Goal: Task Accomplishment & Management: Use online tool/utility

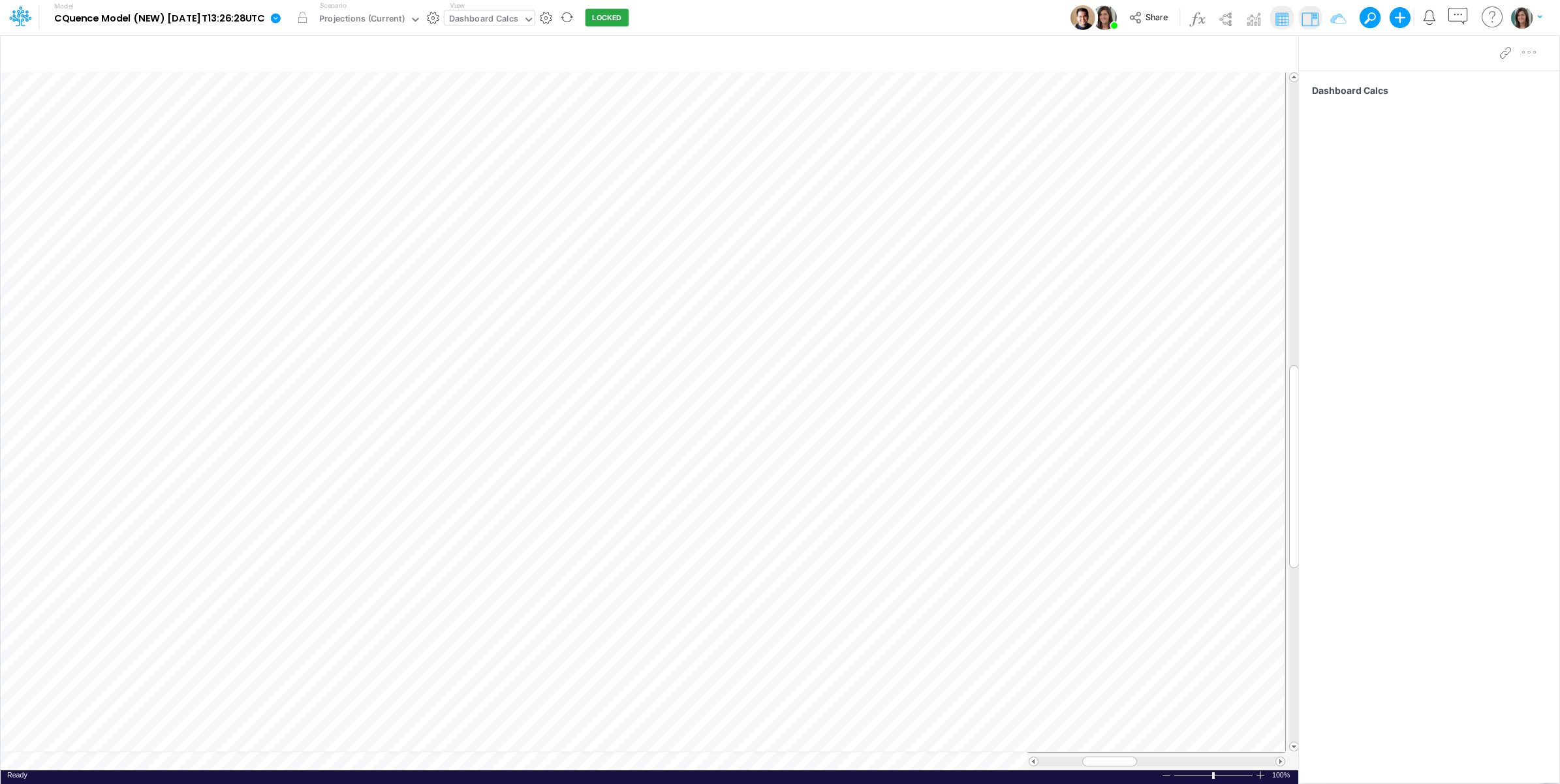
click at [510, 20] on div "Dashboard Calcs" at bounding box center [484, 20] width 69 height 15
type input "cbc"
click at [631, 41] on div "Income Statement Drill-Down Projections All (CBC)" at bounding box center [555, 43] width 221 height 21
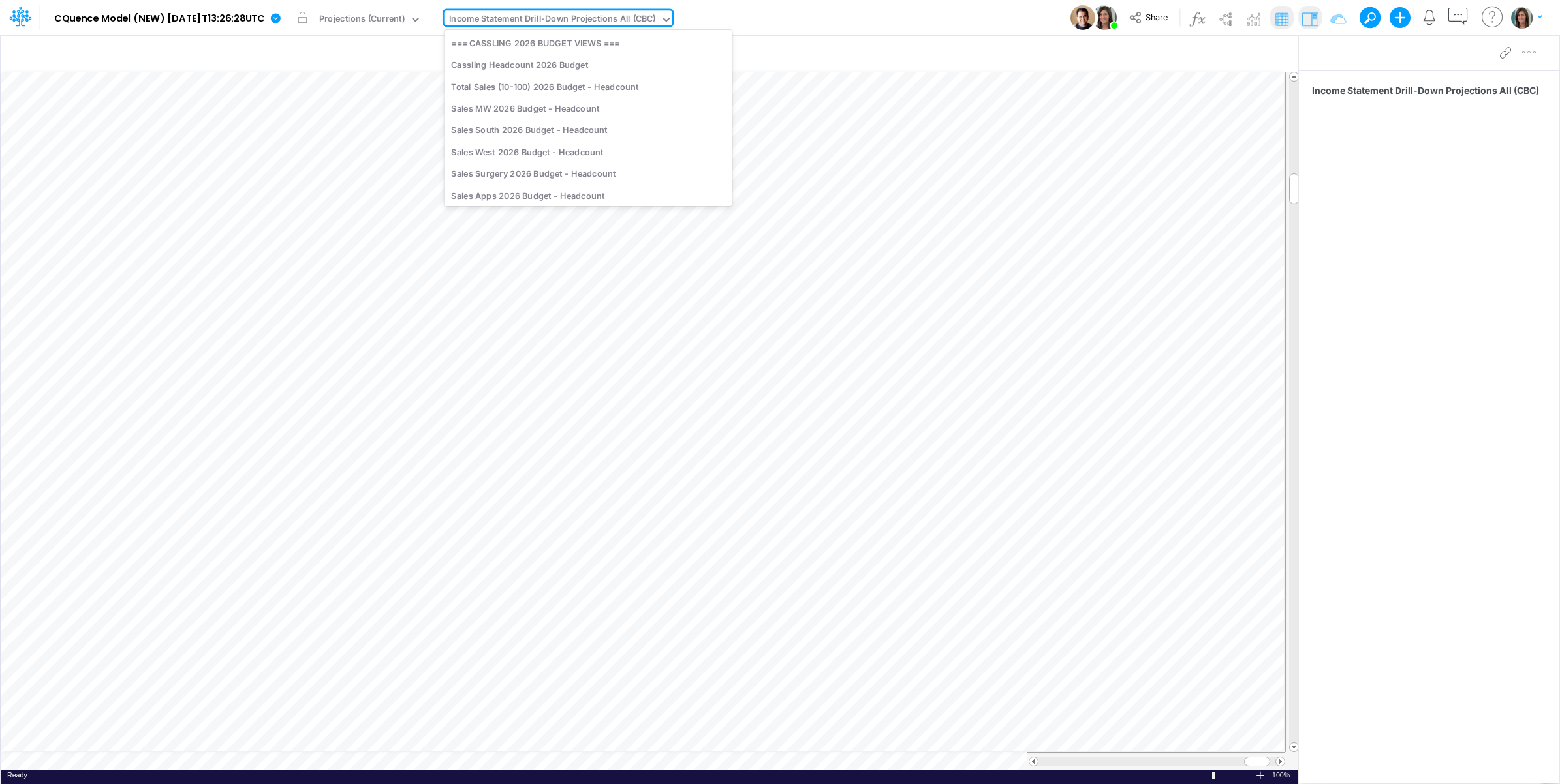
click at [596, 14] on div "Income Statement Drill-Down Projections All (CBC)" at bounding box center [553, 20] width 207 height 15
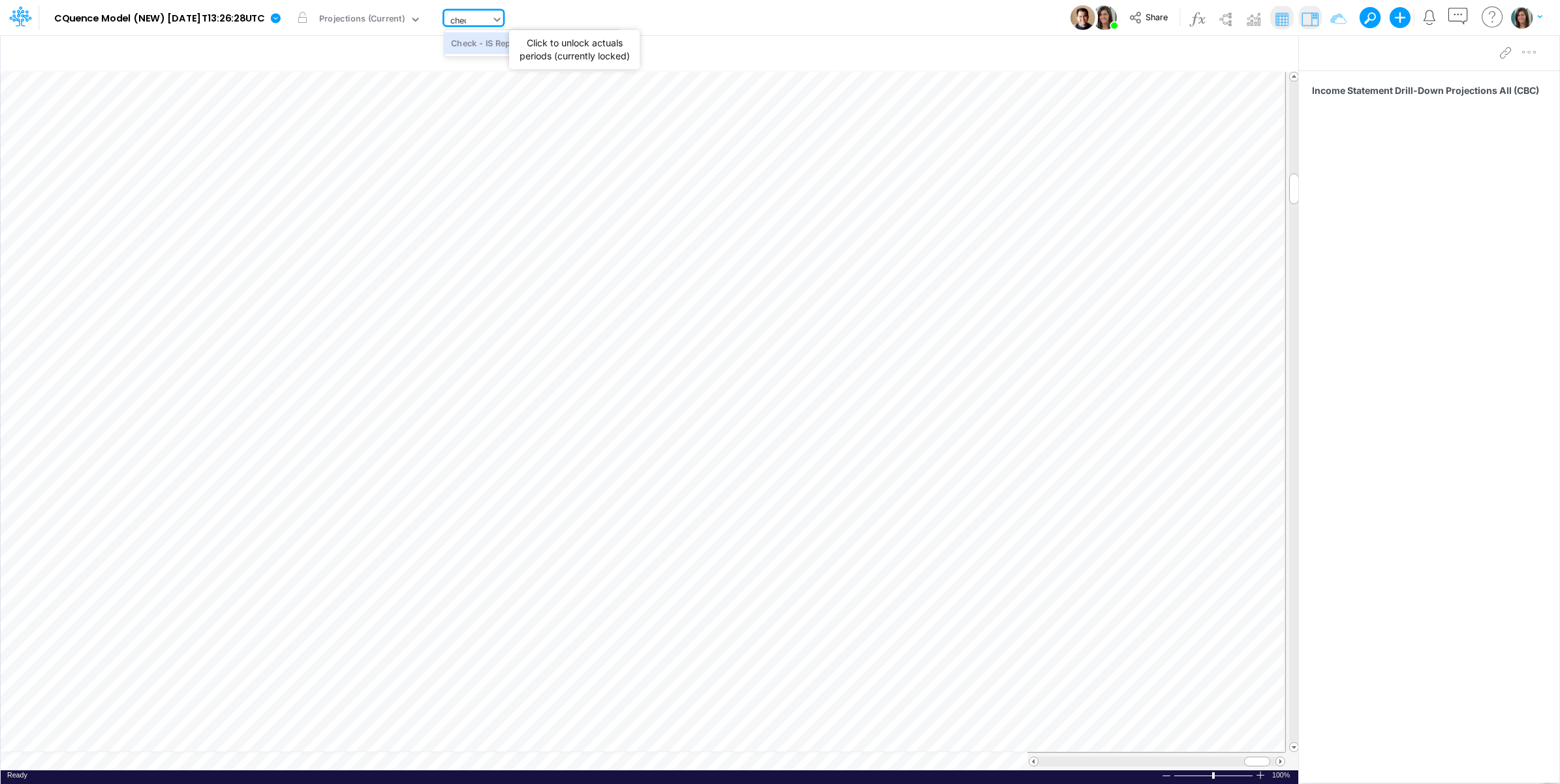
type input "check"
click at [523, 43] on div "Check - IS Reports" at bounding box center [533, 43] width 177 height 21
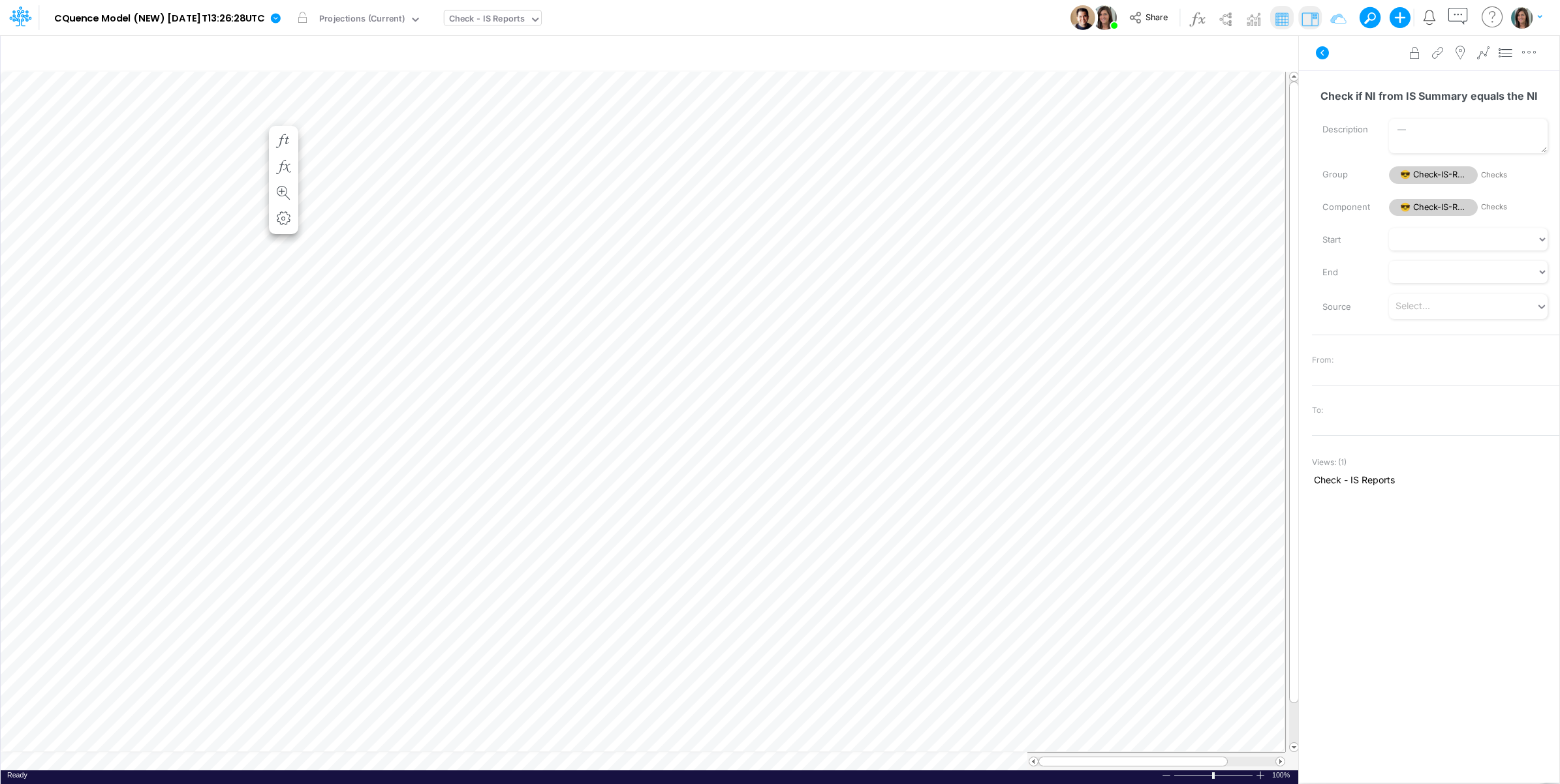
scroll to position [0, 1]
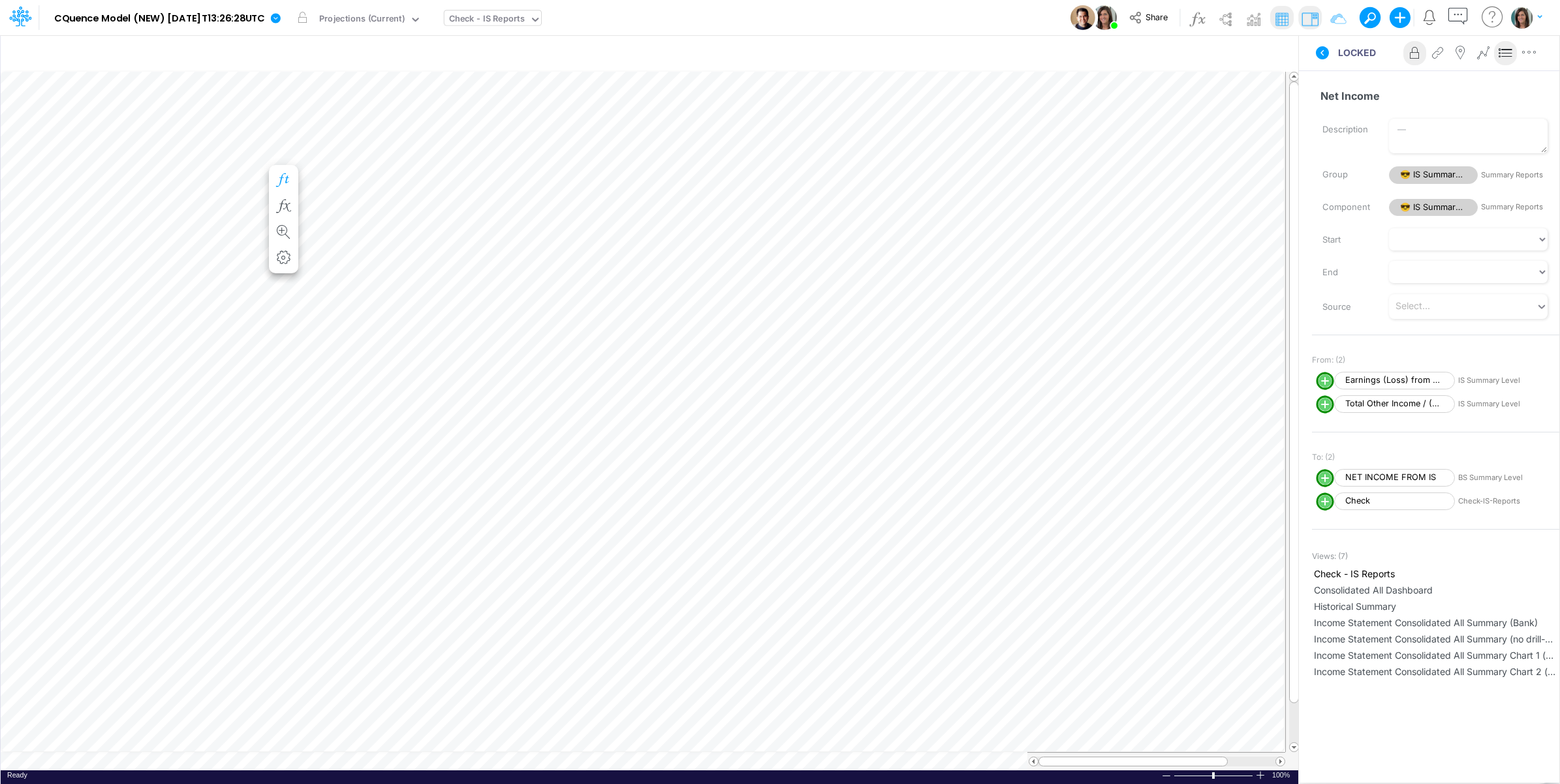
scroll to position [0, 1]
click at [1320, 49] on icon at bounding box center [1322, 53] width 13 height 13
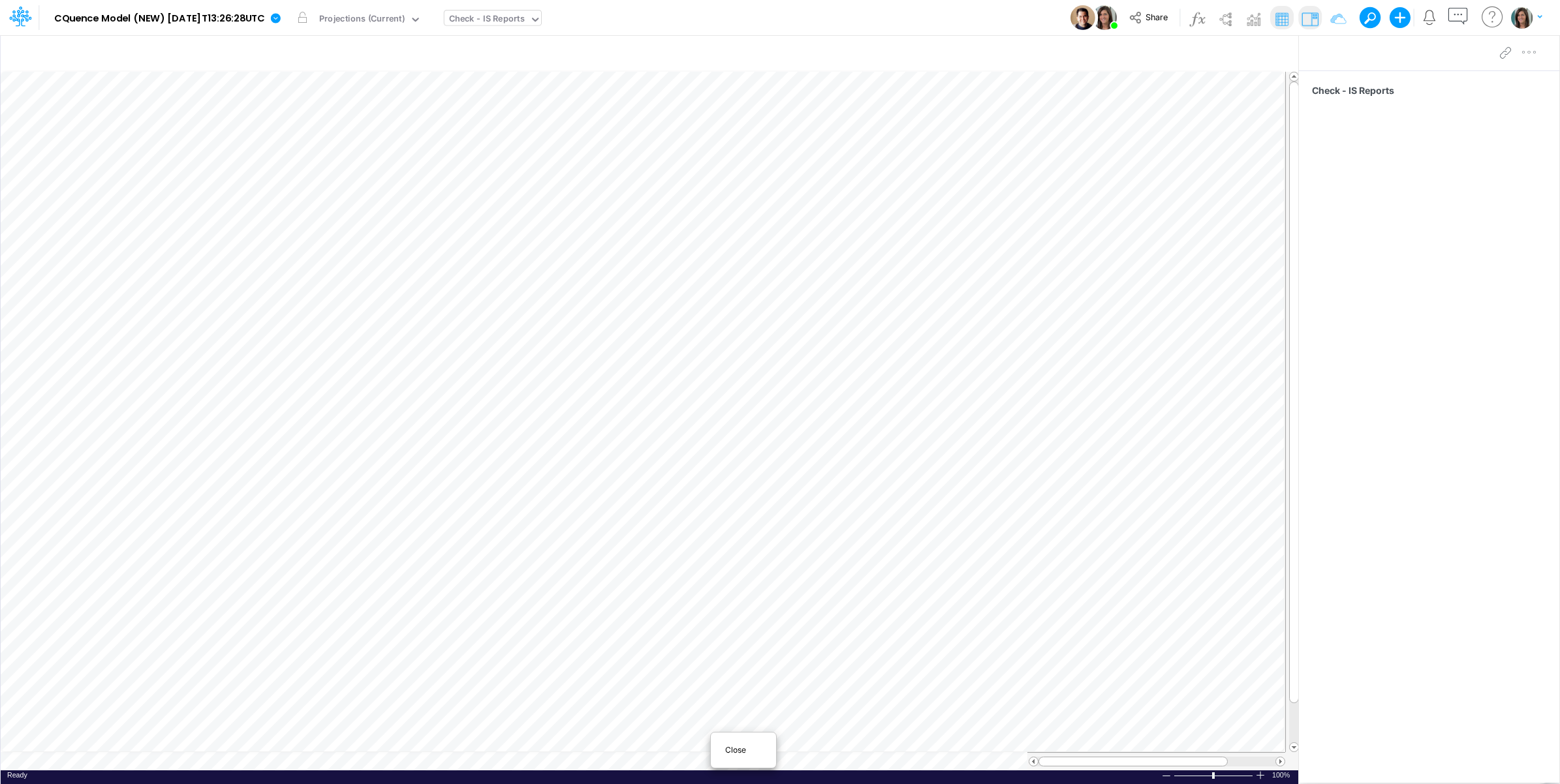
scroll to position [0, 1]
click at [735, 753] on span "Close" at bounding box center [743, 750] width 36 height 12
click at [977, 21] on div "Model CQuence Model (NEW) 2025-09-23T13:26:28UTC Edit model settings Duplicate …" at bounding box center [780, 17] width 1404 height 35
click at [542, 18] on div "Income Statement Drill-Down Projections All (CBC)" at bounding box center [553, 20] width 207 height 15
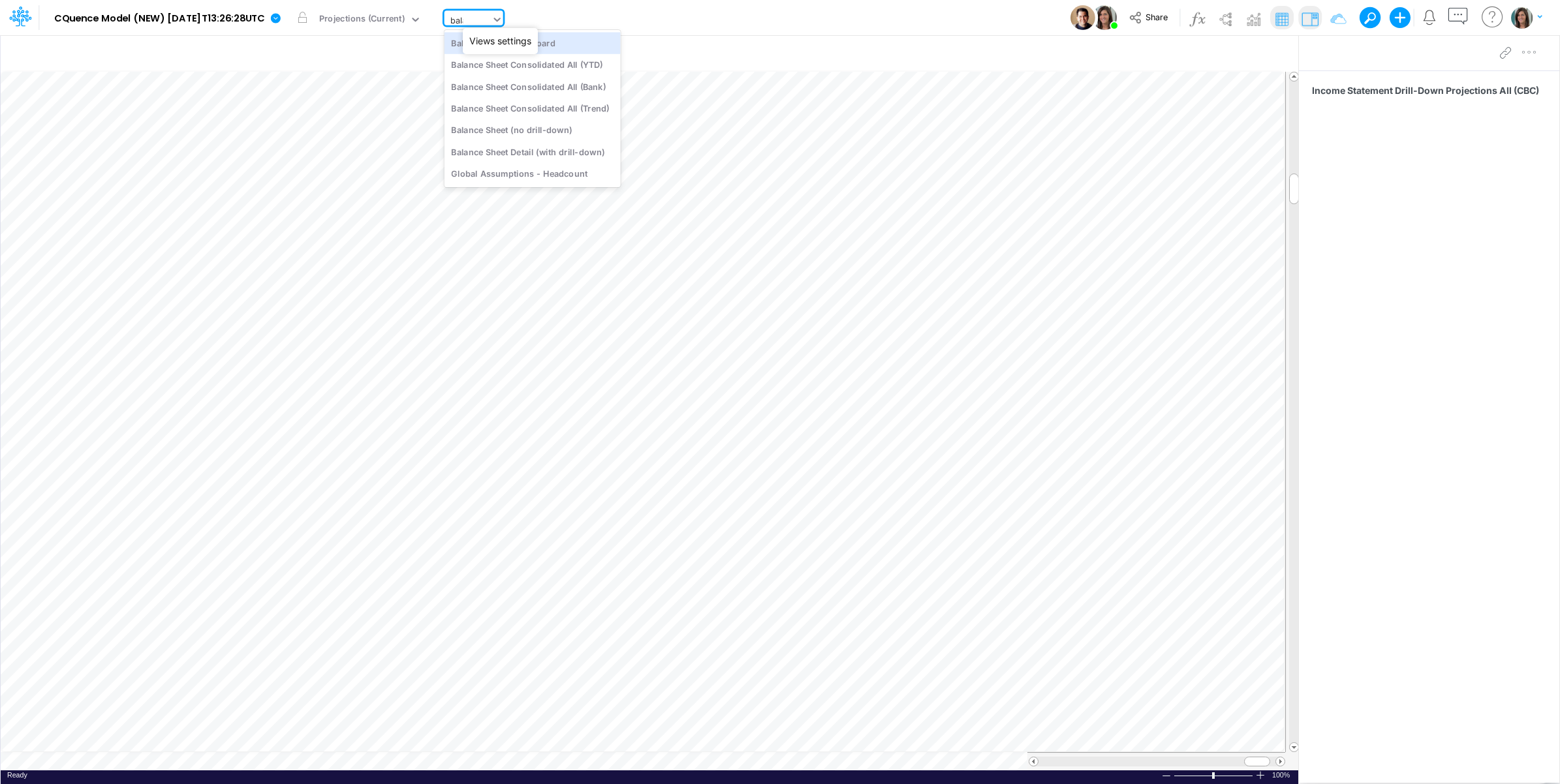
type input "balan"
click at [549, 125] on div "Balance Sheet (no drill-down)" at bounding box center [533, 130] width 177 height 21
click at [527, 23] on div "Balance Sheet (no drill-down)" at bounding box center [509, 20] width 121 height 15
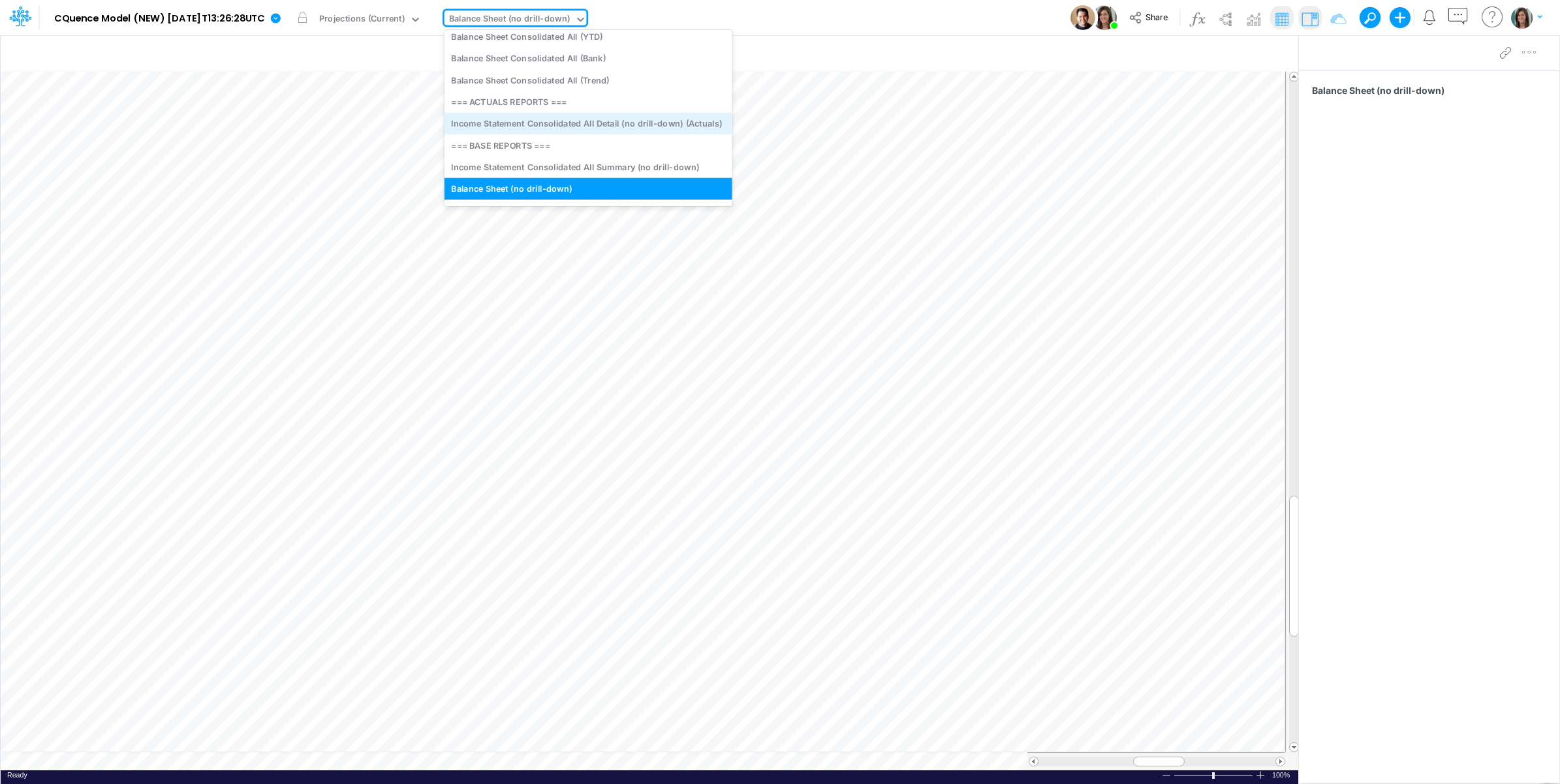
scroll to position [2295, 0]
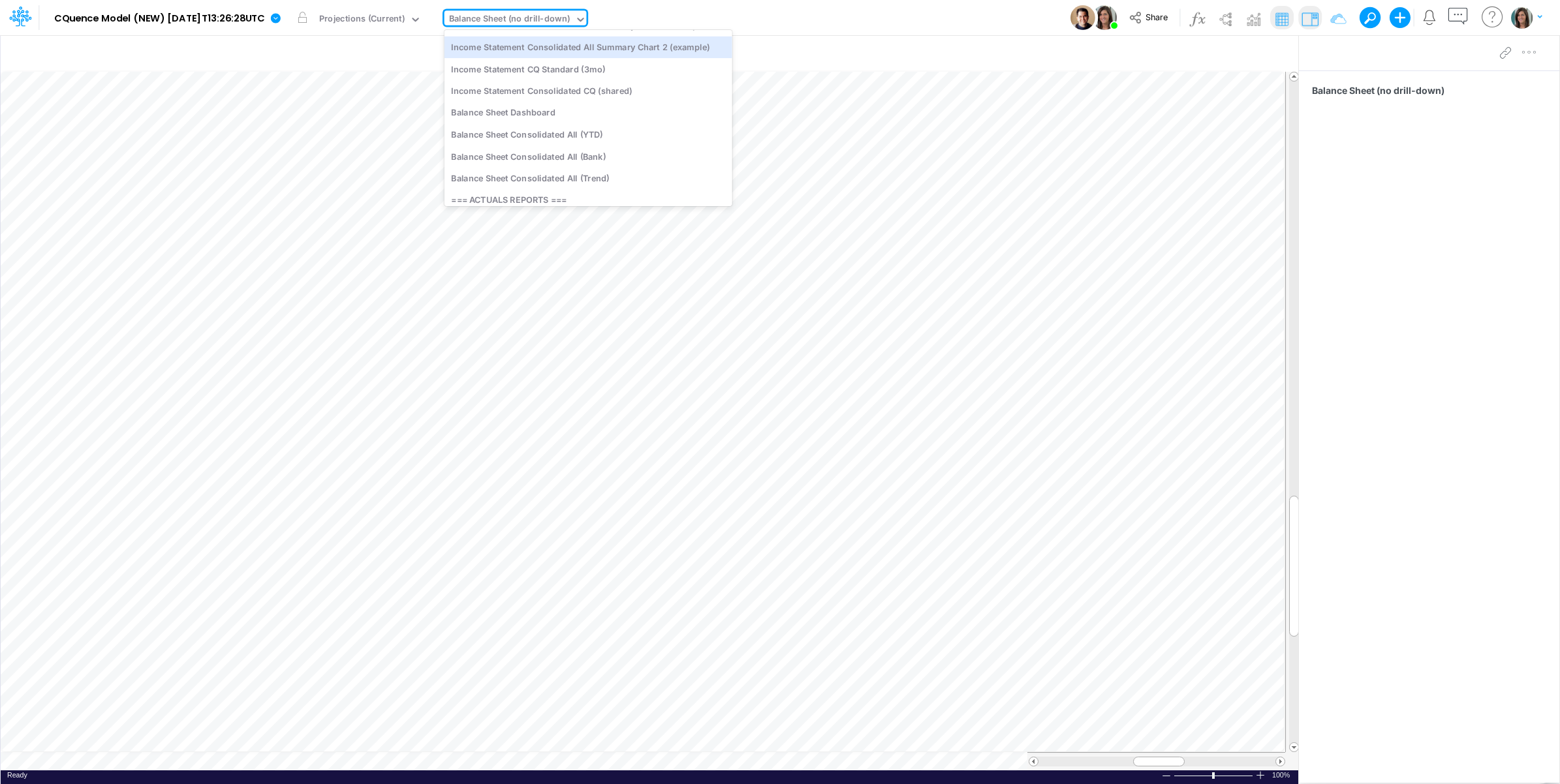
click at [791, 21] on div "Model CQuence Model (NEW) 2025-09-23T13:26:28UTC Edit model settings Duplicate …" at bounding box center [780, 17] width 1404 height 35
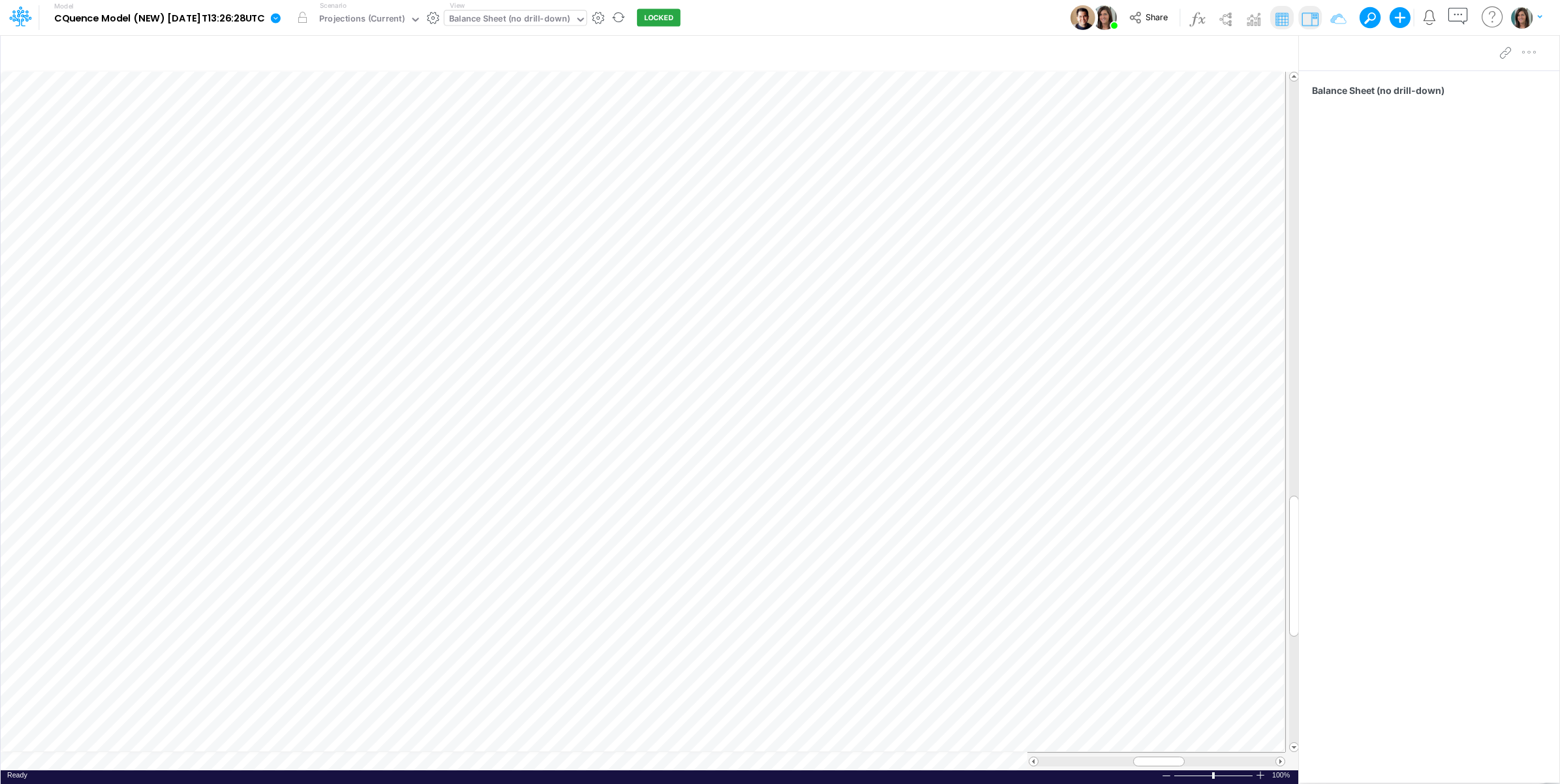
click at [552, 24] on div "Balance Sheet (no drill-down)" at bounding box center [509, 20] width 121 height 15
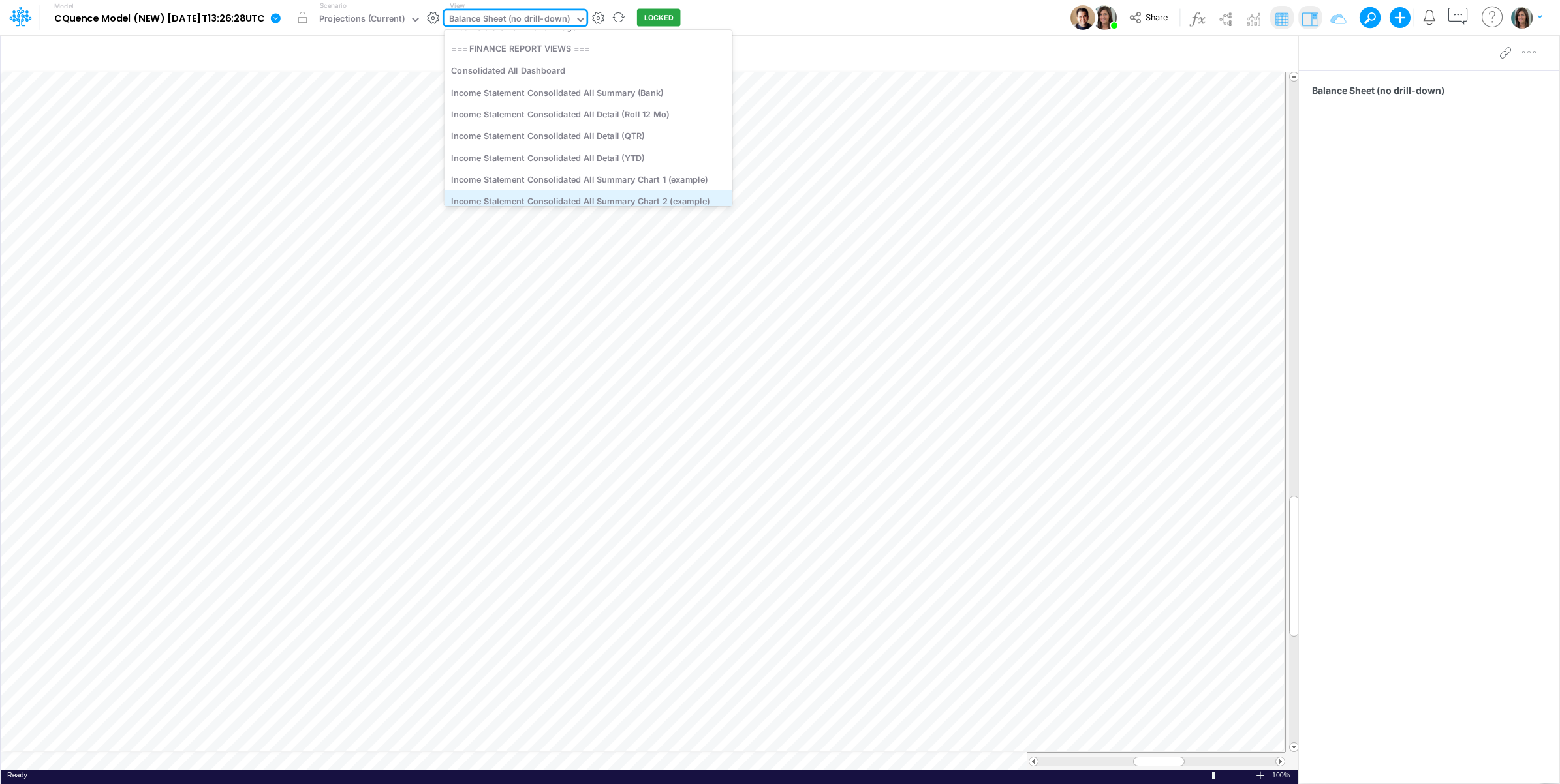
scroll to position [2078, 0]
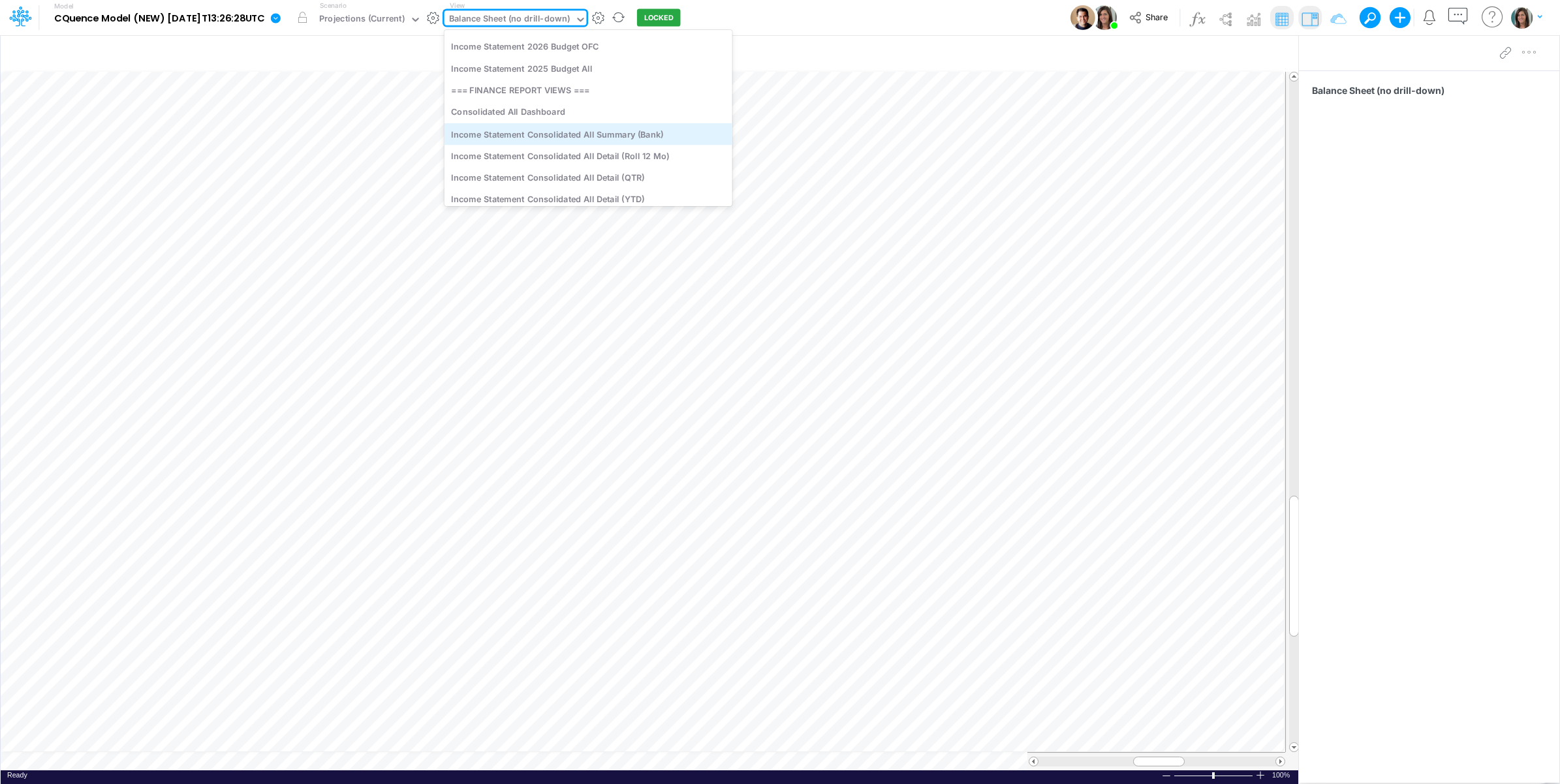
click at [658, 129] on div "Income Statement Consolidated All Summary (Bank)" at bounding box center [588, 133] width 288 height 21
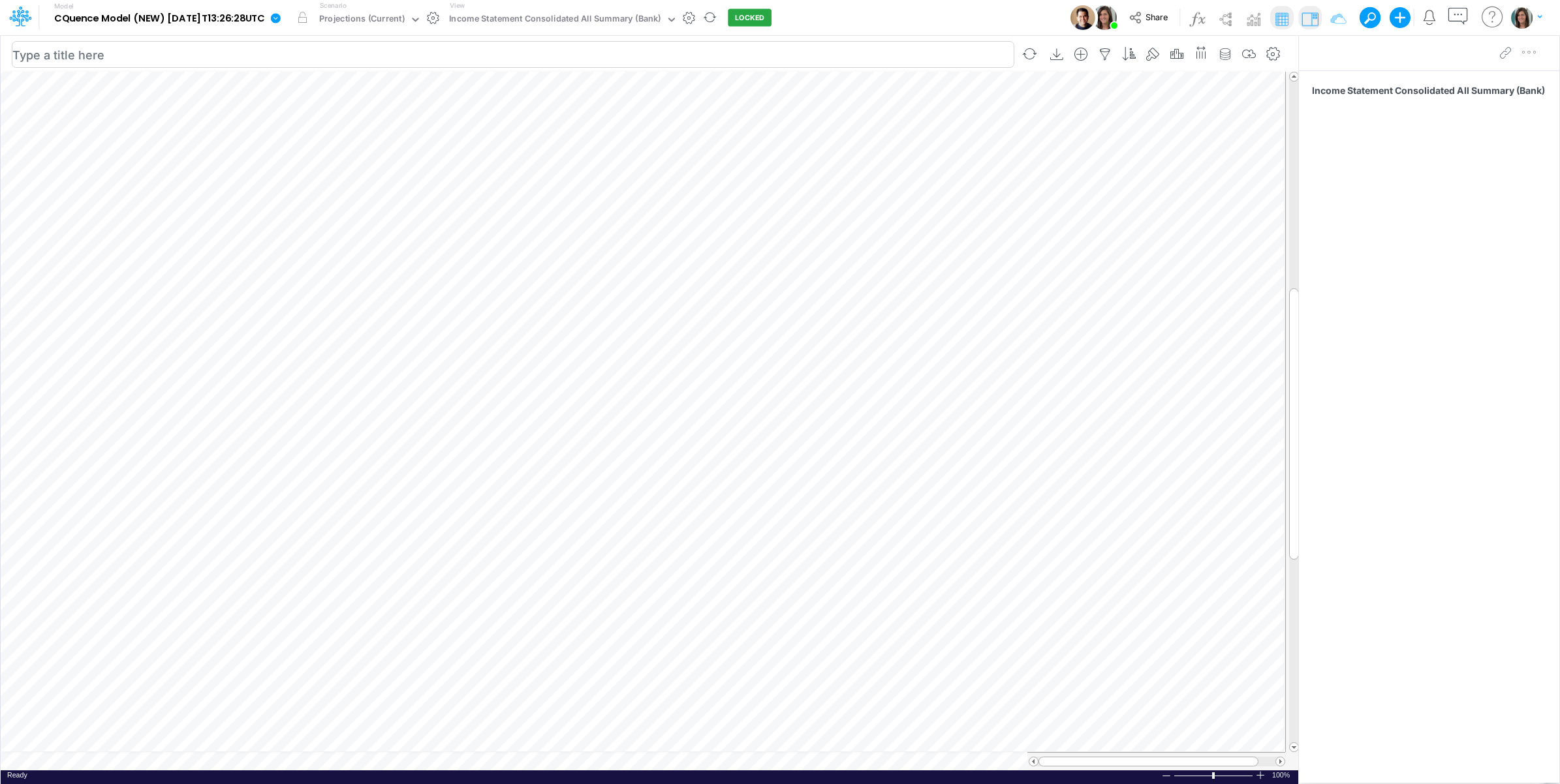
scroll to position [0, 1]
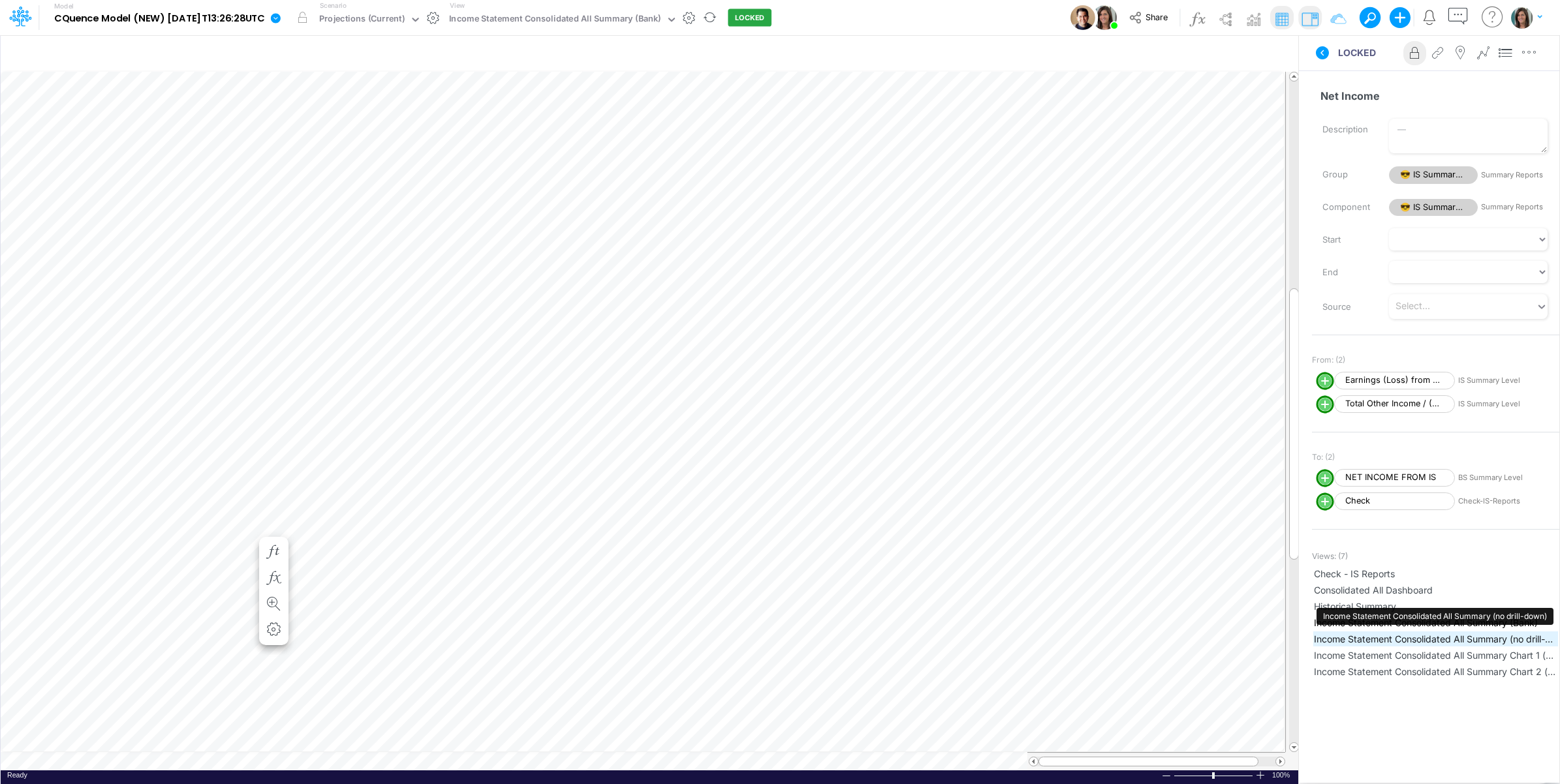
click at [1434, 638] on span "Income Statement Consolidated All Summary (no drill-down)" at bounding box center [1435, 638] width 244 height 13
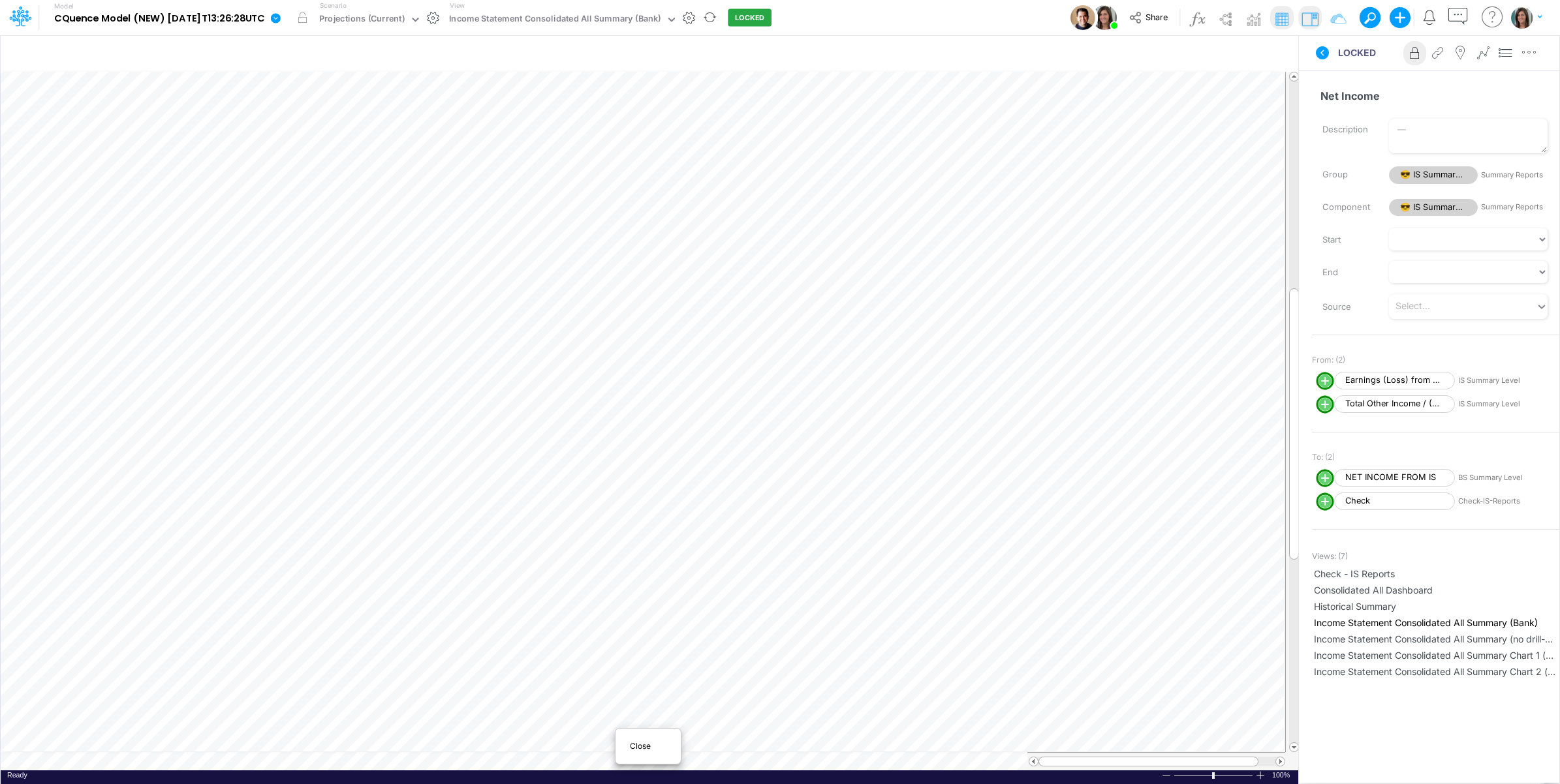
click at [643, 751] on span "Close" at bounding box center [648, 746] width 36 height 12
click at [1320, 50] on icon at bounding box center [1322, 53] width 13 height 13
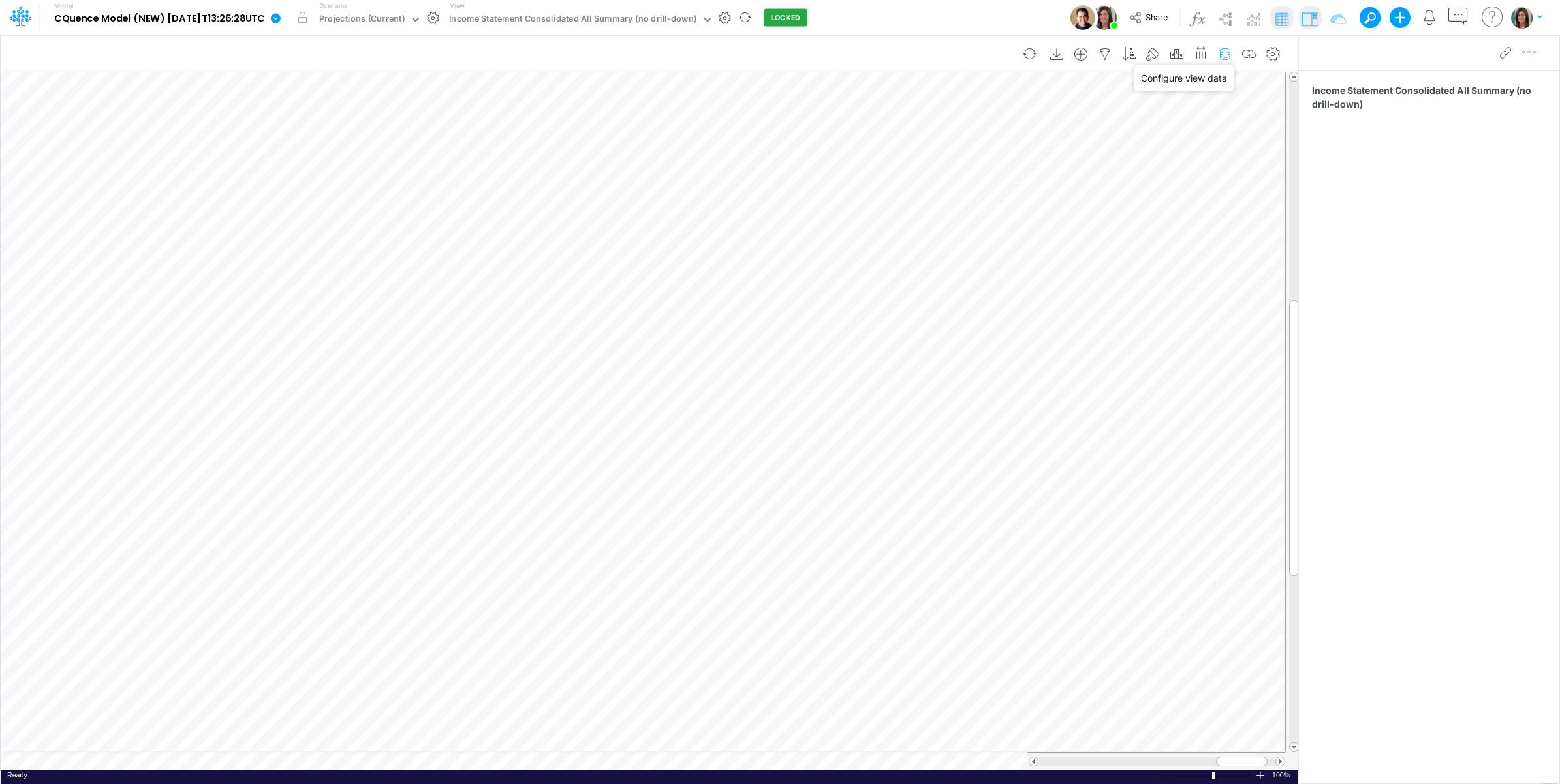
click at [1231, 51] on icon "button" at bounding box center [1225, 54] width 20 height 13
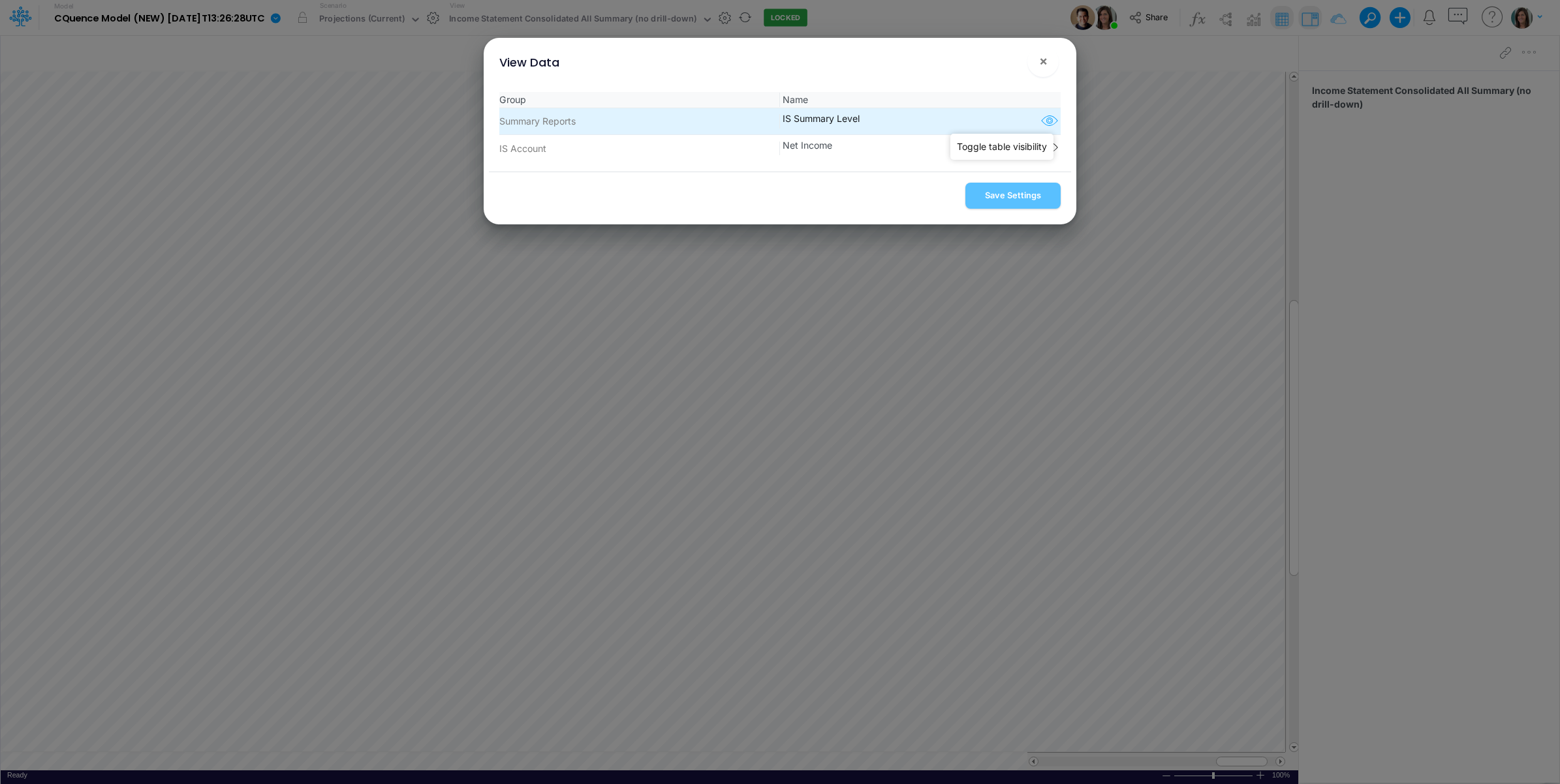
click at [1041, 121] on icon "button" at bounding box center [1049, 121] width 20 height 17
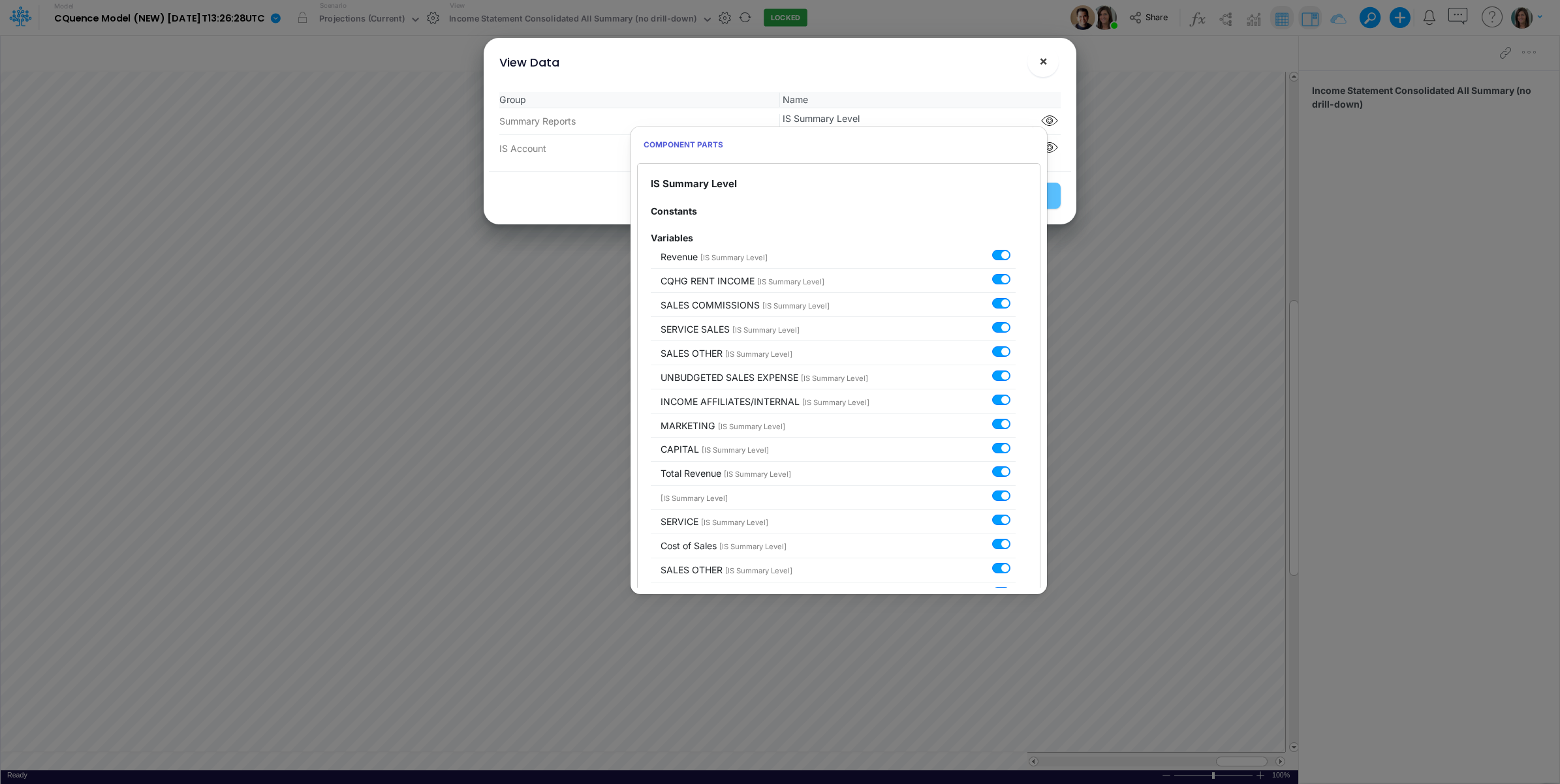
click at [1045, 63] on span "×" at bounding box center [1043, 61] width 9 height 16
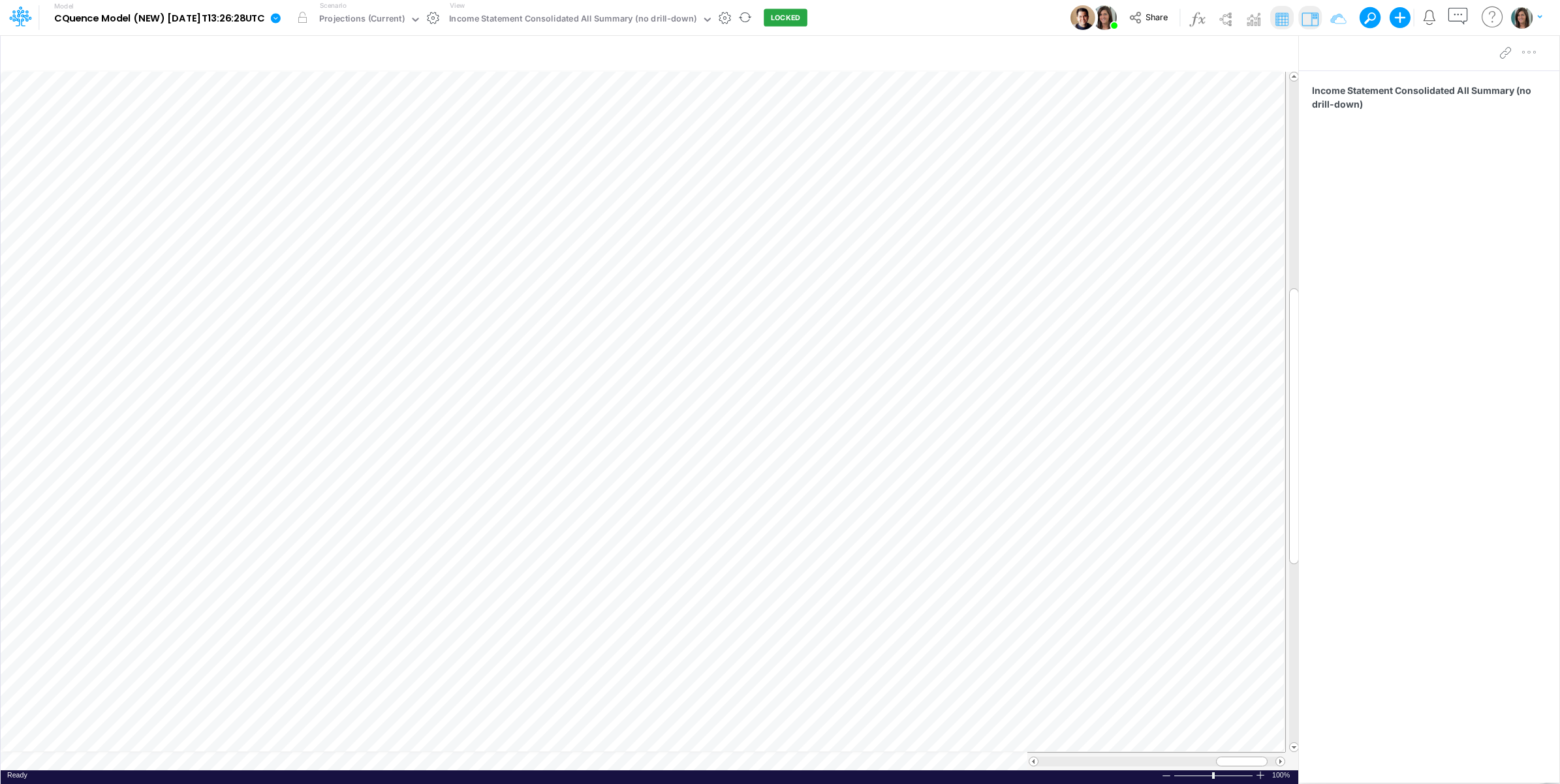
scroll to position [0, 1]
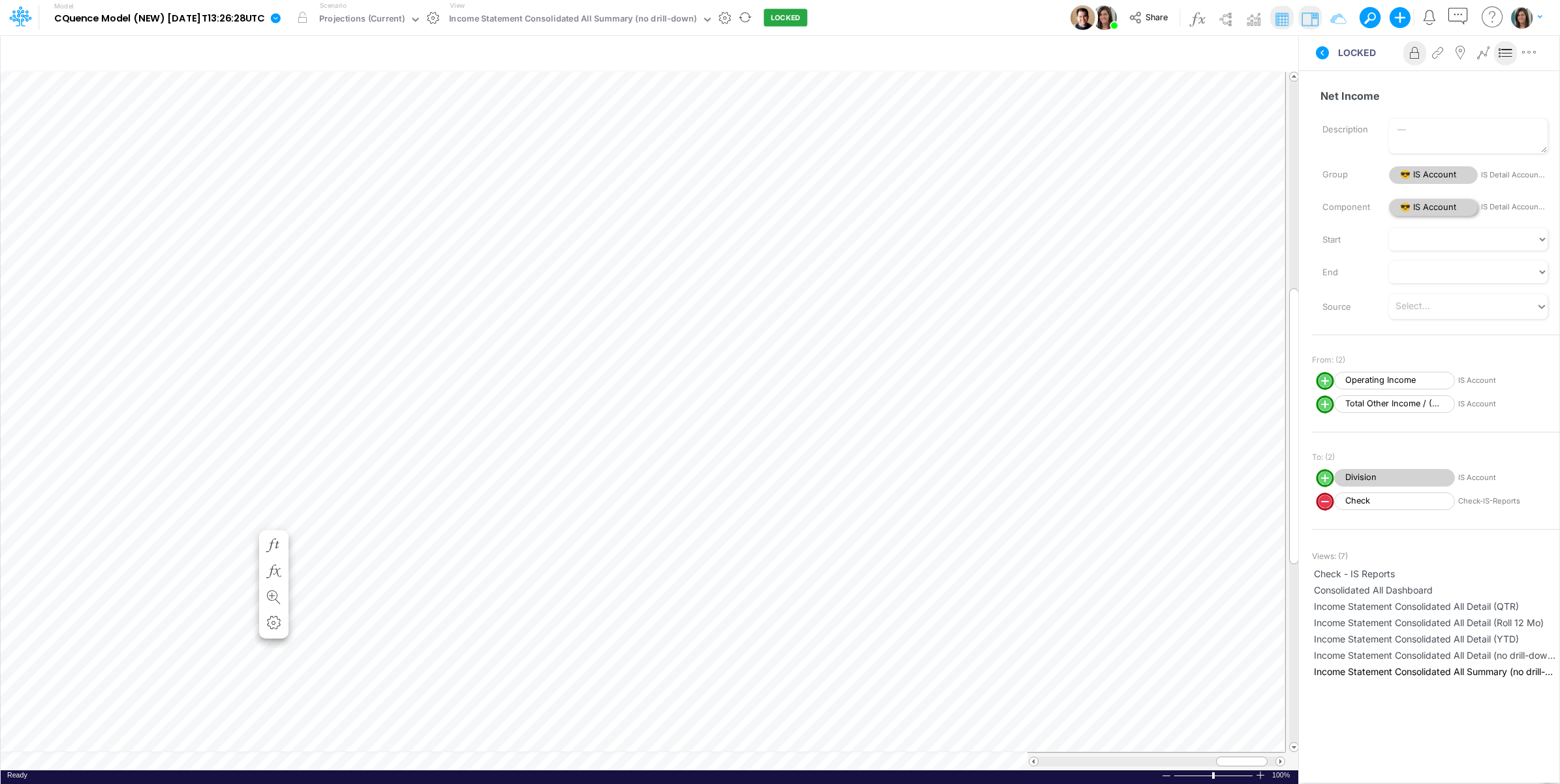
click at [1447, 206] on span "😎 IS Account" at bounding box center [1433, 208] width 89 height 17
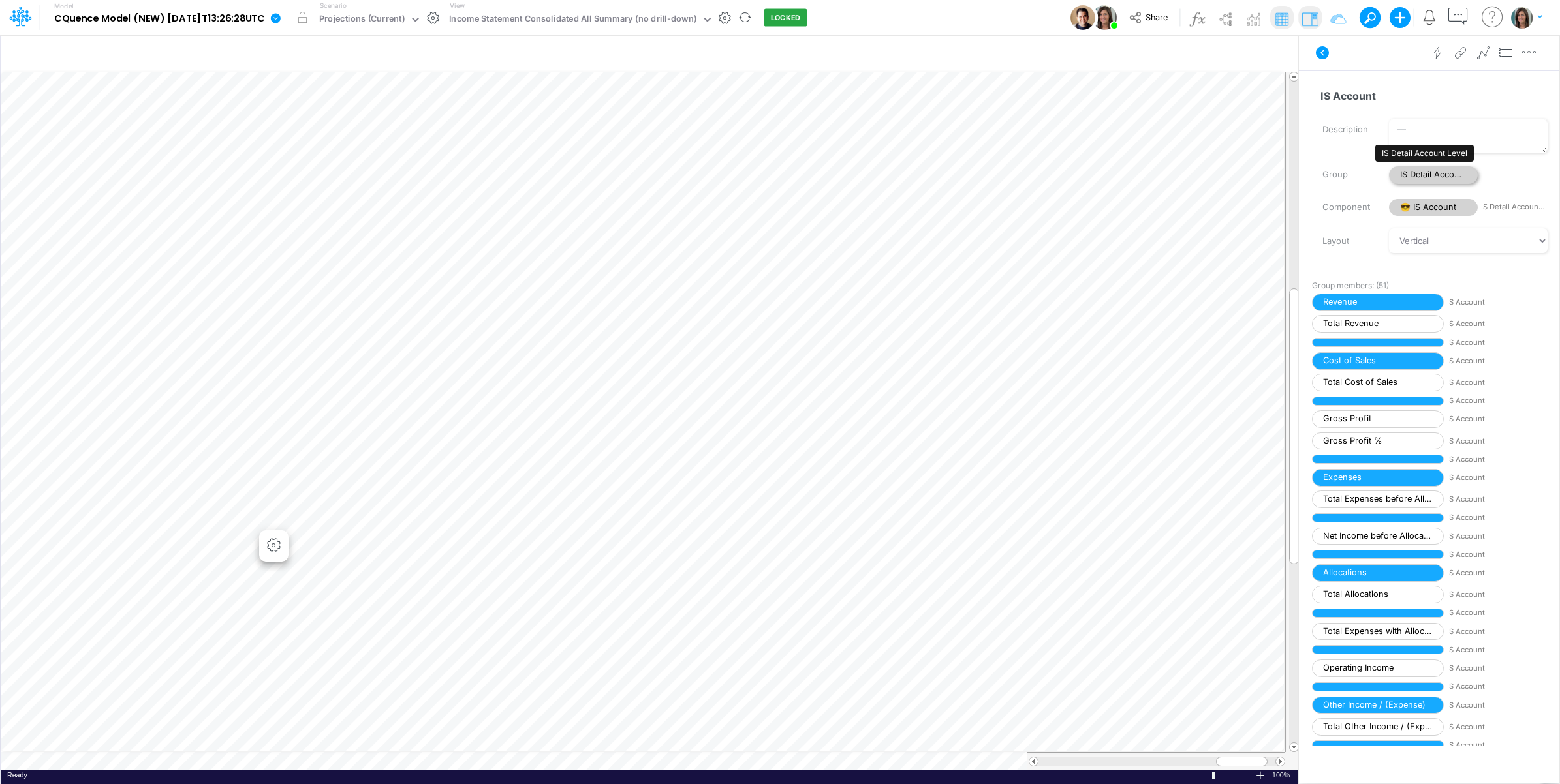
click at [1433, 168] on span "IS Detail Account Level" at bounding box center [1433, 175] width 89 height 17
select select "Horizontal"
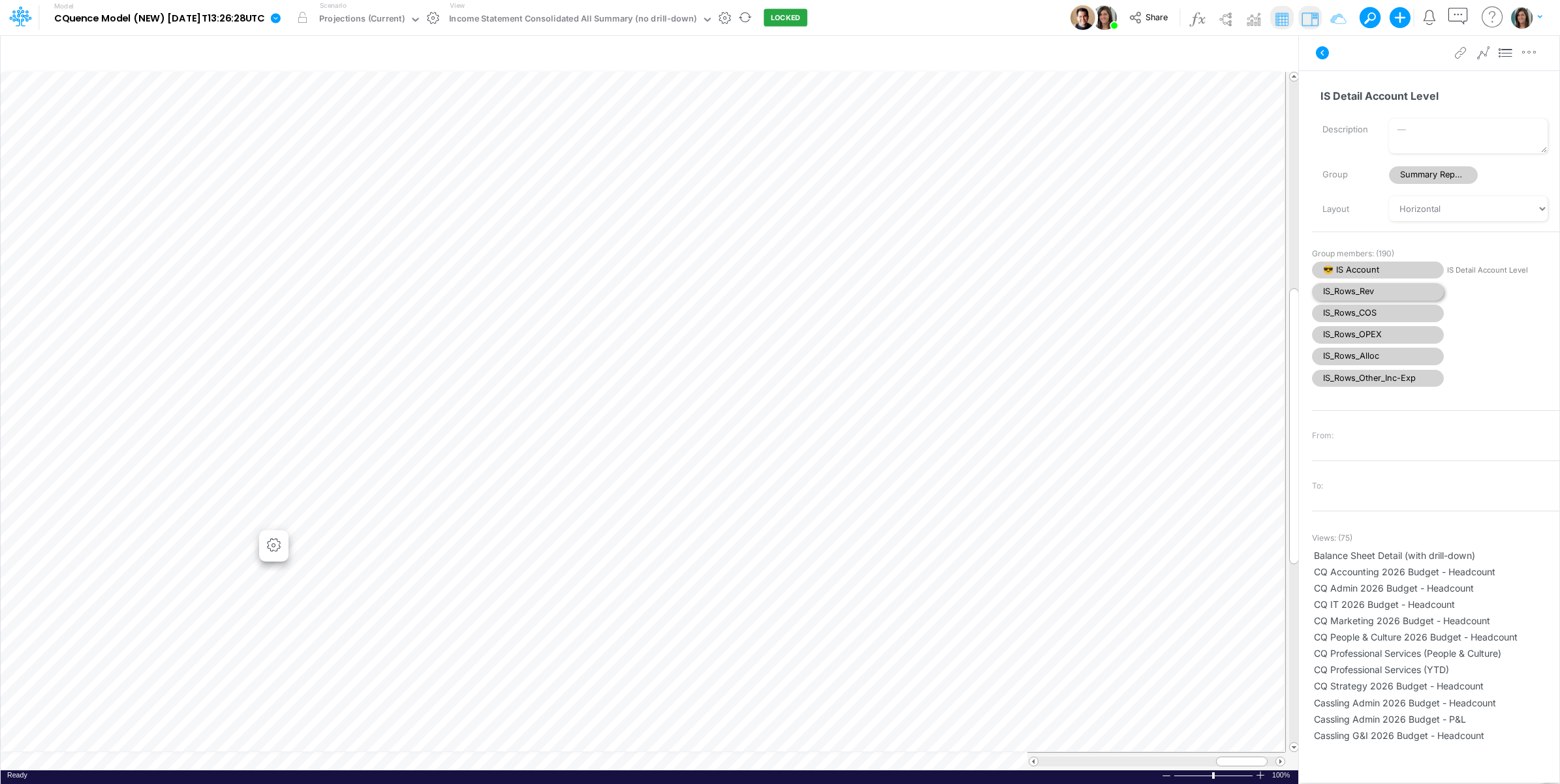
click at [1387, 294] on span "IS_Rows_Rev" at bounding box center [1377, 292] width 132 height 17
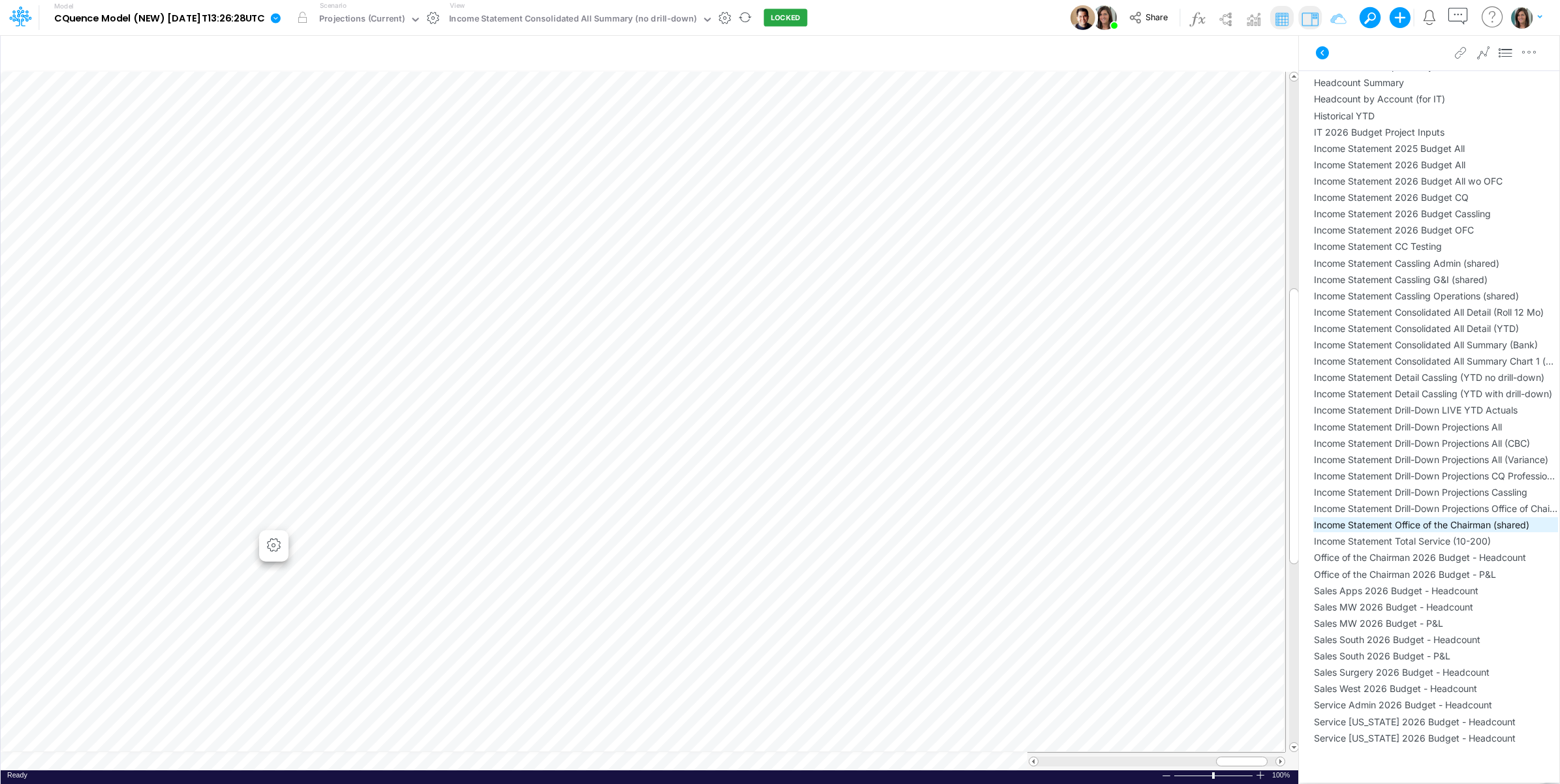
scroll to position [760, 0]
click at [1466, 236] on span "Income Statement CC Testing" at bounding box center [1435, 243] width 244 height 13
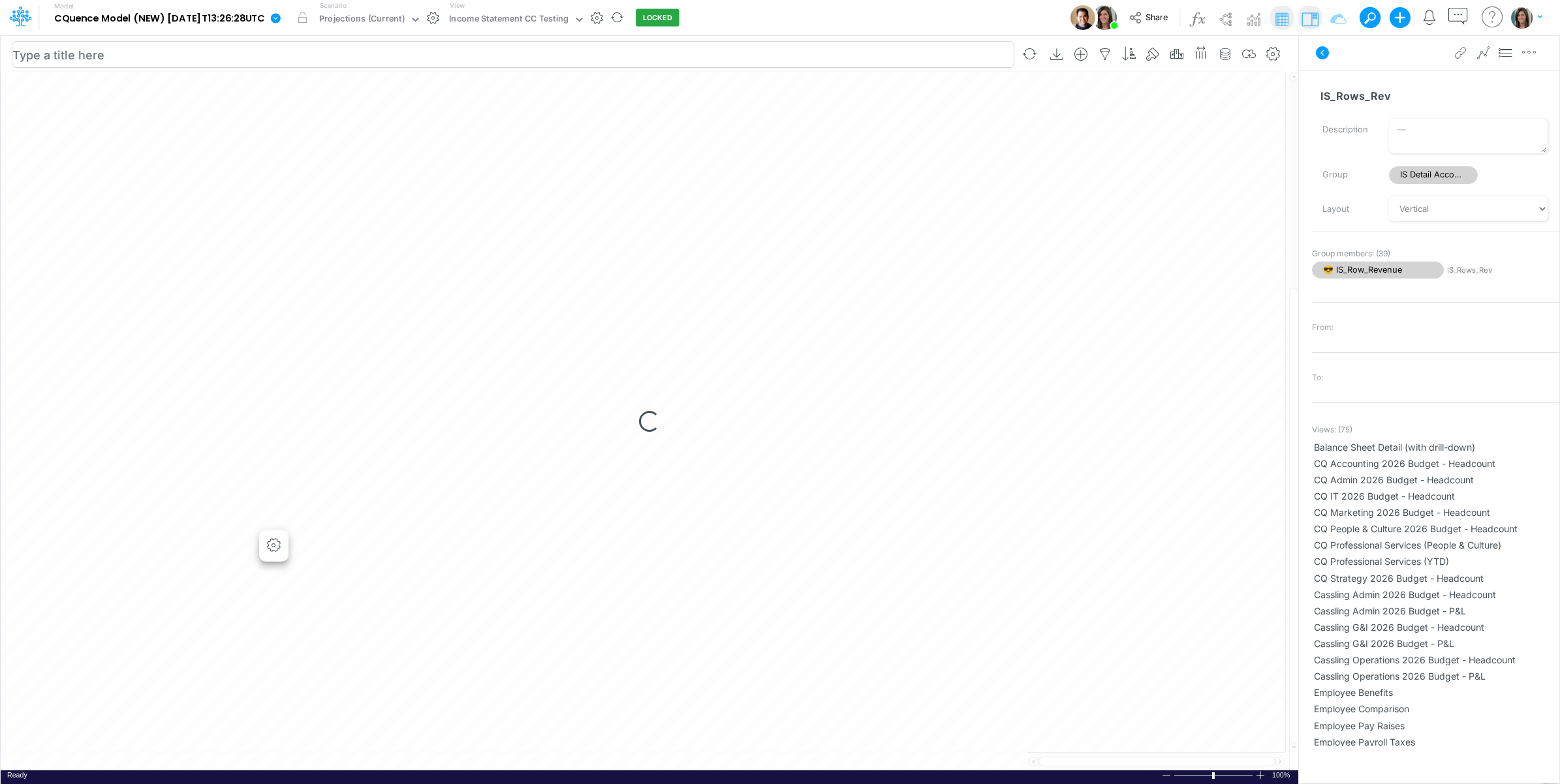
click at [1428, 176] on span "IS Detail Account Level" at bounding box center [1433, 175] width 89 height 17
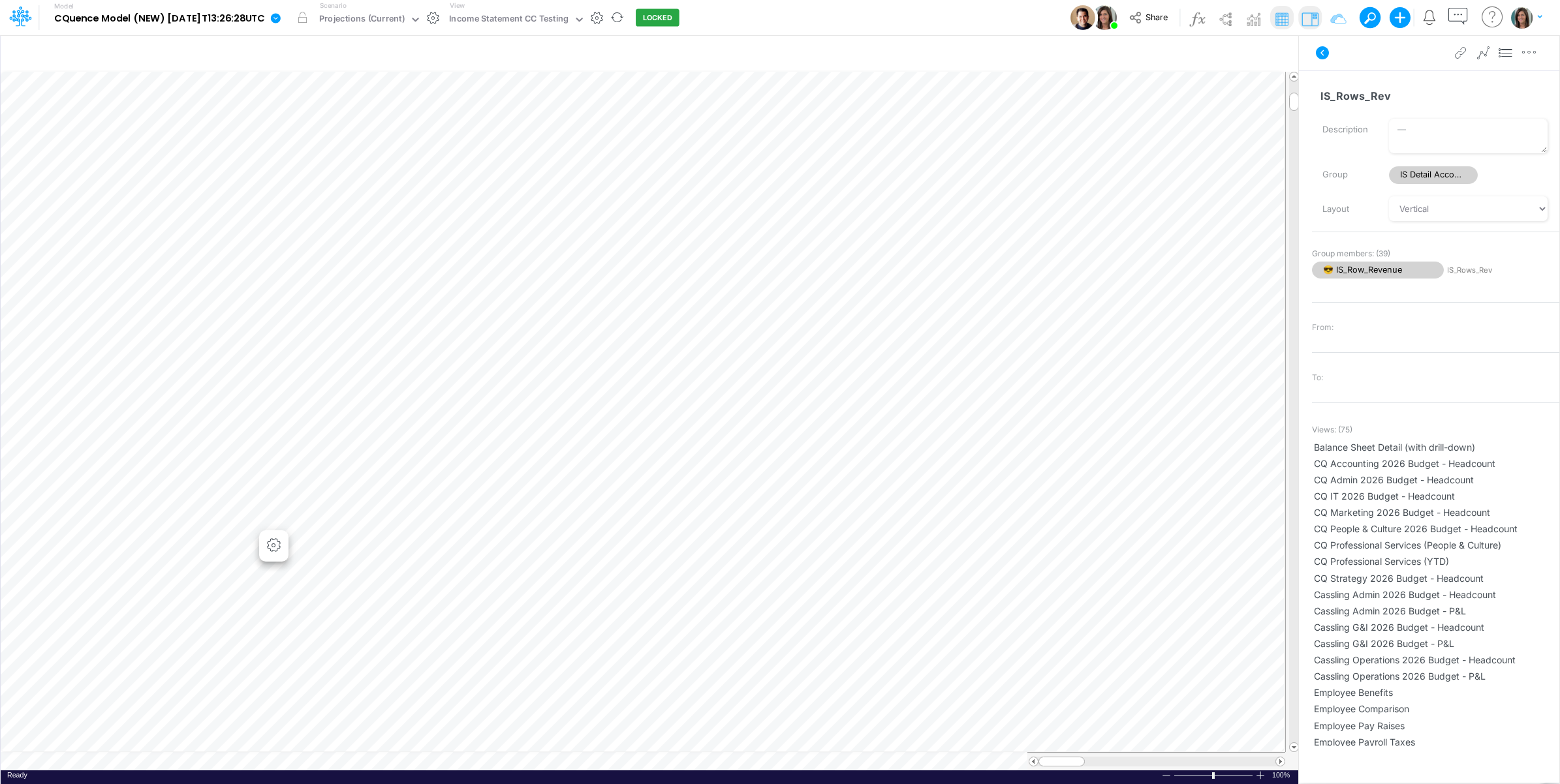
select select "Horizontal"
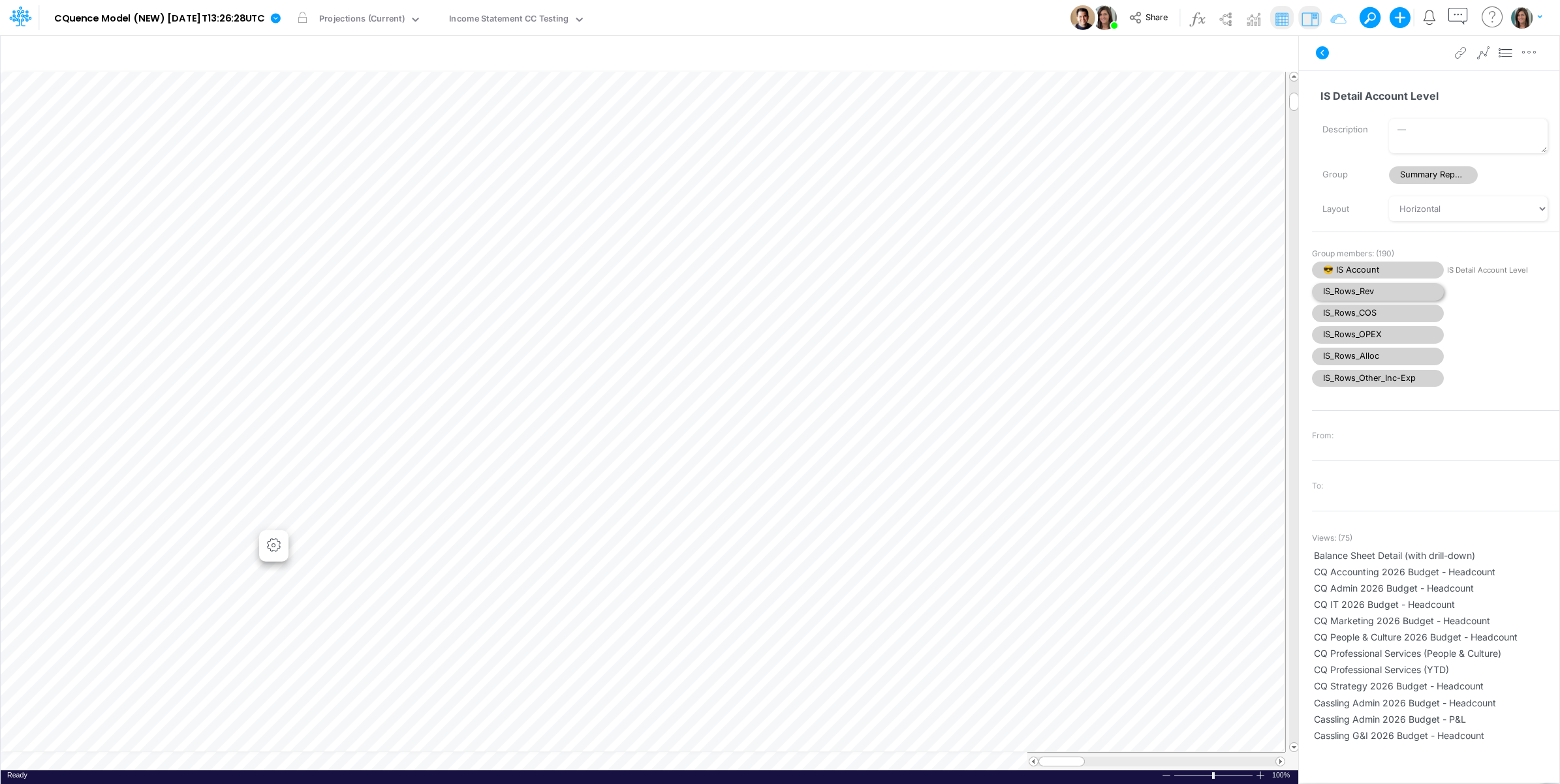
click at [1394, 292] on span "IS_Rows_Rev" at bounding box center [1377, 292] width 132 height 17
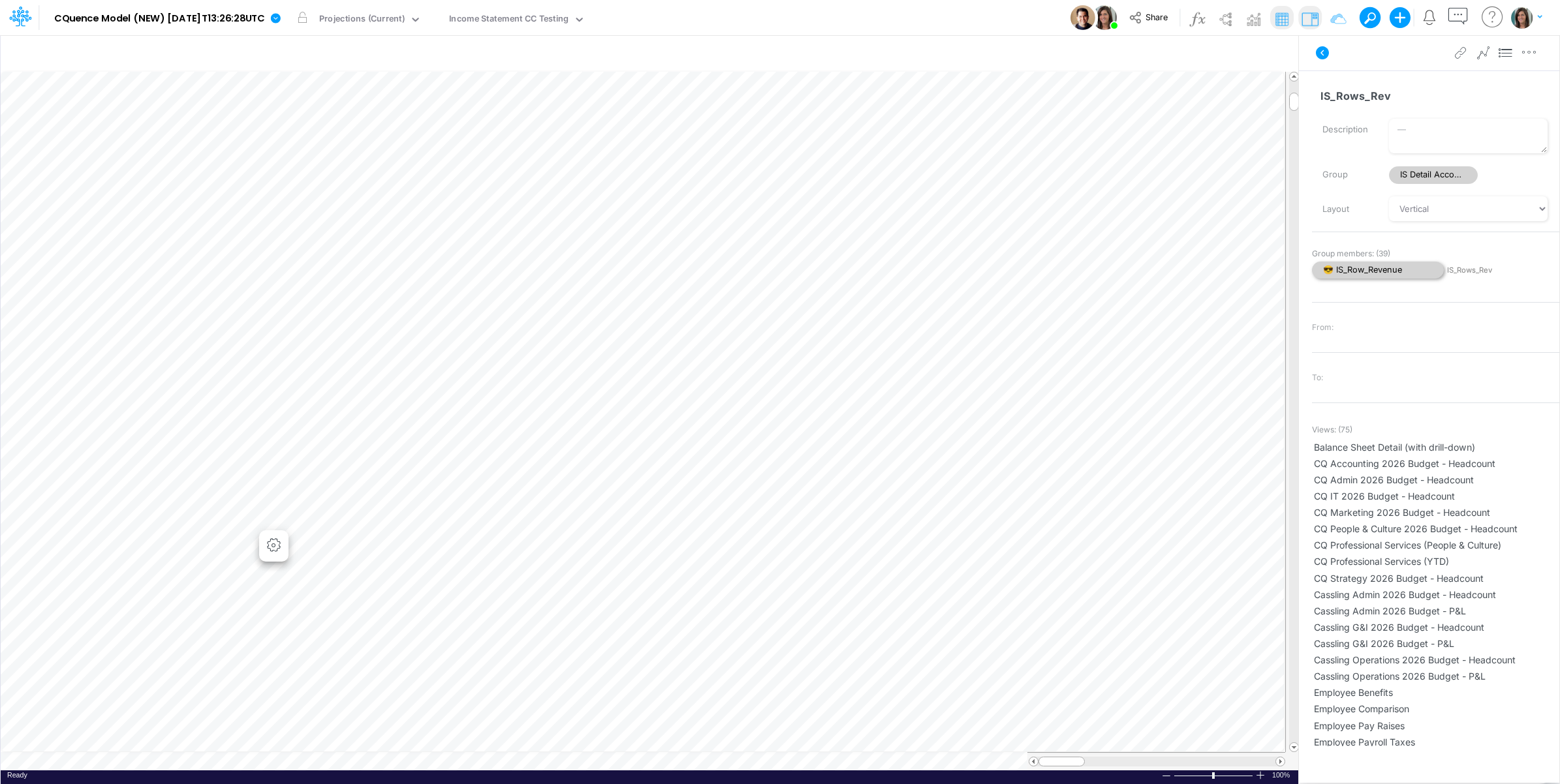
click at [1387, 273] on span "😎 IS_Row_Revenue" at bounding box center [1377, 270] width 132 height 17
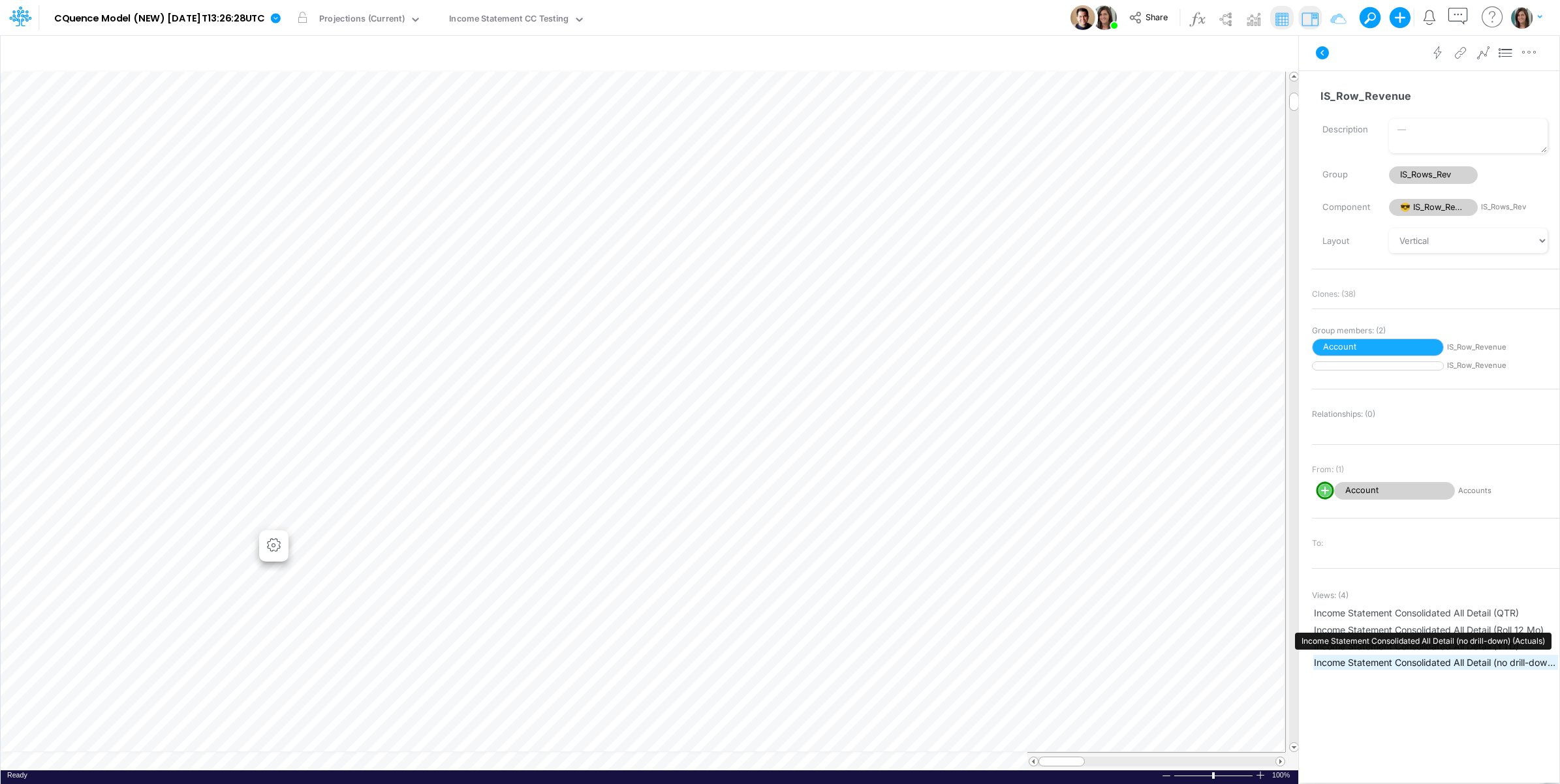
click at [1459, 659] on span "Income Statement Consolidated All Detail (no drill-down) (Actuals)" at bounding box center [1435, 662] width 244 height 13
click at [586, 745] on span "Close" at bounding box center [575, 745] width 36 height 12
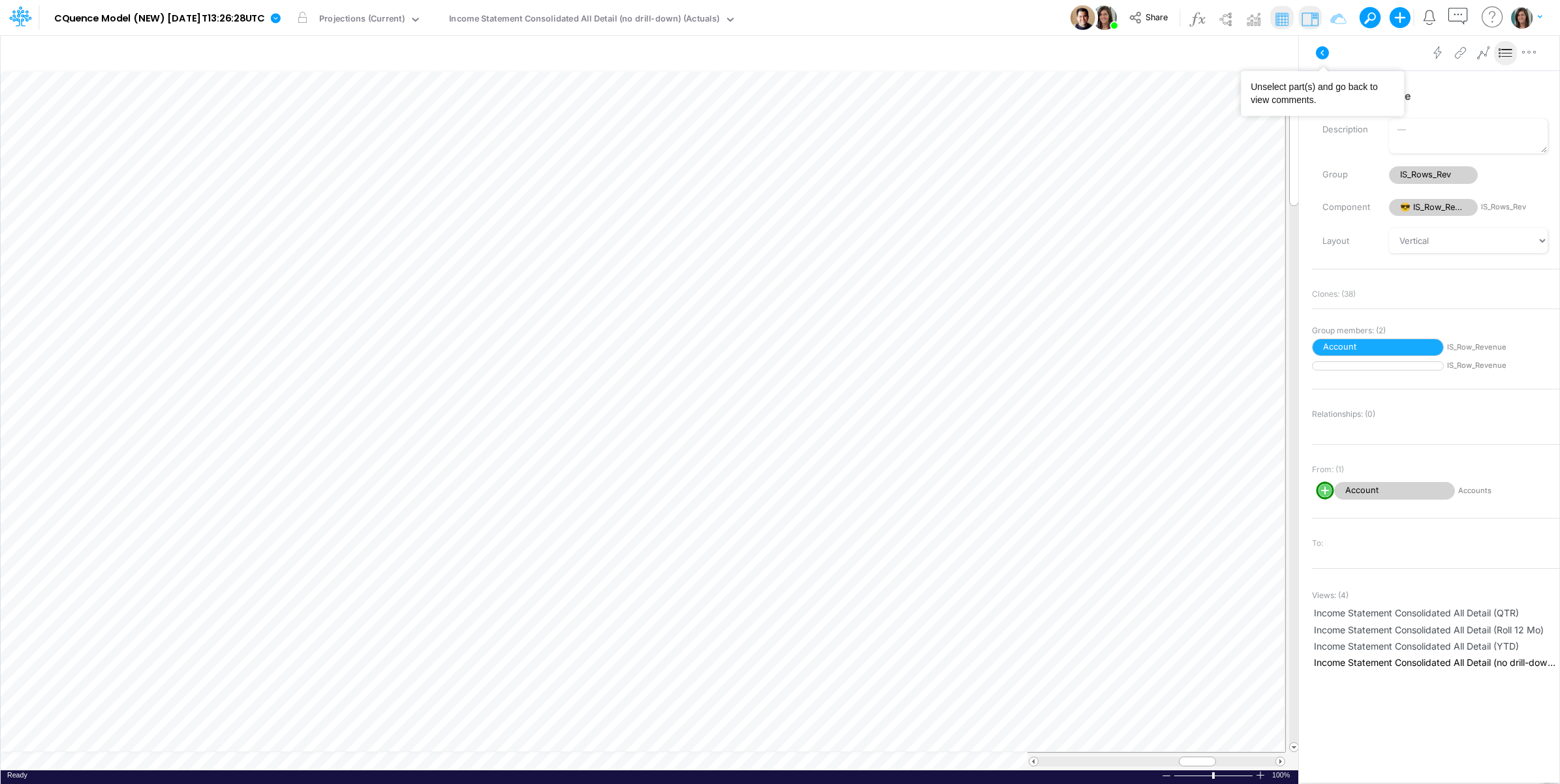
click at [1313, 51] on button at bounding box center [1323, 53] width 32 height 24
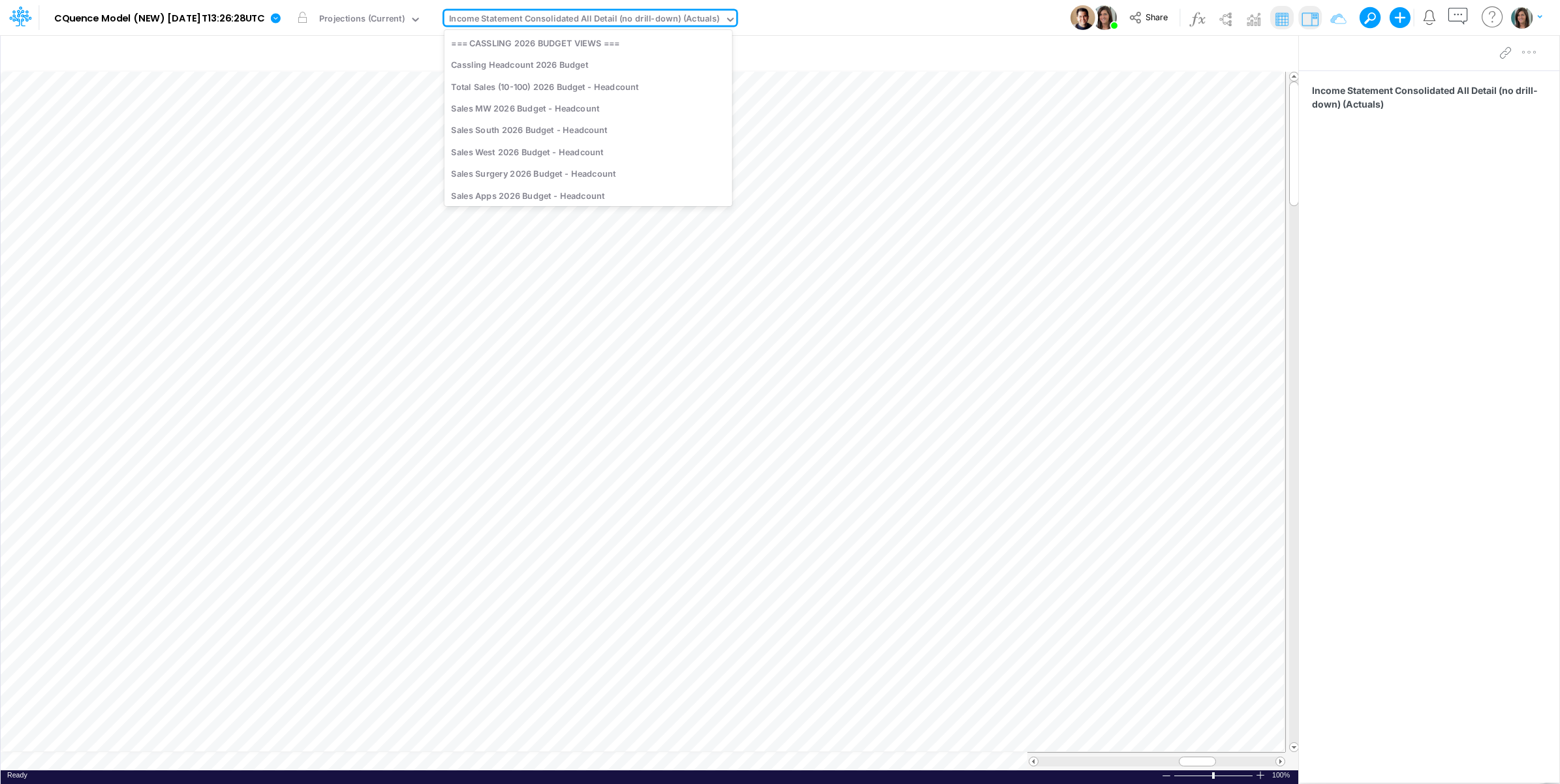
click at [620, 21] on div "Income Statement Consolidated All Detail (no drill-down) (Actuals)" at bounding box center [585, 20] width 271 height 15
click at [920, 23] on div "Model CQuence Model (NEW) 2025-09-23T13:26:28UTC Edit model settings Duplicate …" at bounding box center [780, 17] width 1404 height 35
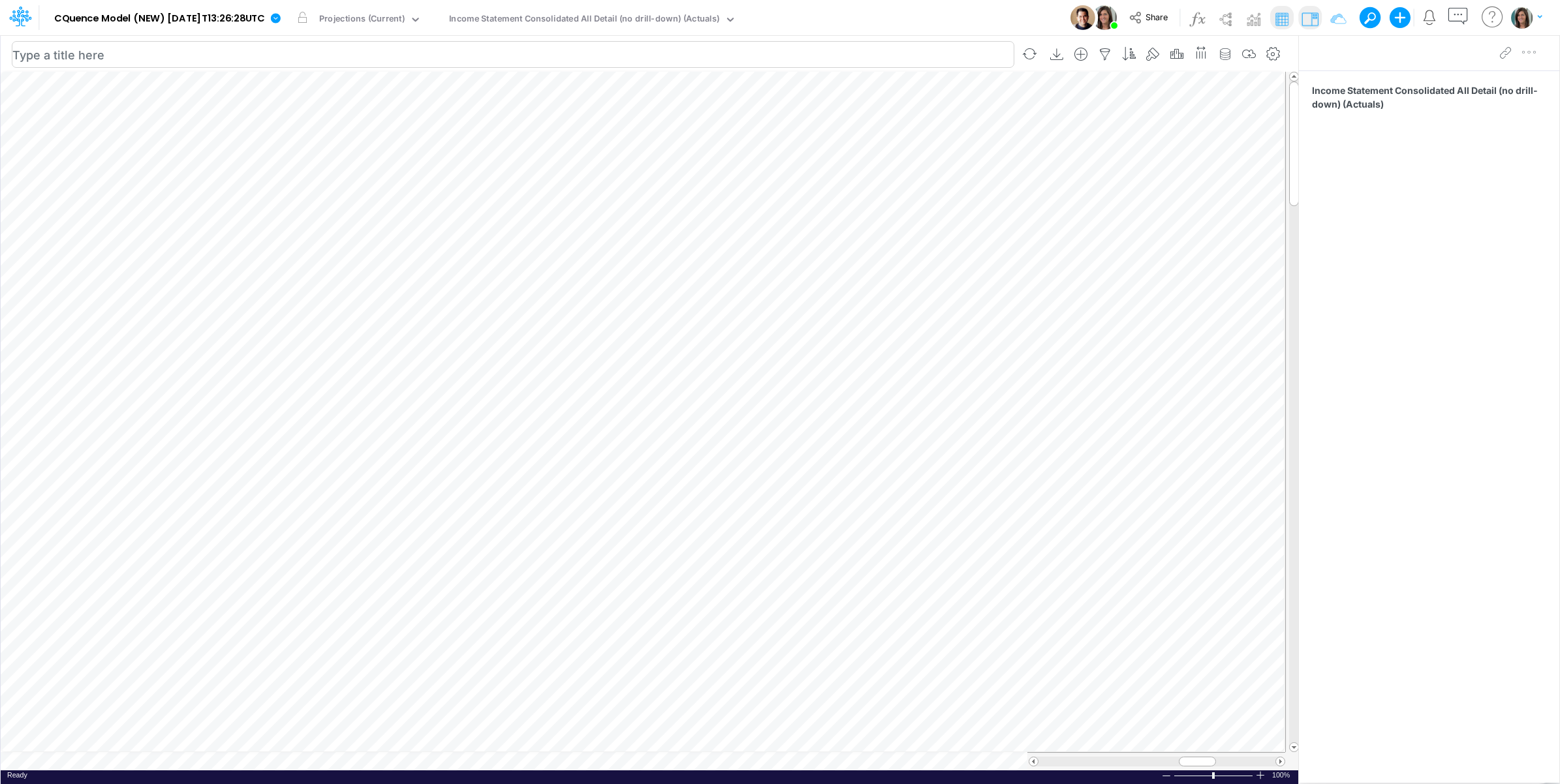
click at [258, 764] on table at bounding box center [650, 421] width 1299 height 699
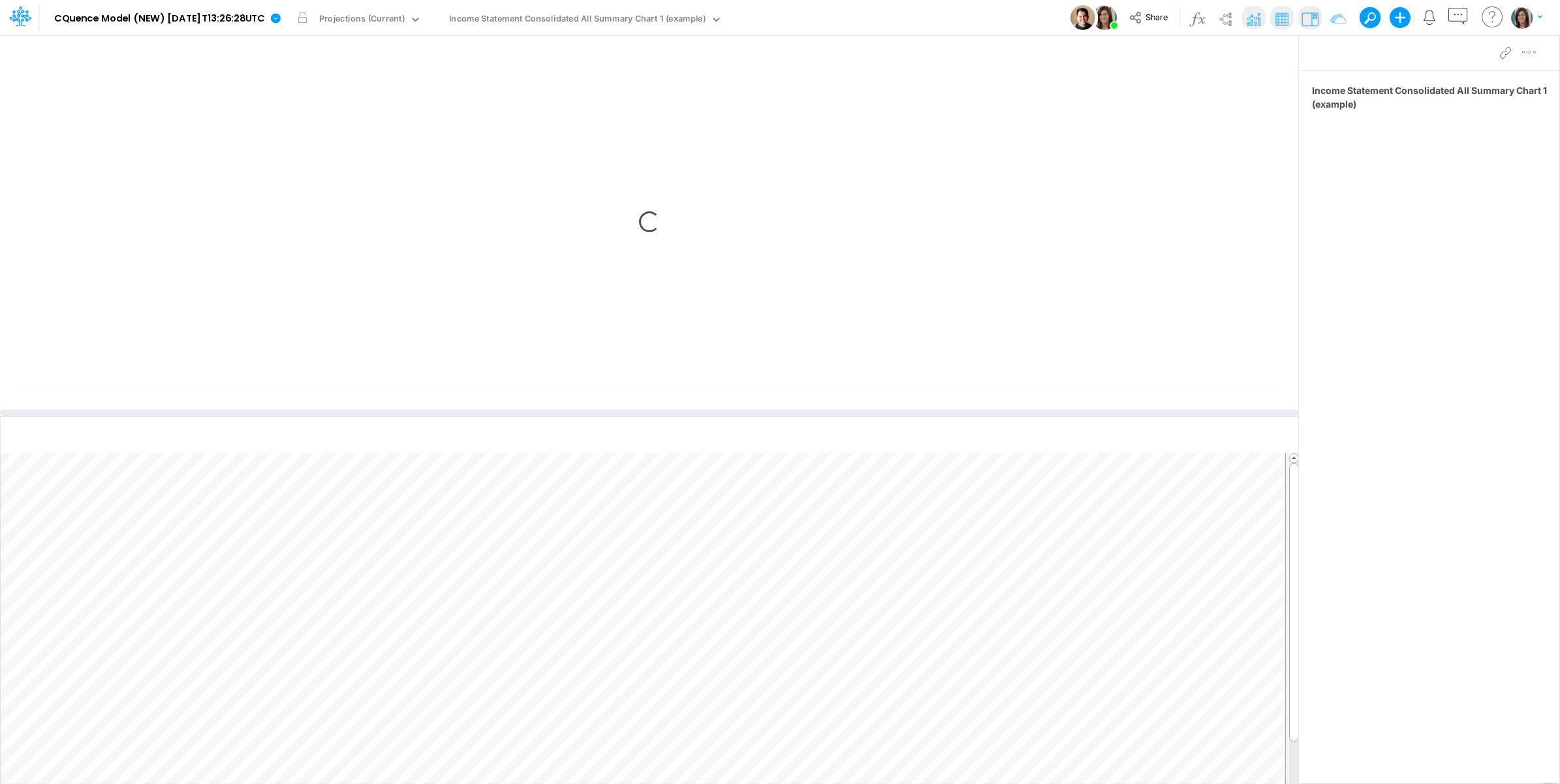
type input "Consolidated All by Month"
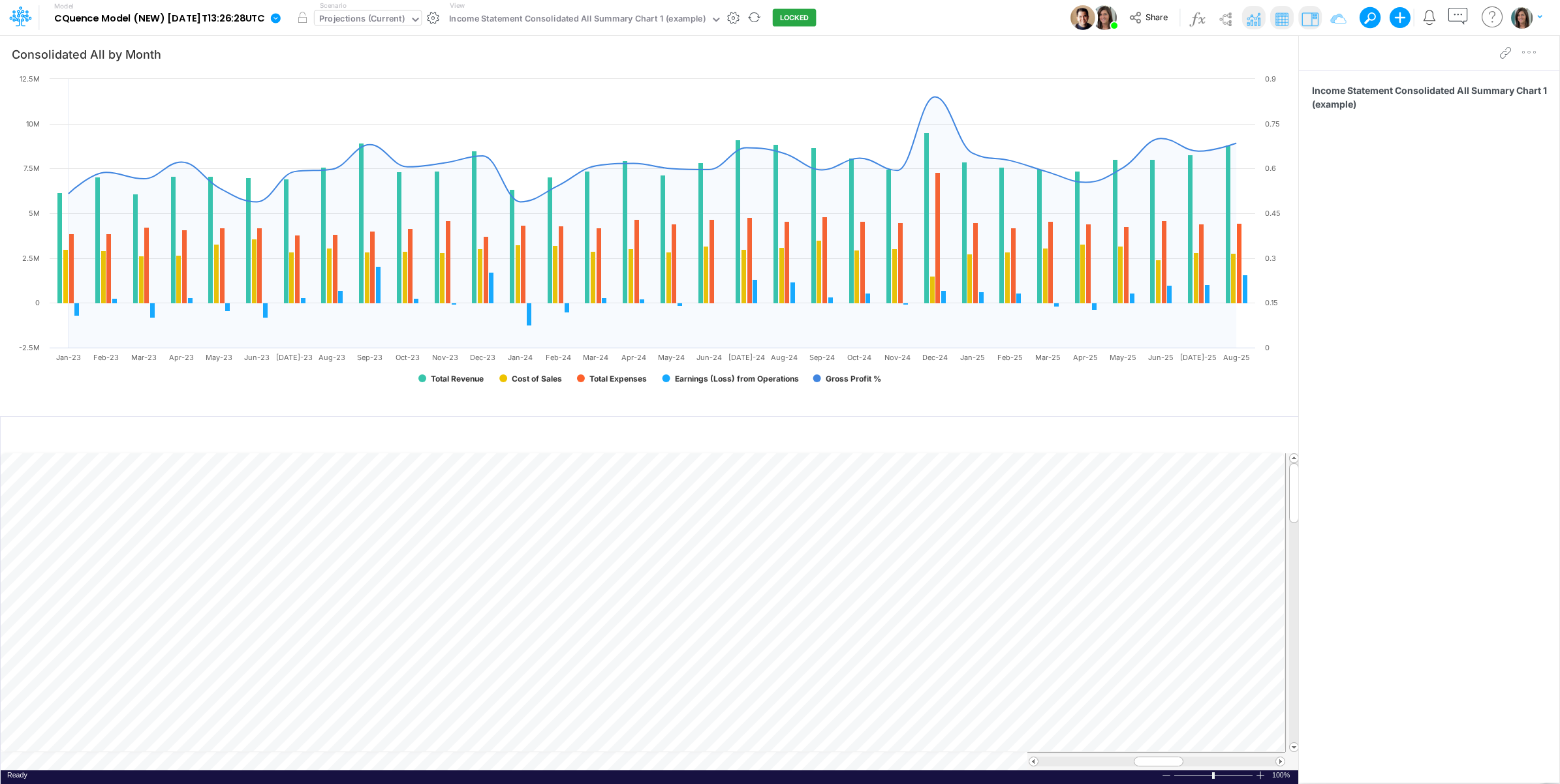
click at [404, 20] on div "Projections (Current)" at bounding box center [362, 20] width 85 height 15
click at [412, 72] on div "2025 Budget Final [Snapshot]" at bounding box center [381, 65] width 132 height 21
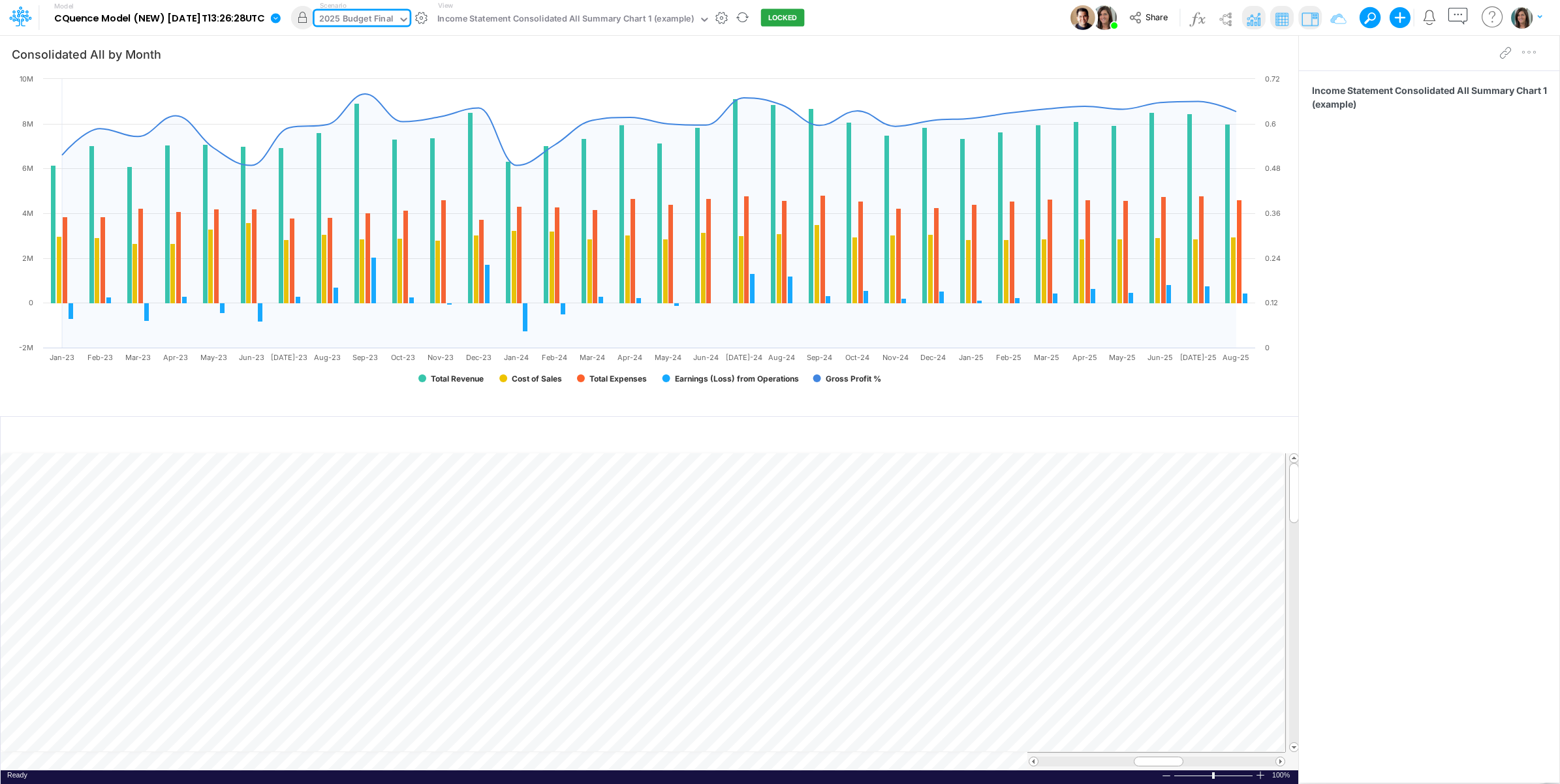
click at [393, 21] on div "2025 Budget Final" at bounding box center [356, 20] width 74 height 15
click at [405, 41] on div "Projections (Current)" at bounding box center [364, 43] width 85 height 13
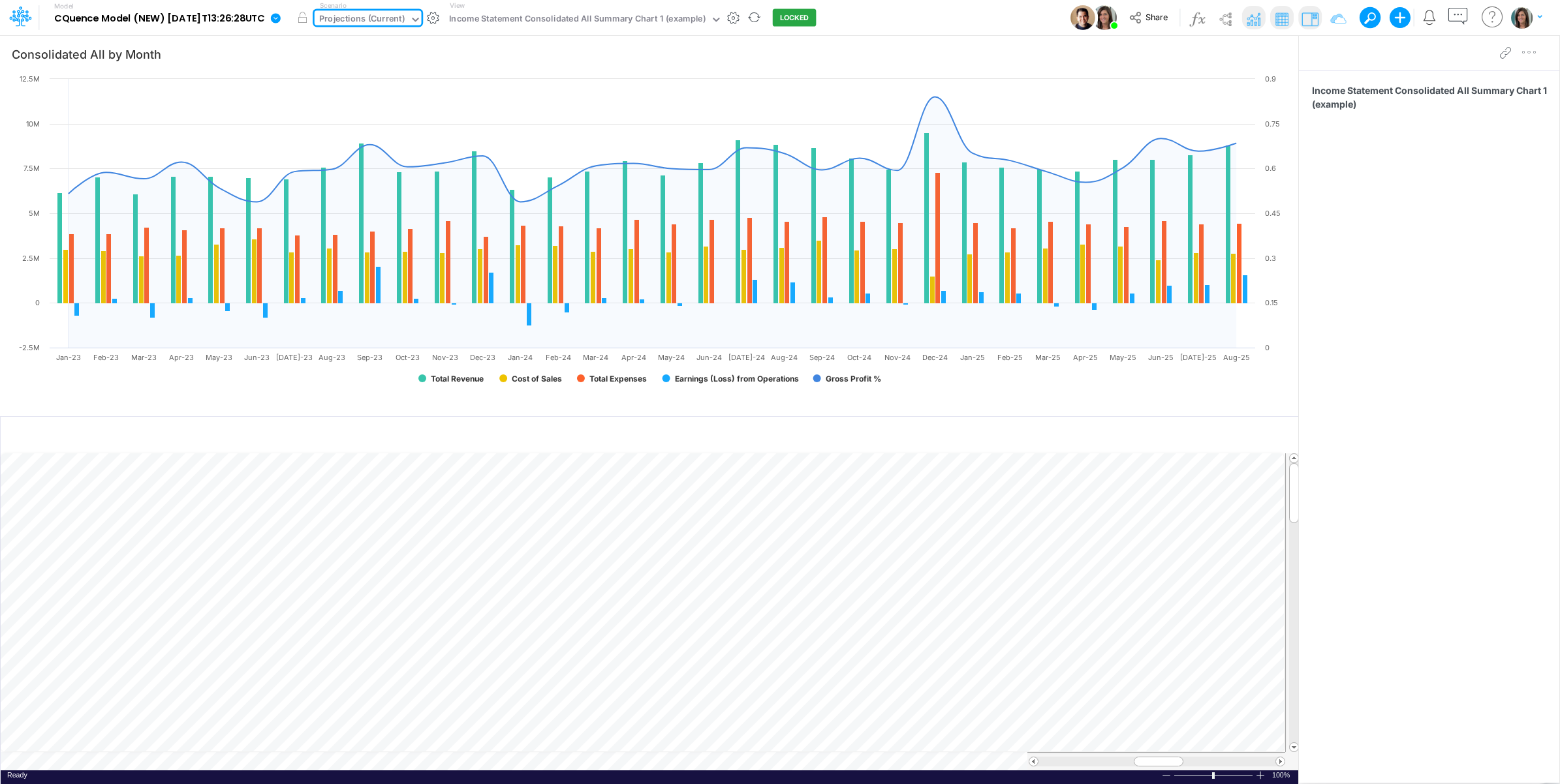
click at [902, 15] on div "Model CQuence Model (NEW) 2025-09-23T13:26:28UTC Edit model settings Duplicate …" at bounding box center [780, 17] width 1404 height 35
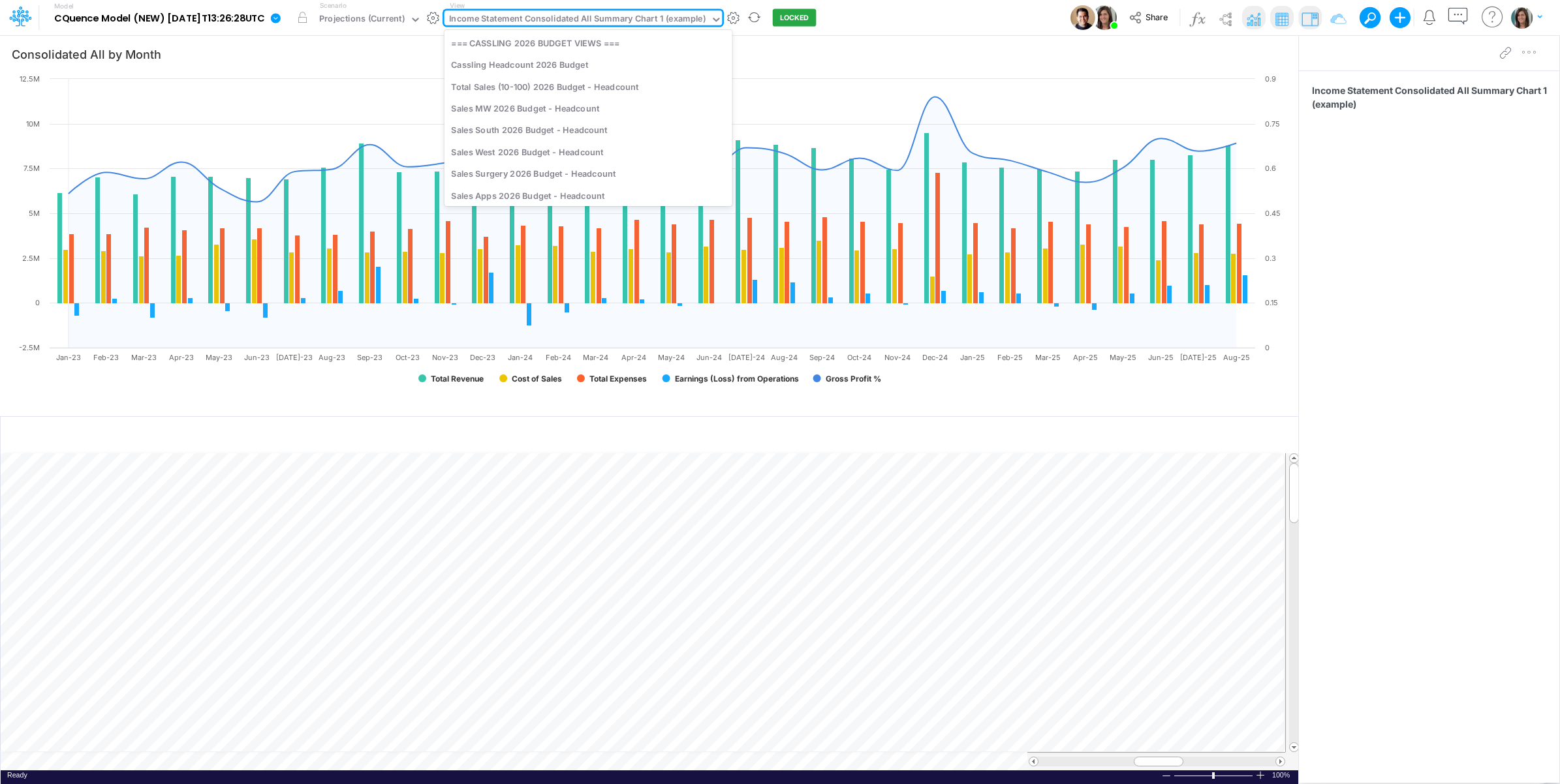
click at [651, 24] on div "Income Statement Consolidated All Summary Chart 1 (example)" at bounding box center [577, 20] width 256 height 15
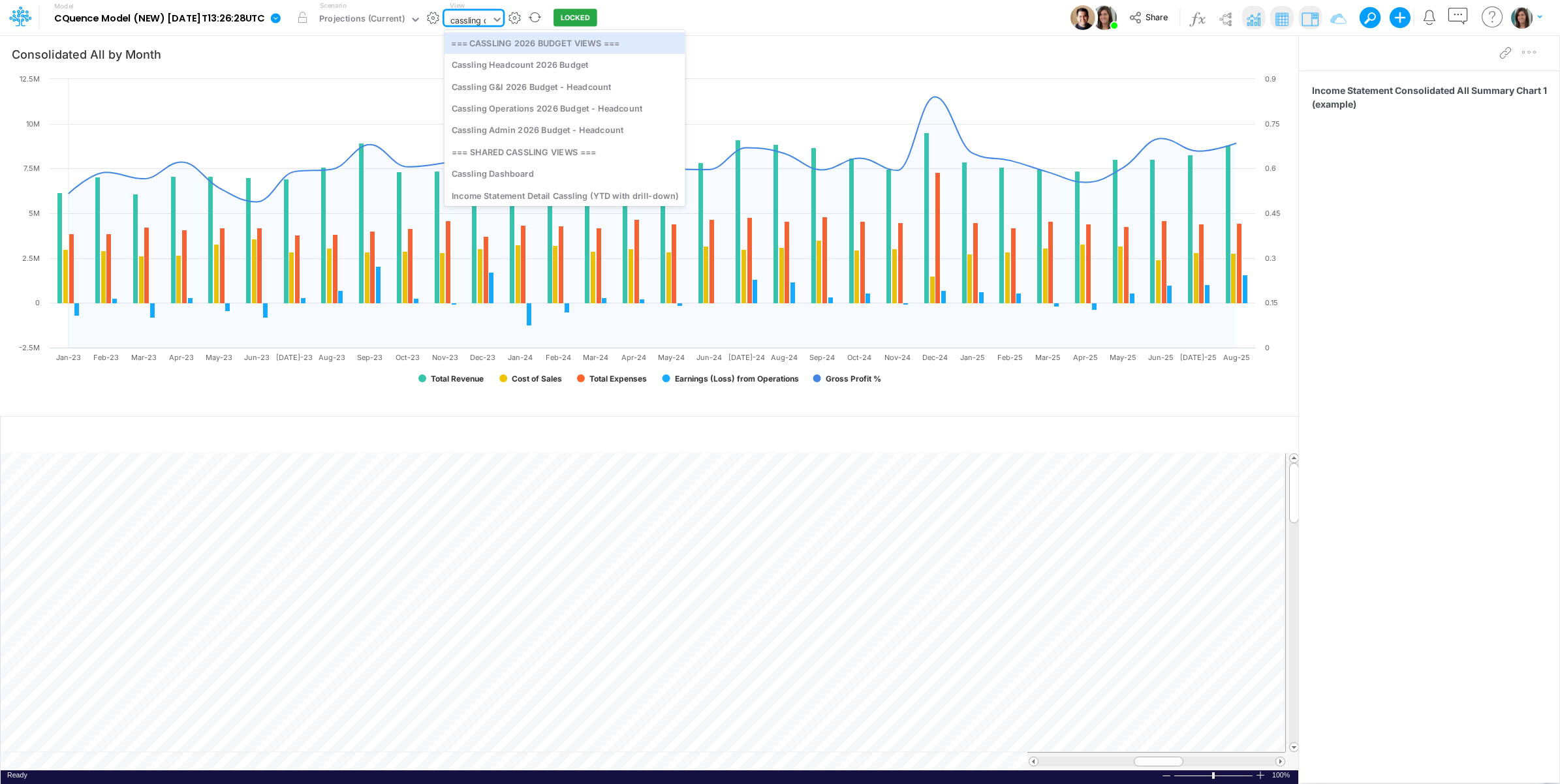
type input "cassling da"
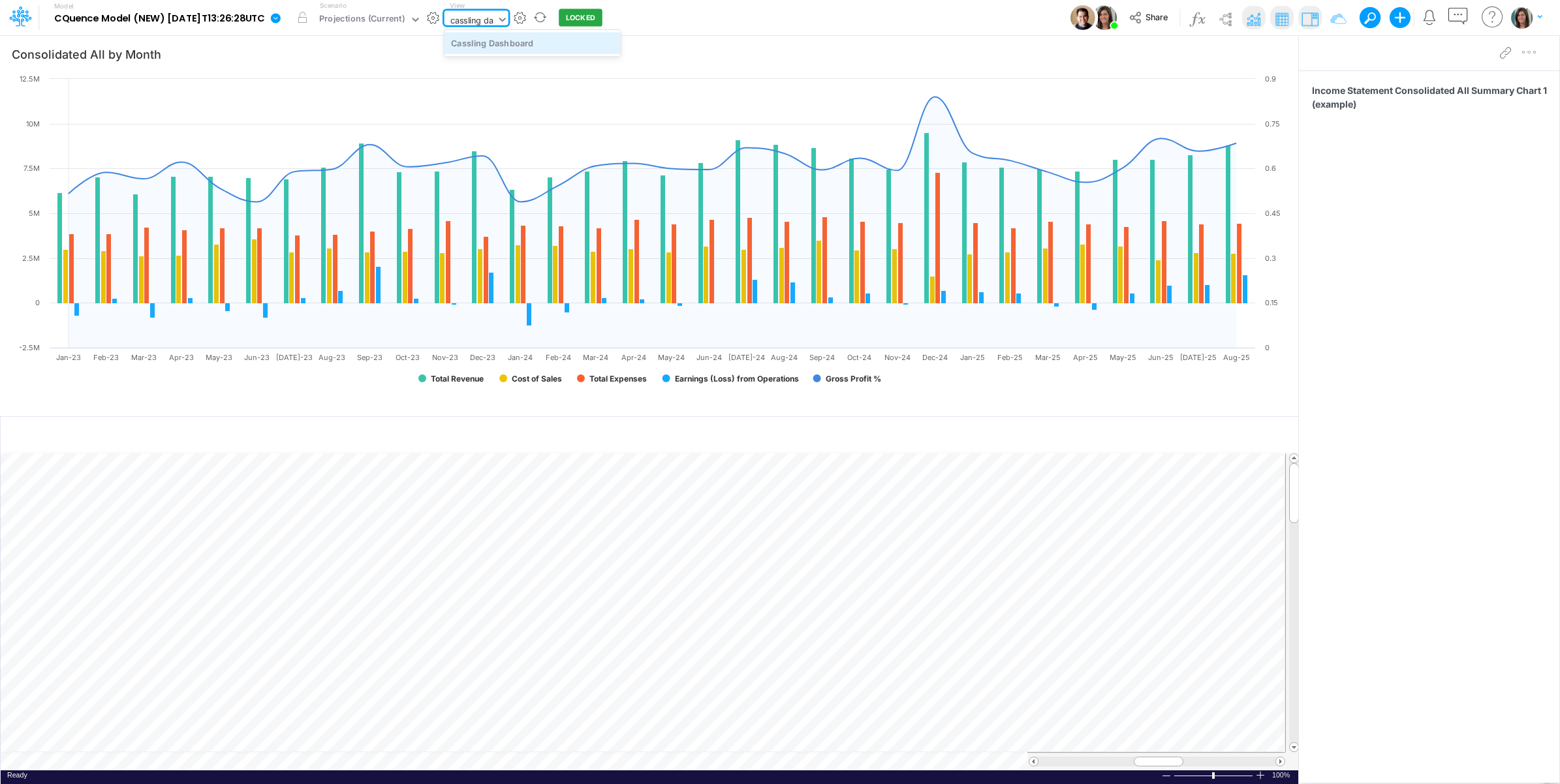
click at [601, 46] on div "Cassling Dashboard" at bounding box center [533, 43] width 177 height 21
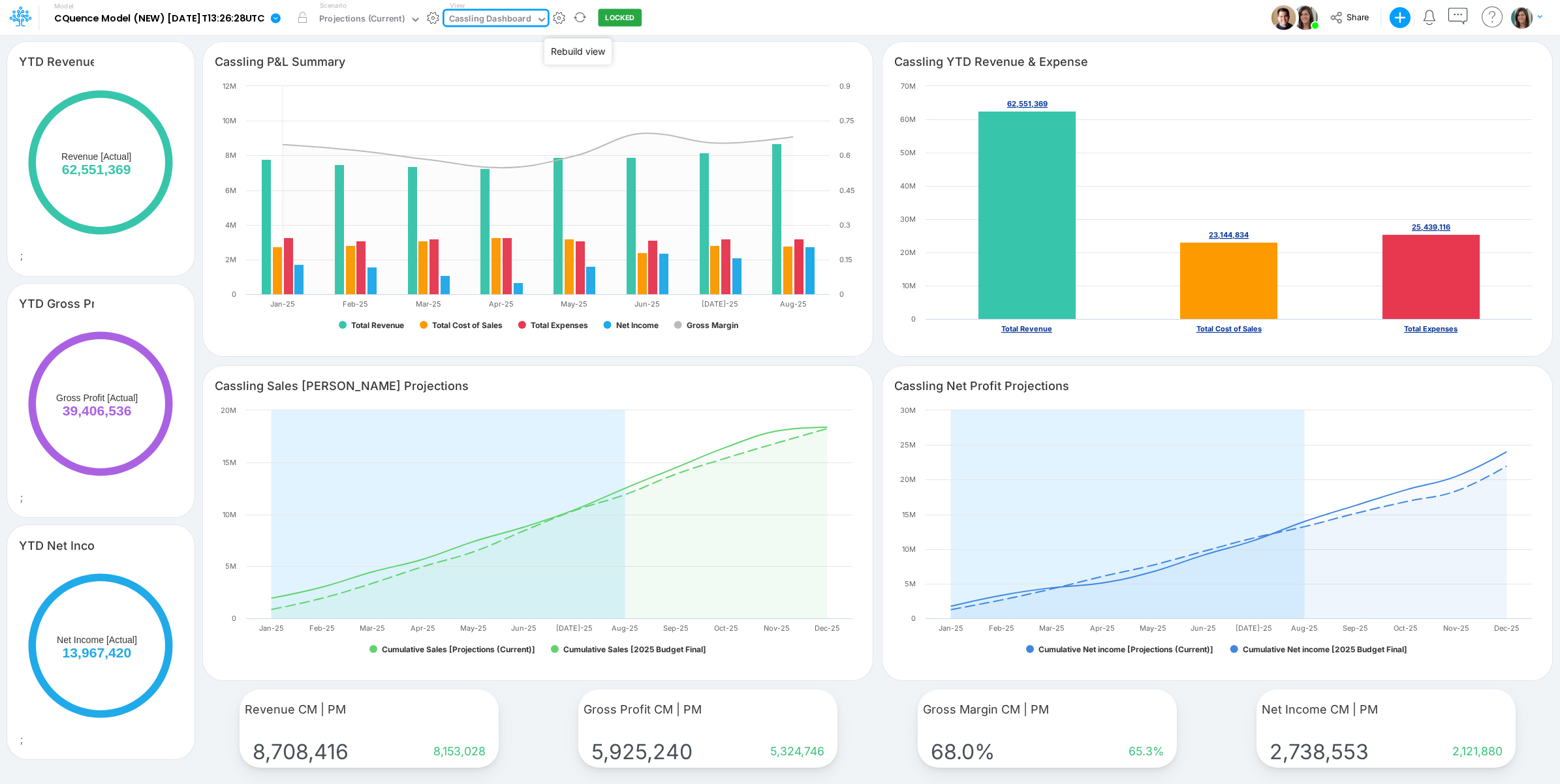
click at [510, 17] on div "Cassling Dashboard" at bounding box center [490, 20] width 82 height 15
type input "bonus"
drag, startPoint x: 501, startPoint y: 40, endPoint x: 542, endPoint y: 47, distance: 41.6
click at [501, 43] on div "Employee Bonuses" at bounding box center [533, 43] width 177 height 21
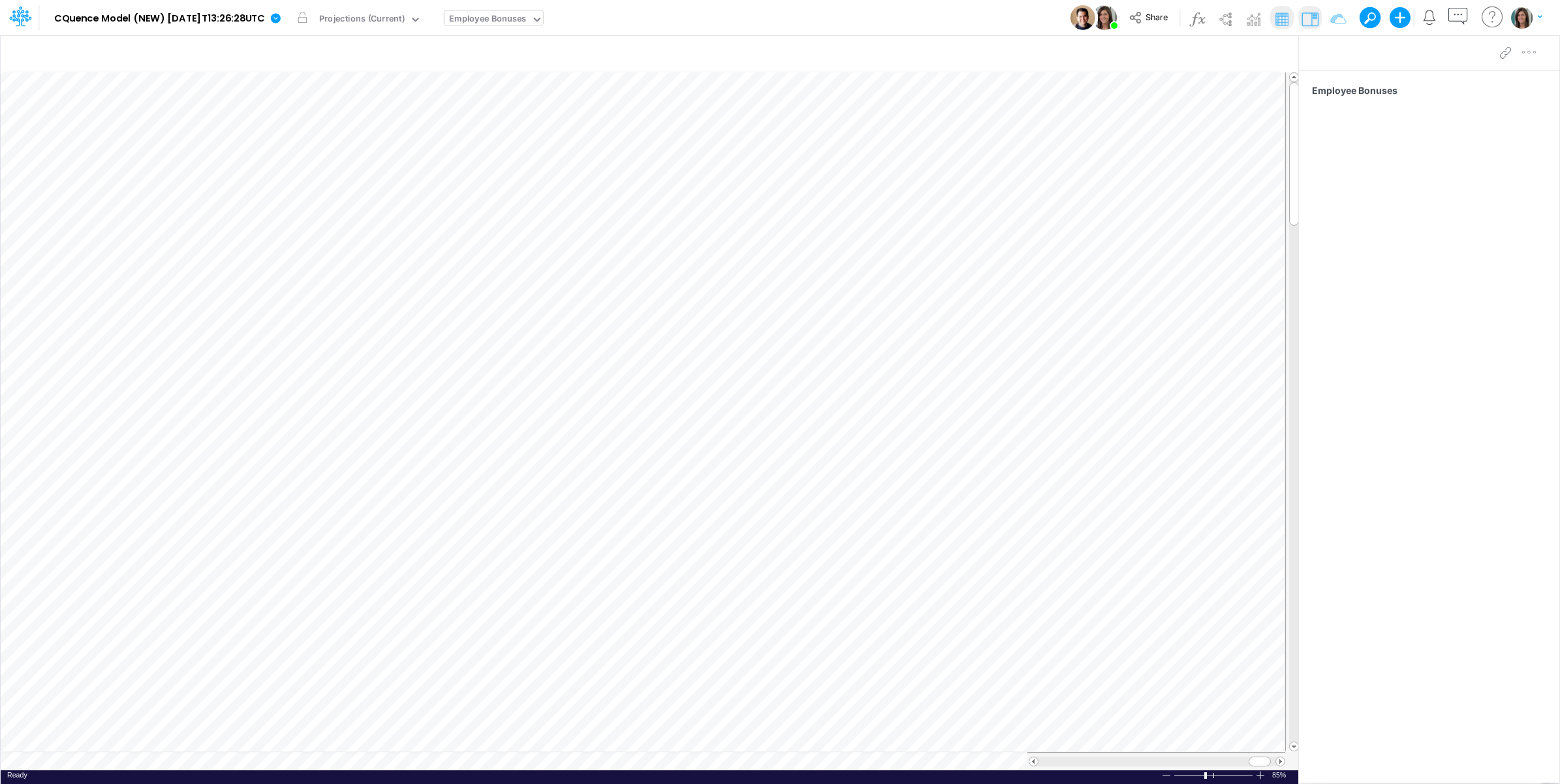
scroll to position [0, 1]
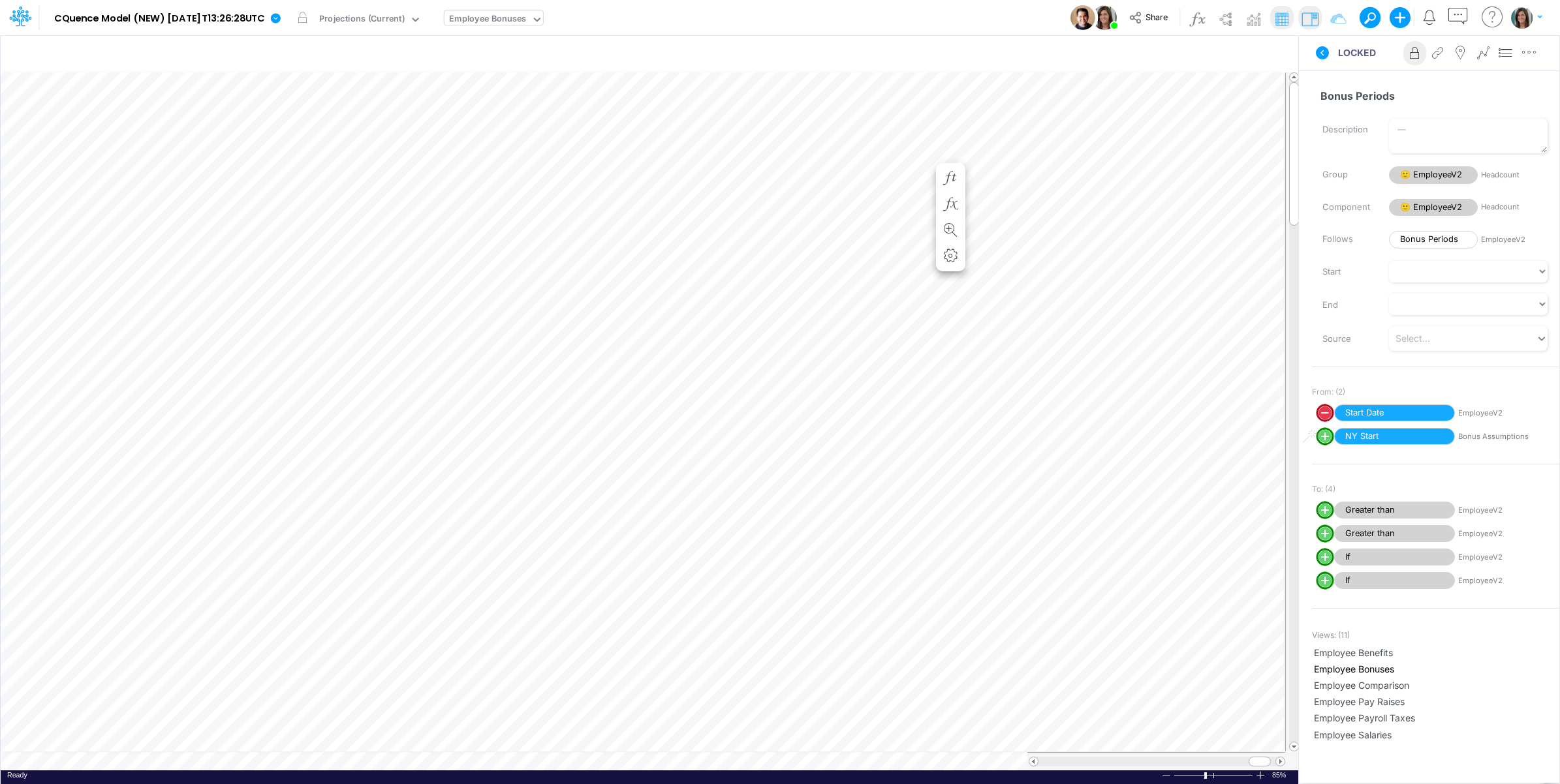
scroll to position [0, 1]
click at [1320, 50] on icon at bounding box center [1322, 53] width 13 height 13
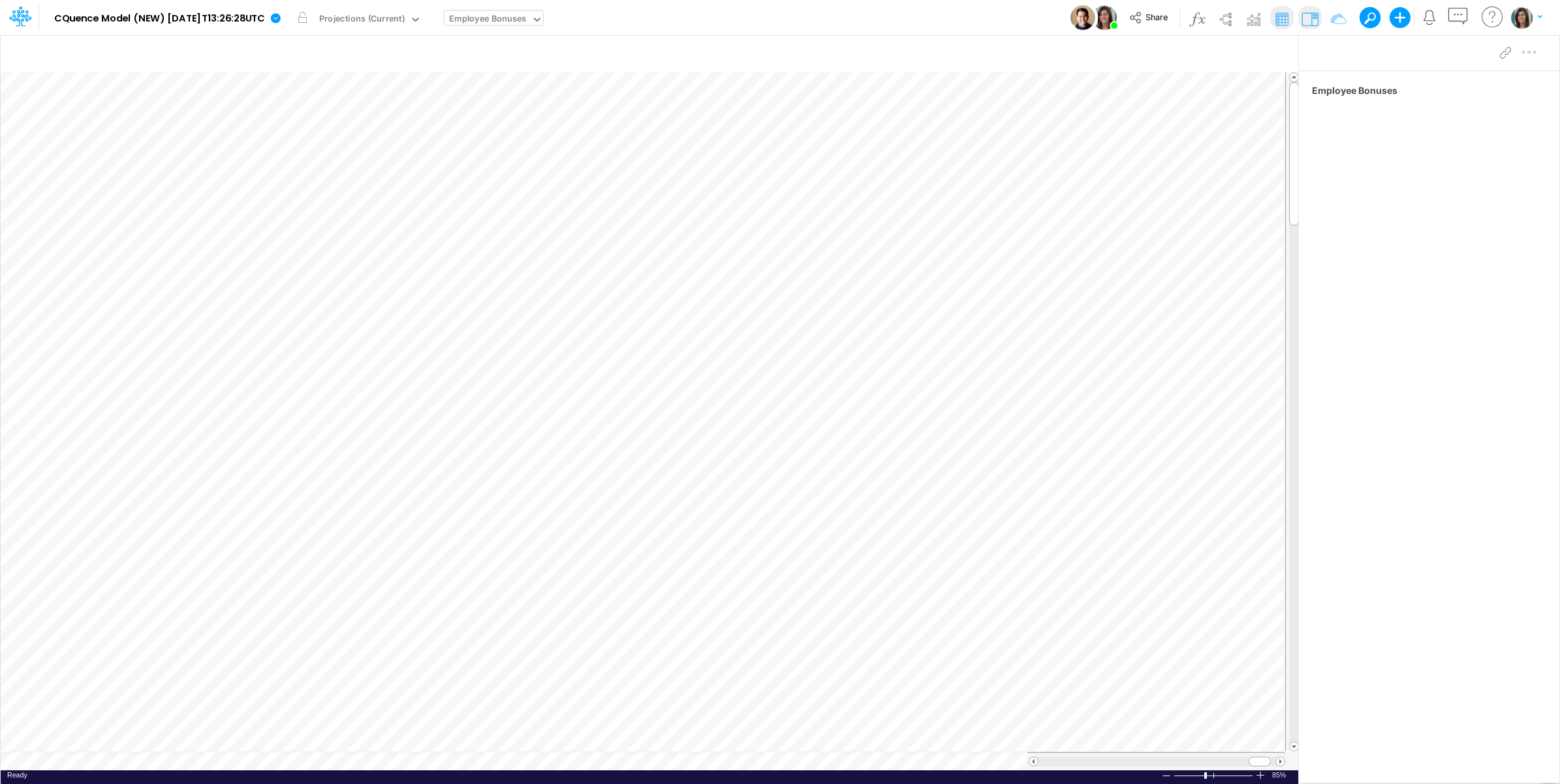
scroll to position [0, 1]
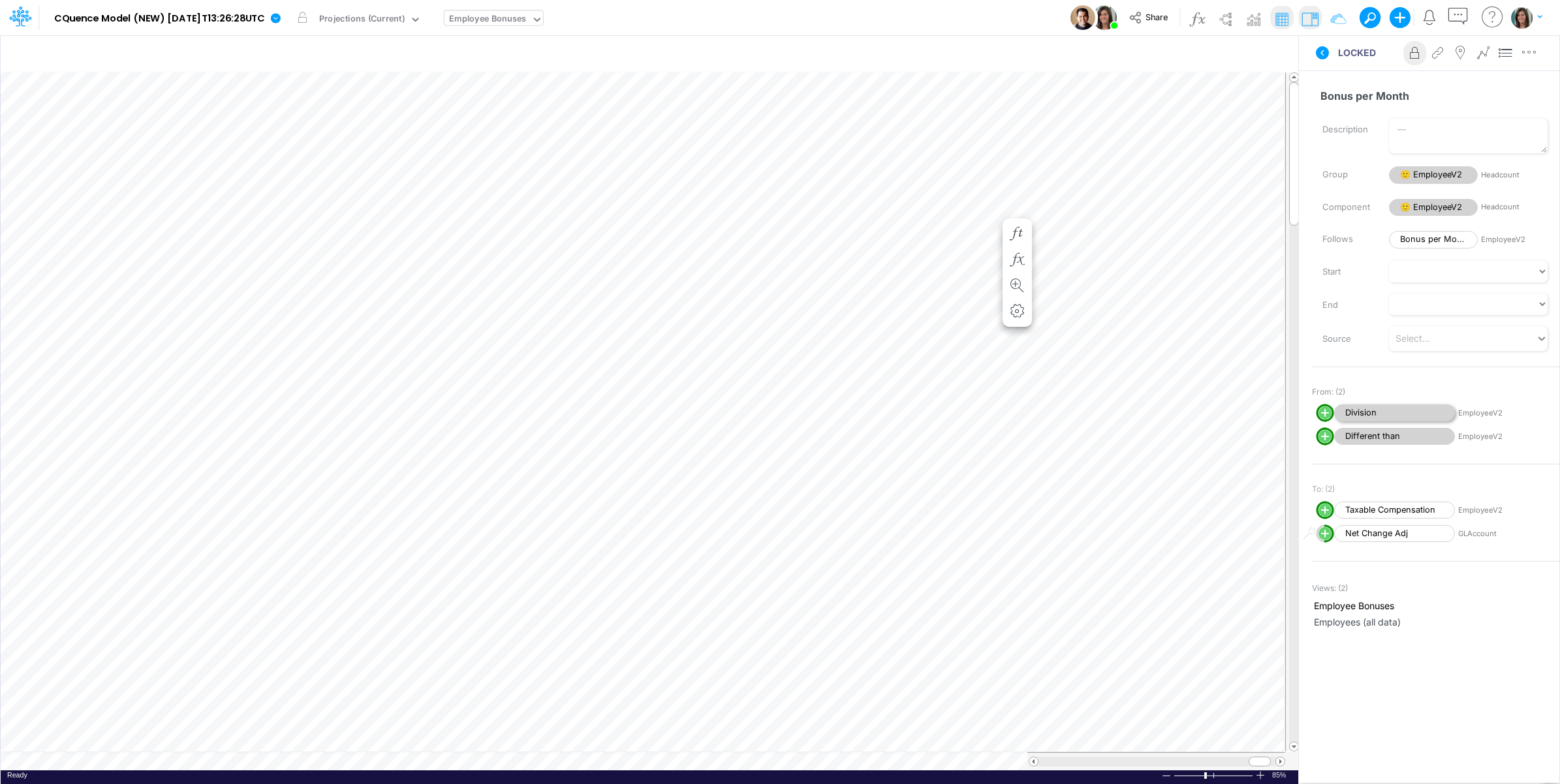
click at [1371, 410] on span "Division" at bounding box center [1394, 413] width 121 height 17
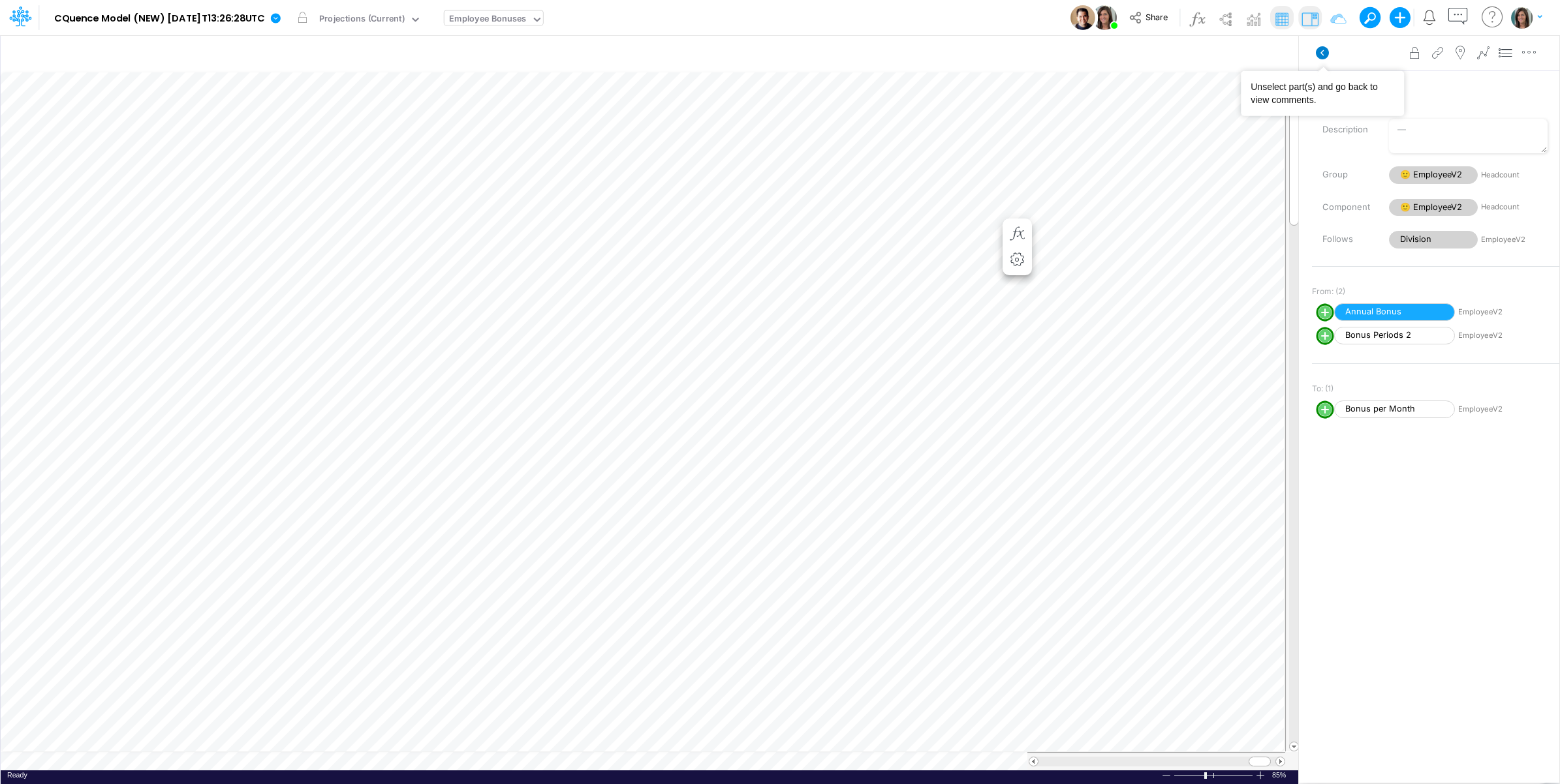
click at [1328, 50] on icon at bounding box center [1322, 53] width 13 height 13
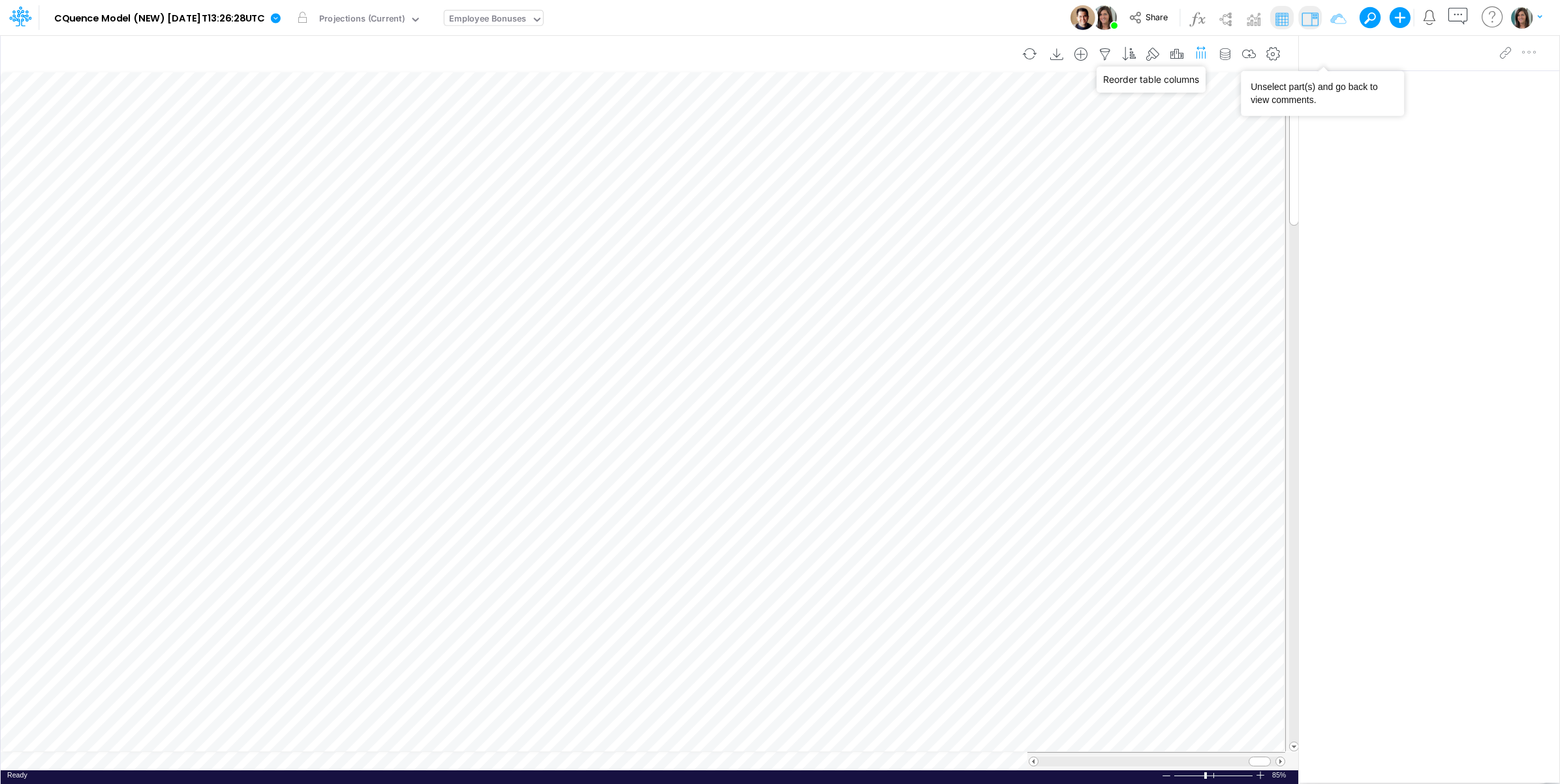
click at [1203, 52] on icon "button" at bounding box center [1201, 52] width 13 height 20
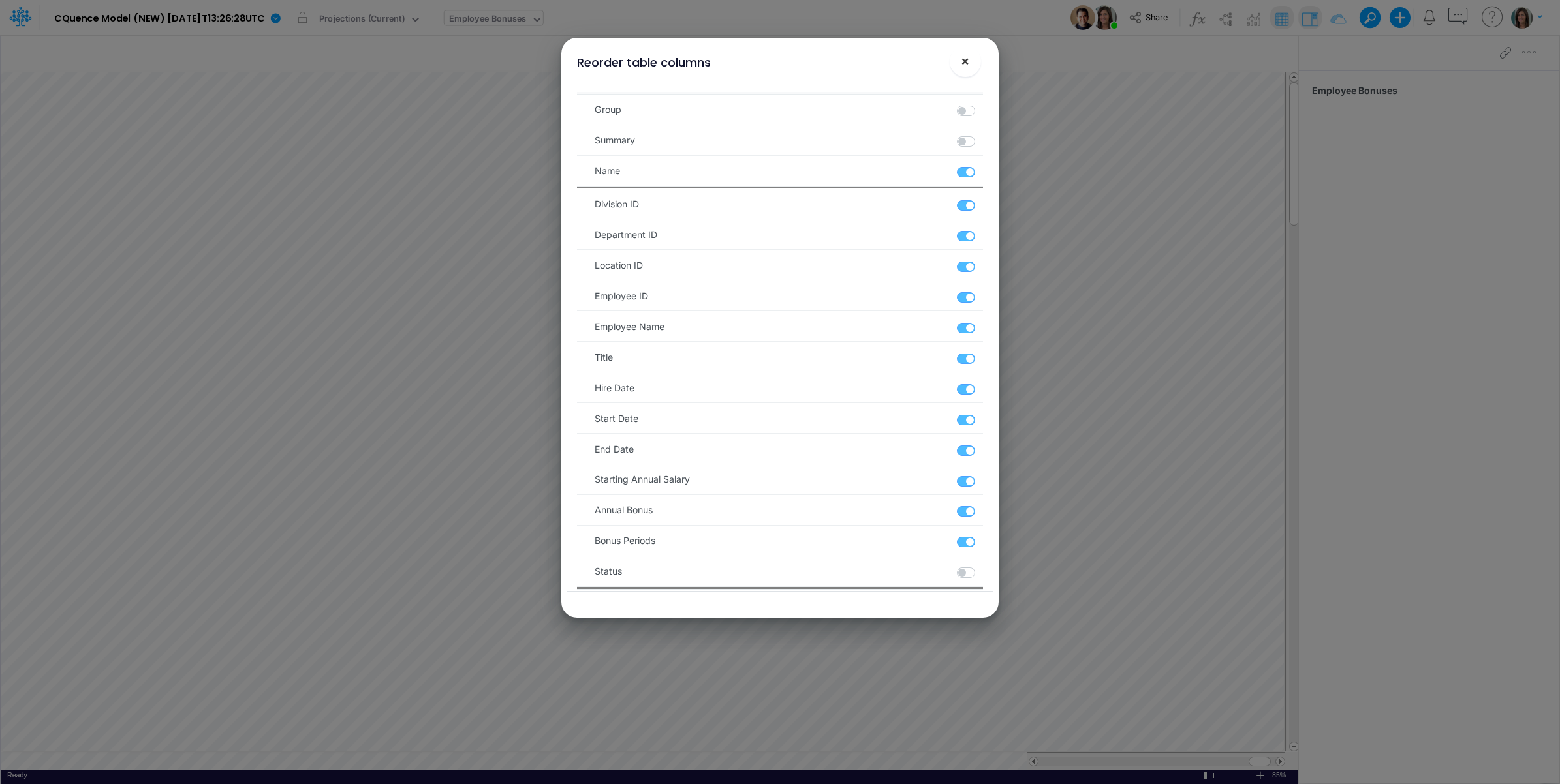
click at [967, 60] on span "×" at bounding box center [965, 61] width 9 height 16
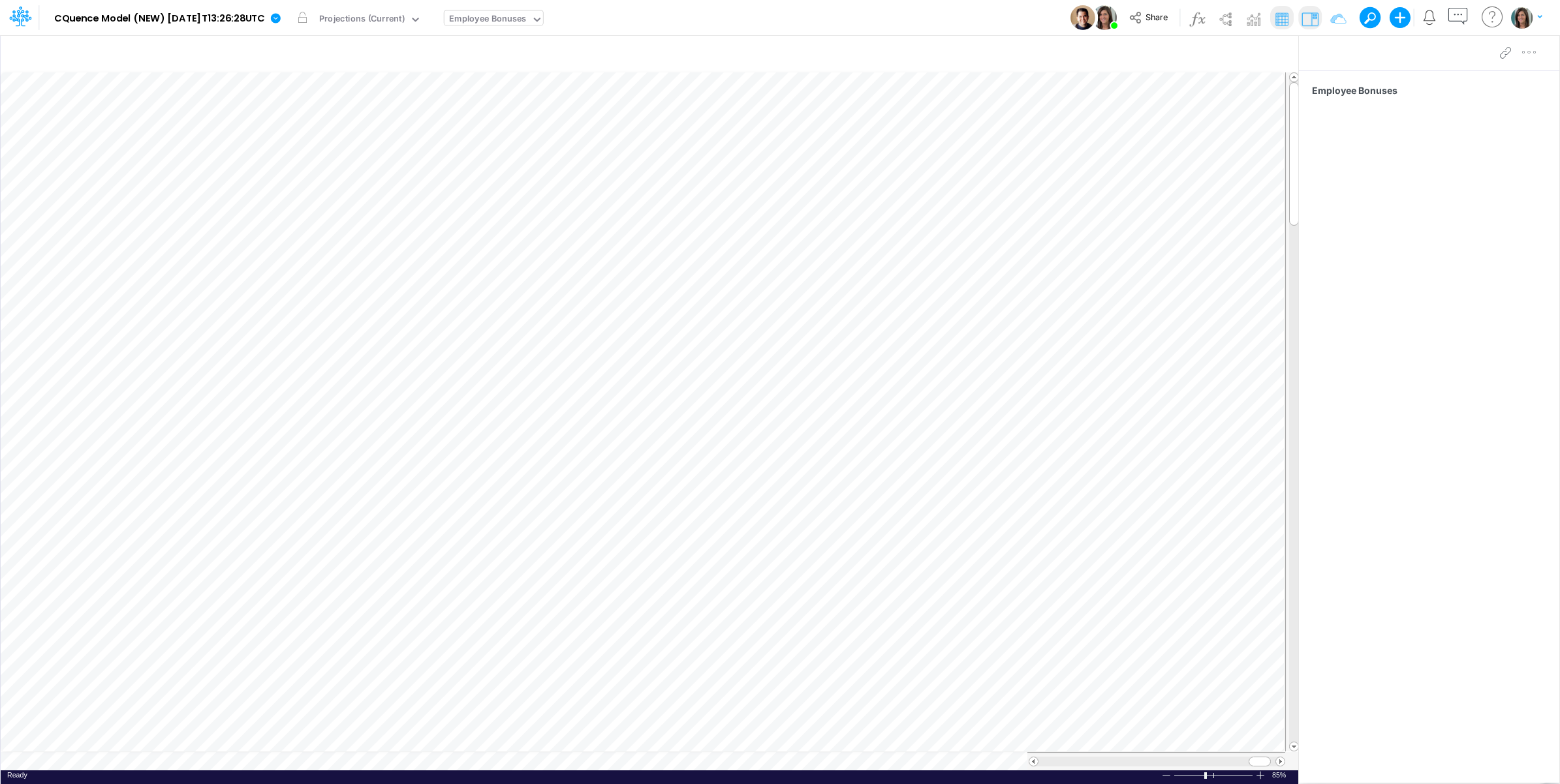
scroll to position [0, 1]
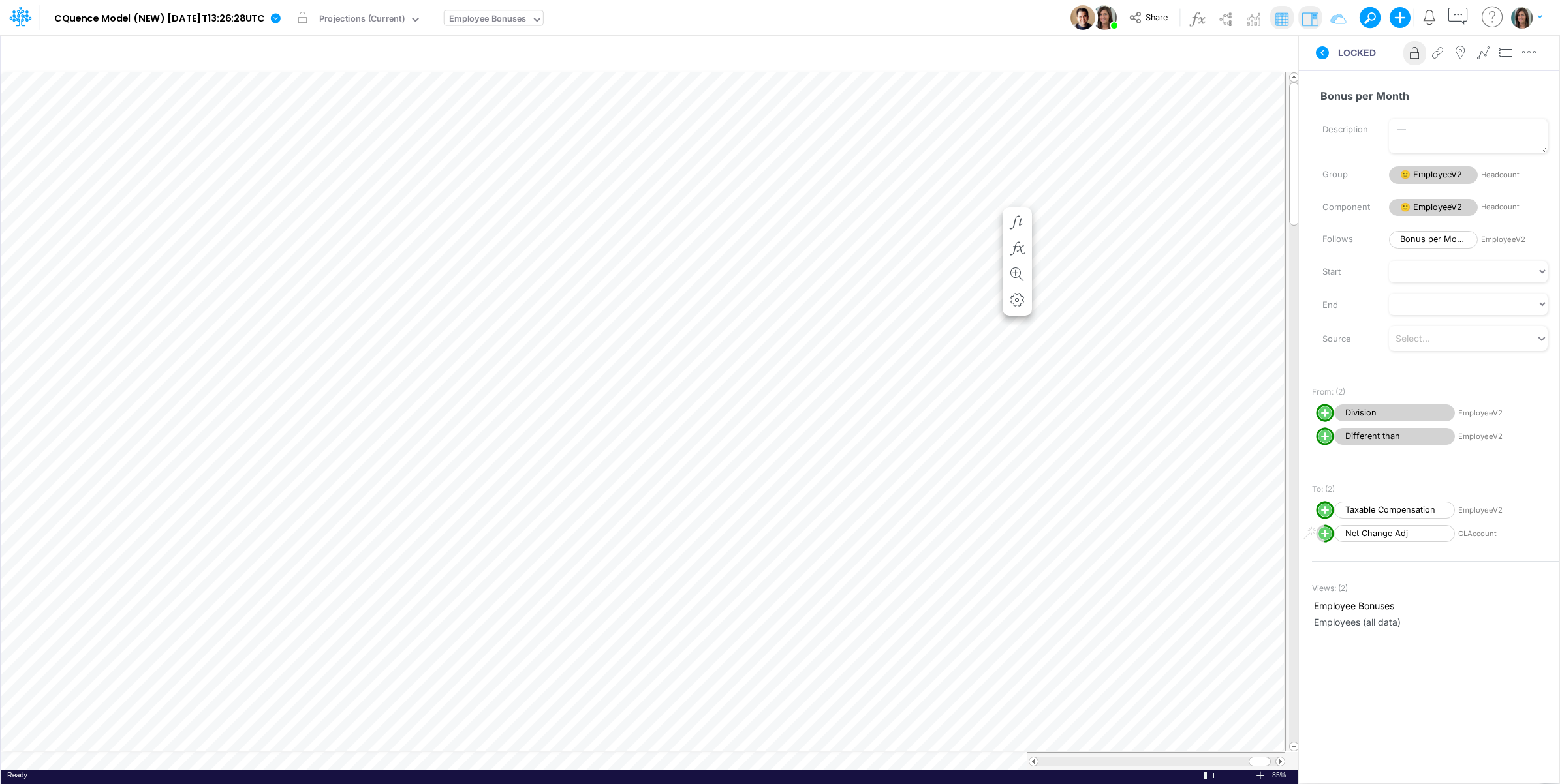
scroll to position [0, 1]
click at [1371, 418] on span "Division" at bounding box center [1394, 413] width 121 height 17
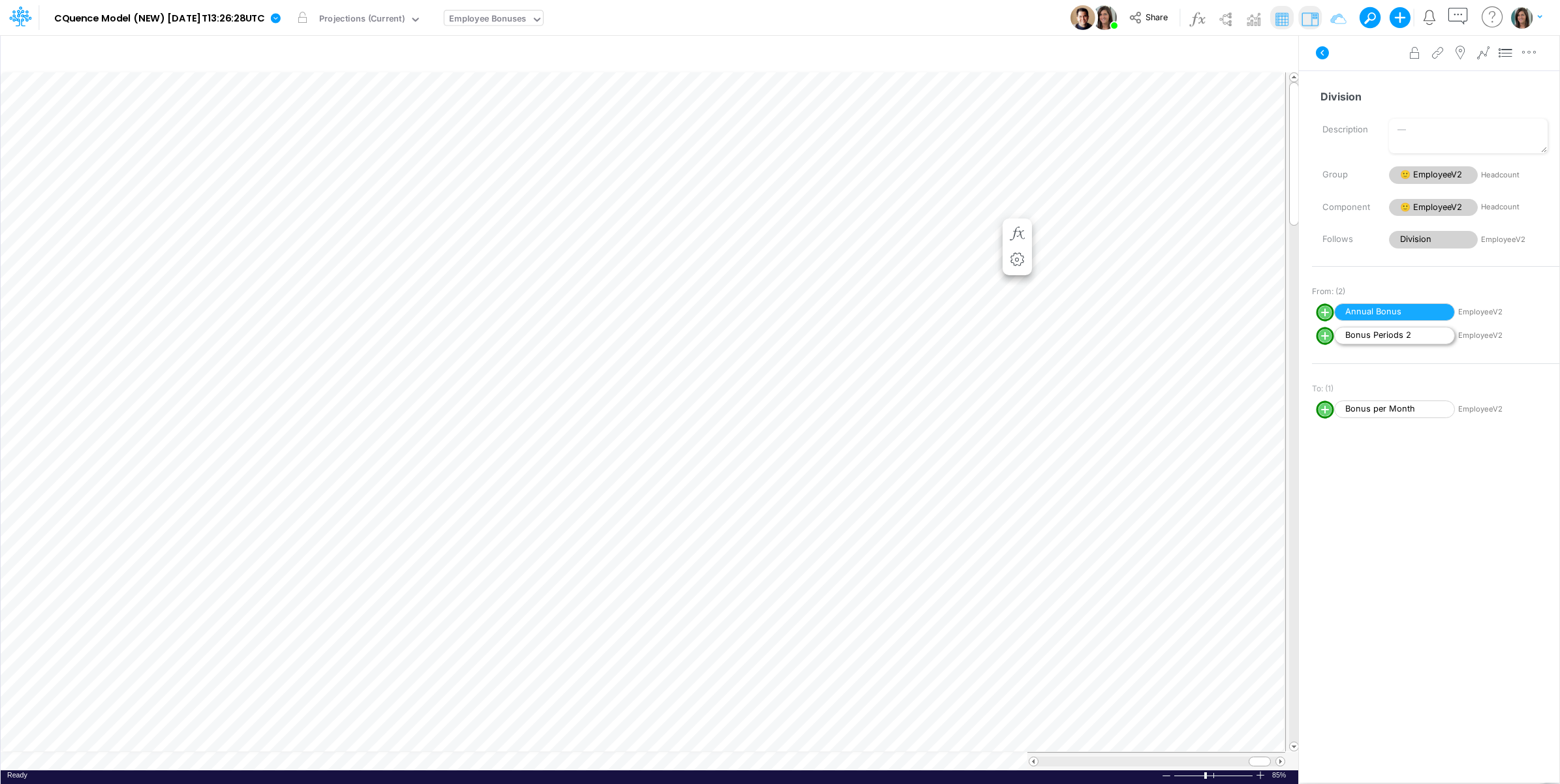
click at [1384, 336] on span "Bonus Periods 2" at bounding box center [1394, 336] width 121 height 17
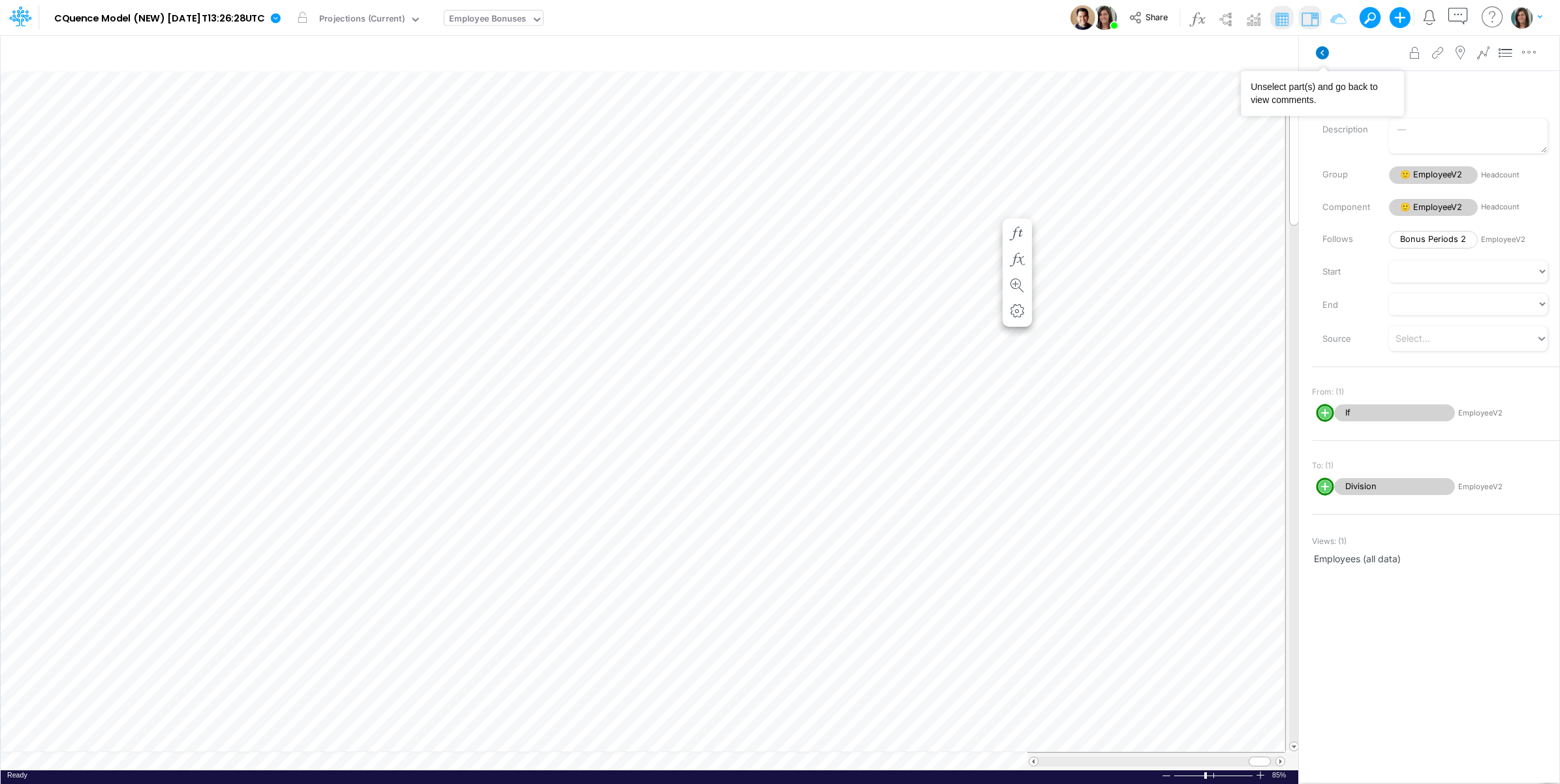
click at [1319, 56] on icon at bounding box center [1322, 53] width 13 height 13
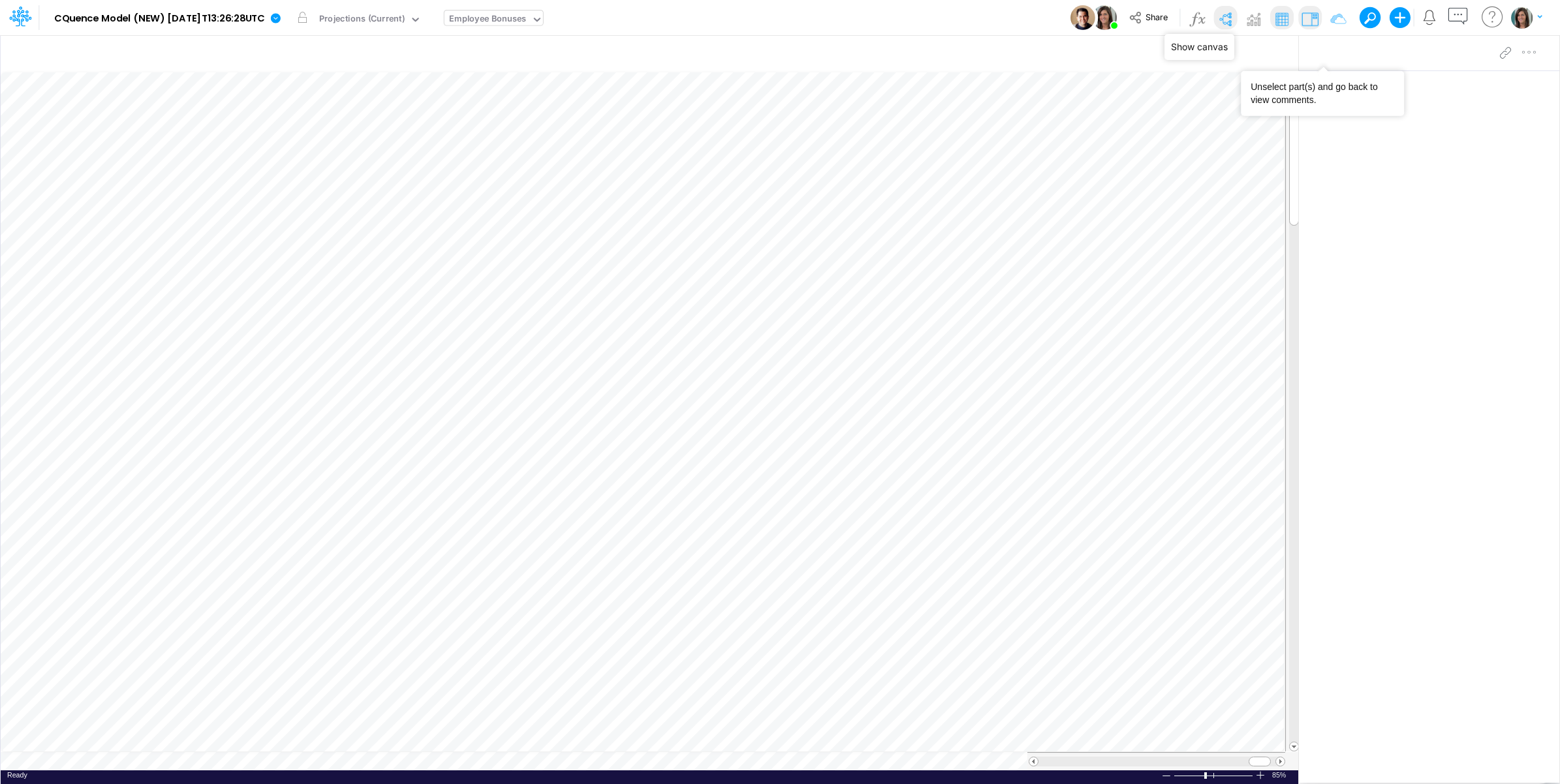
click at [1227, 24] on img at bounding box center [1225, 19] width 20 height 20
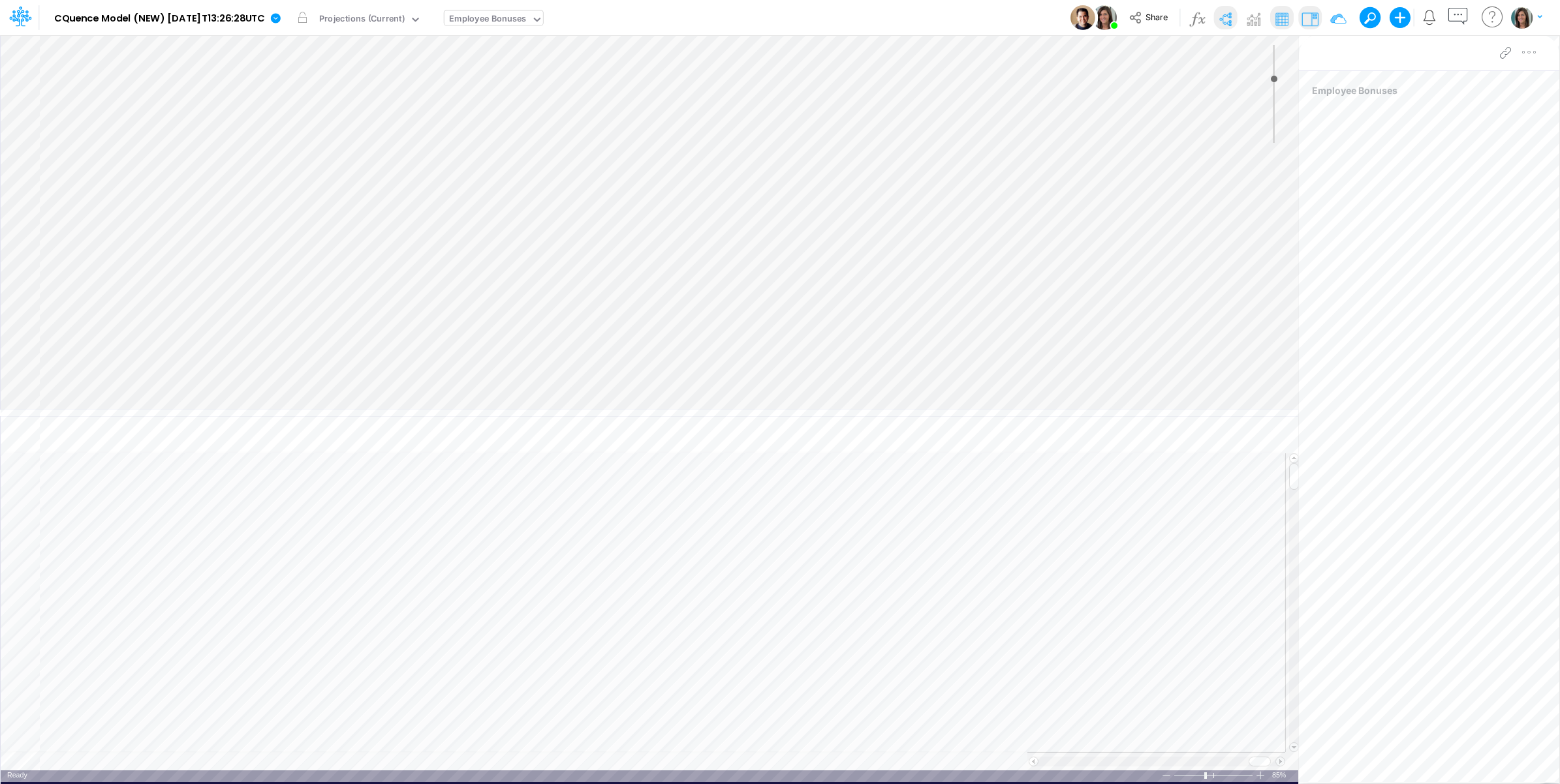
type input "0"
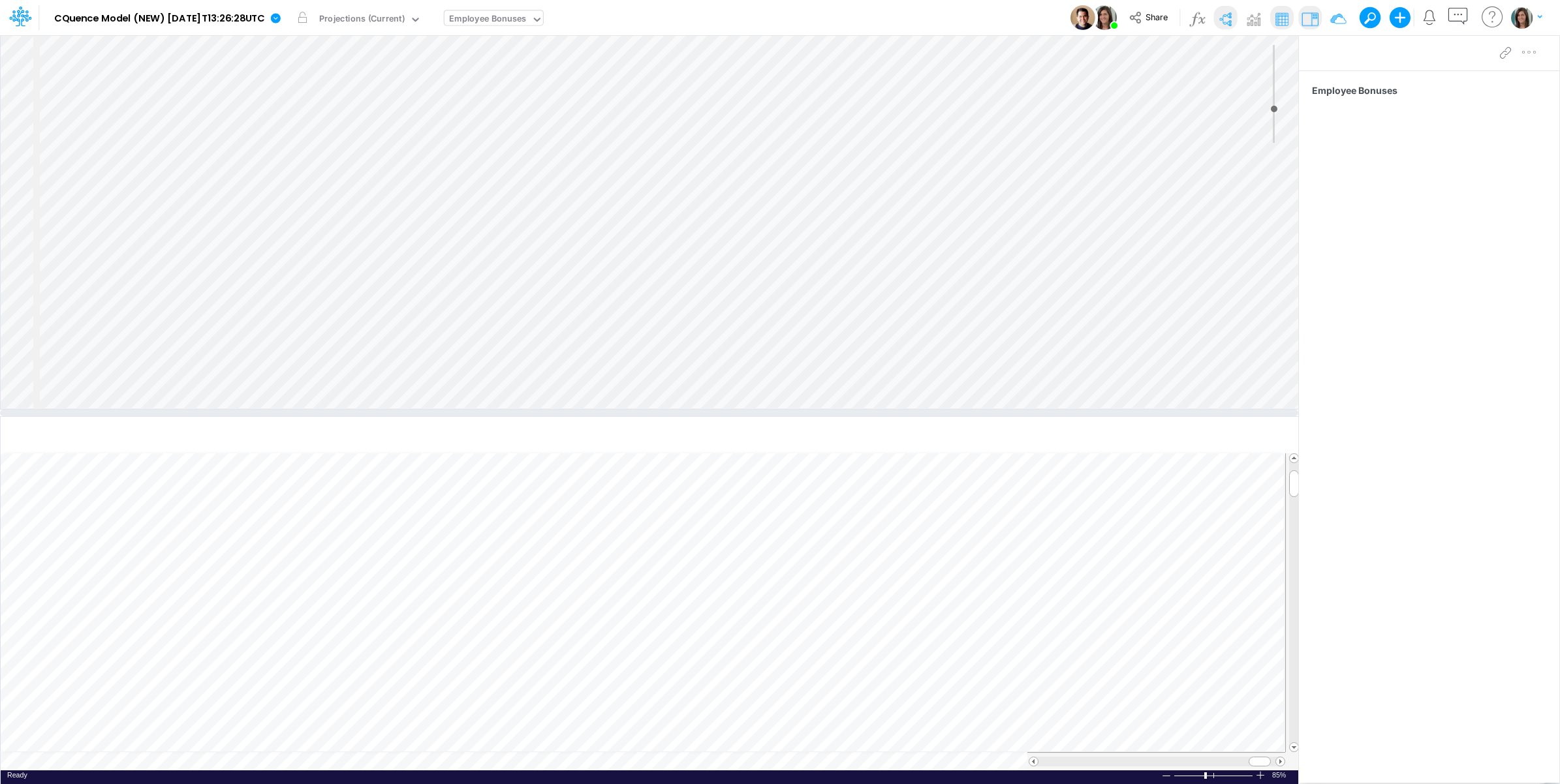
select select "Horizontal"
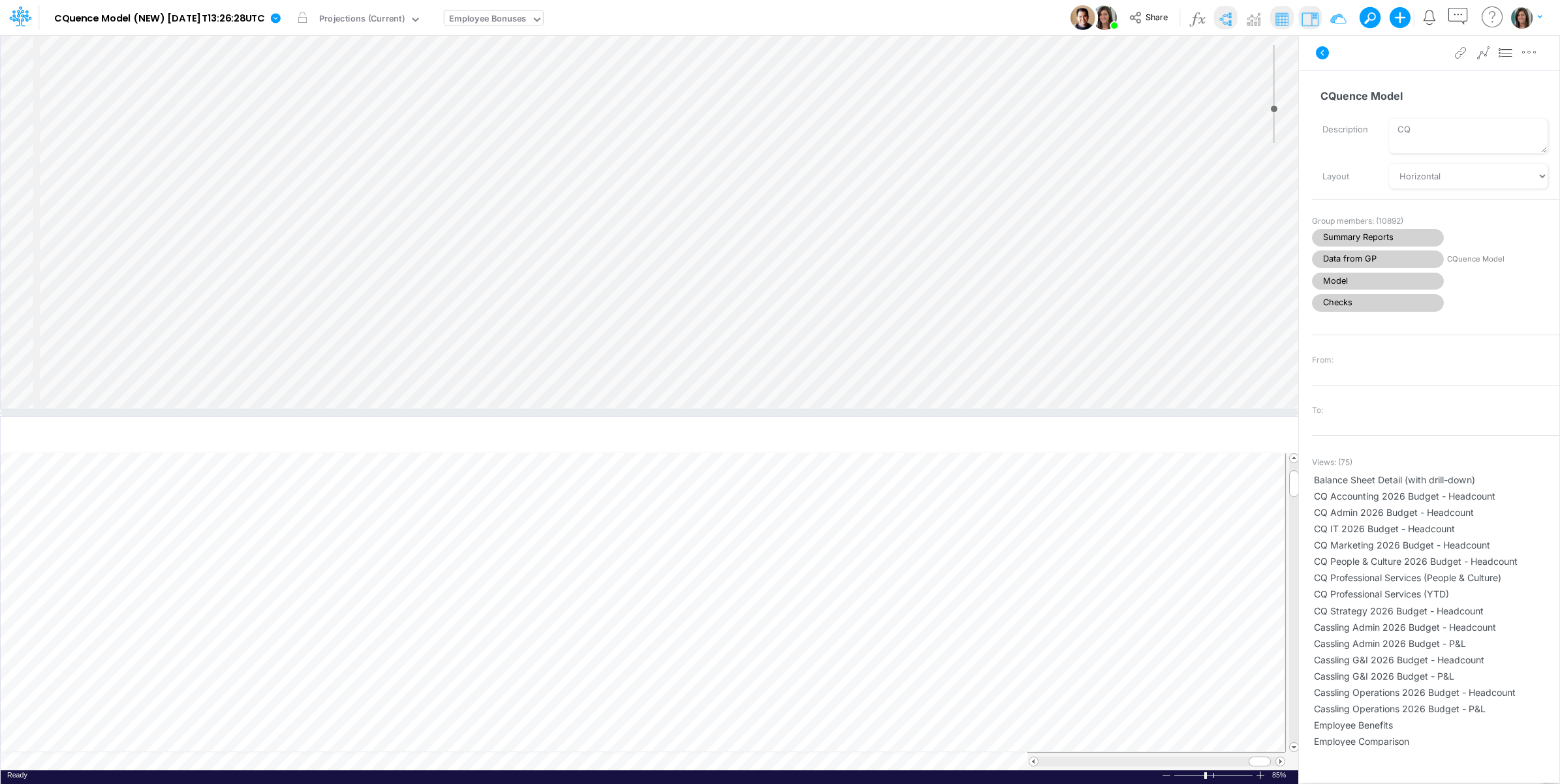
select select "Horizontal"
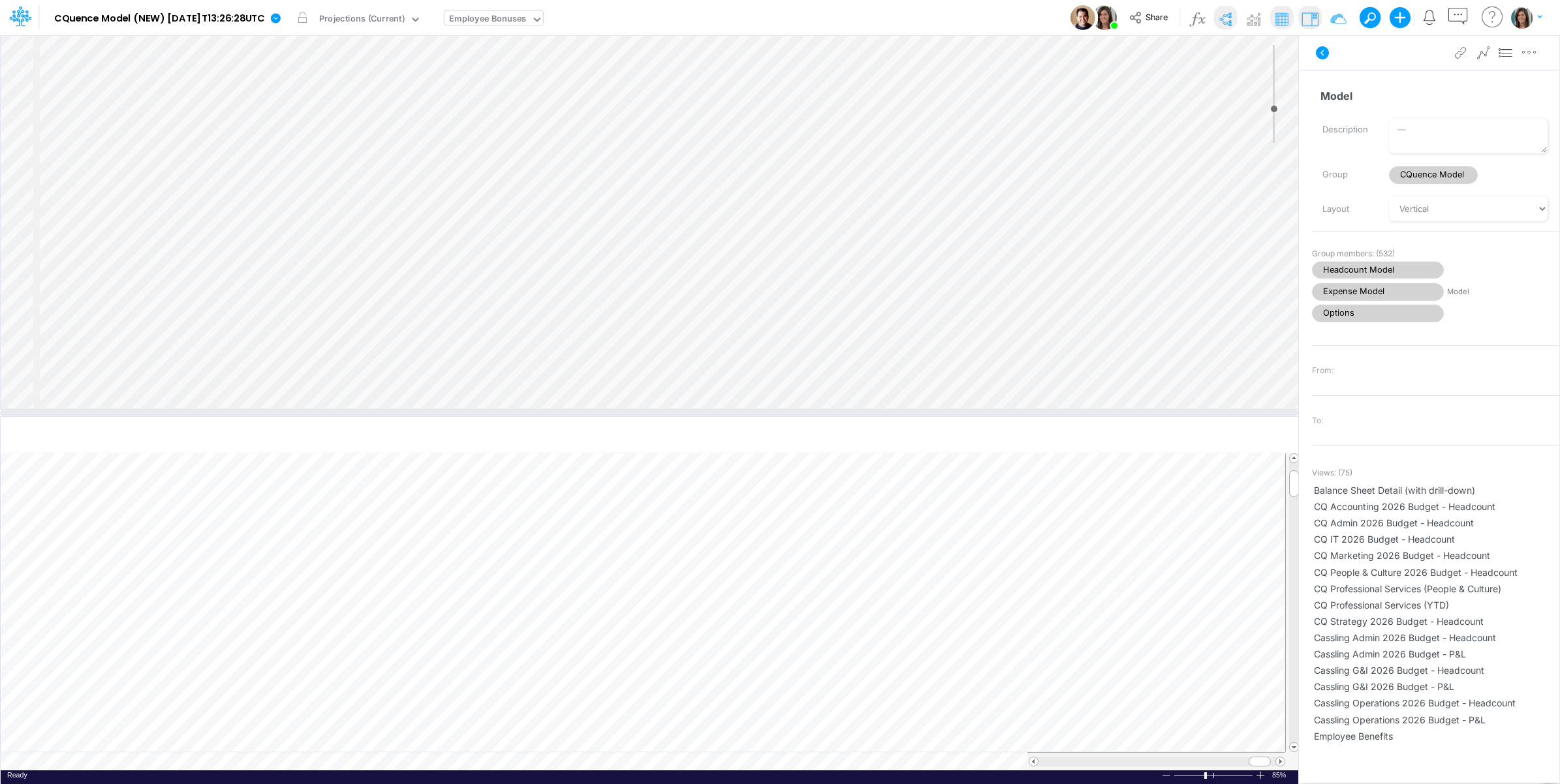
select select "Horizontal"
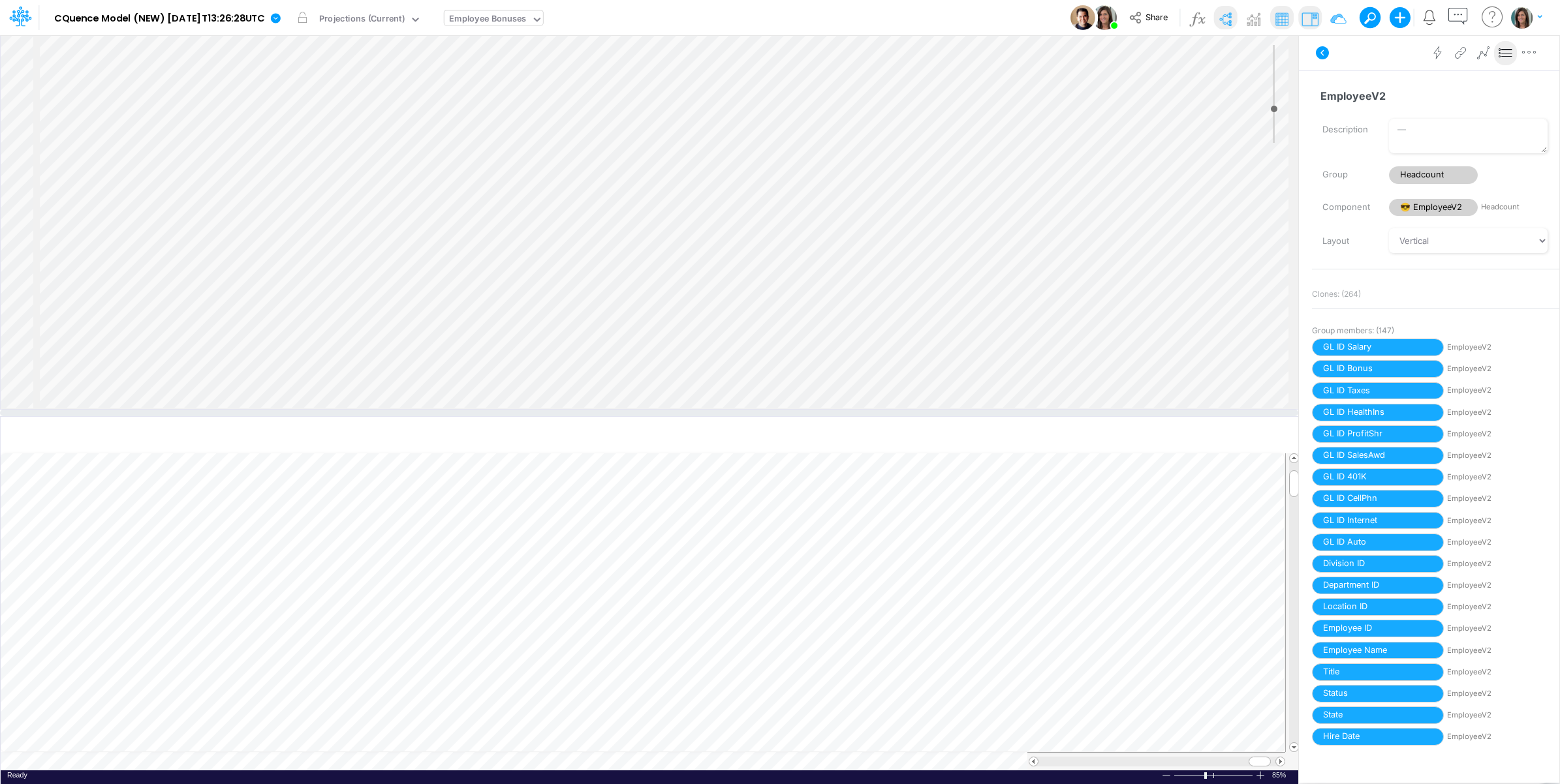
scroll to position [652, 0]
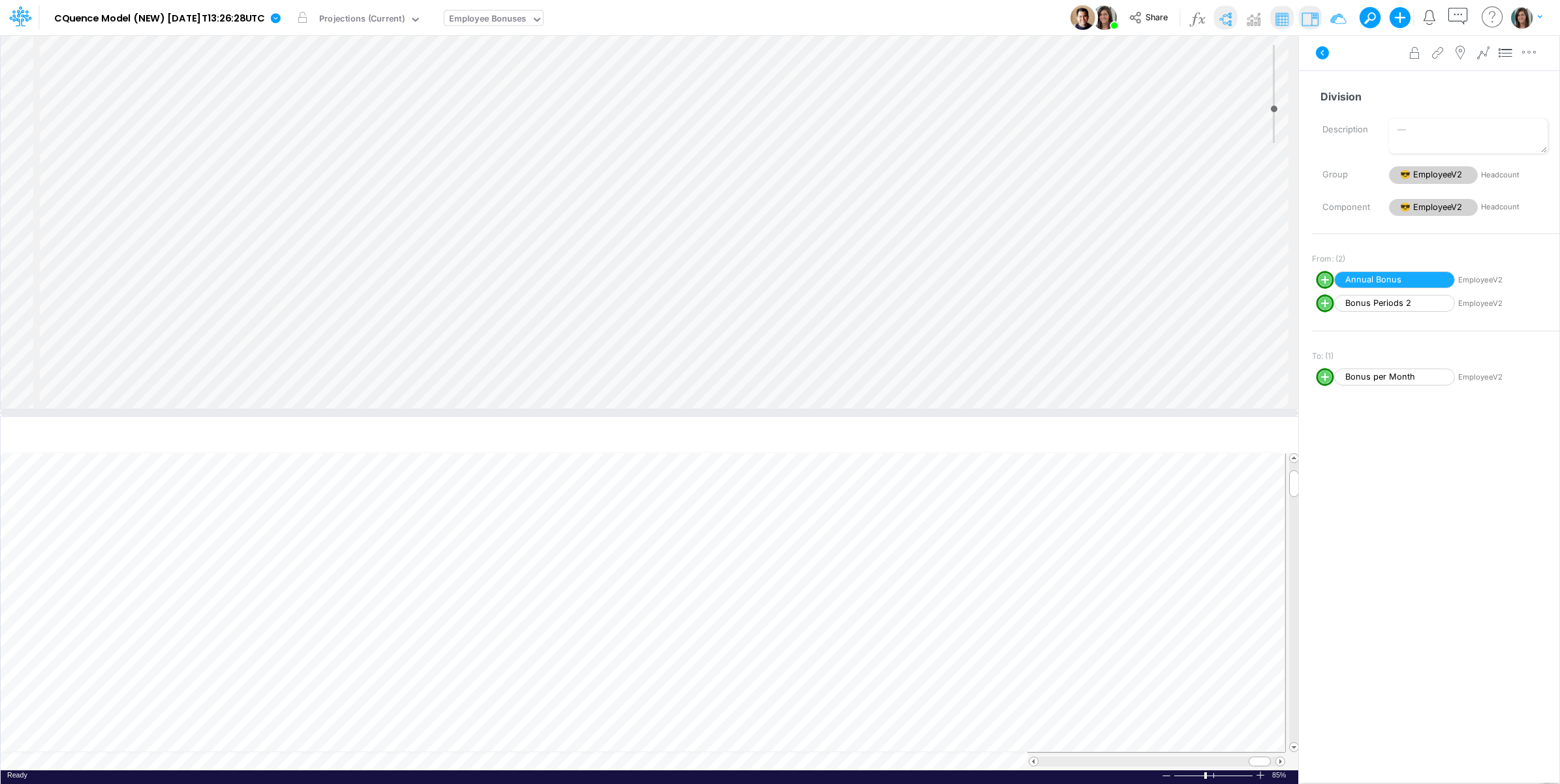
scroll to position [434, 0]
select select "Multiply"
select select "Add"
select select "1"
type input "1"
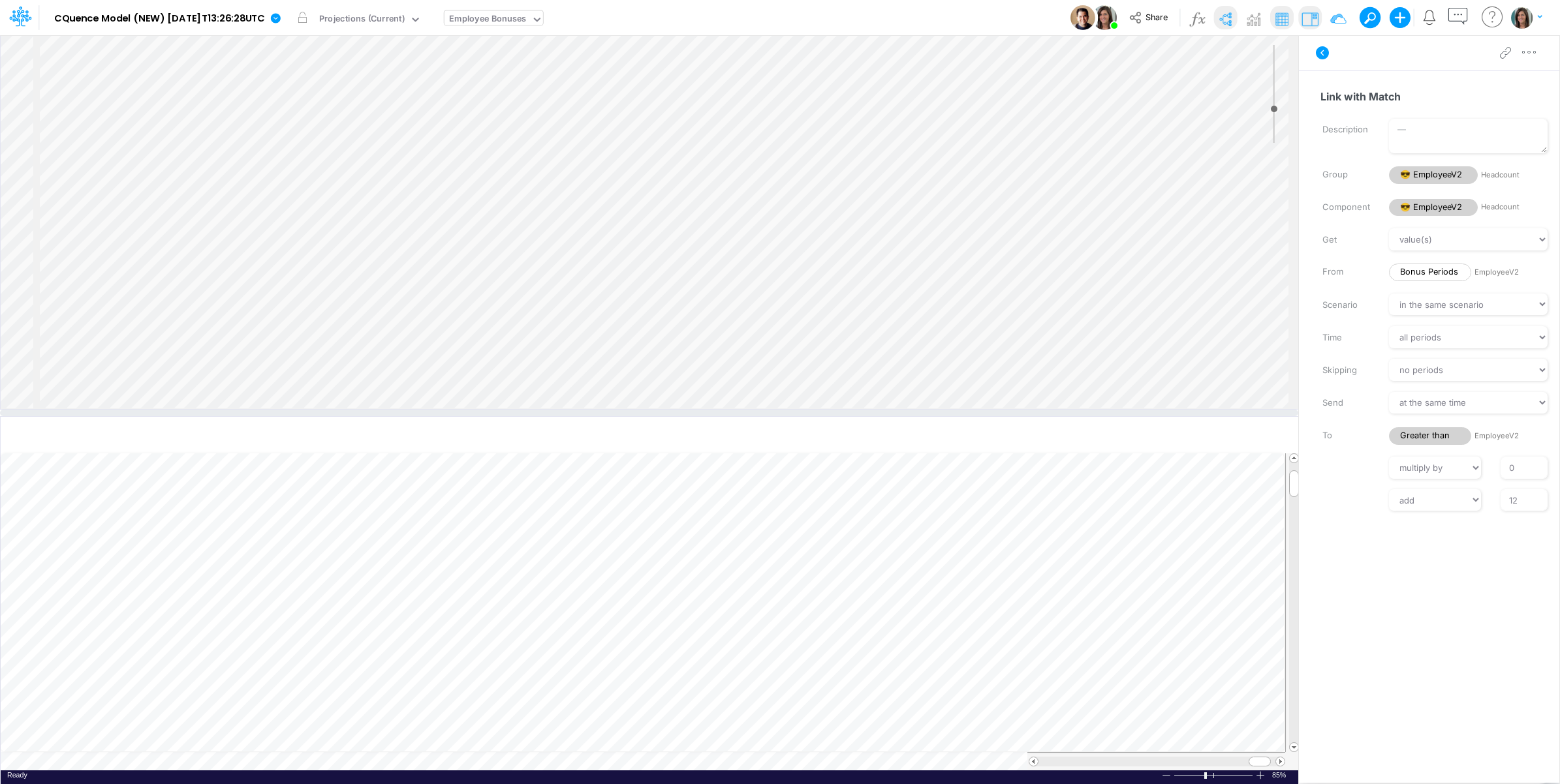
type input "0"
select select
type input "0"
type input "12"
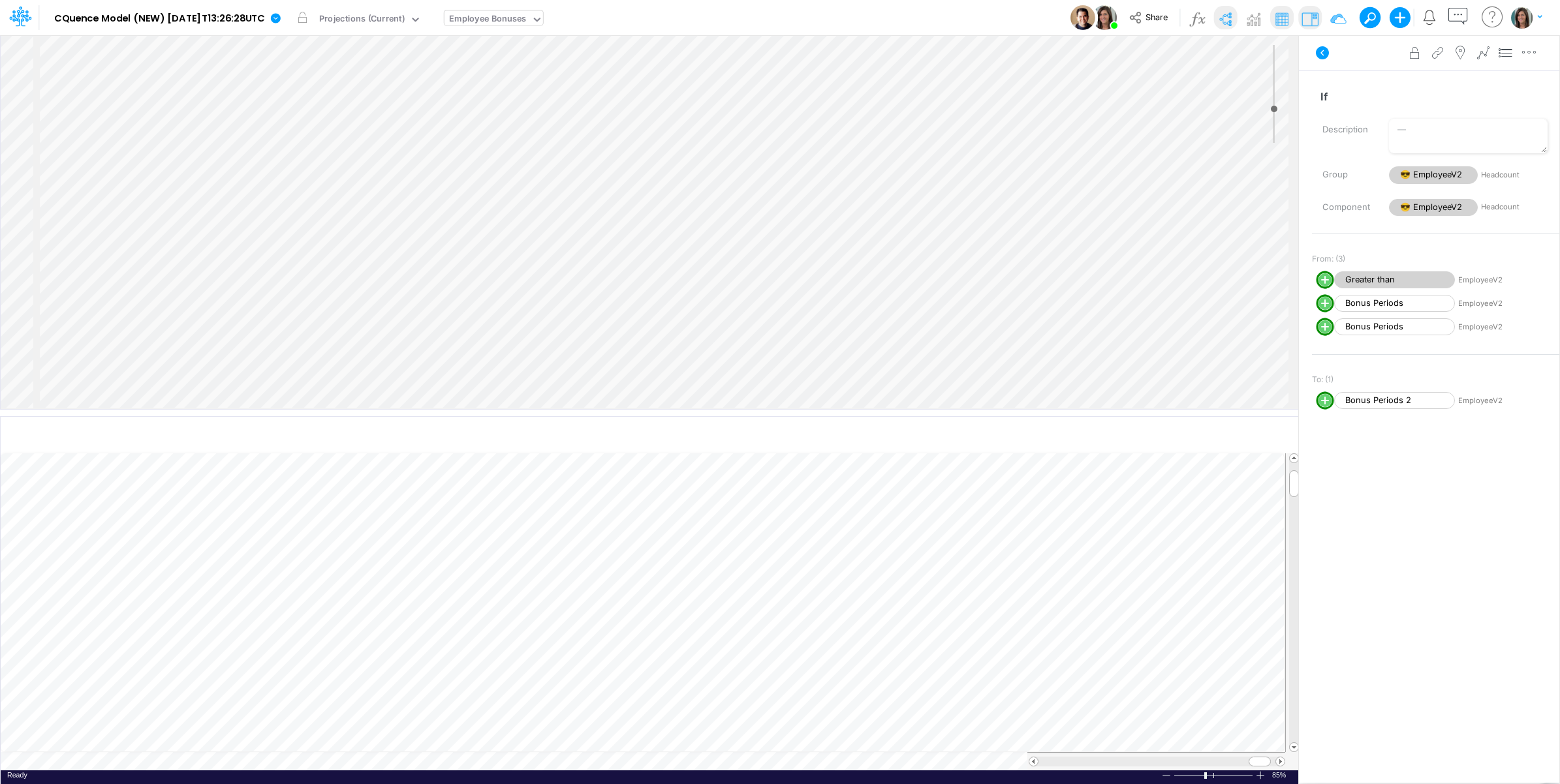
select select "Multiply"
select select "Add"
select select "Multiply"
select select "Add"
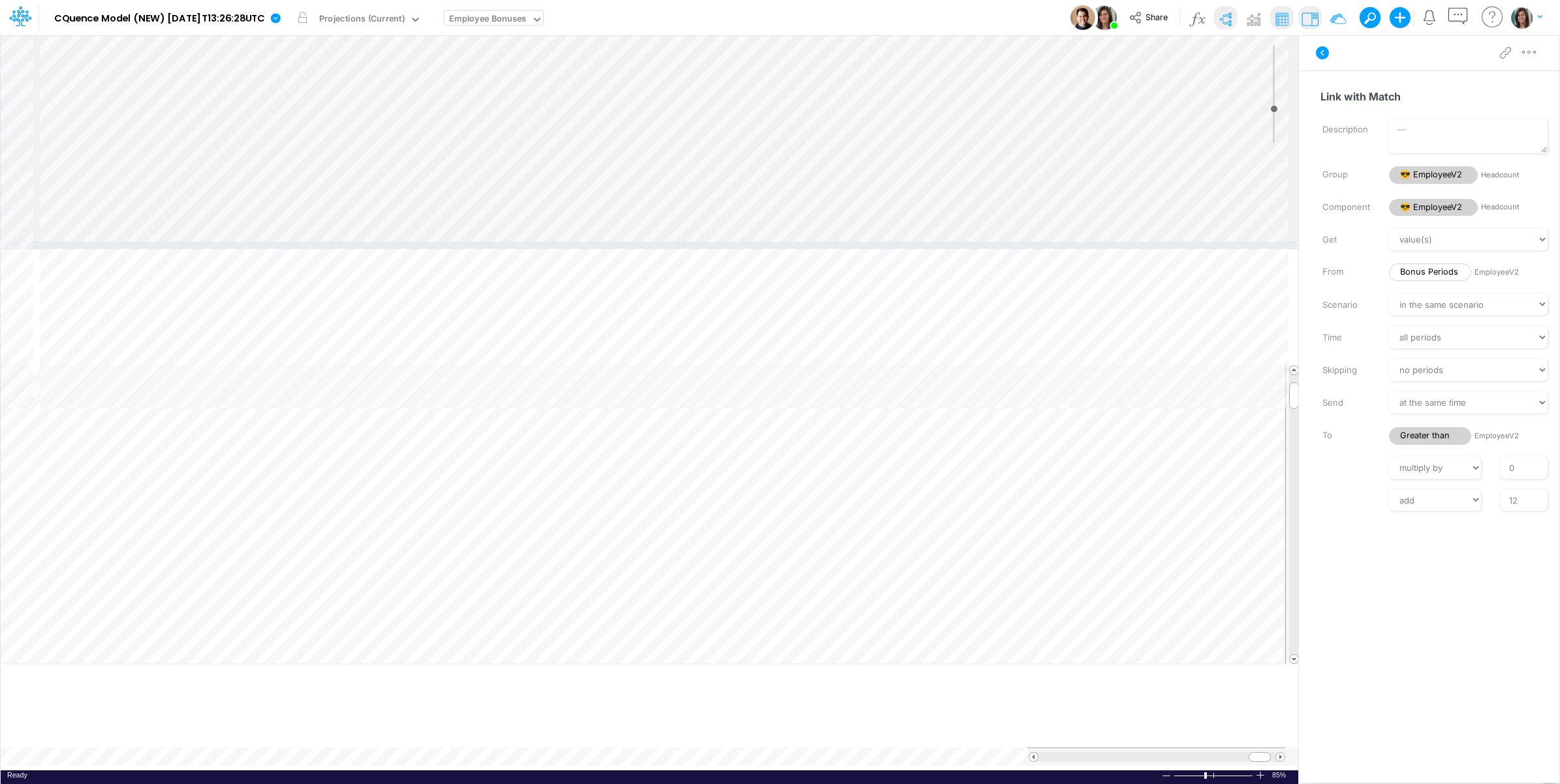
drag, startPoint x: 865, startPoint y: 413, endPoint x: 862, endPoint y: 244, distance: 169.0
click at [863, 244] on div at bounding box center [649, 245] width 1298 height 6
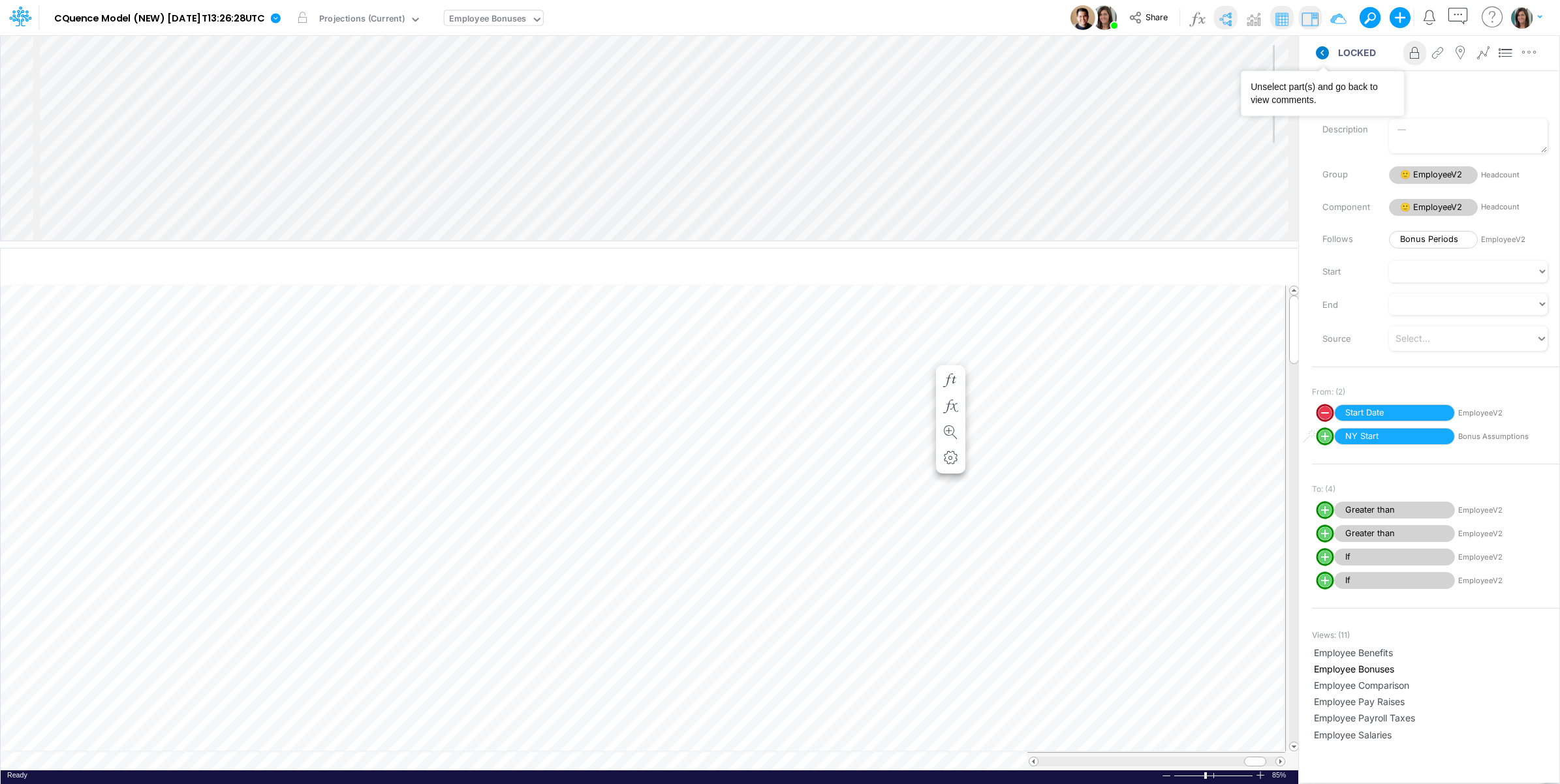
click at [1316, 51] on icon at bounding box center [1322, 53] width 13 height 13
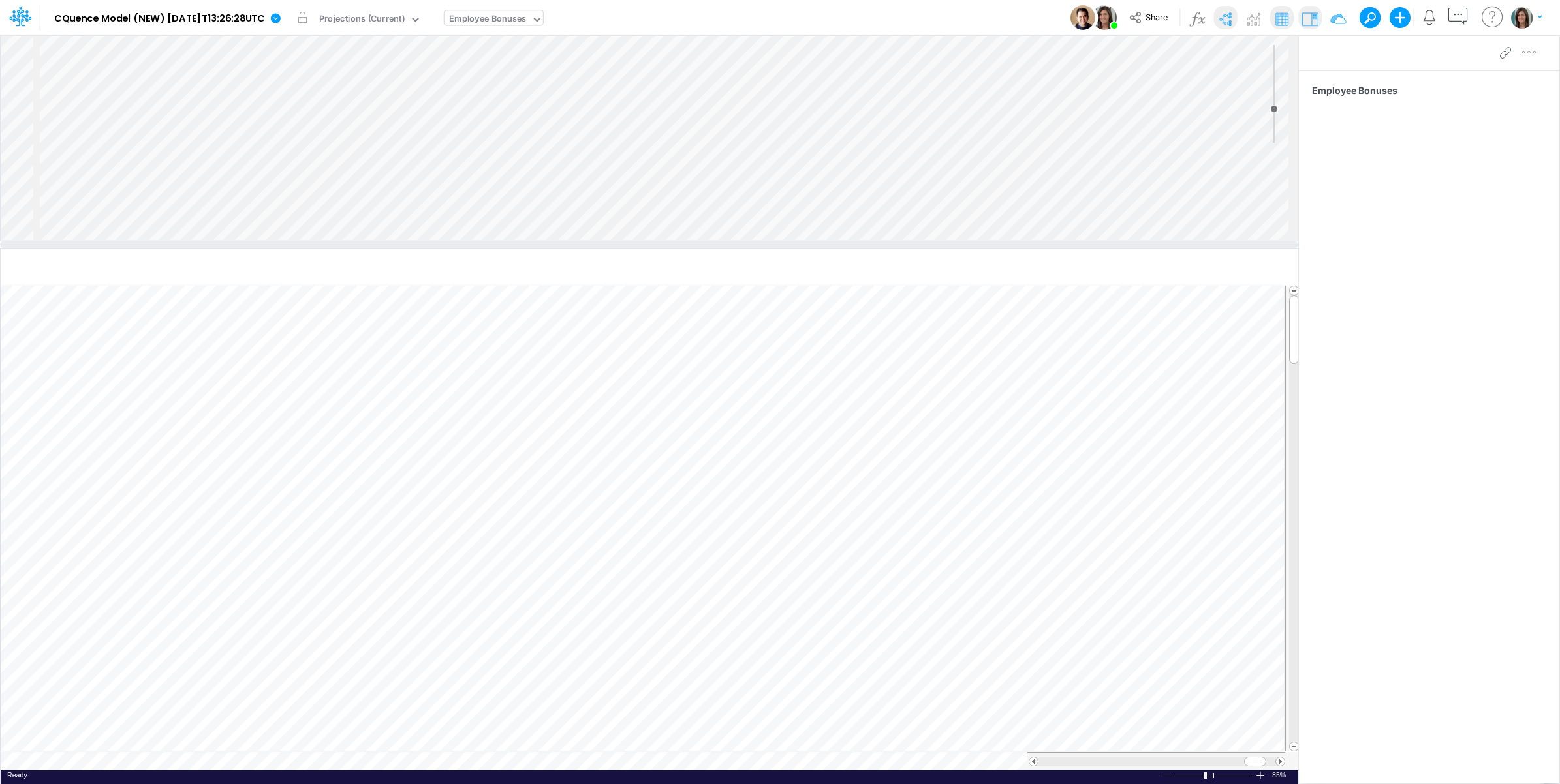
scroll to position [0, 1]
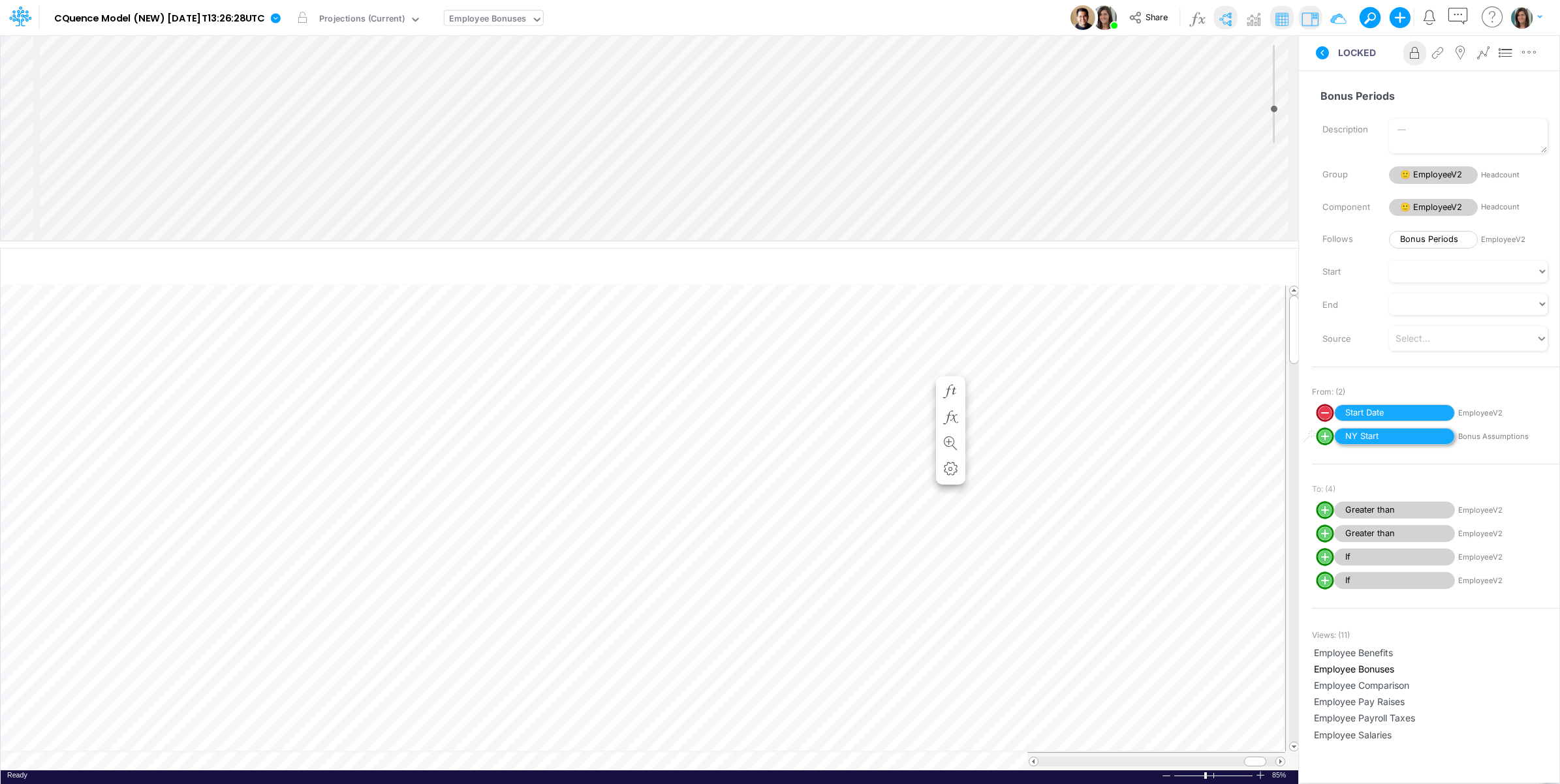
click at [1397, 434] on span "NY Start" at bounding box center [1394, 437] width 121 height 17
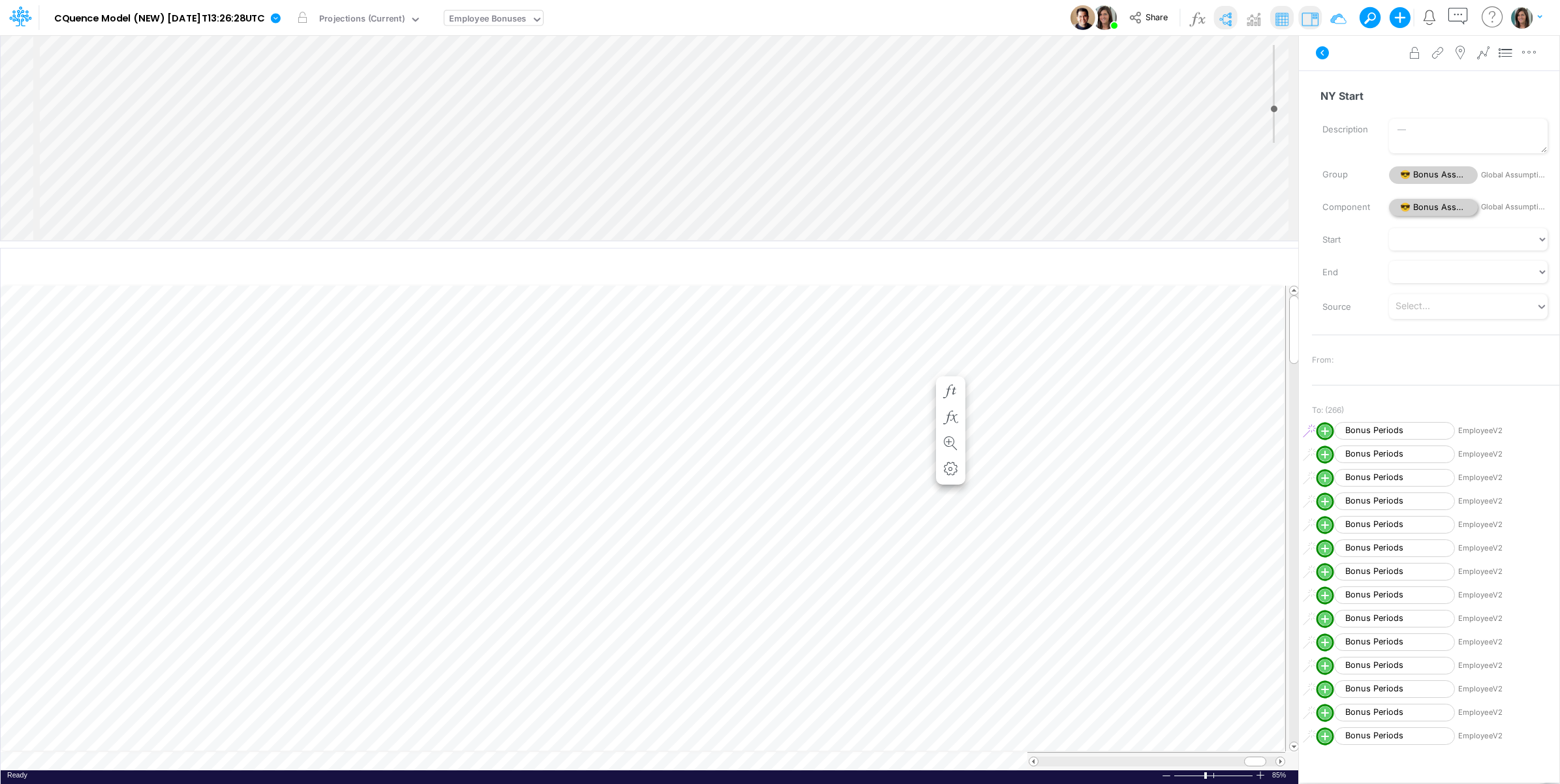
click at [1430, 207] on span "😎 Bonus Assumptions" at bounding box center [1433, 208] width 89 height 17
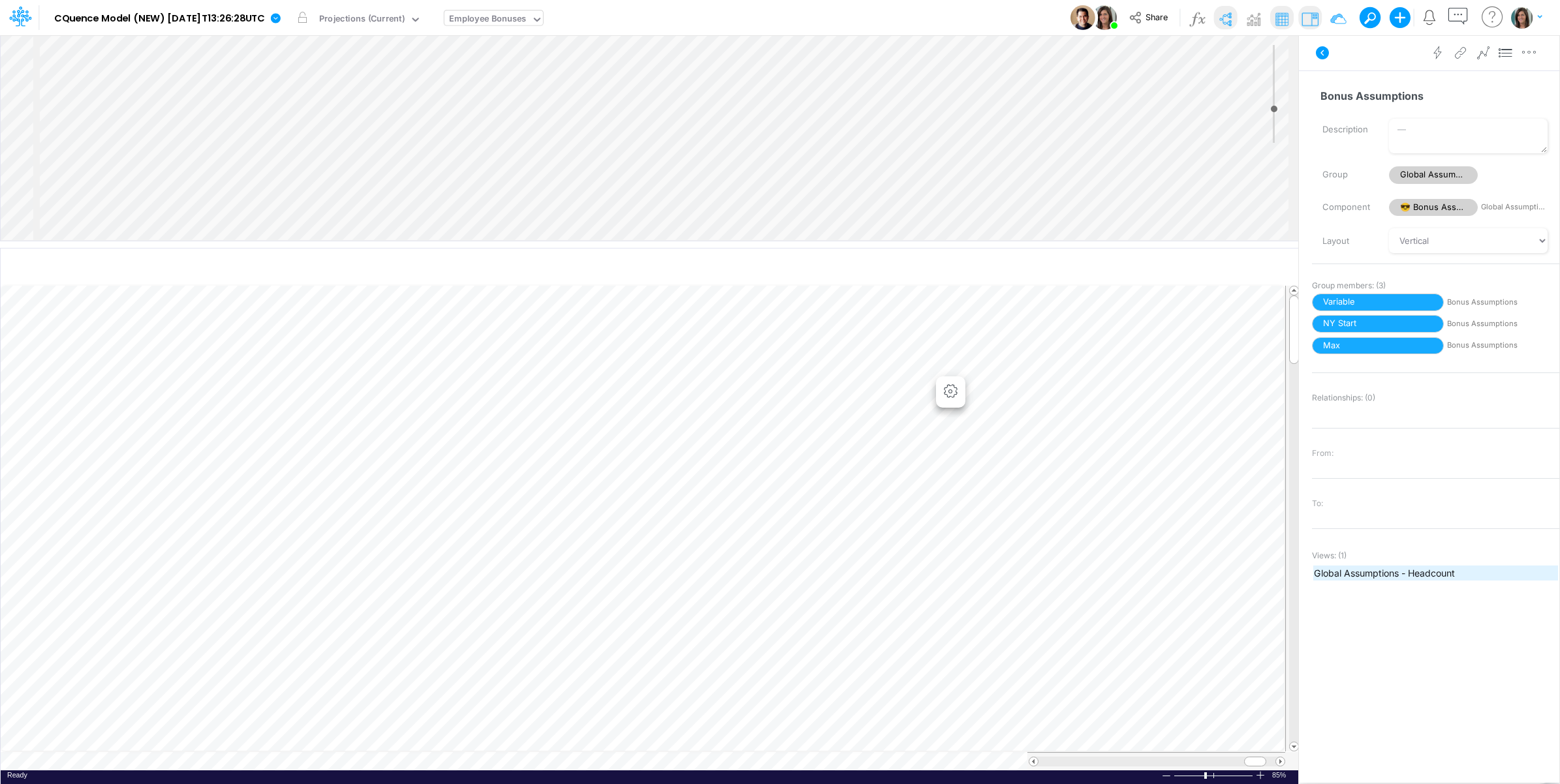
click at [1371, 575] on span "Global Assumptions - Headcount" at bounding box center [1435, 573] width 244 height 13
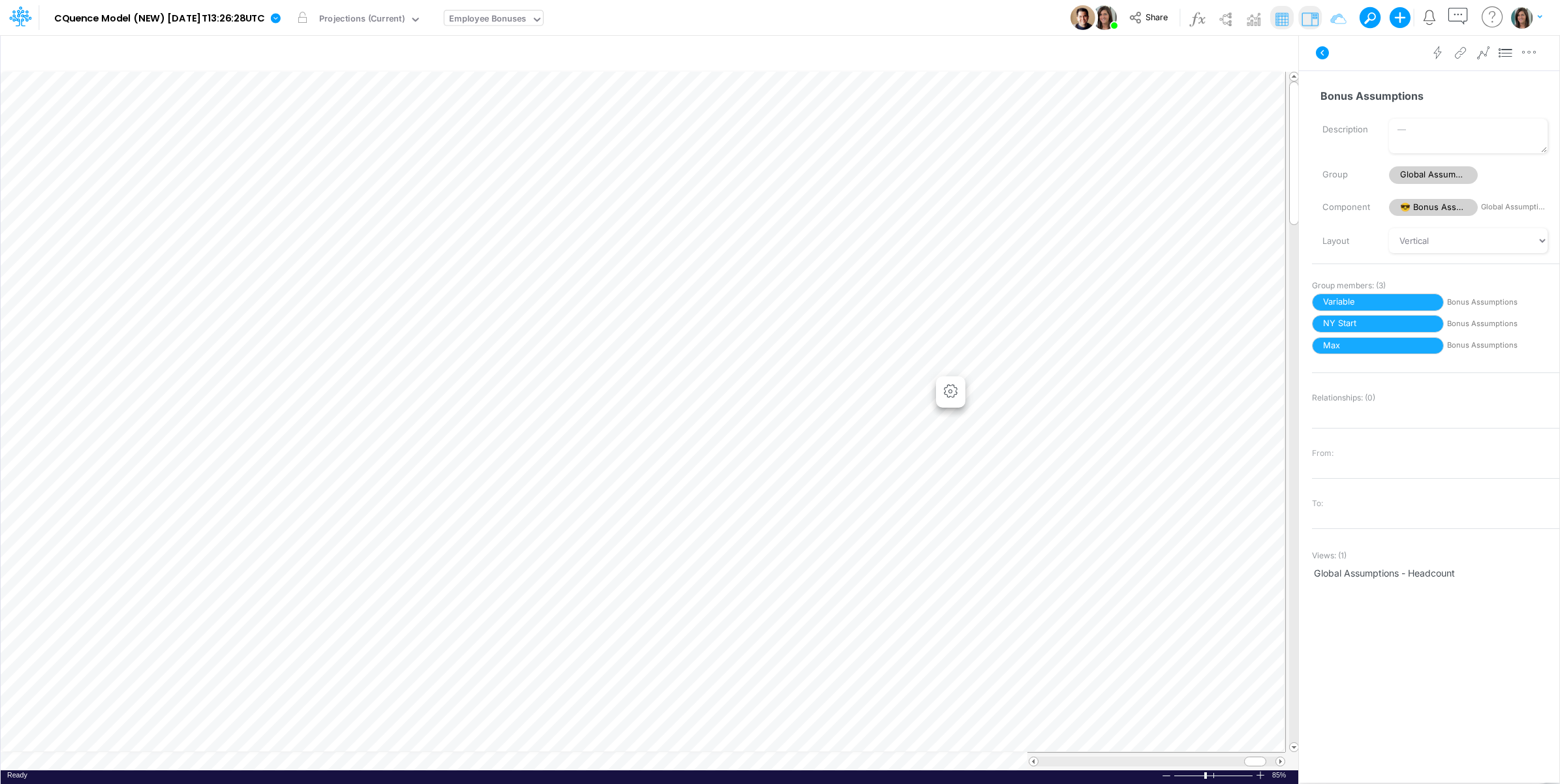
scroll to position [0, 1]
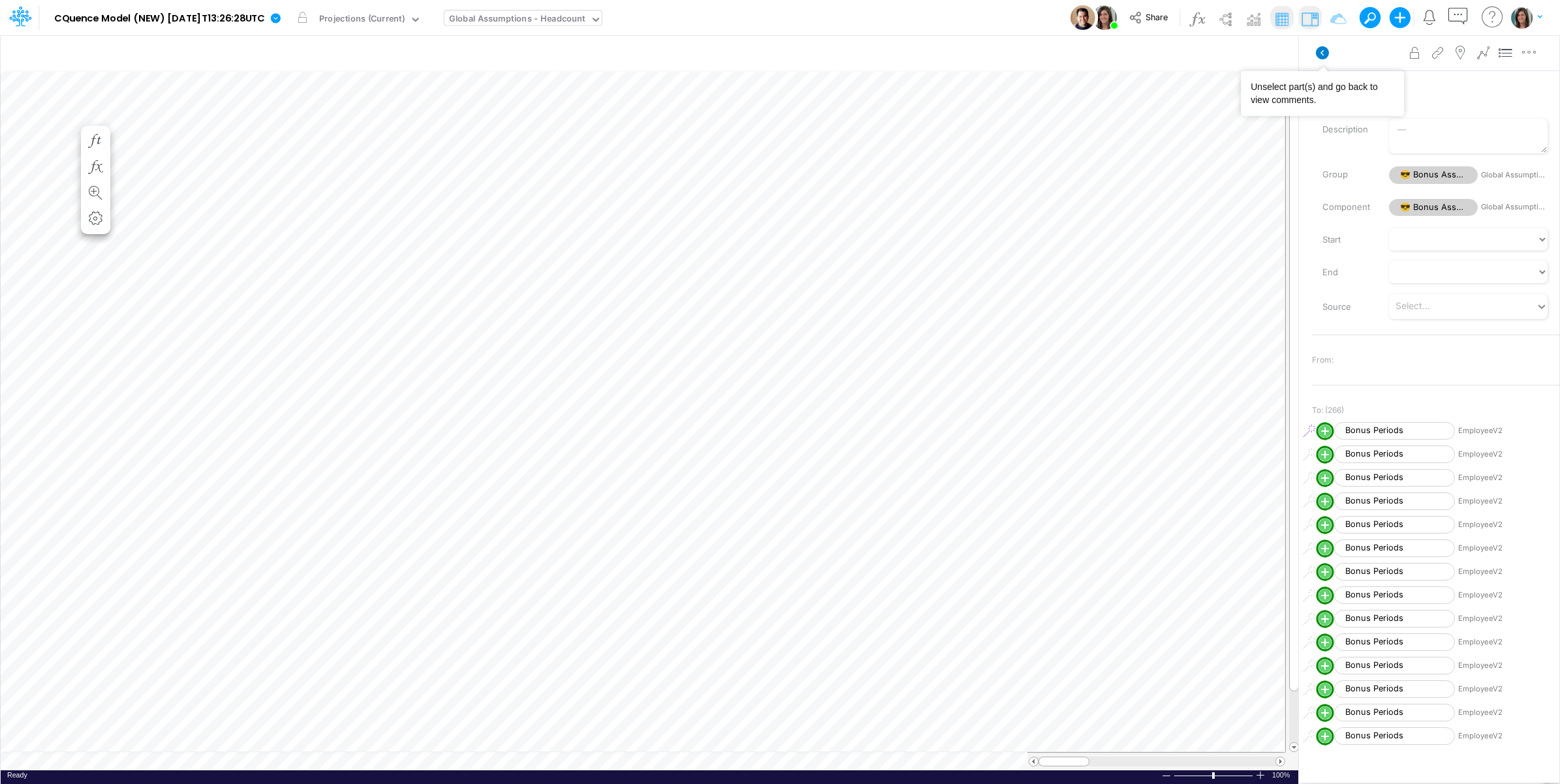
click at [1323, 52] on icon at bounding box center [1322, 53] width 13 height 13
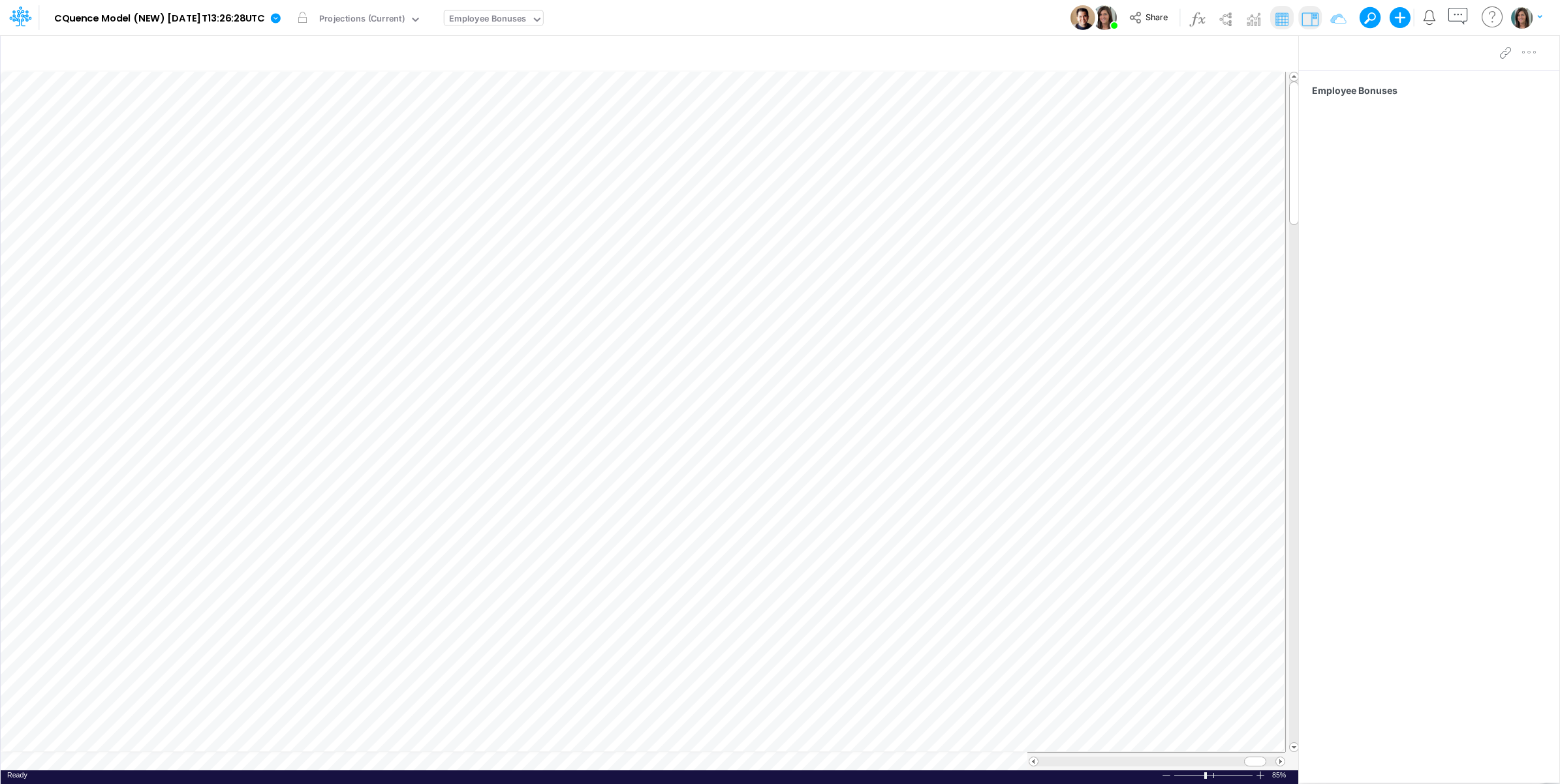
scroll to position [0, 1]
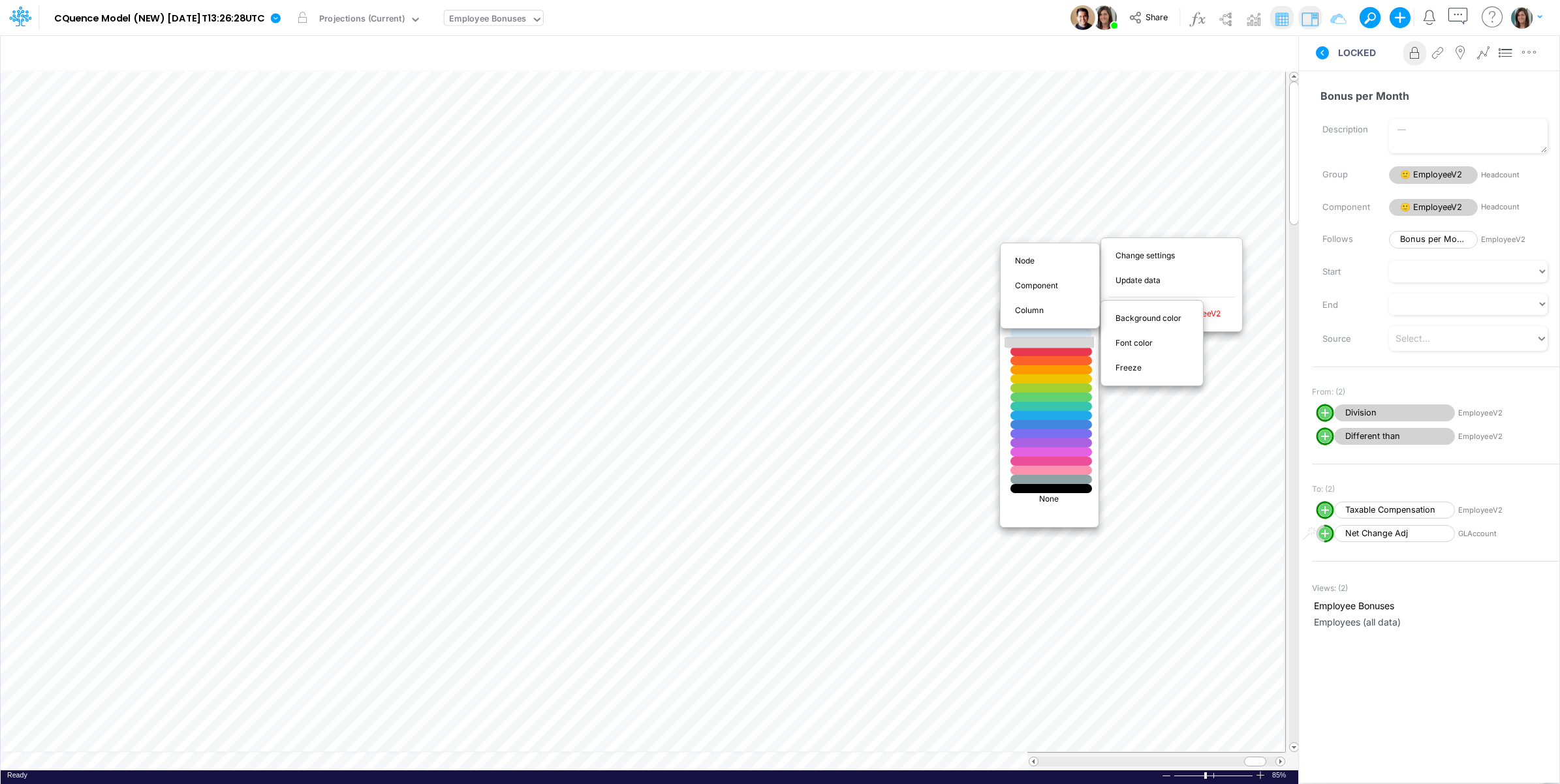
click at [1074, 346] on div at bounding box center [1051, 343] width 98 height 11
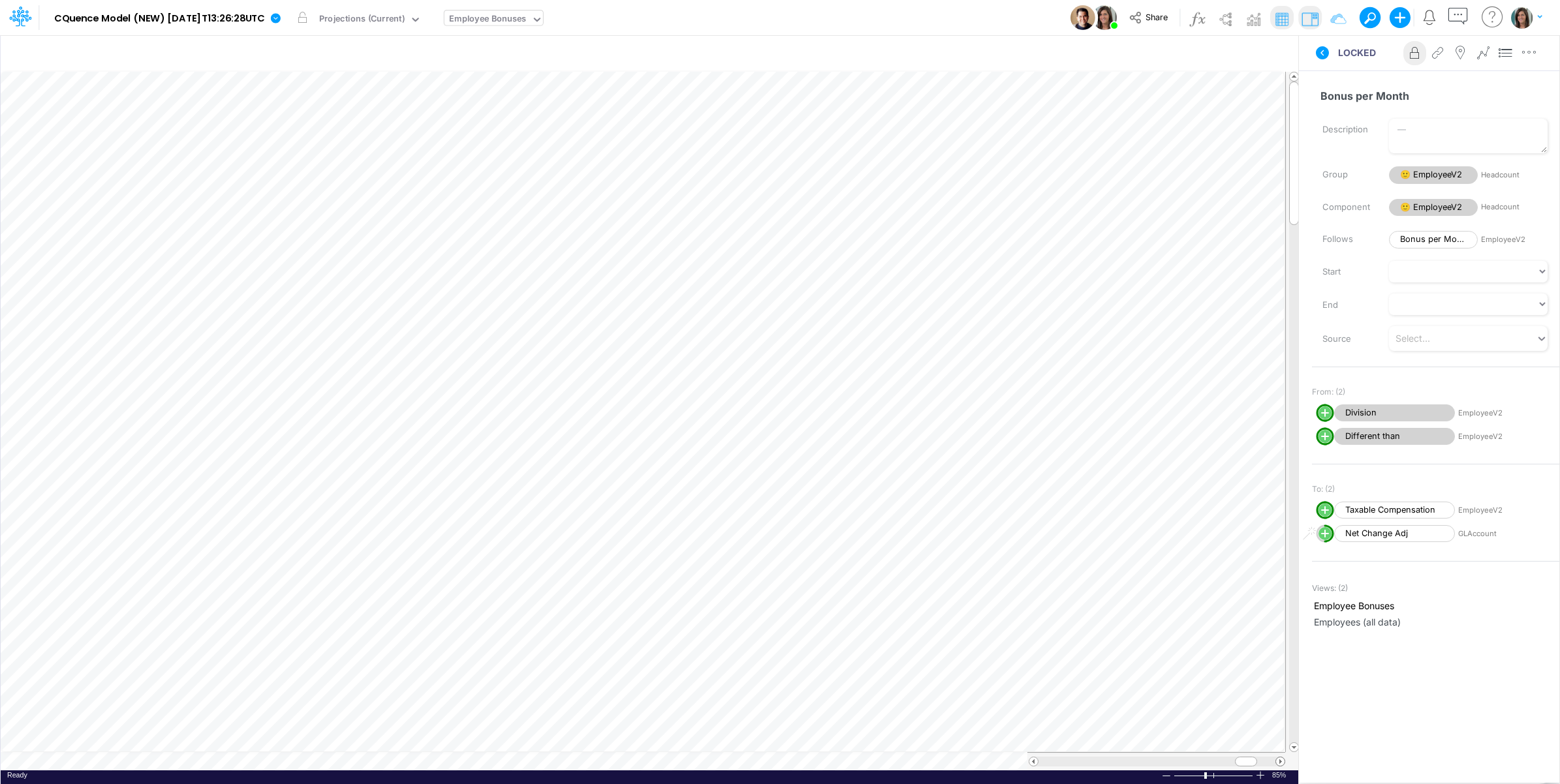
click at [1280, 762] on span at bounding box center [1280, 761] width 9 height 9
click at [1323, 55] on icon at bounding box center [1322, 53] width 13 height 13
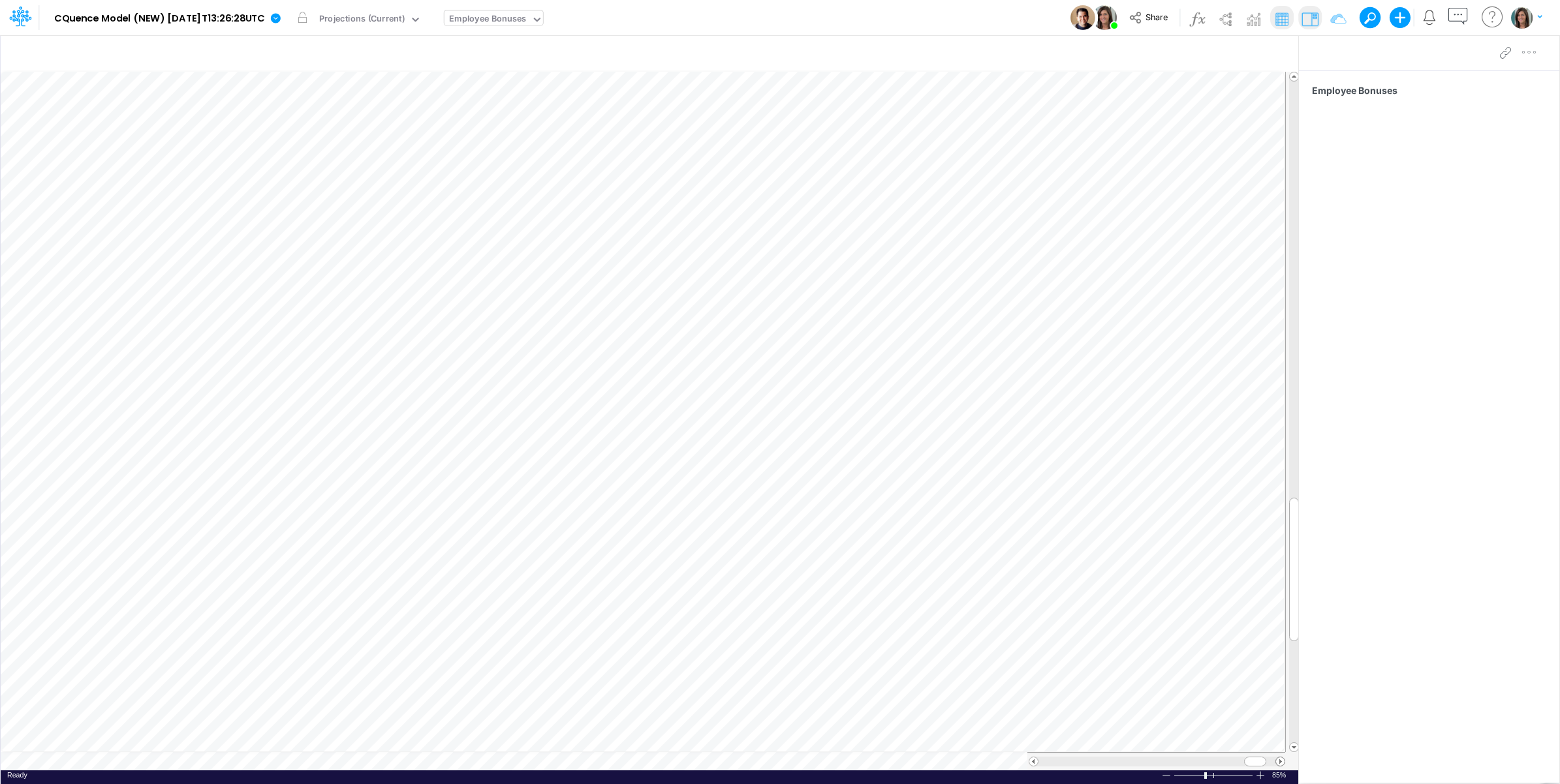
click at [1280, 762] on span at bounding box center [1280, 761] width 9 height 9
click at [1155, 20] on span "Share" at bounding box center [1156, 17] width 22 height 9
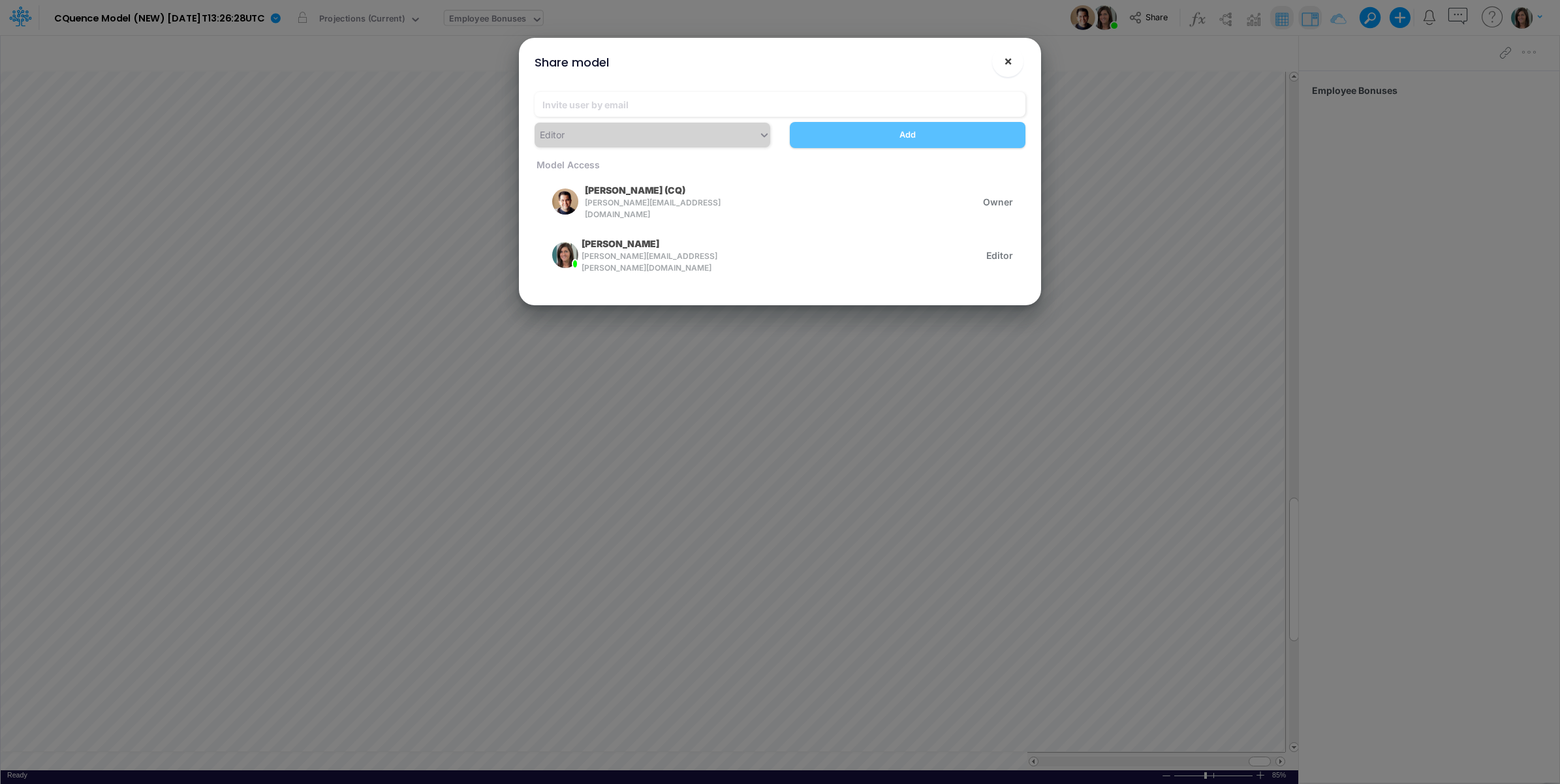
click at [1011, 64] on span "×" at bounding box center [1007, 61] width 9 height 16
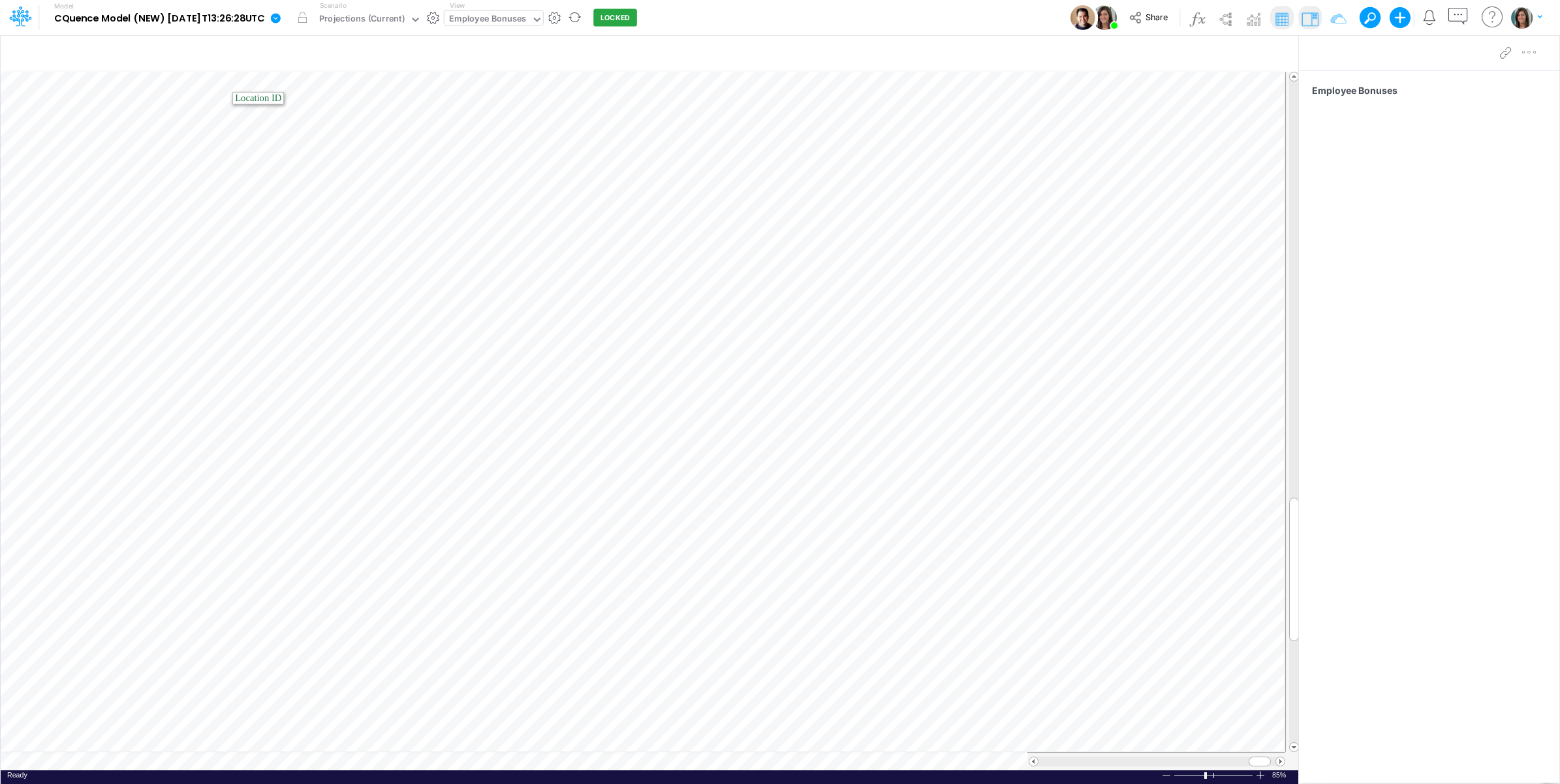
click at [281, 17] on icon at bounding box center [276, 18] width 9 height 9
click at [320, 46] on button "Edit model settings" at bounding box center [341, 53] width 140 height 20
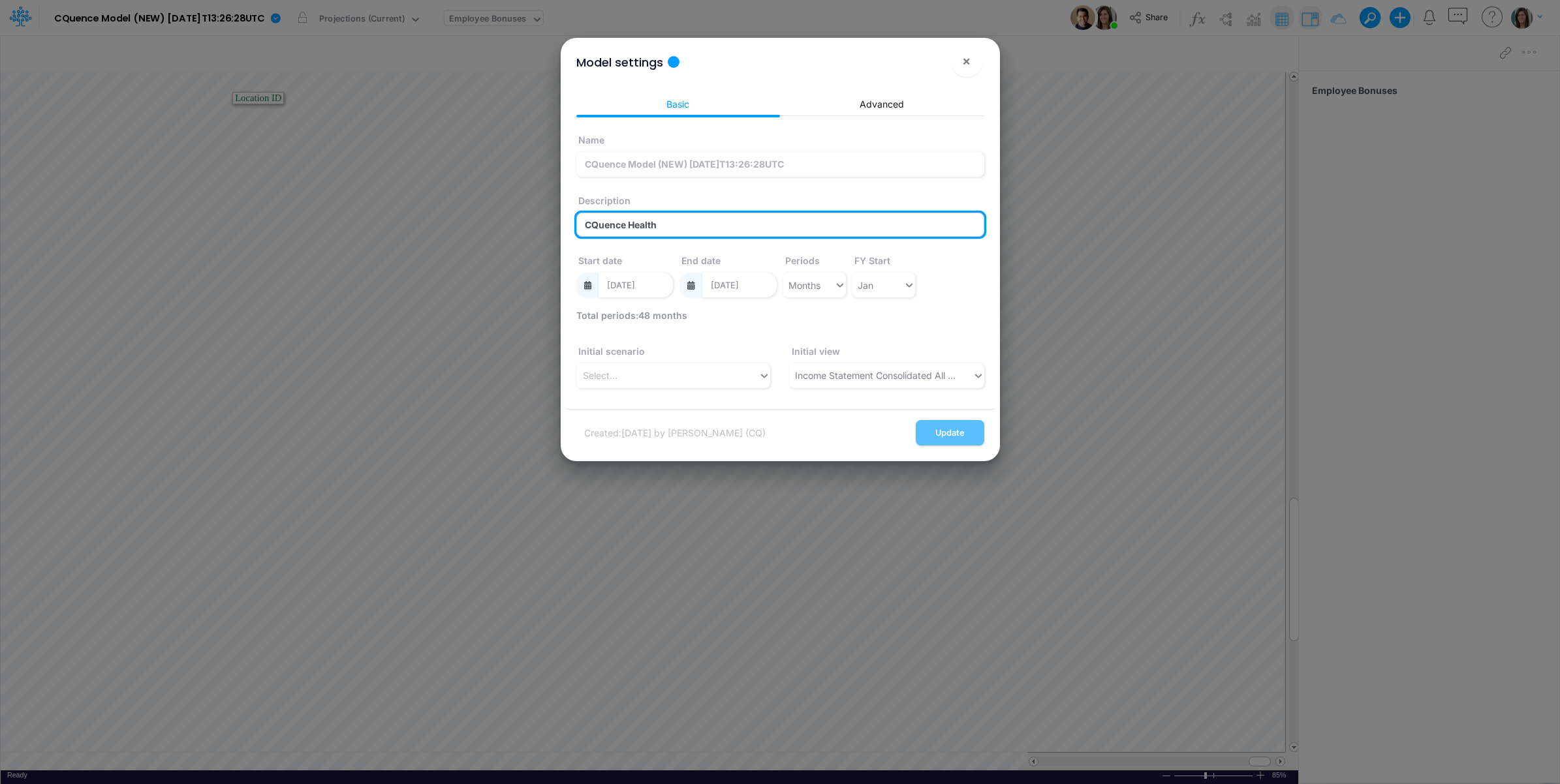
click at [667, 229] on input "CQuence Health" at bounding box center [780, 225] width 408 height 24
type input "CQuence Health Oct 2025 Upgraded Model"
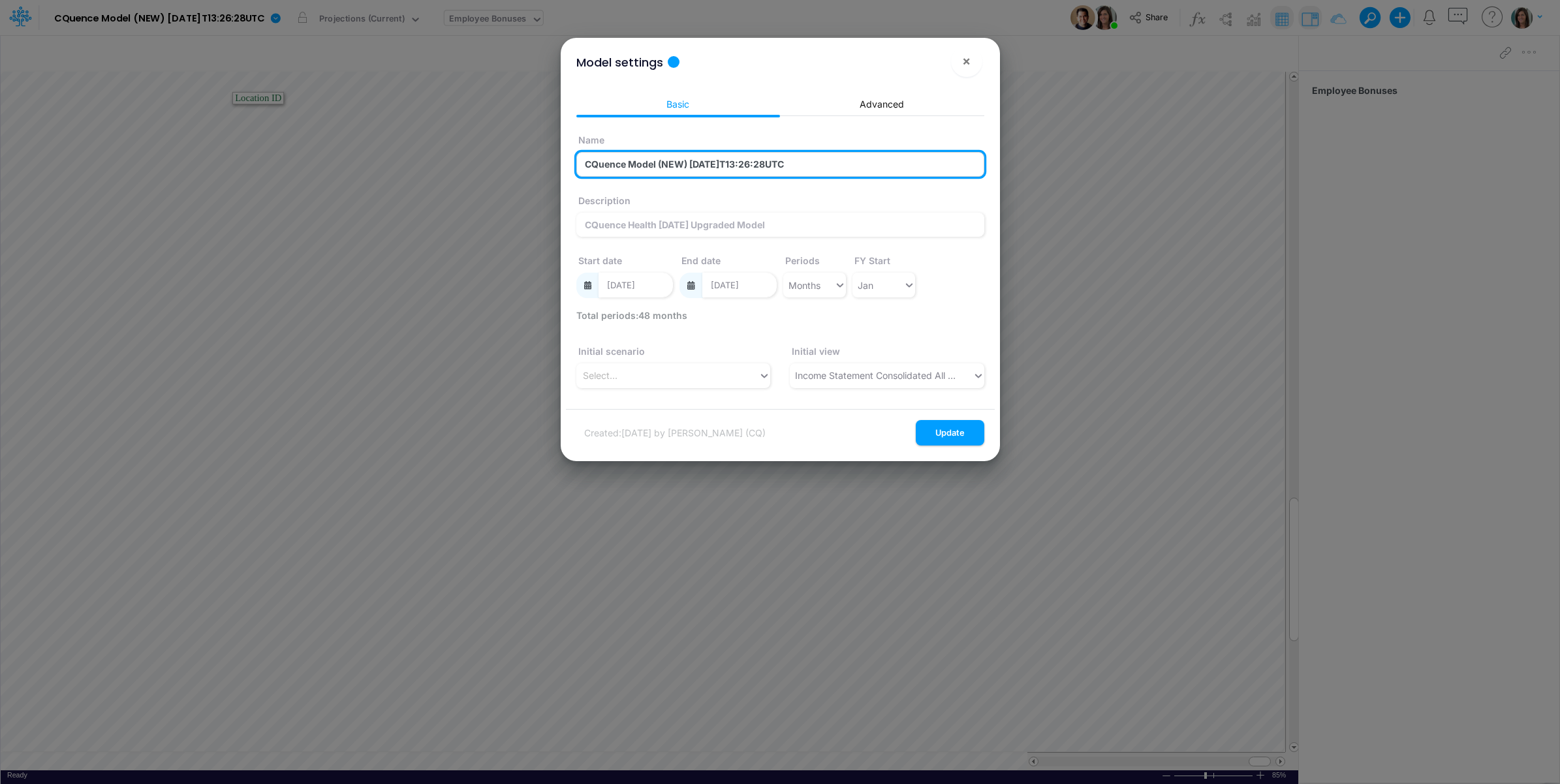
drag, startPoint x: 661, startPoint y: 165, endPoint x: 832, endPoint y: 162, distance: 171.0
click at [832, 162] on input "CQuence Model (NEW) 2025-09-23T13:26:28UTC" at bounding box center [780, 164] width 408 height 24
type input "CQuence Model"
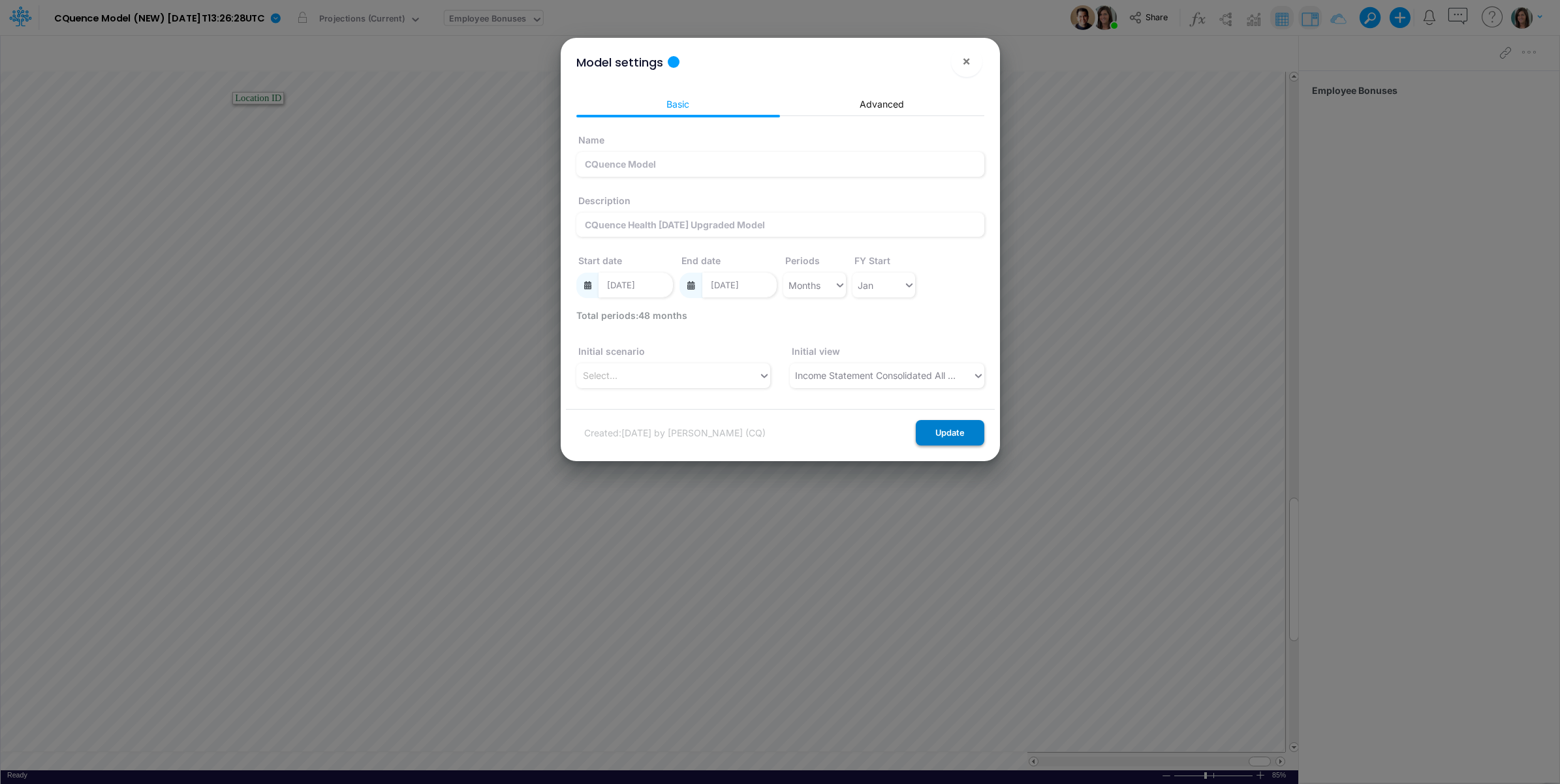
click at [958, 429] on button "Update" at bounding box center [950, 433] width 69 height 25
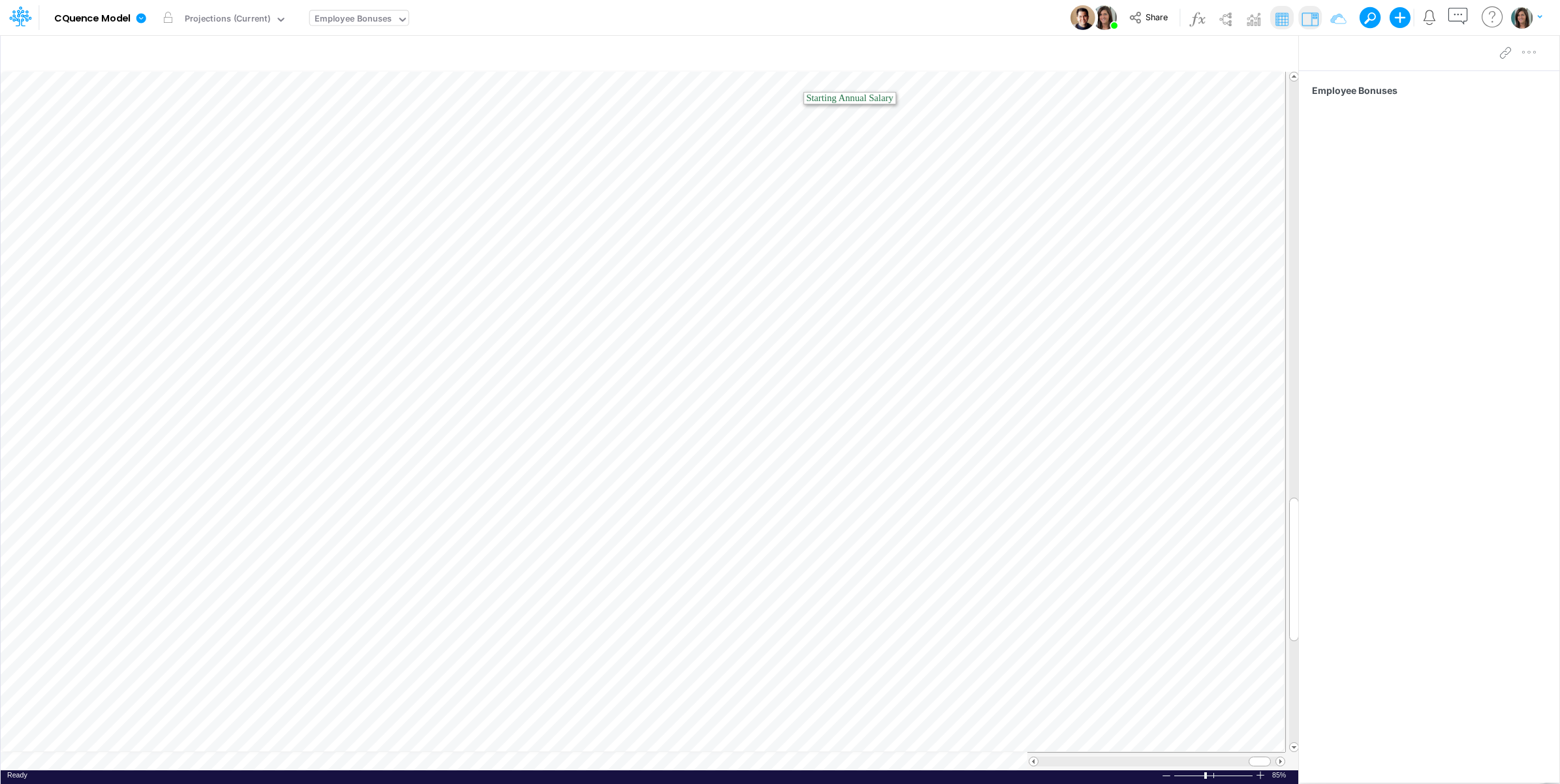
click at [795, 13] on div "Model CQuence Model Edit model settings Duplicate Import QuickBooks QuickBooks …" at bounding box center [780, 17] width 1404 height 35
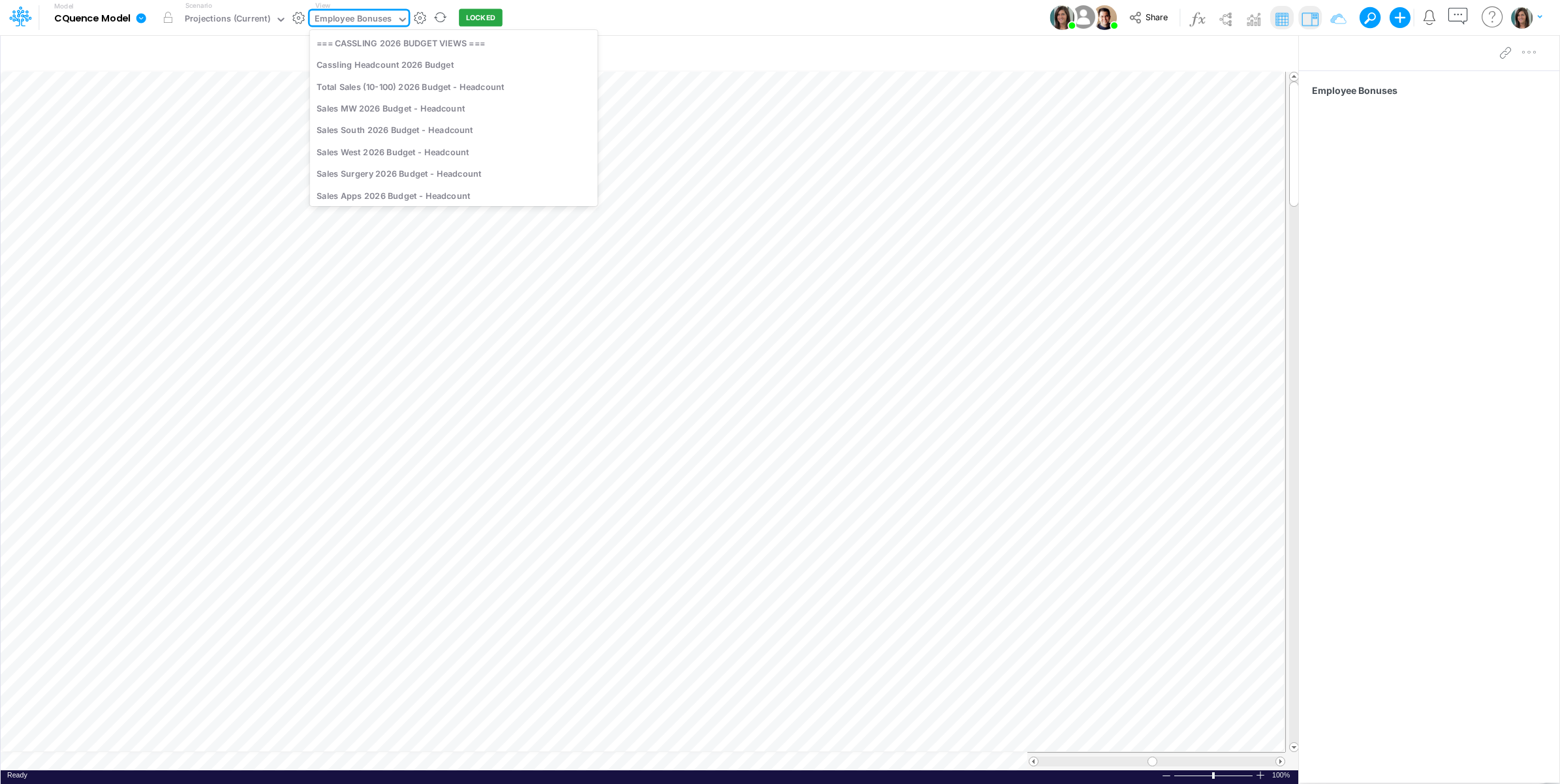
click at [363, 17] on div "Employee Bonuses" at bounding box center [353, 20] width 78 height 15
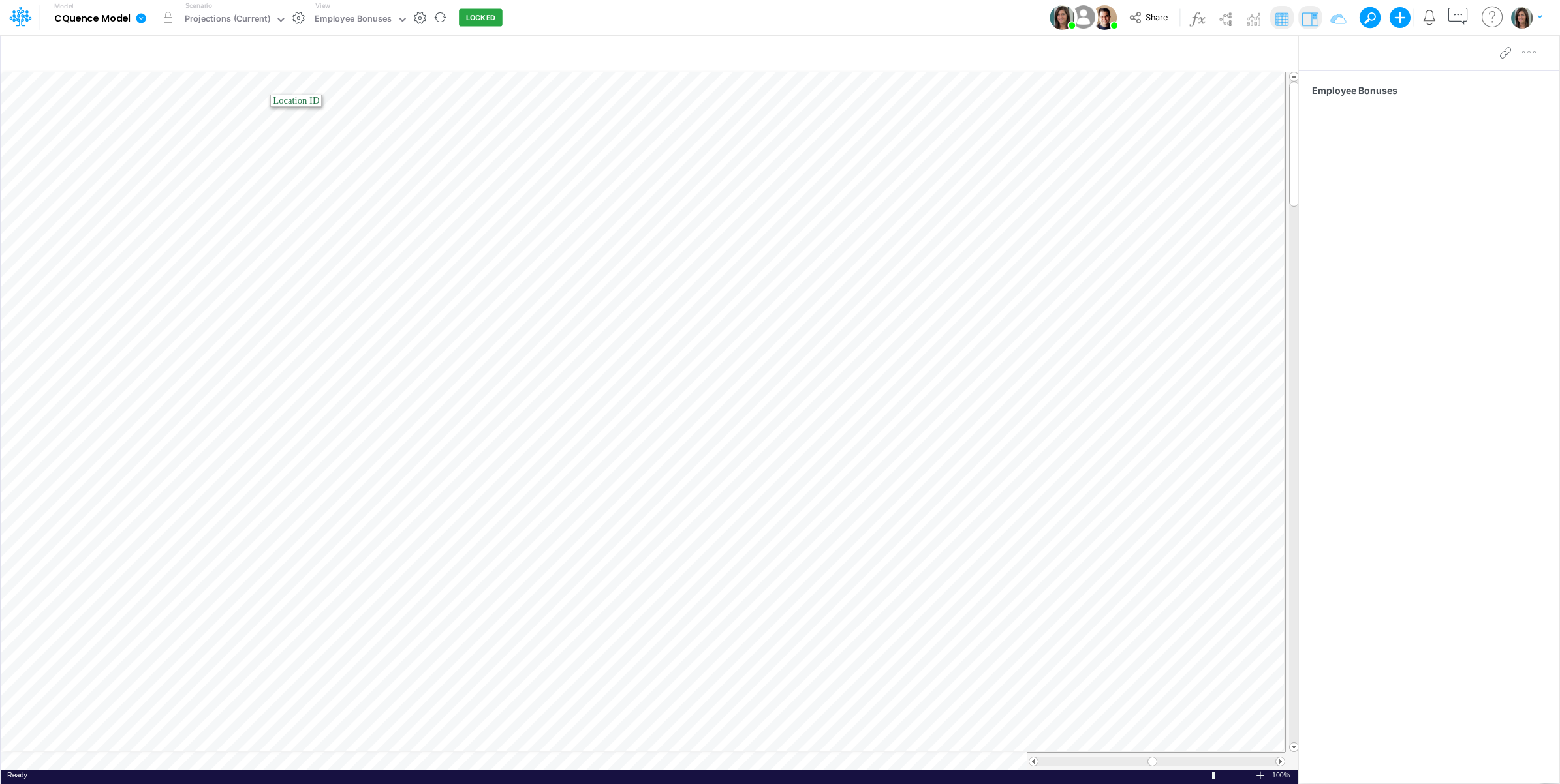
click at [141, 13] on icon at bounding box center [140, 18] width 12 height 12
click at [160, 49] on button "Edit model settings" at bounding box center [207, 53] width 140 height 20
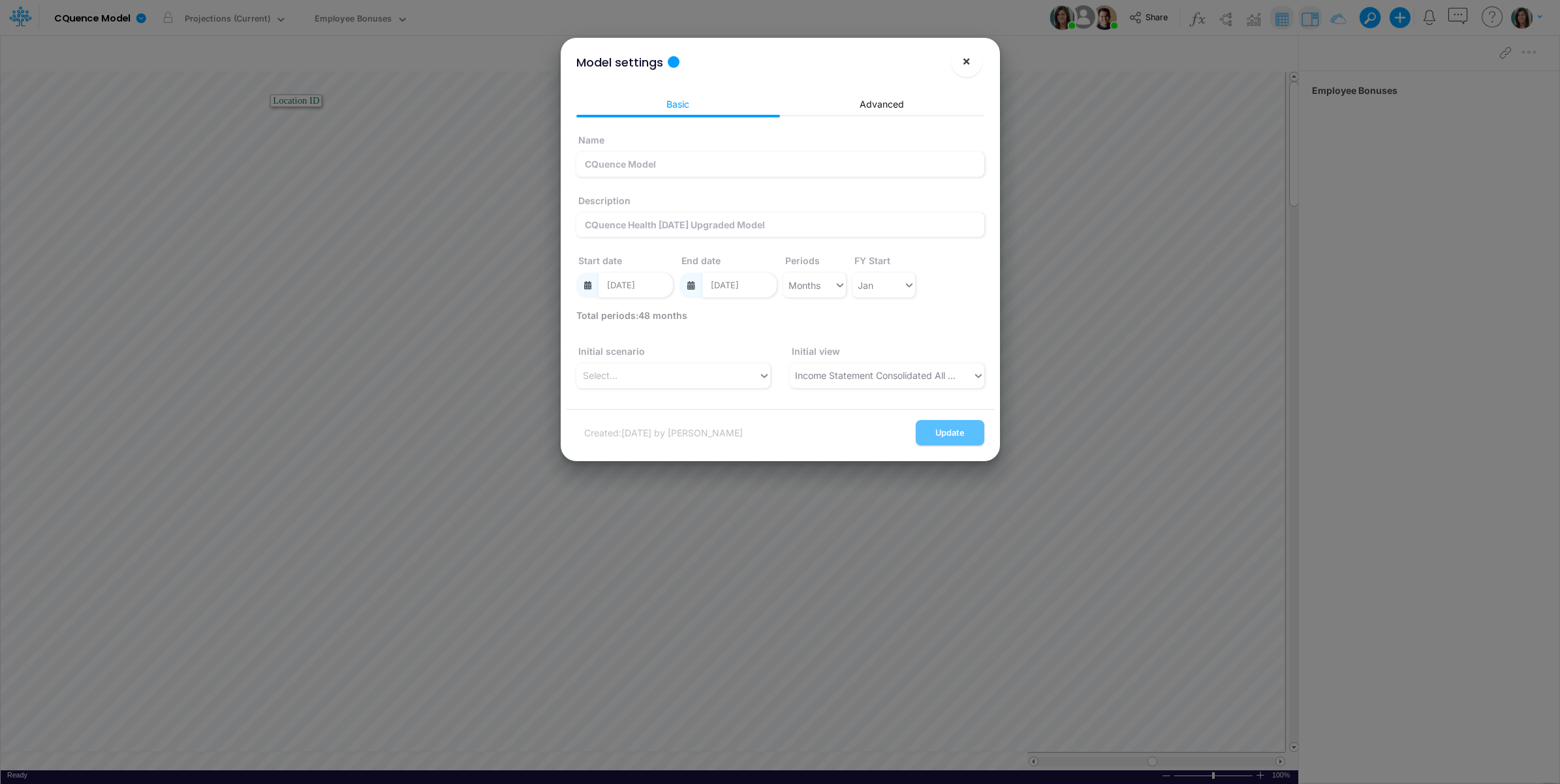
drag, startPoint x: 961, startPoint y: 61, endPoint x: 747, endPoint y: 36, distance: 215.5
click at [960, 61] on button "×" at bounding box center [966, 61] width 32 height 32
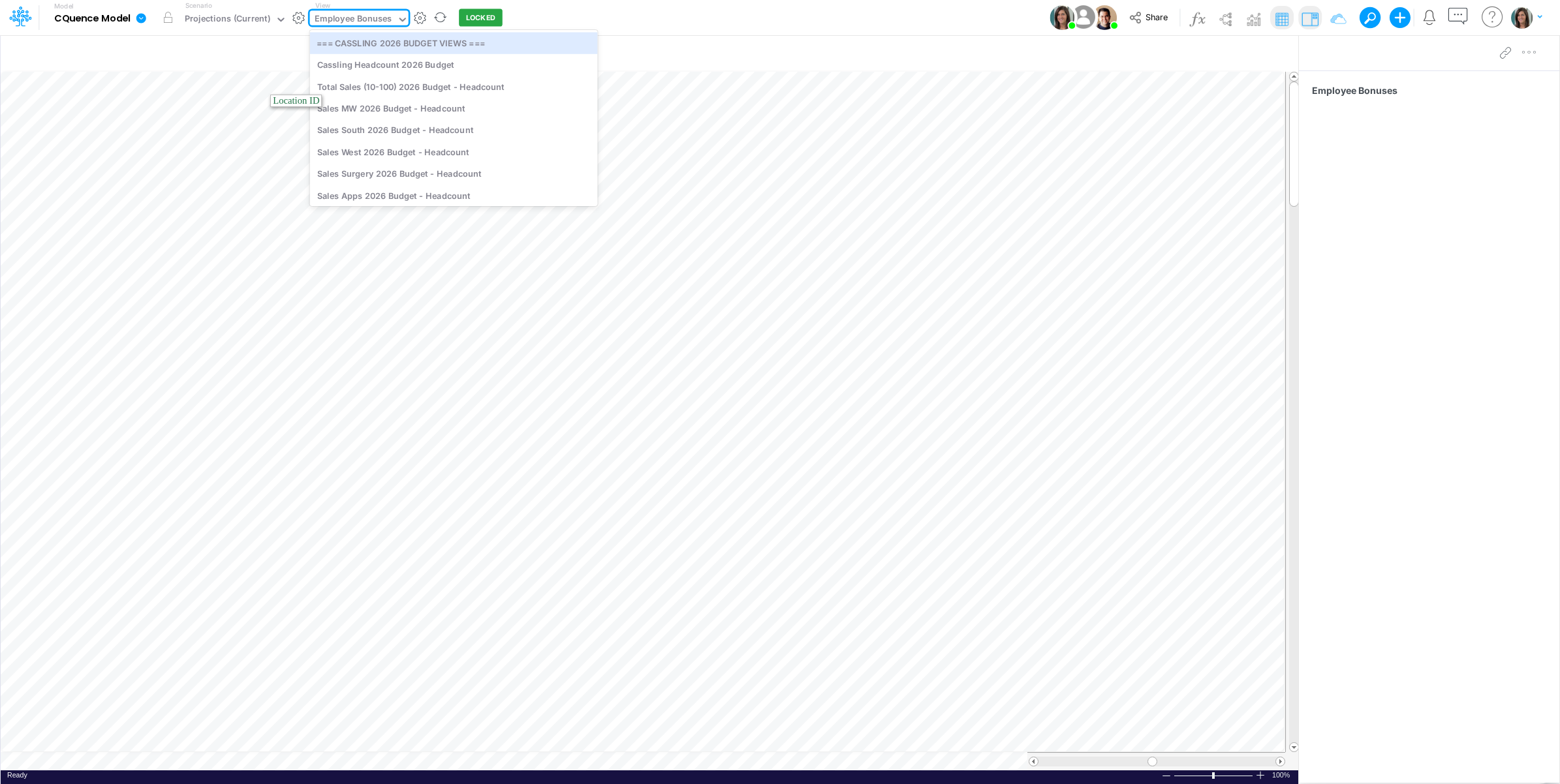
click at [370, 17] on div "Employee Bonuses" at bounding box center [353, 20] width 78 height 15
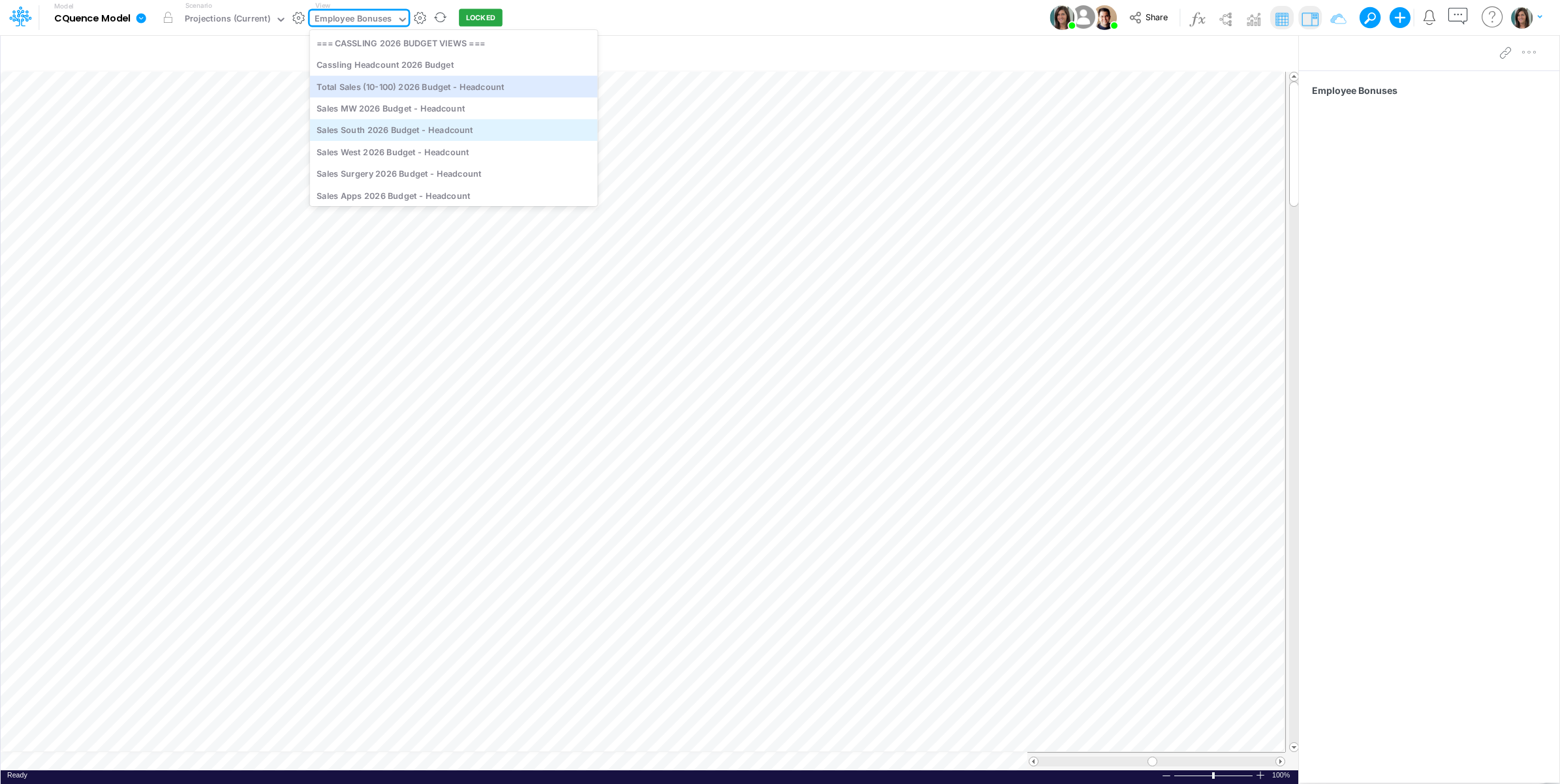
scroll to position [217, 0]
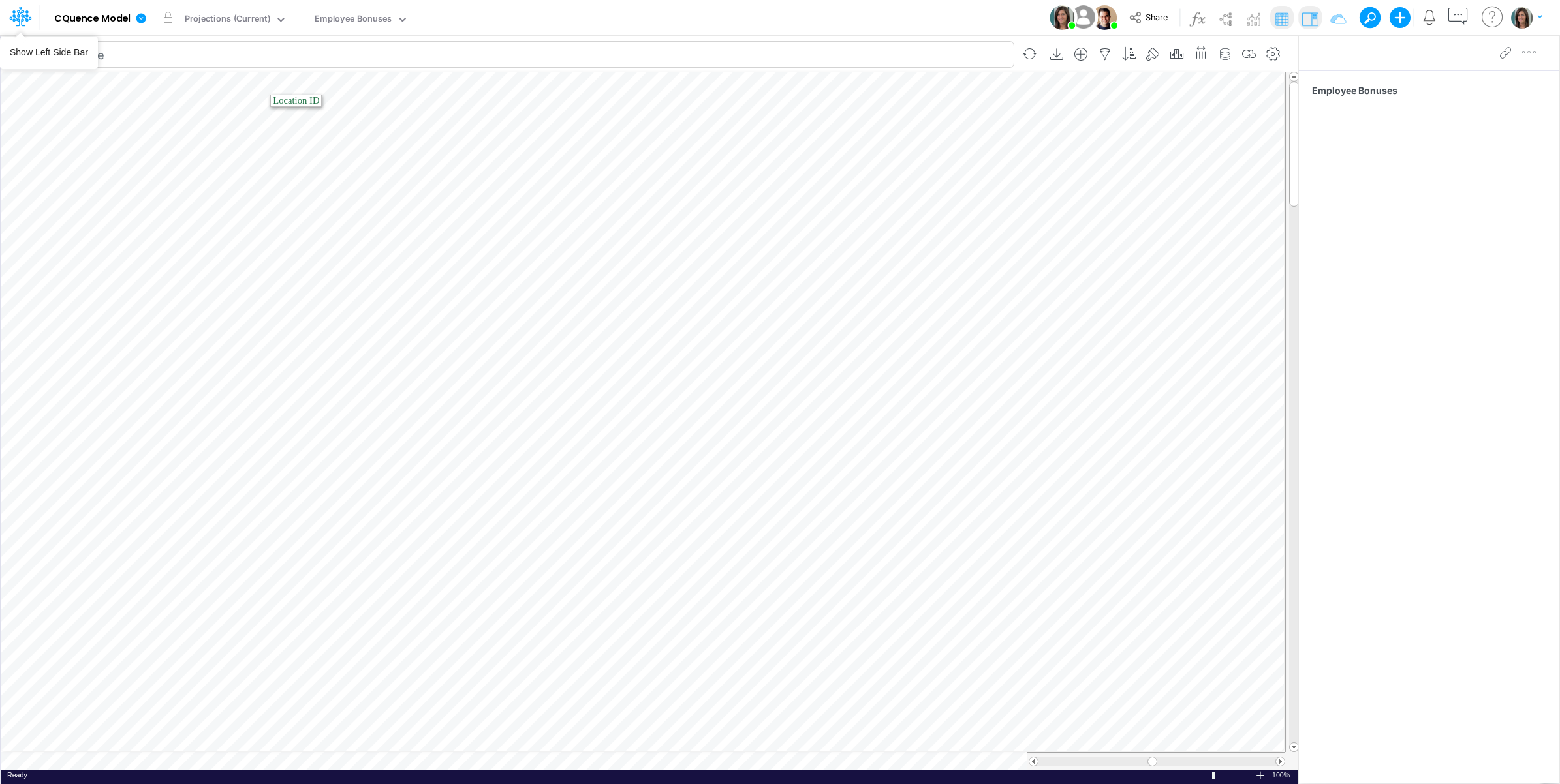
drag, startPoint x: 29, startPoint y: 17, endPoint x: 43, endPoint y: 47, distance: 33.1
click at [26, 15] on icon at bounding box center [20, 17] width 22 height 22
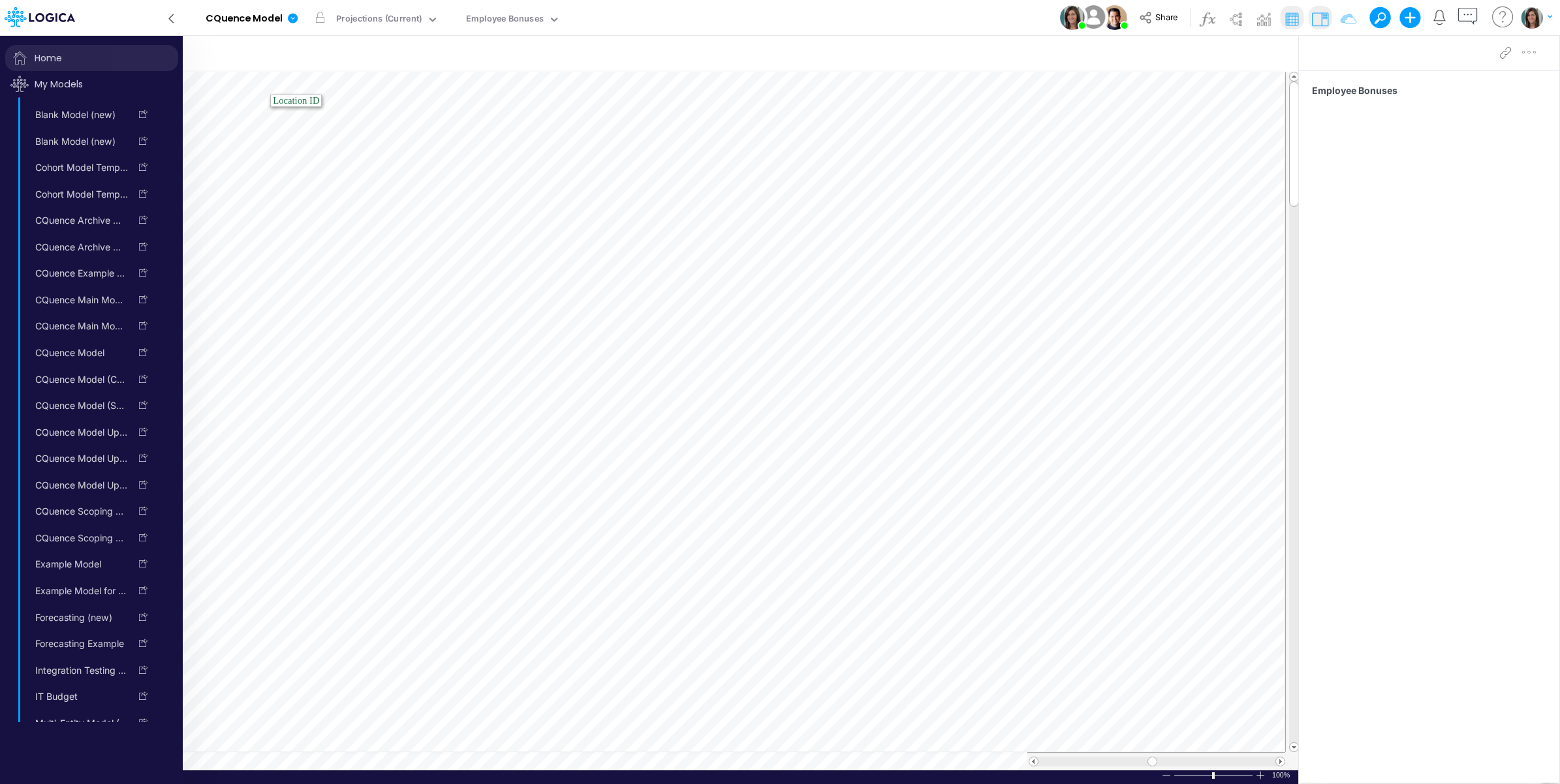
click at [37, 55] on span "Home" at bounding box center [91, 58] width 173 height 26
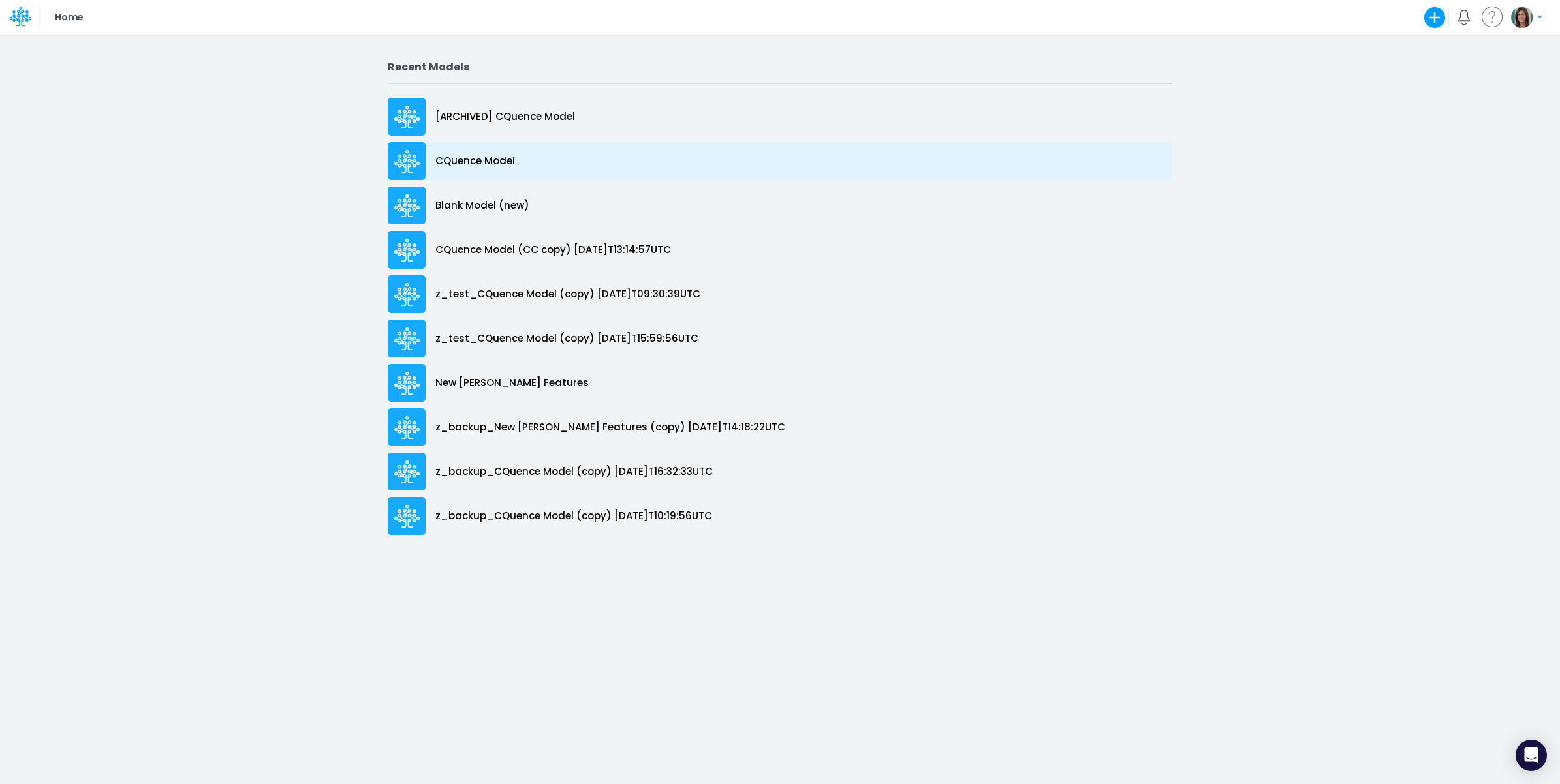
click at [541, 160] on div "CQuence Model" at bounding box center [780, 161] width 784 height 38
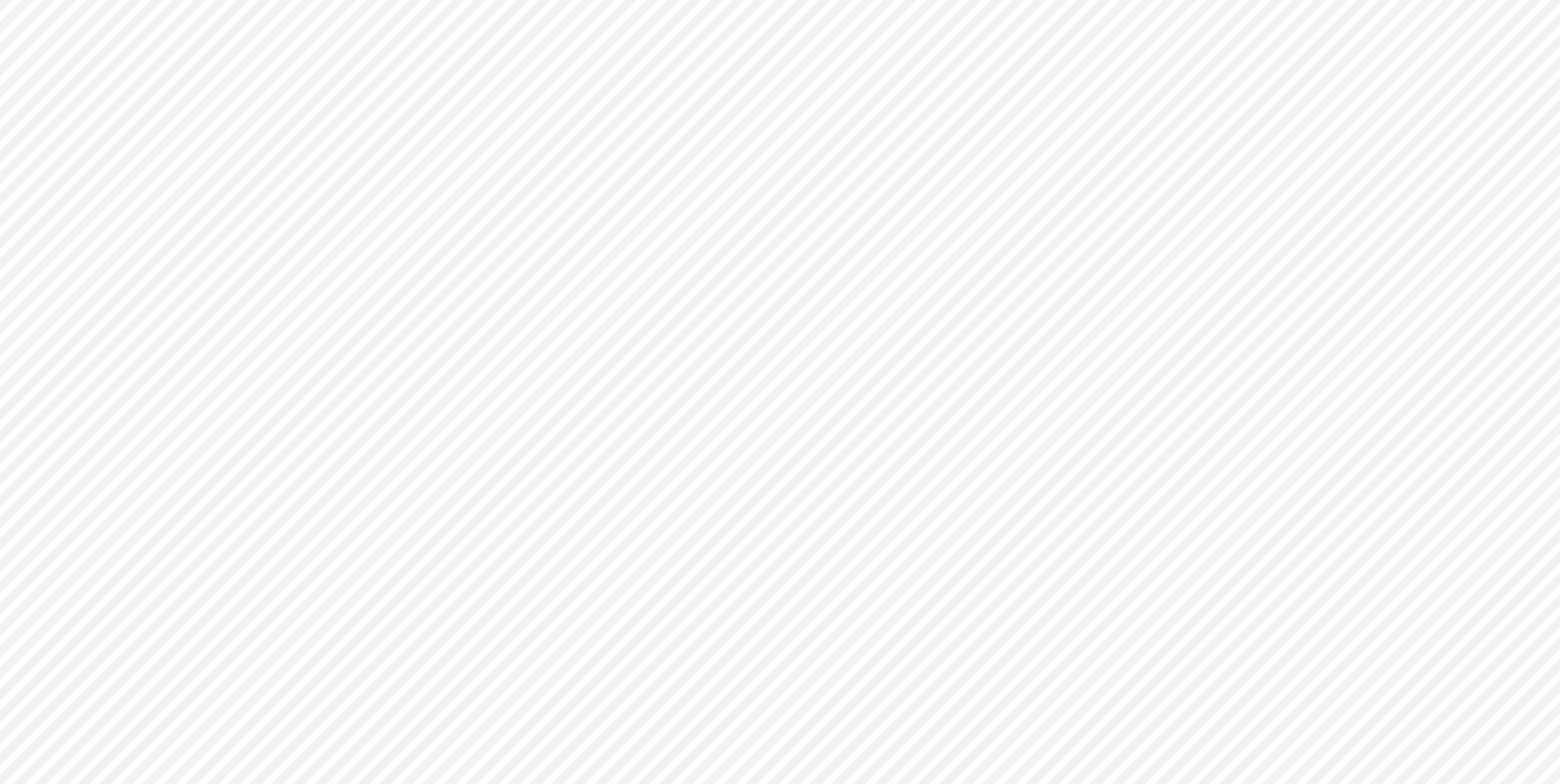
type input "Consolidated All by Month"
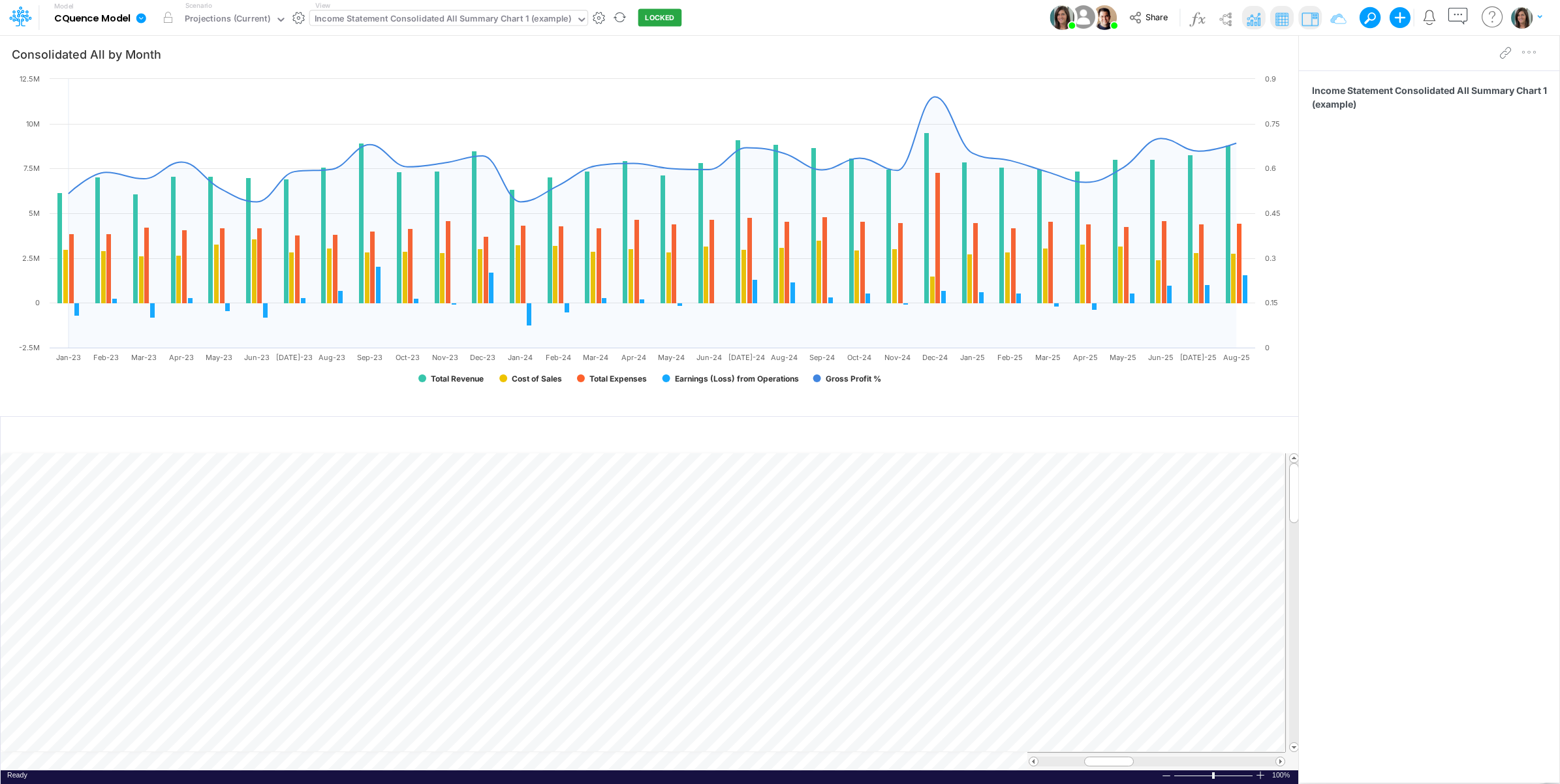
click at [519, 27] on div "Income Statement Consolidated All Summary Chart 1 (example)" at bounding box center [442, 20] width 256 height 15
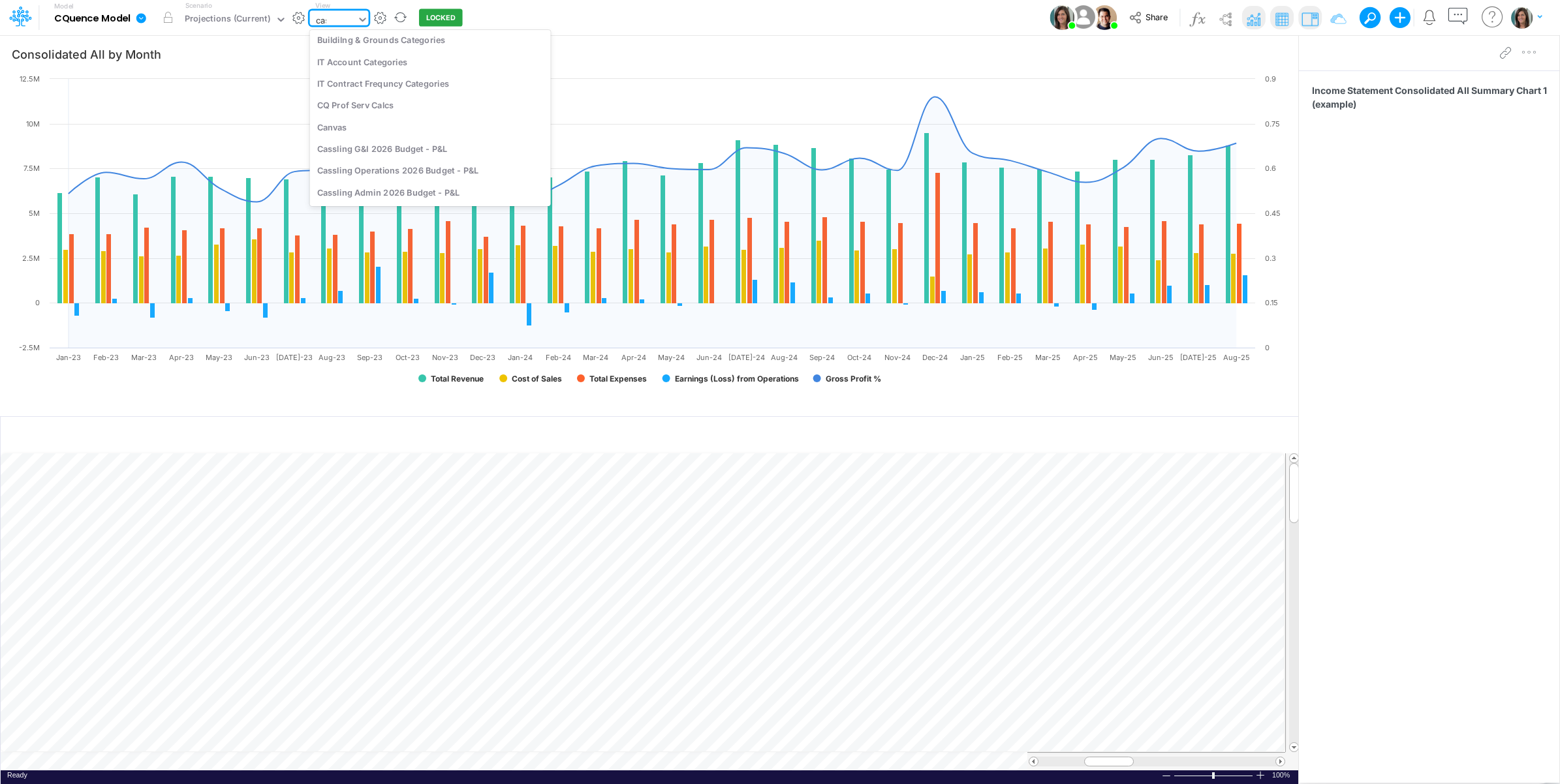
scroll to position [221, 0]
type input "cassling"
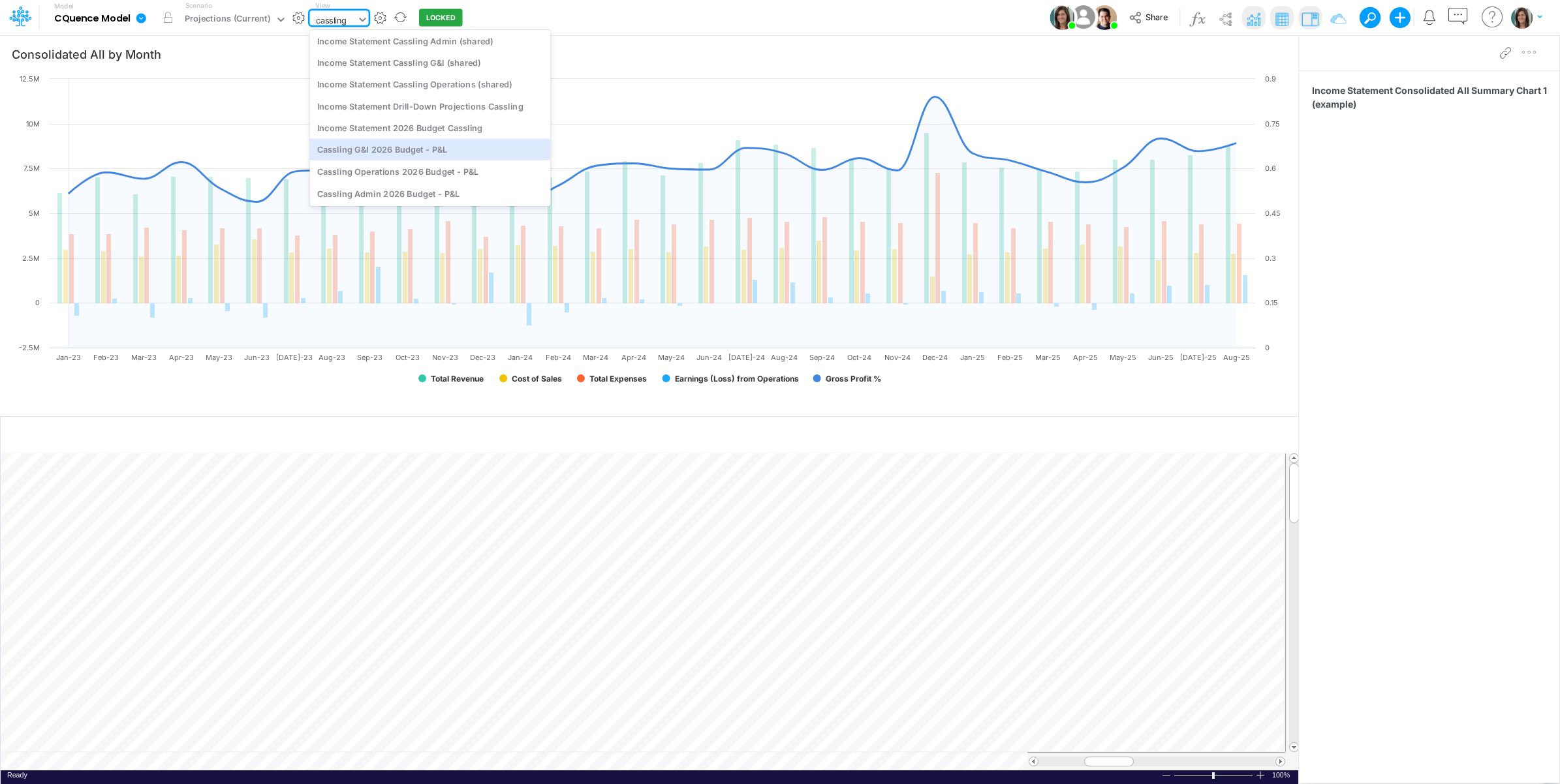
scroll to position [0, 0]
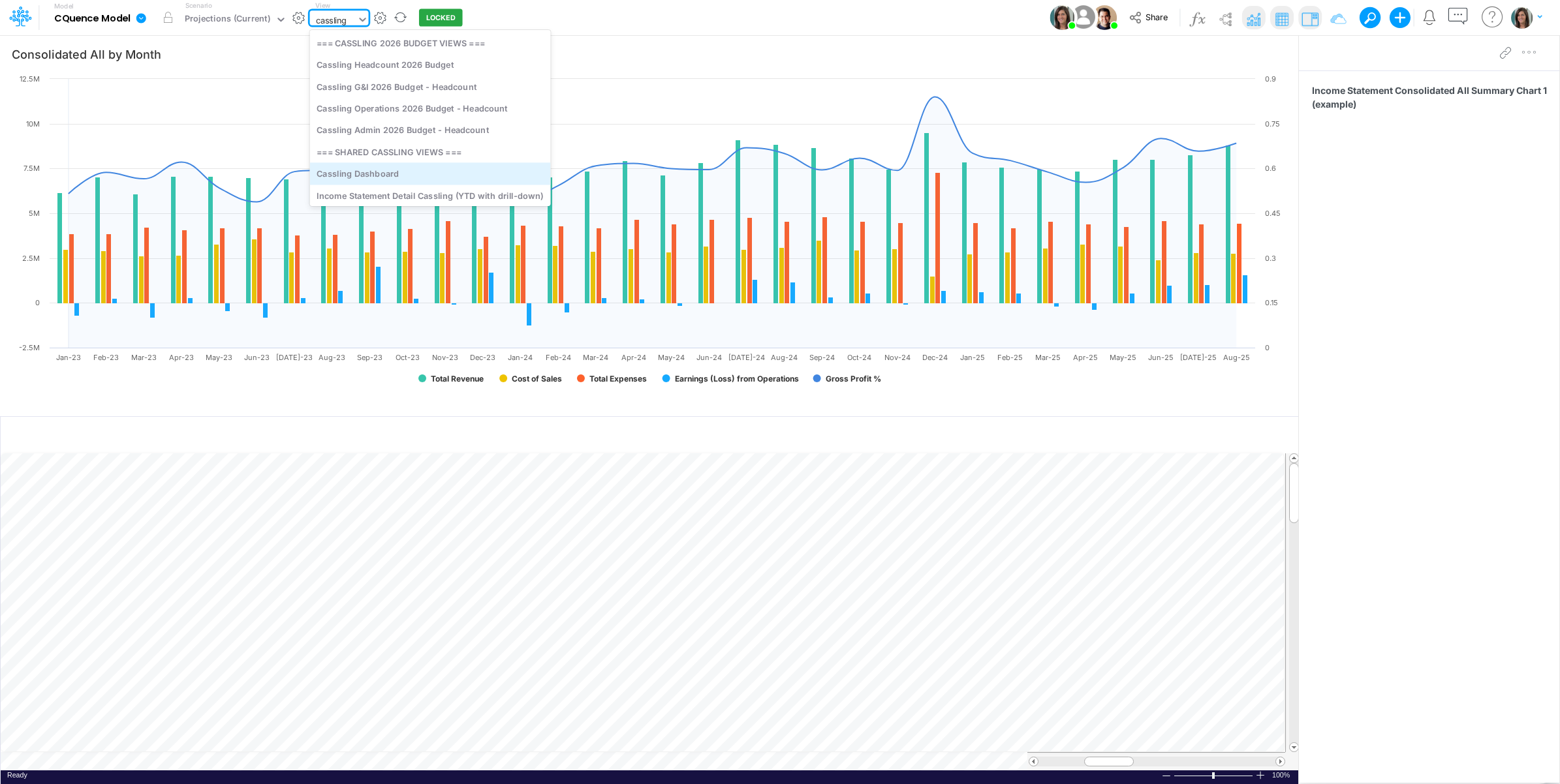
click at [423, 167] on div "Cassling Dashboard" at bounding box center [430, 173] width 241 height 21
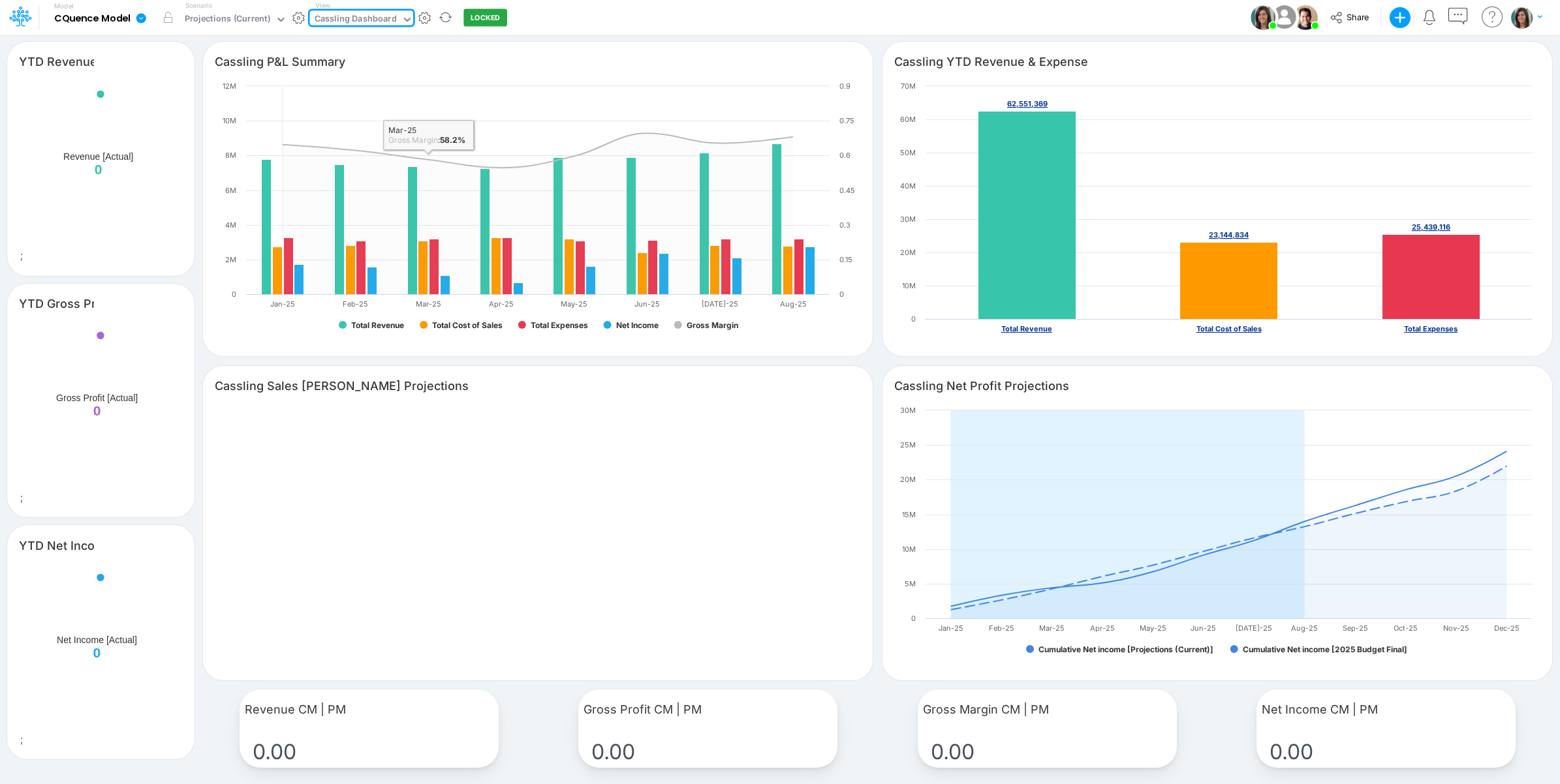
drag, startPoint x: 620, startPoint y: 9, endPoint x: 367, endPoint y: 28, distance: 253.7
click at [613, 9] on div "Model CQuence Model Edit model settings Duplicate Import QuickBooks QuickBooks …" at bounding box center [780, 17] width 1404 height 35
click at [315, 20] on div "Cassling Dashboard" at bounding box center [356, 20] width 82 height 15
type input "dashboard ca"
click at [373, 63] on div "Dashboard Calcs" at bounding box center [398, 65] width 177 height 21
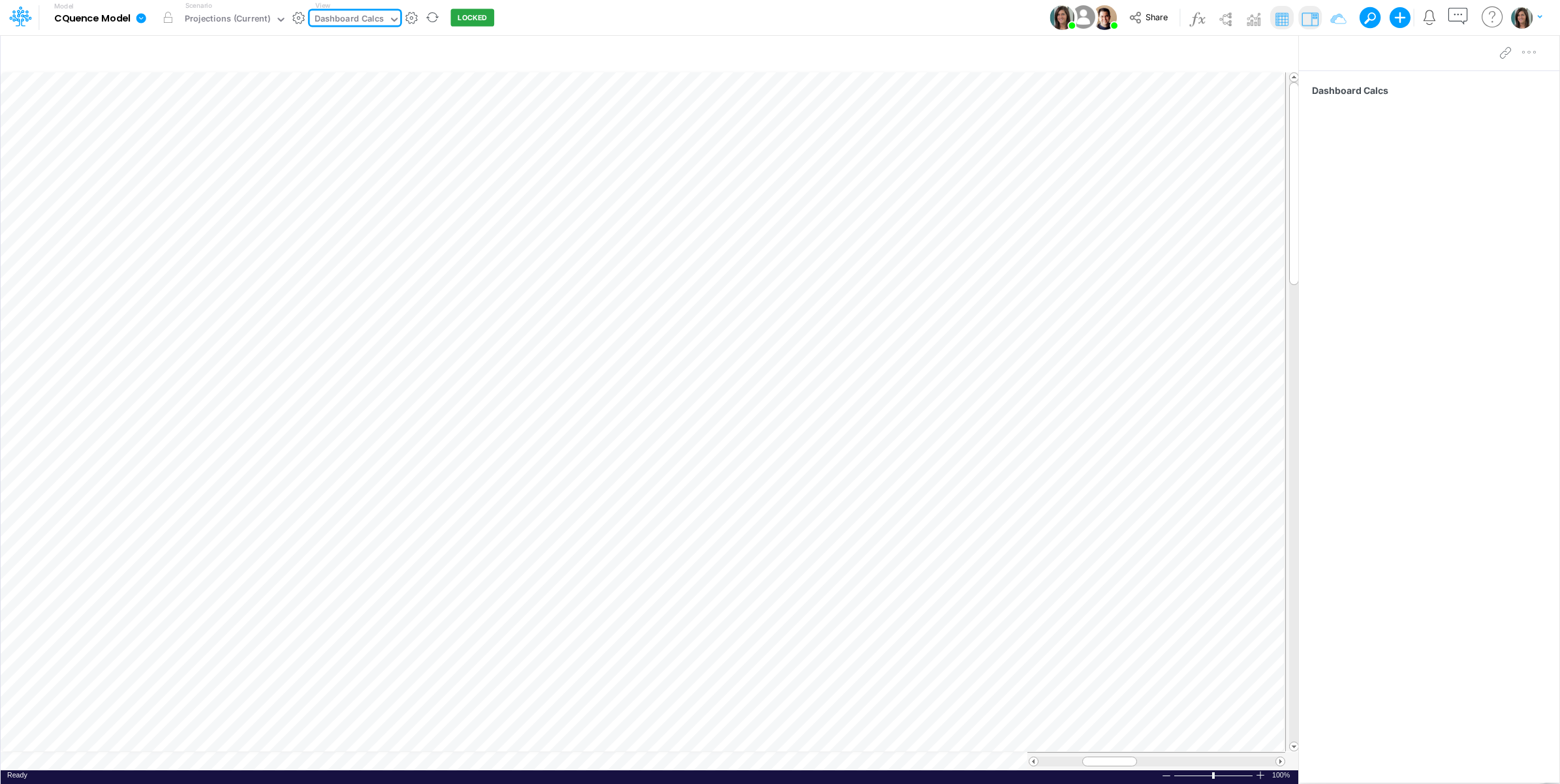
click at [358, 20] on div "Dashboard Calcs" at bounding box center [349, 20] width 69 height 15
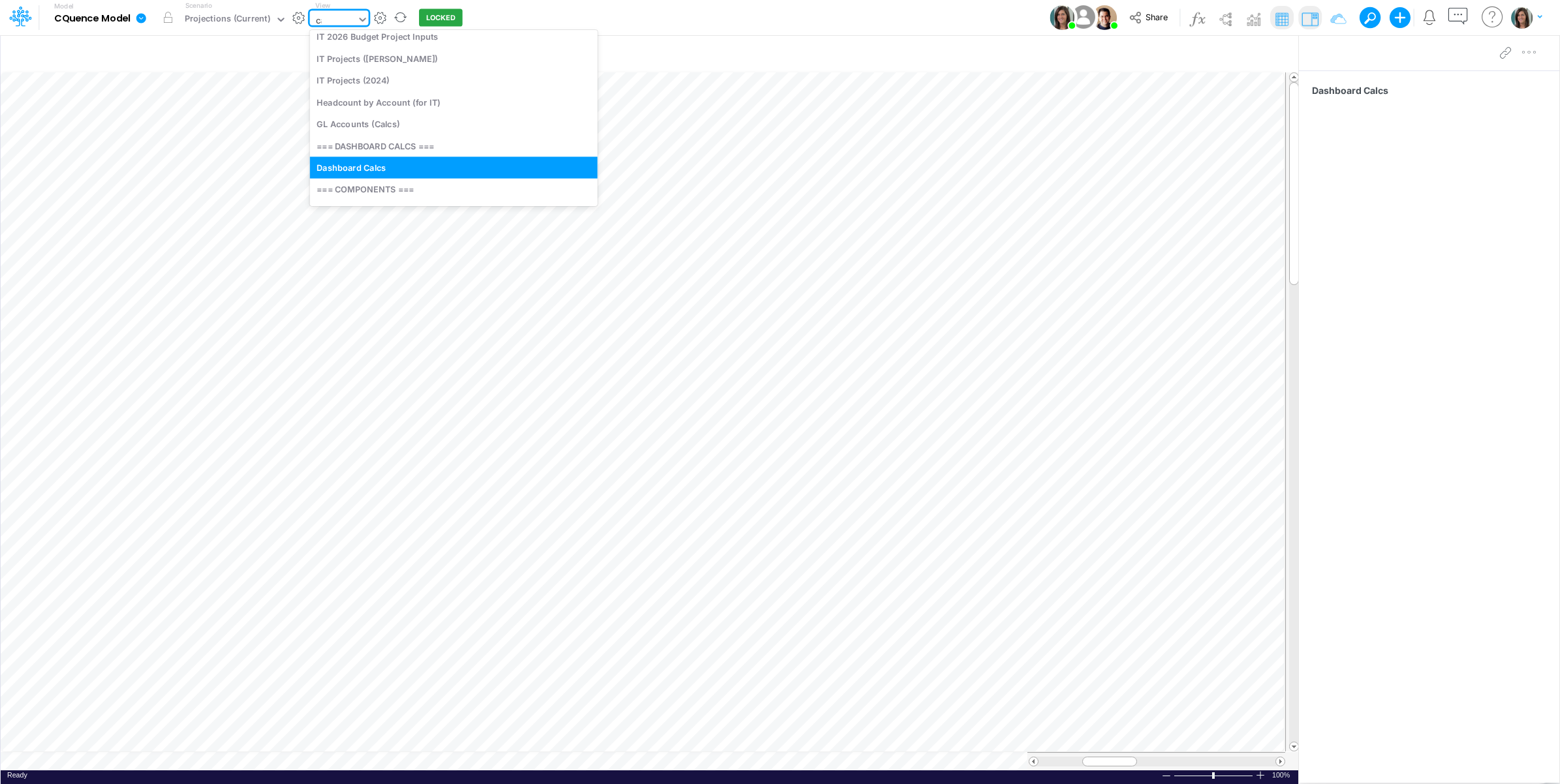
scroll to position [221, 0]
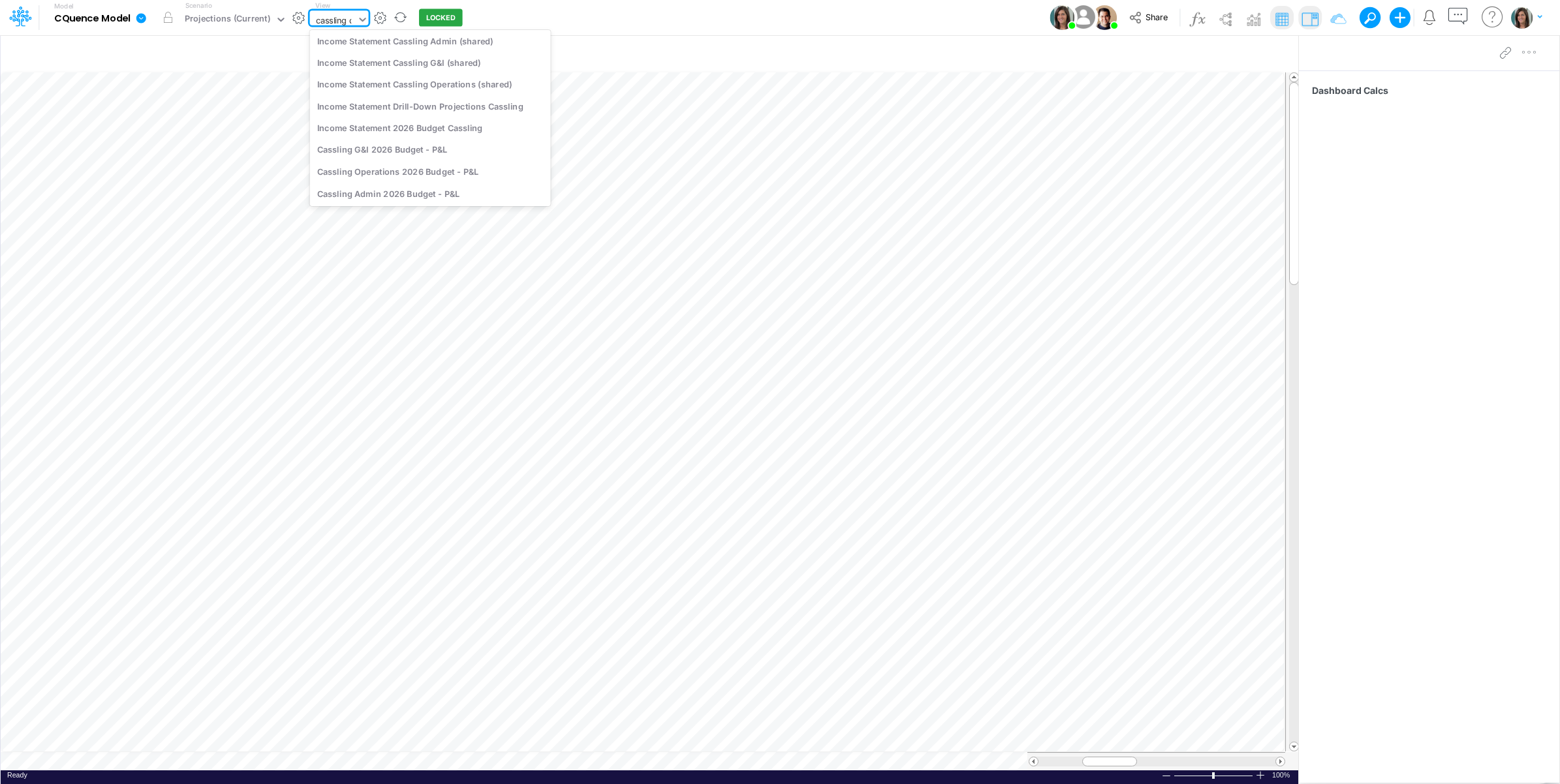
type input "cassling da"
click at [378, 39] on div "Cassling Dashboard" at bounding box center [398, 43] width 177 height 21
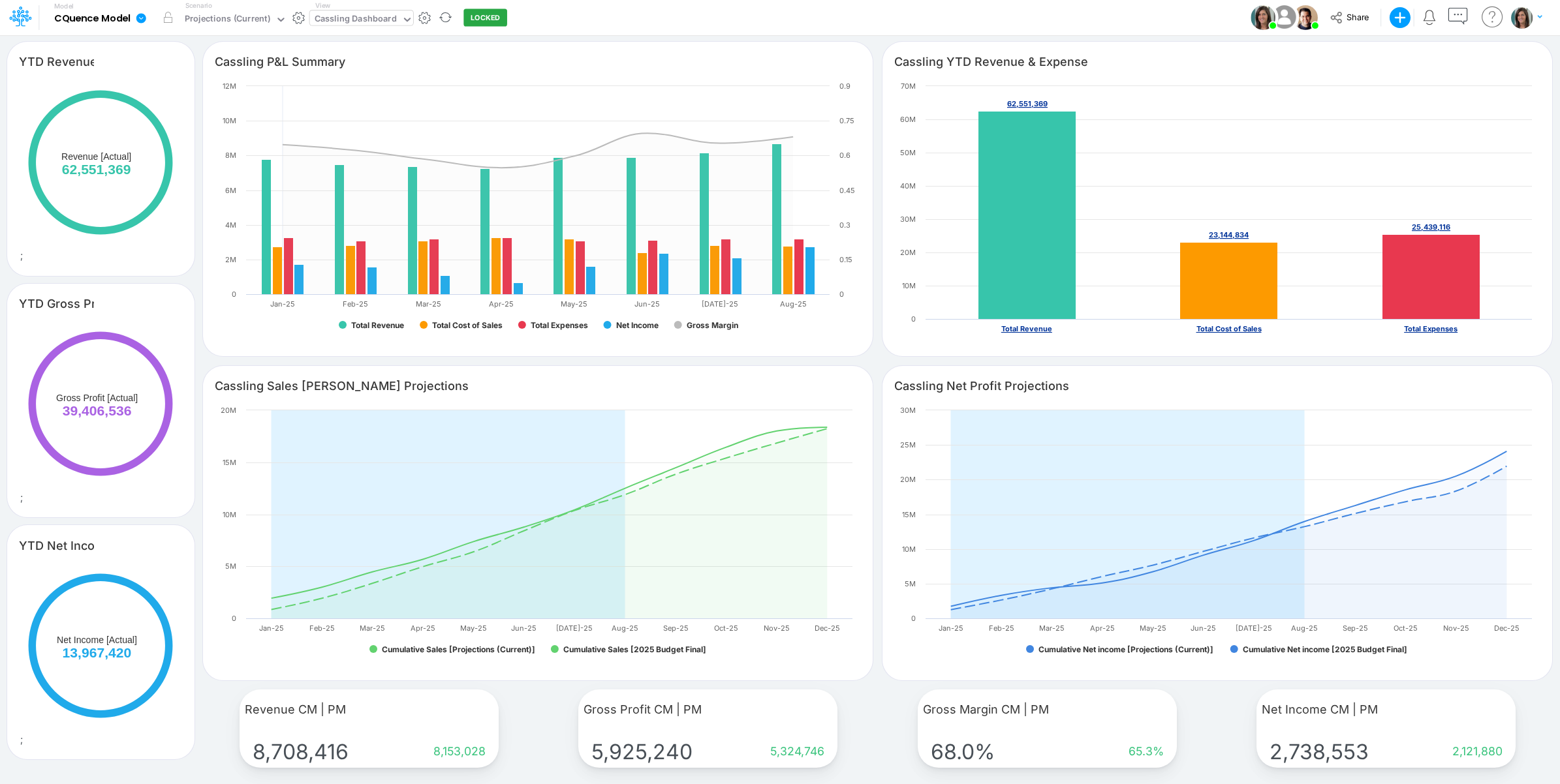
click at [144, 17] on icon at bounding box center [141, 18] width 9 height 9
click at [167, 137] on button "View model info" at bounding box center [207, 136] width 140 height 20
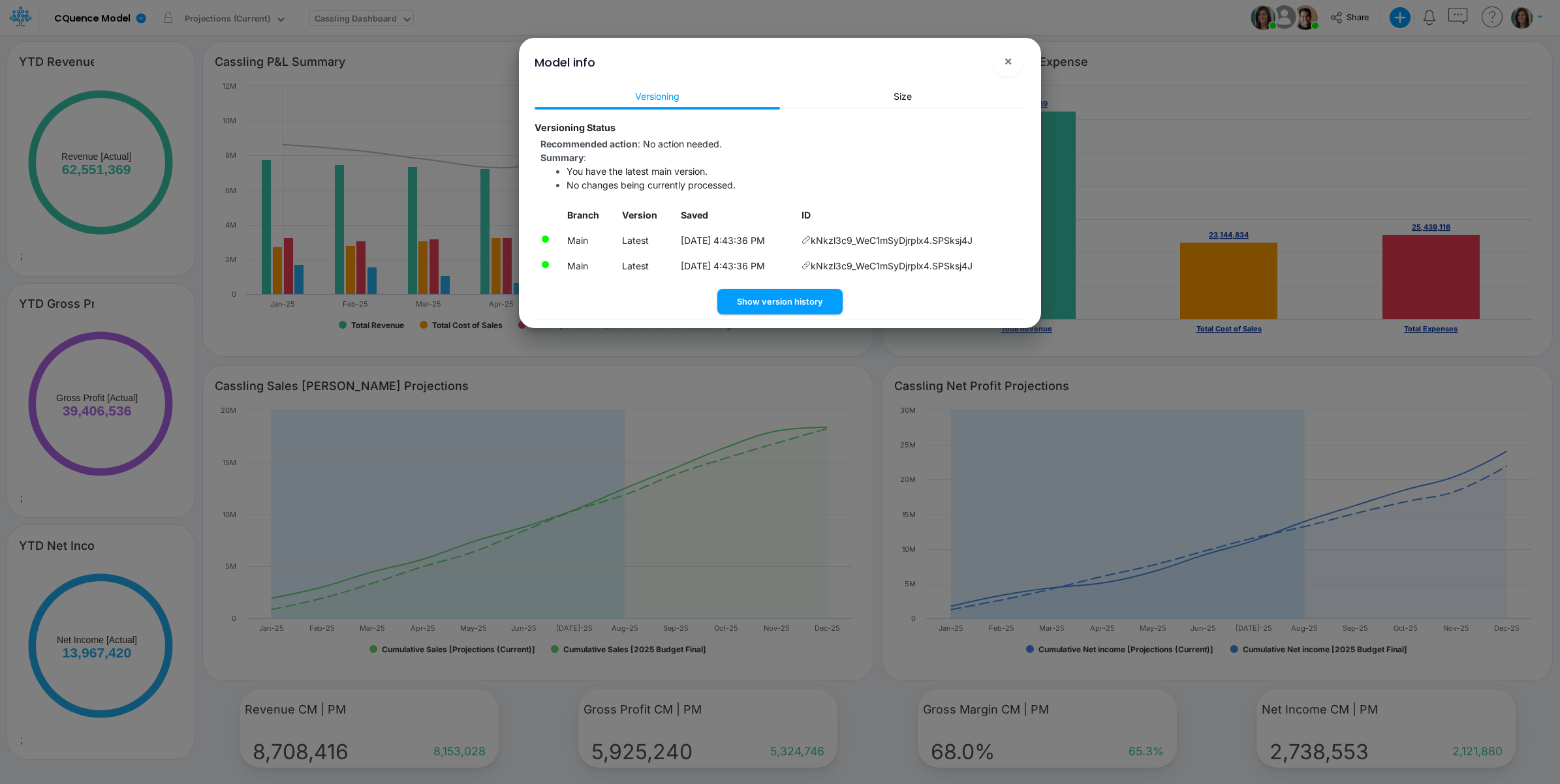
click at [810, 243] on icon at bounding box center [806, 240] width 9 height 9
click at [1010, 58] on span "×" at bounding box center [1007, 61] width 9 height 16
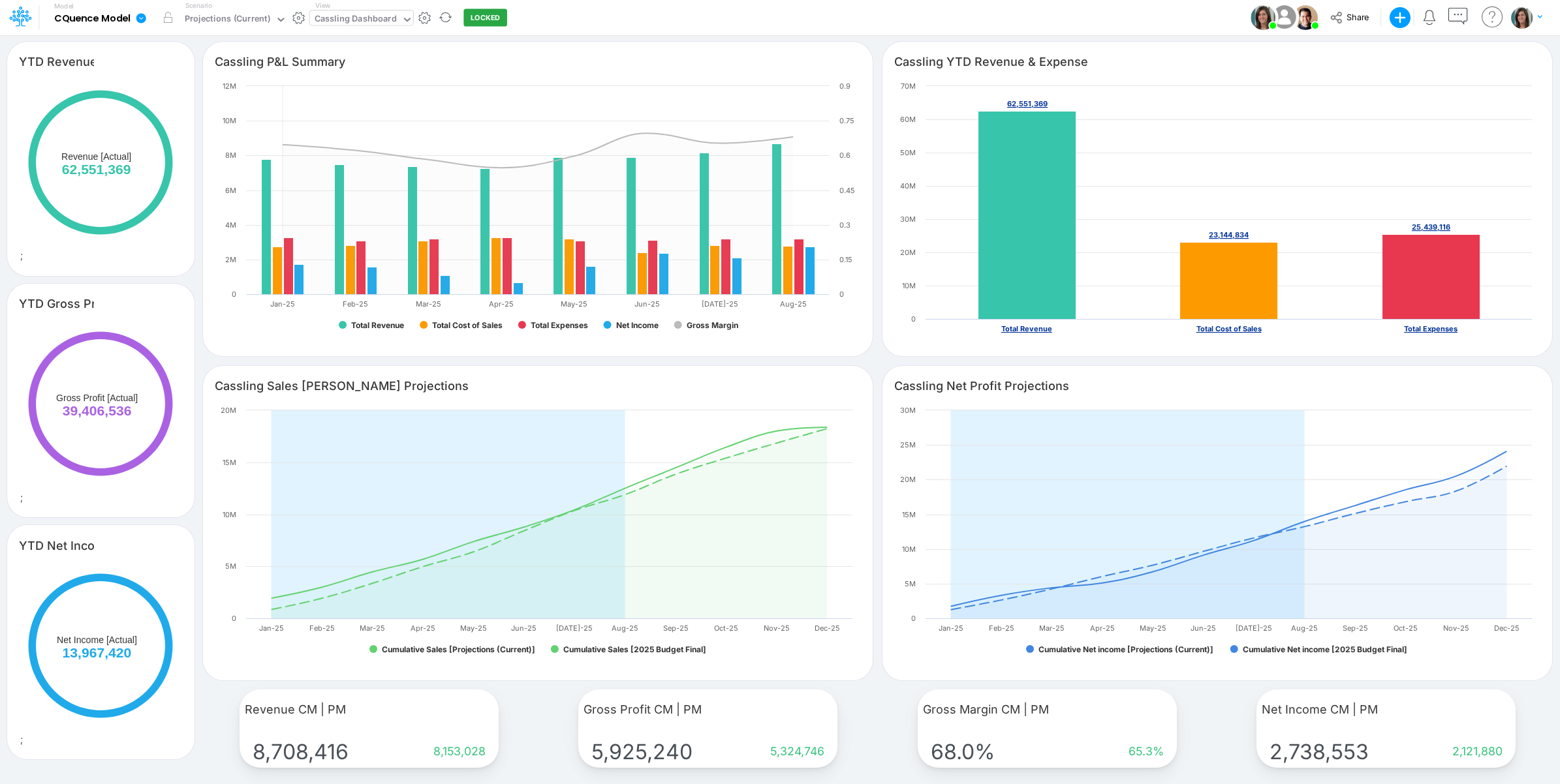
click at [143, 17] on icon at bounding box center [140, 18] width 12 height 12
click at [169, 131] on button "View model info" at bounding box center [207, 136] width 140 height 20
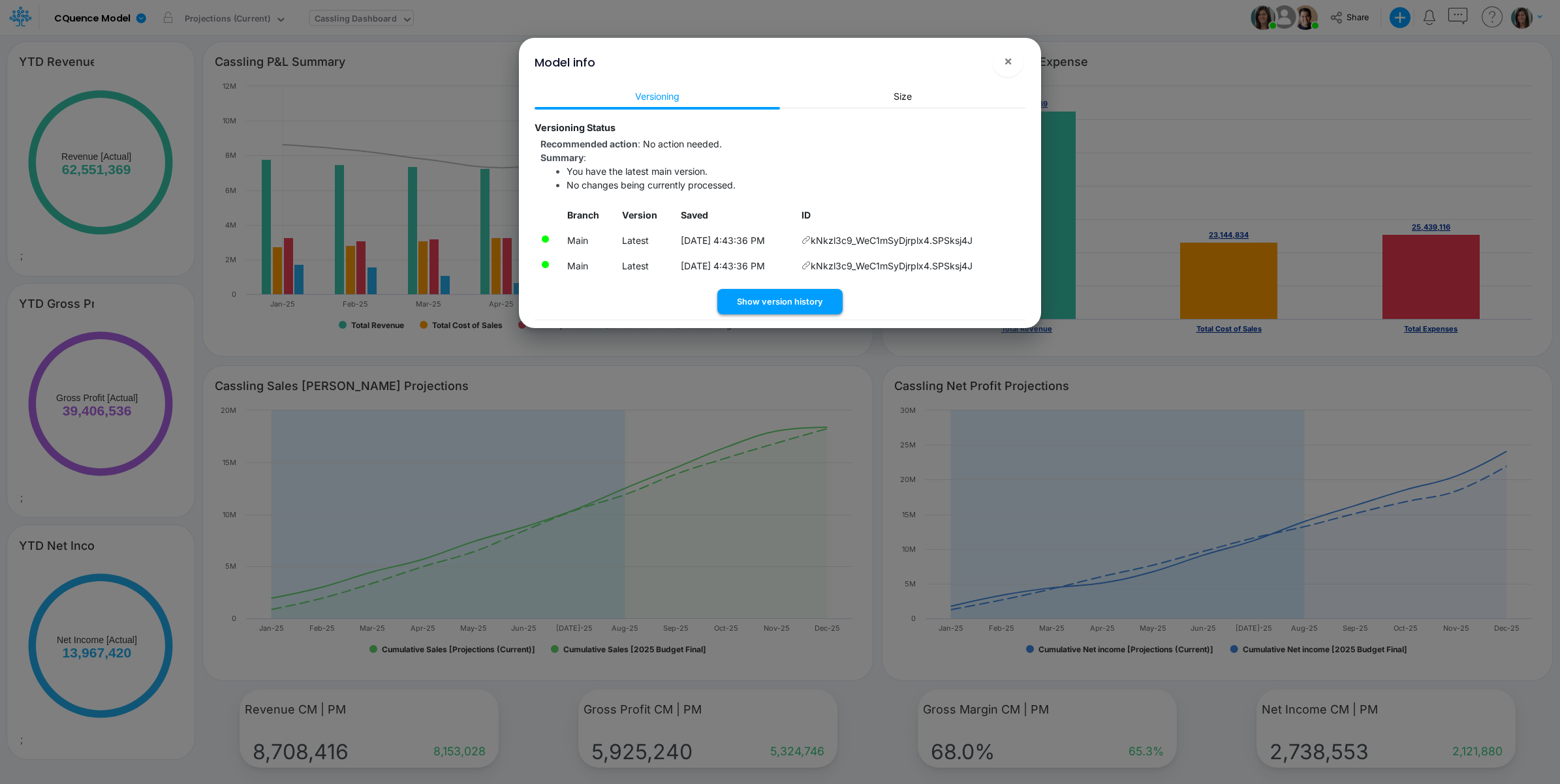
click at [790, 289] on button "Show version history" at bounding box center [780, 302] width 125 height 25
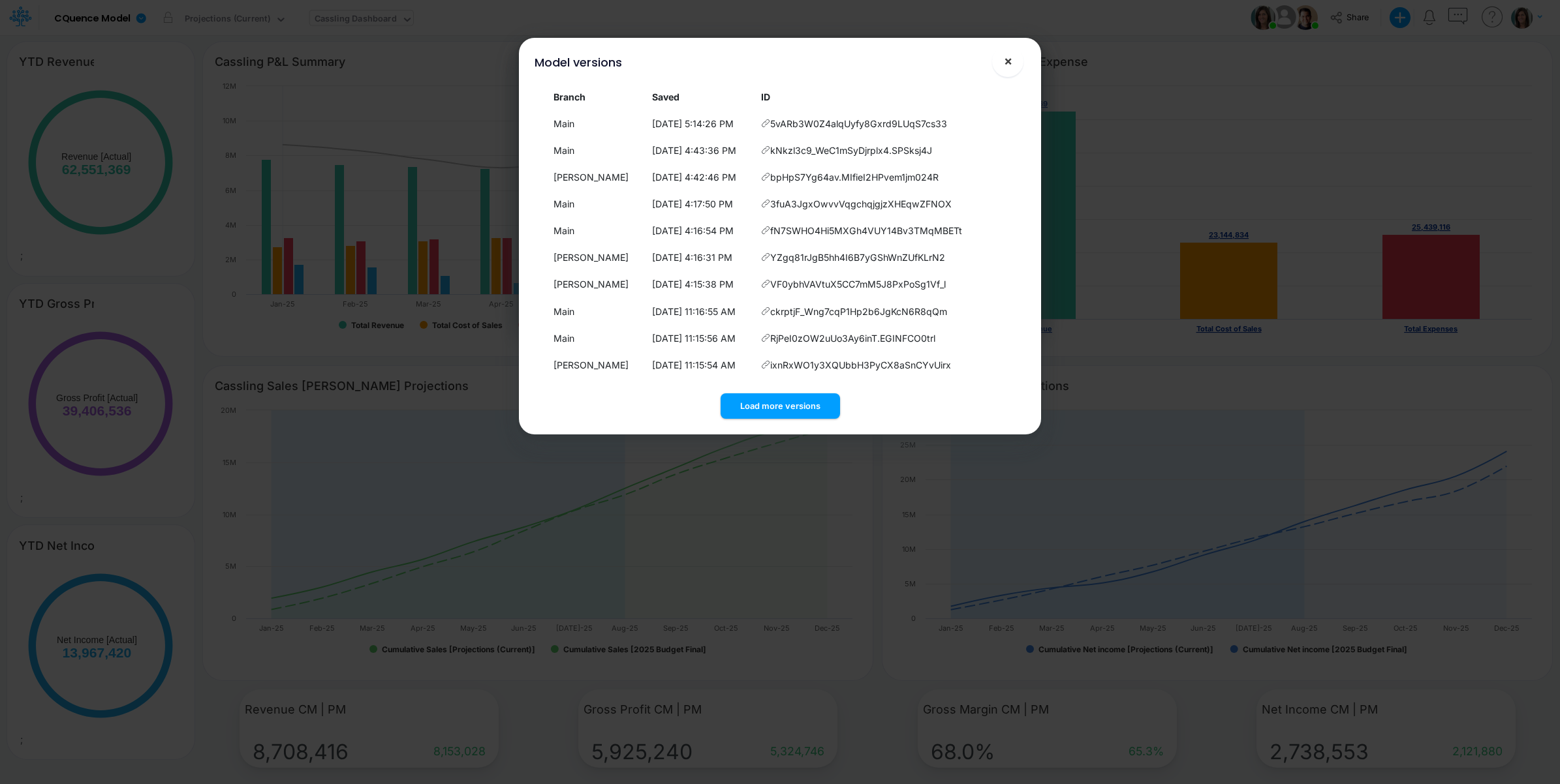
click at [999, 59] on button "×" at bounding box center [1007, 61] width 32 height 32
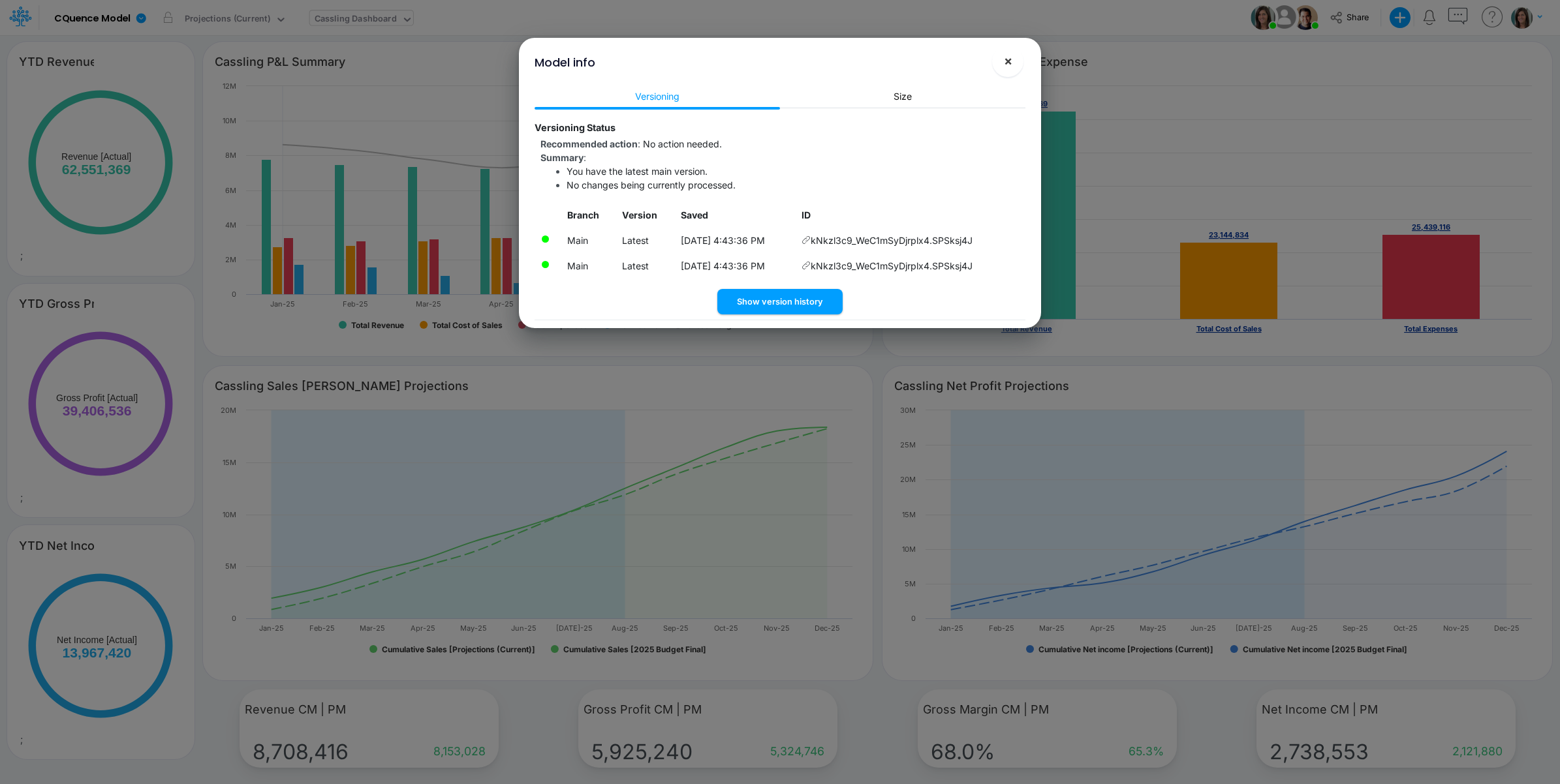
click at [1012, 69] on button "×" at bounding box center [1007, 61] width 32 height 32
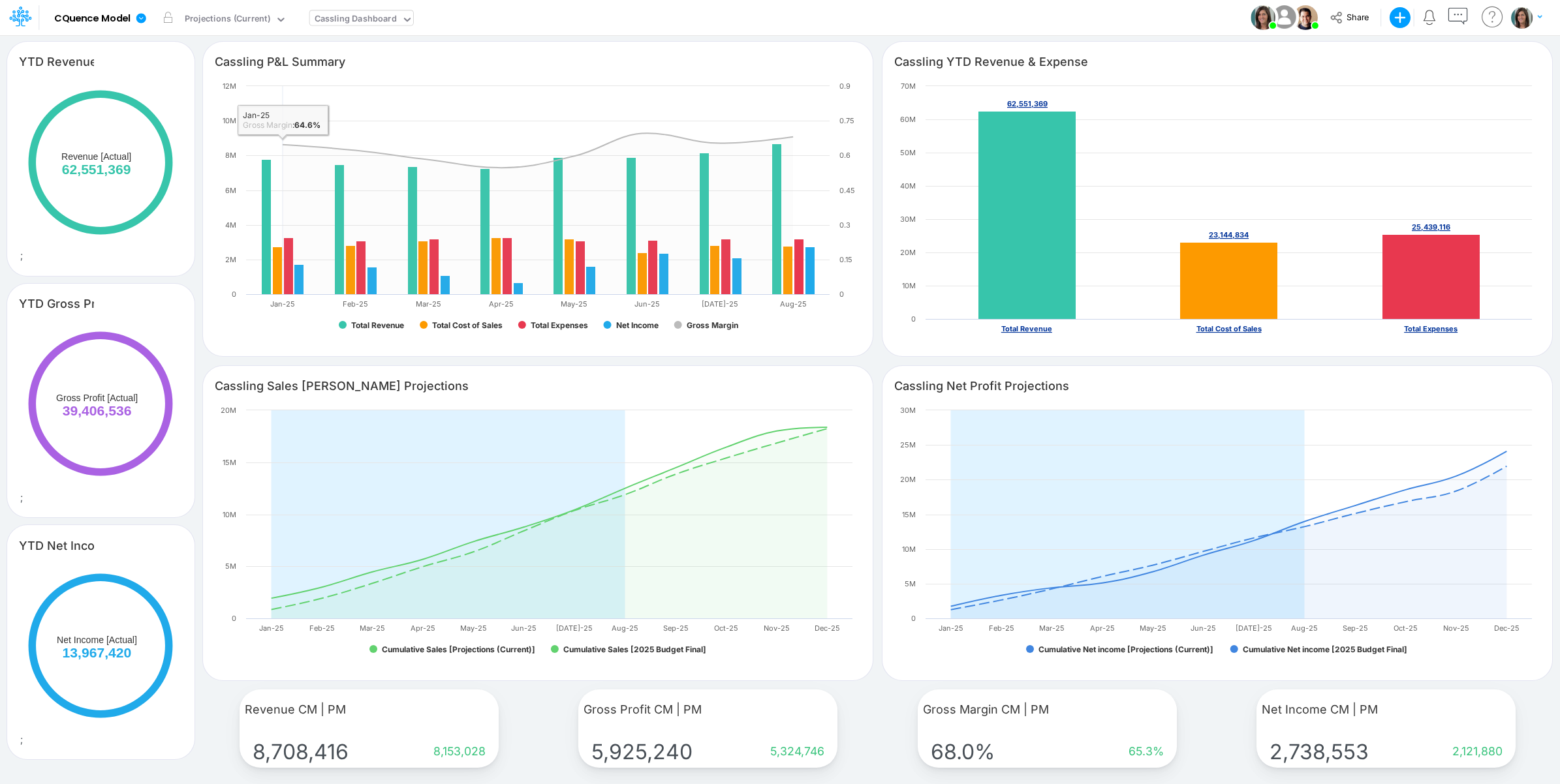
click at [356, 20] on div "Cassling Dashboard" at bounding box center [356, 20] width 82 height 15
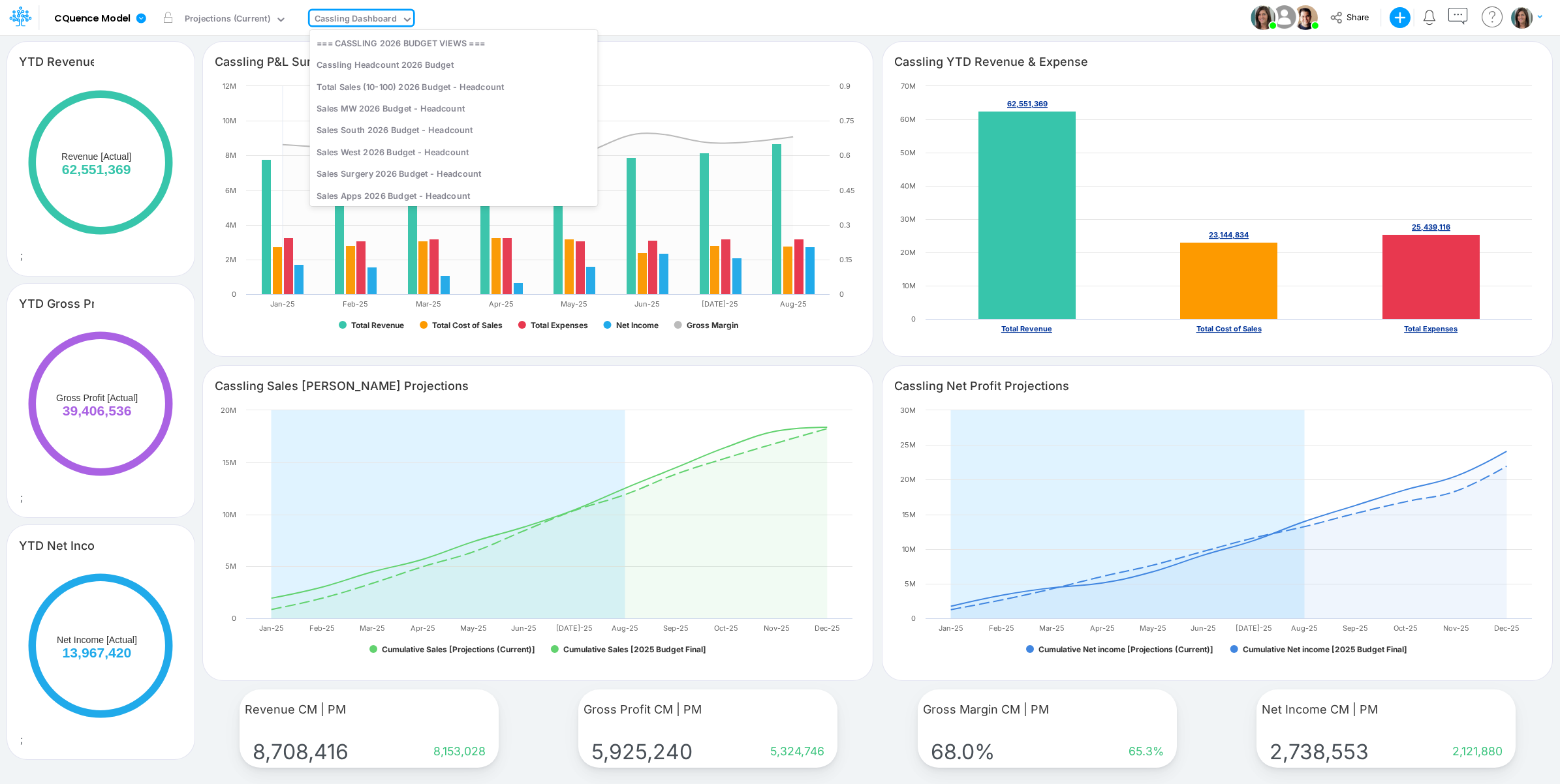
scroll to position [517, 0]
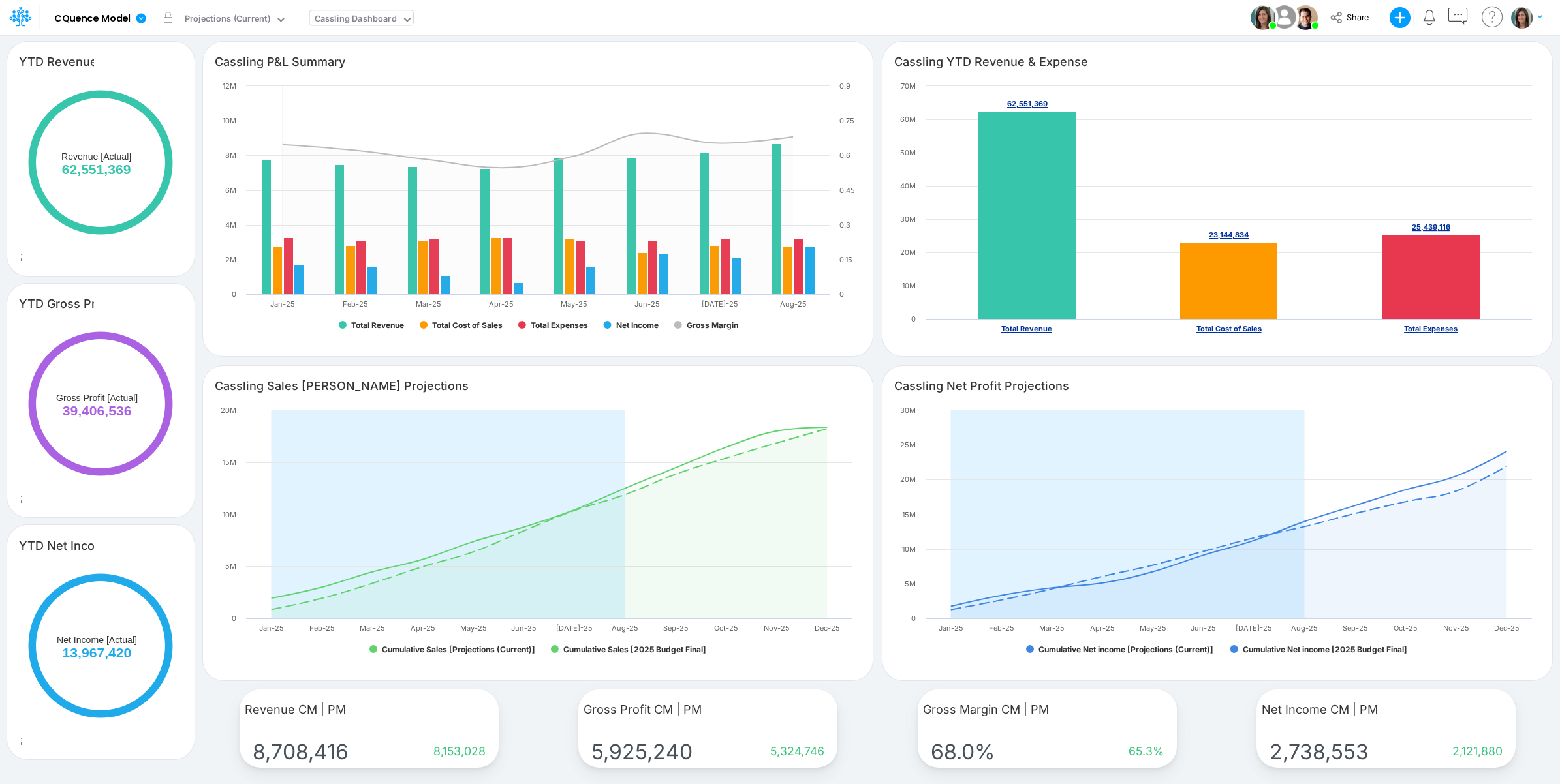
click at [370, 20] on div "Cassling Dashboard" at bounding box center [356, 20] width 82 height 15
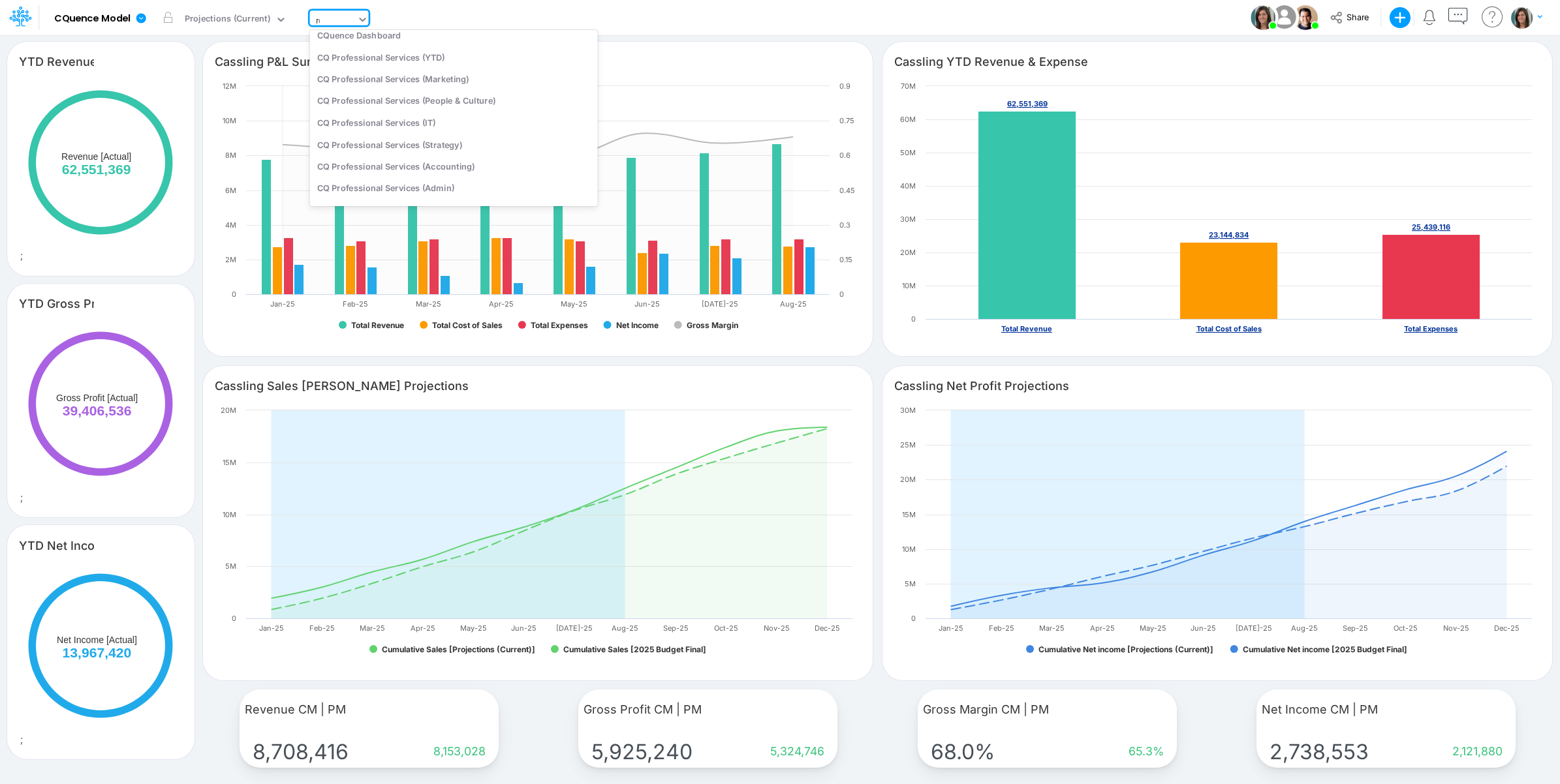
scroll to position [0, 0]
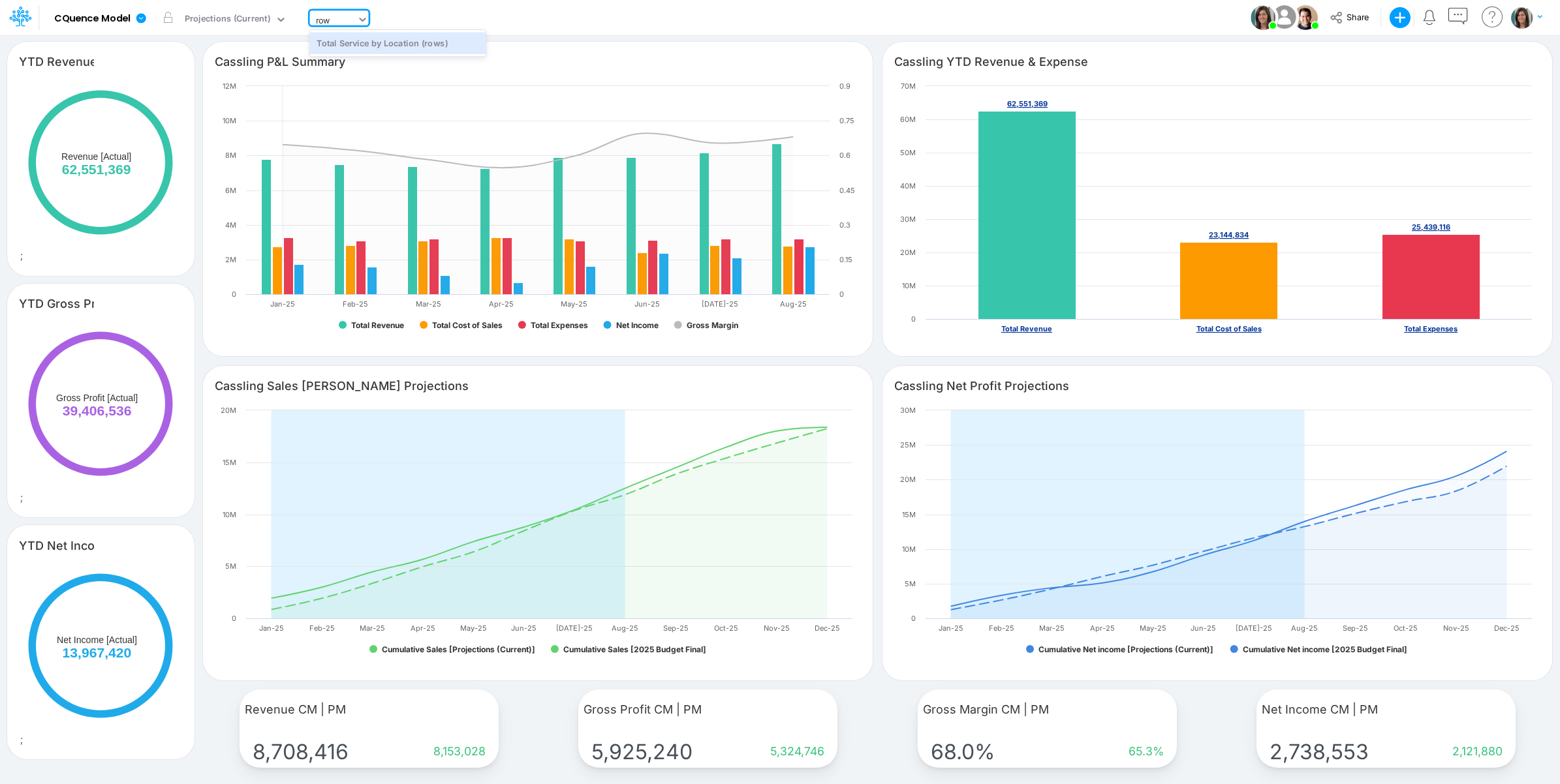
type input "rows"
click at [397, 38] on div "Total Service by Location (rows)" at bounding box center [398, 43] width 177 height 21
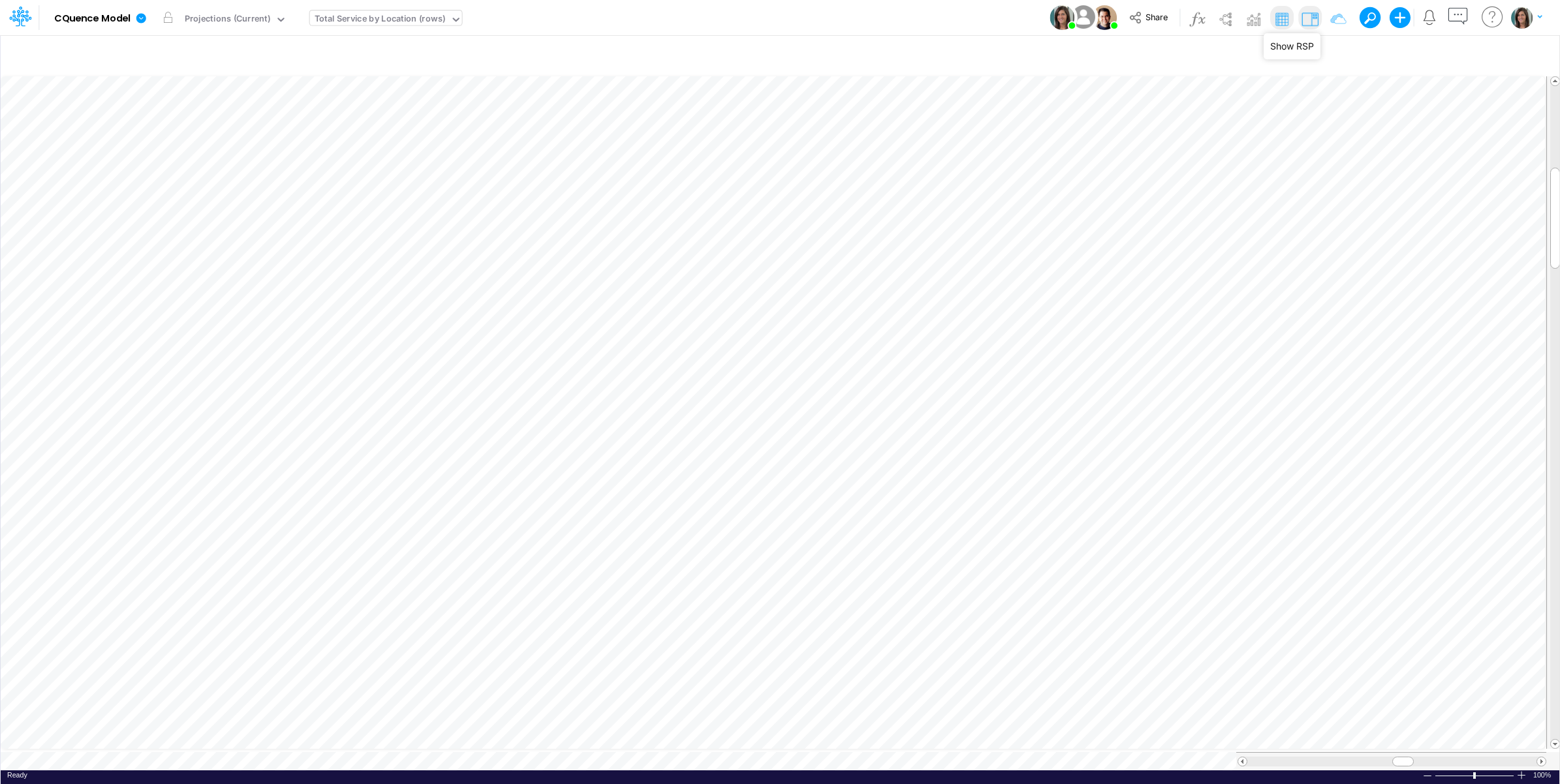
click at [1306, 20] on img at bounding box center [1309, 19] width 20 height 20
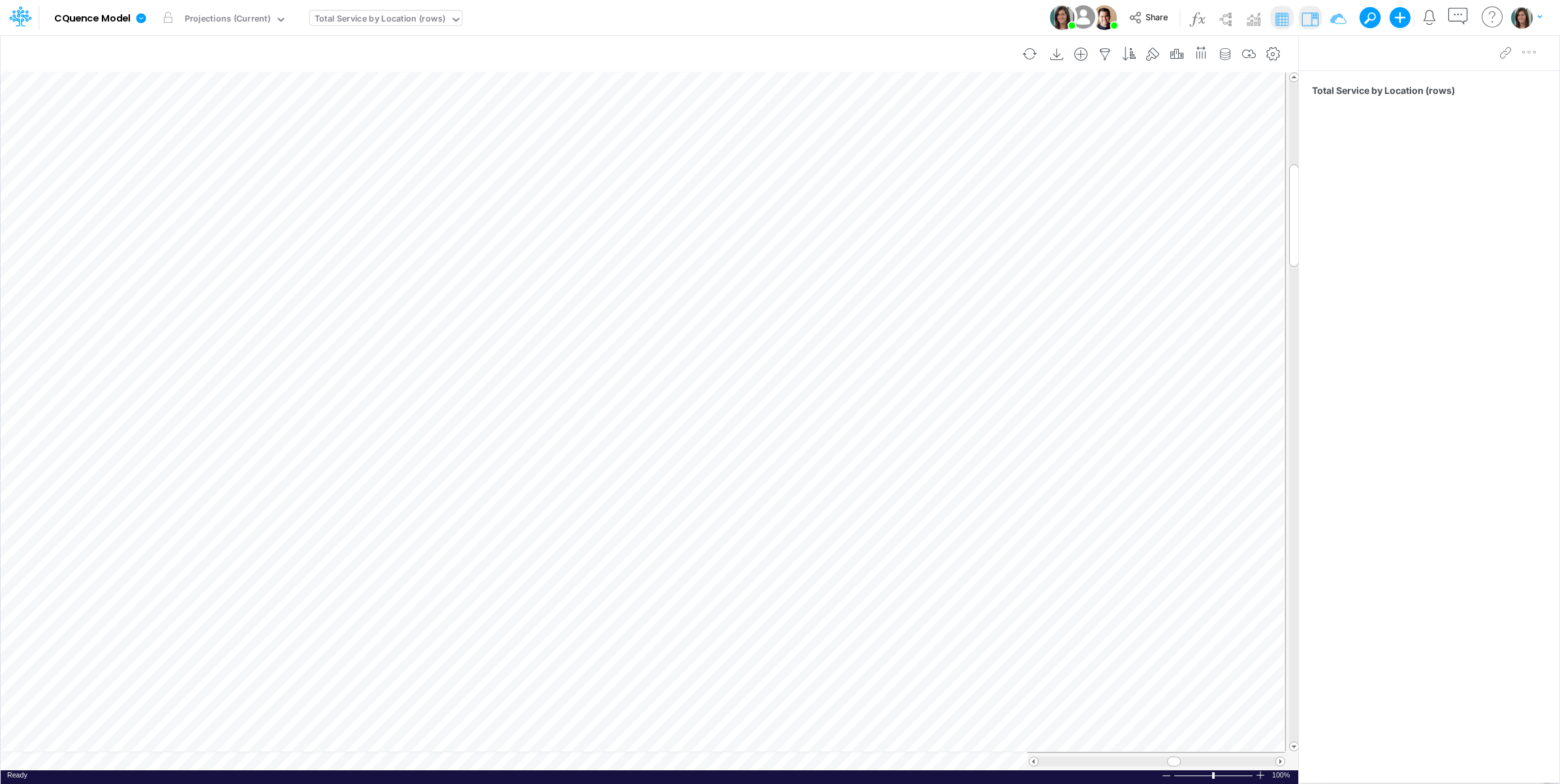
scroll to position [0, 1]
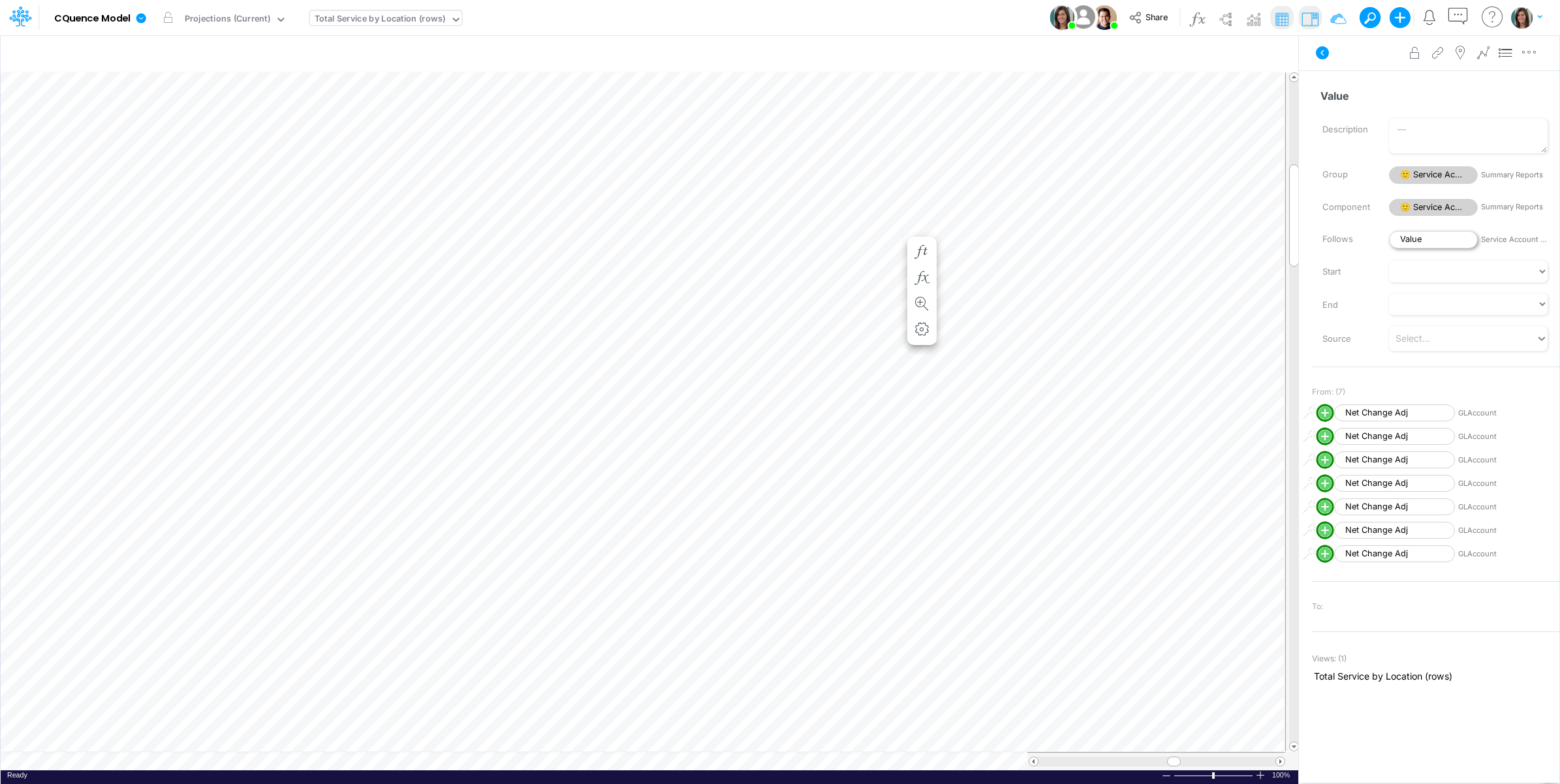
click at [1433, 240] on span "Value" at bounding box center [1433, 240] width 89 height 17
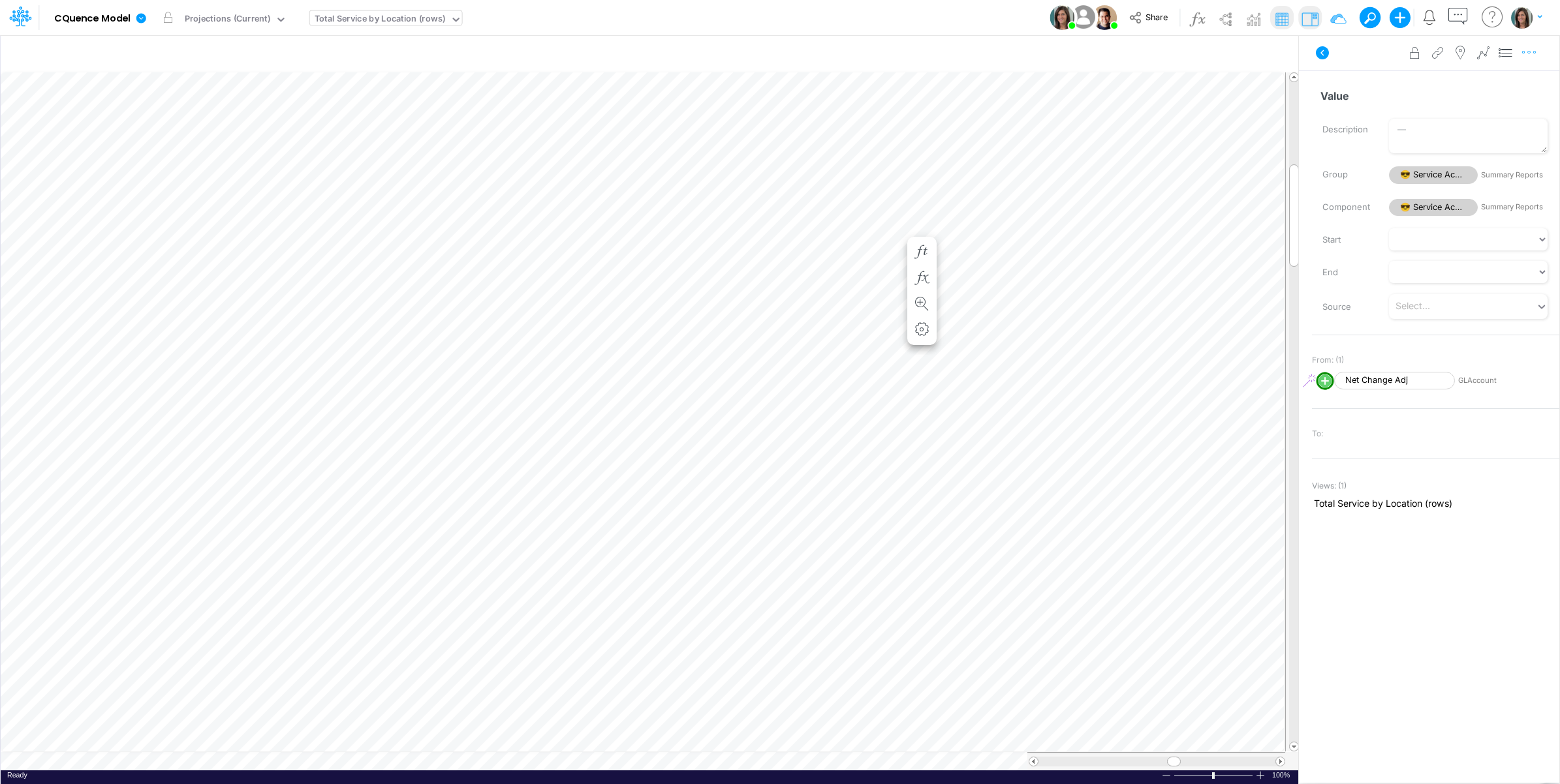
click at [1526, 52] on icon "button" at bounding box center [1528, 52] width 20 height 13
click at [1501, 80] on button "Advanced settings" at bounding box center [1461, 85] width 155 height 22
select select "sum"
select select "field"
select select "Number"
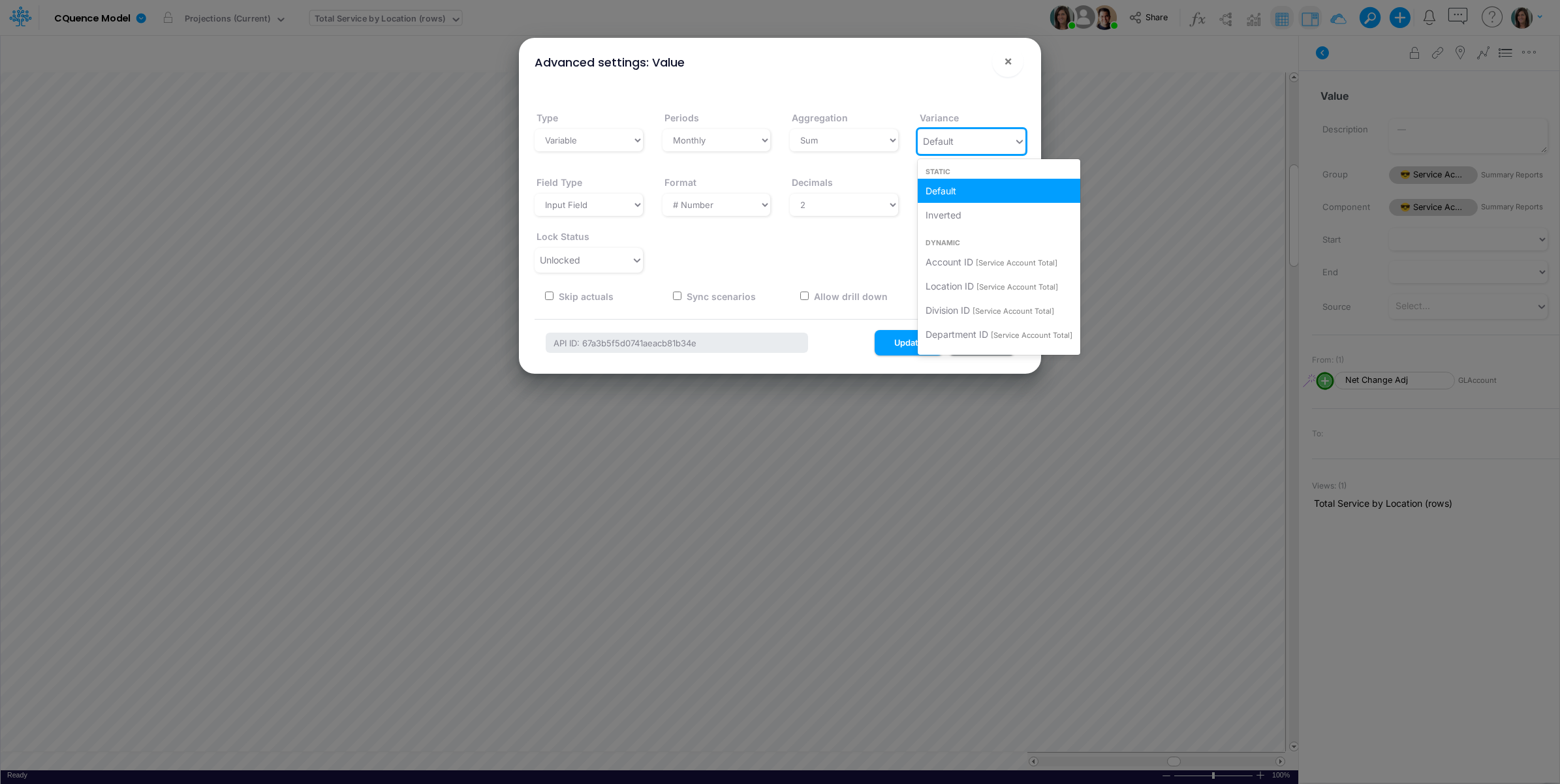
click at [977, 140] on div "Default" at bounding box center [966, 141] width 97 height 21
click at [960, 210] on span "Inverted" at bounding box center [944, 215] width 36 height 11
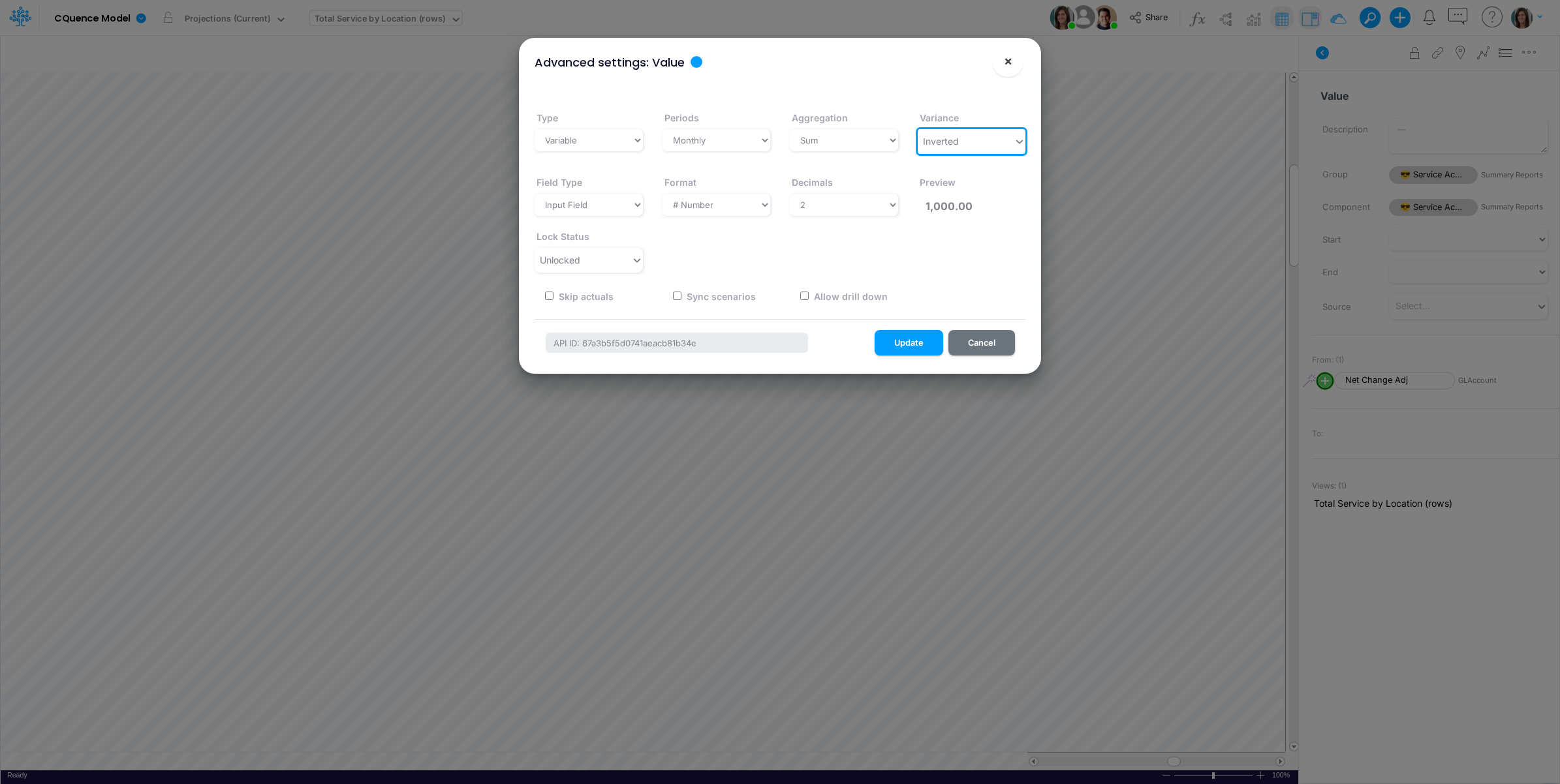
click at [1009, 57] on span "×" at bounding box center [1007, 61] width 9 height 16
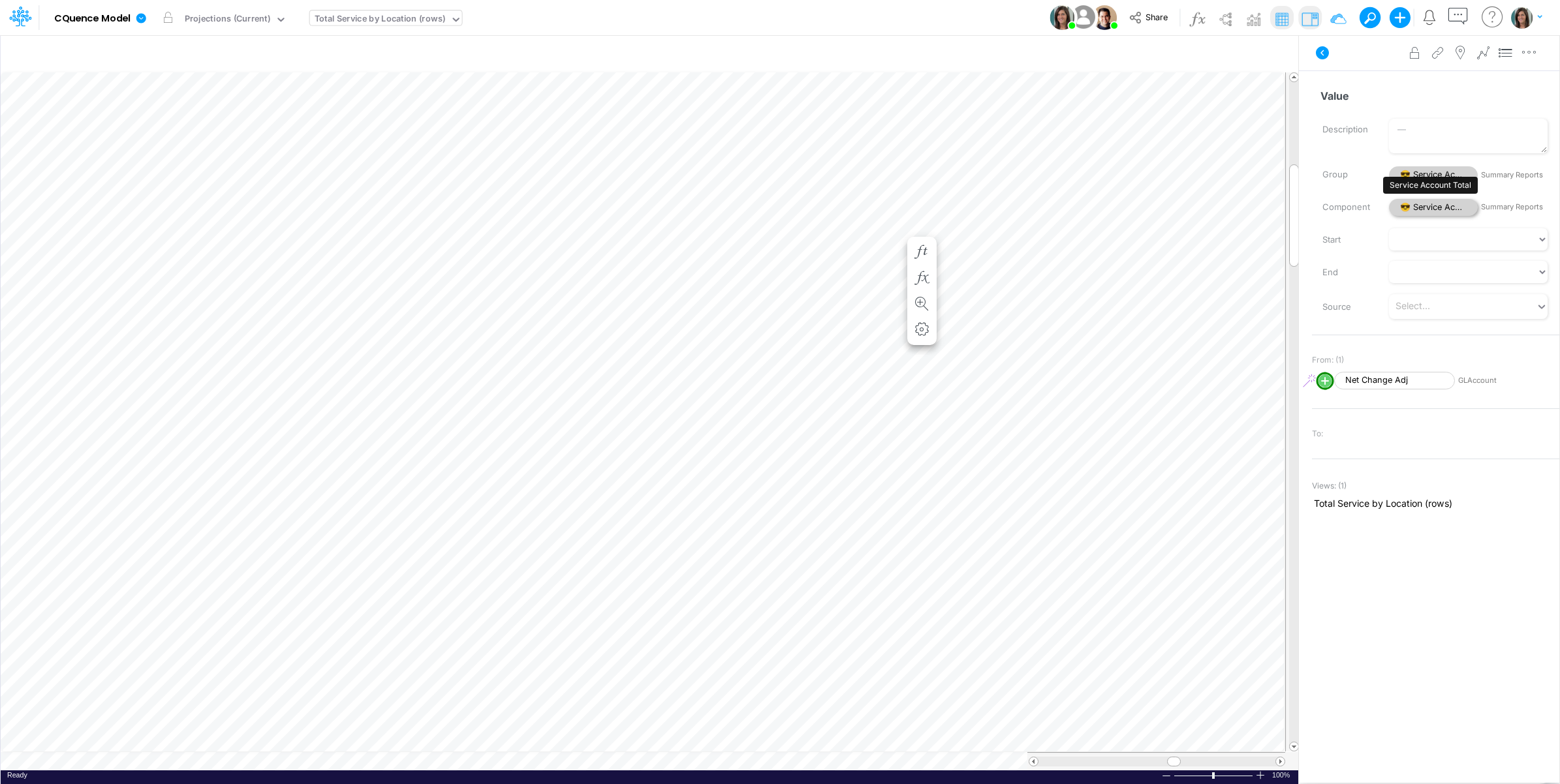
click at [1453, 203] on span "😎 Service Account Total" at bounding box center [1433, 208] width 89 height 17
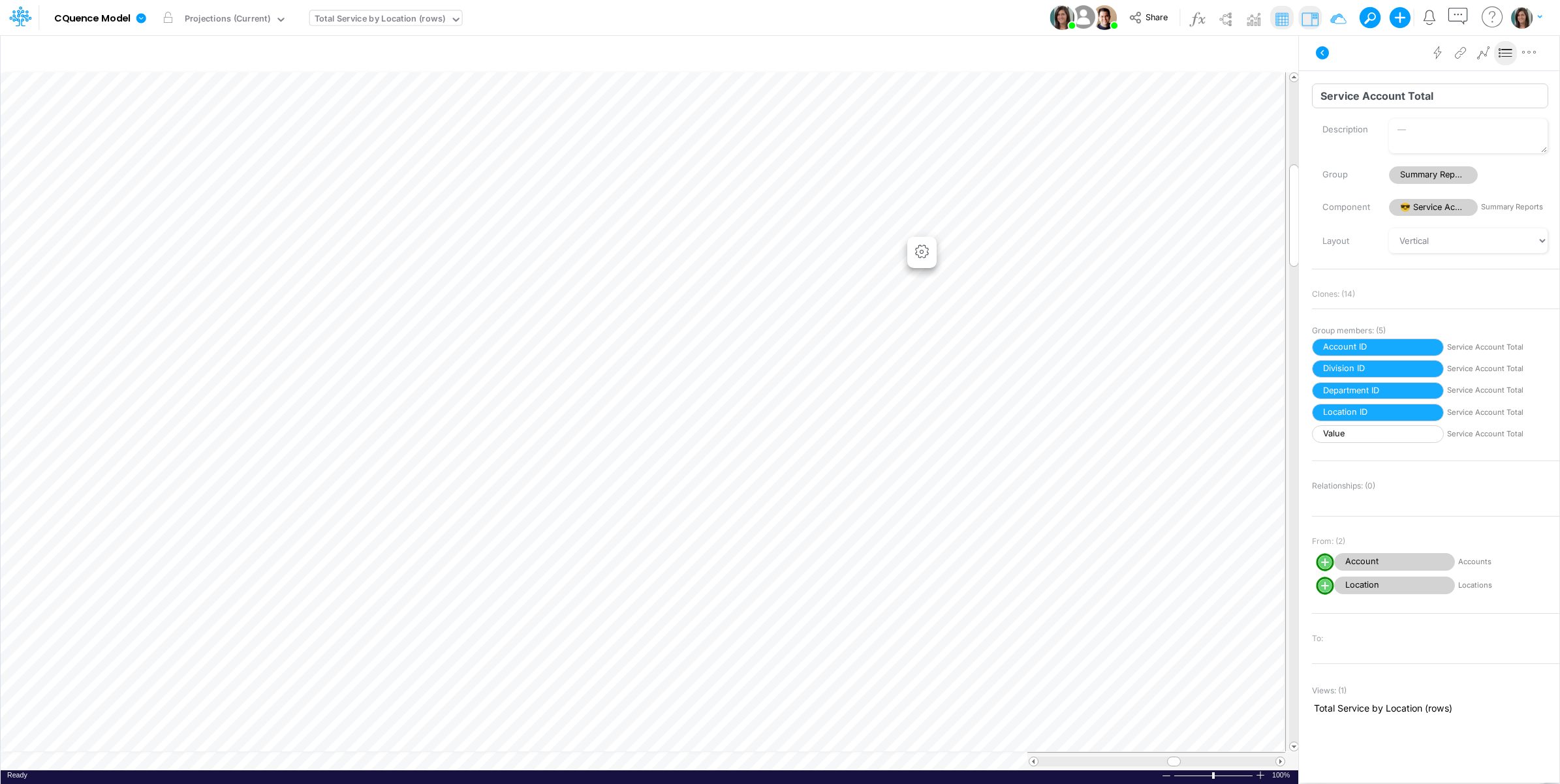
scroll to position [0, 1]
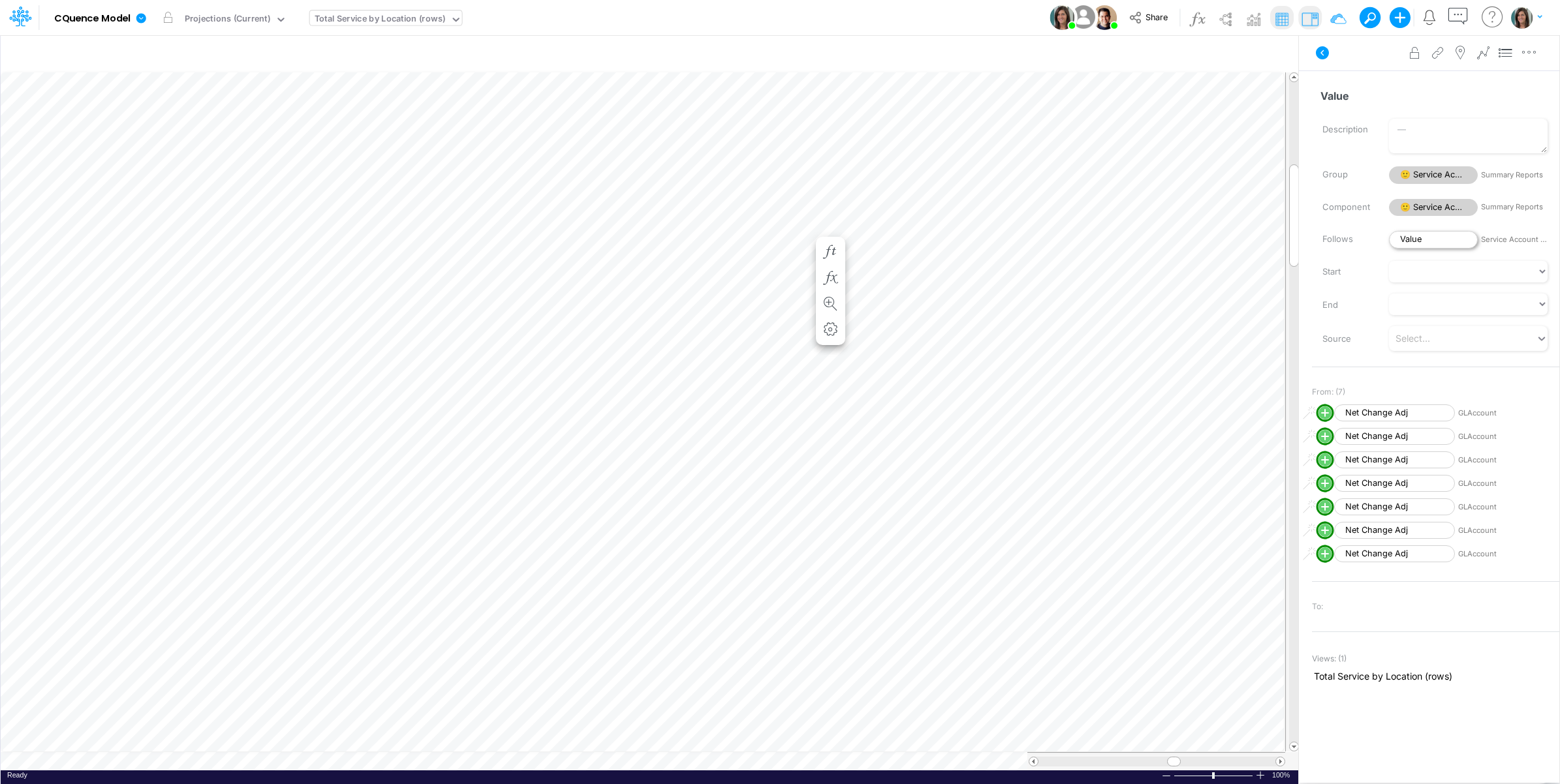
click at [1435, 237] on span "Value" at bounding box center [1433, 240] width 89 height 17
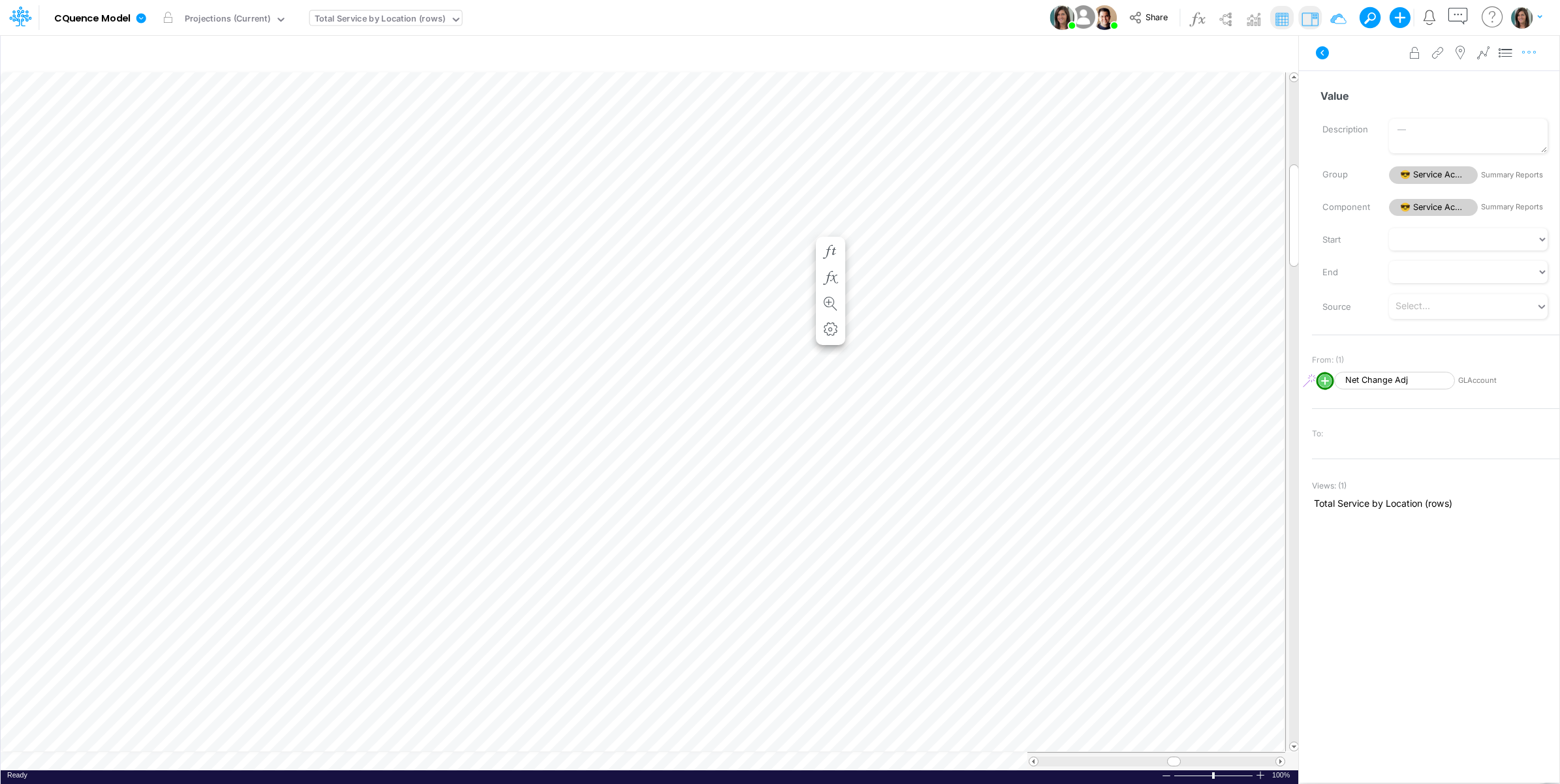
click at [1532, 59] on icon "button" at bounding box center [1528, 52] width 20 height 13
click at [1513, 84] on button "Advanced settings" at bounding box center [1461, 85] width 155 height 22
select select "sum"
select select "field"
select select "Number"
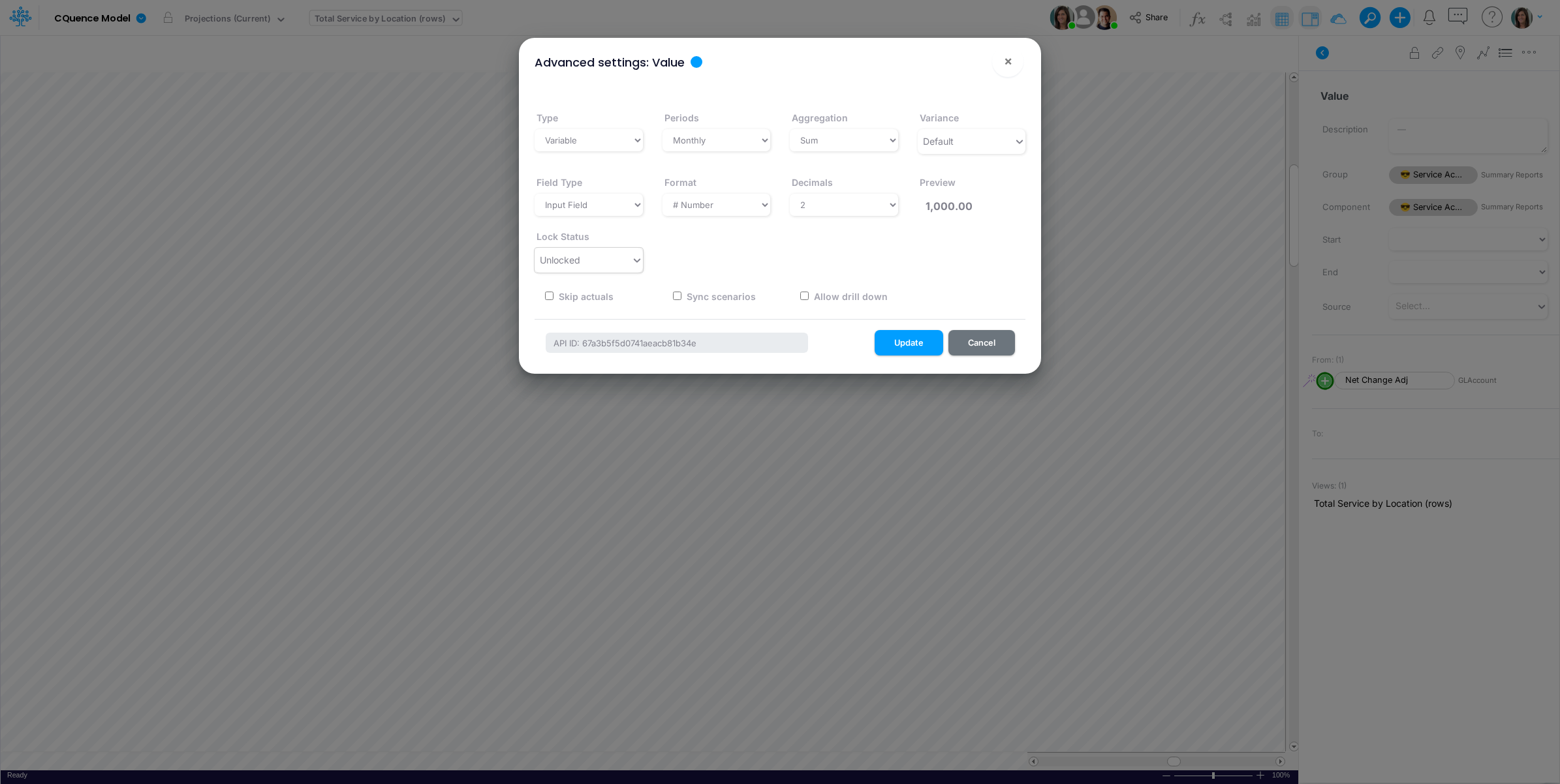
click at [575, 266] on div "Unlocked" at bounding box center [560, 259] width 40 height 13
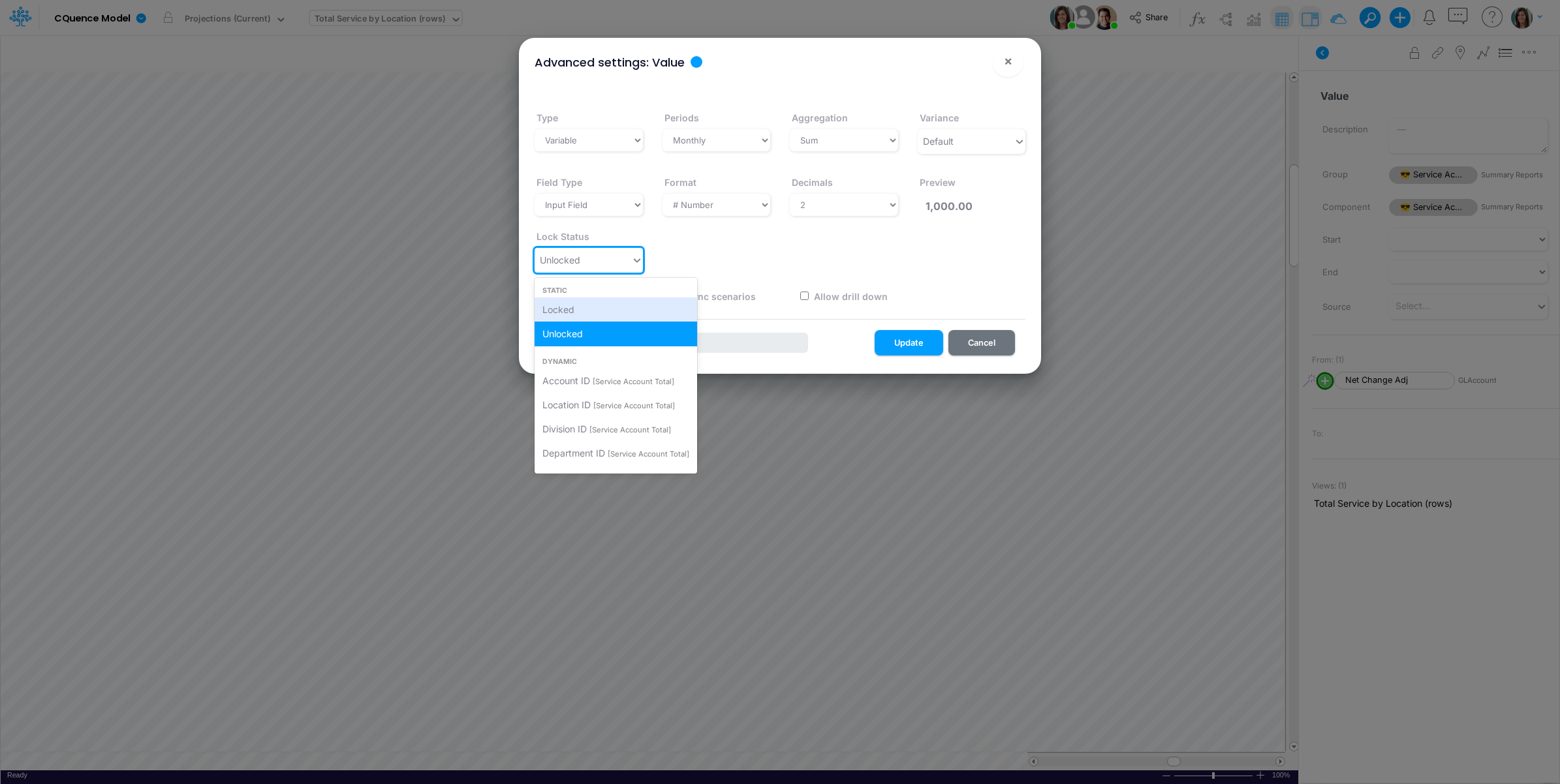
click at [575, 304] on div "Locked" at bounding box center [616, 310] width 162 height 24
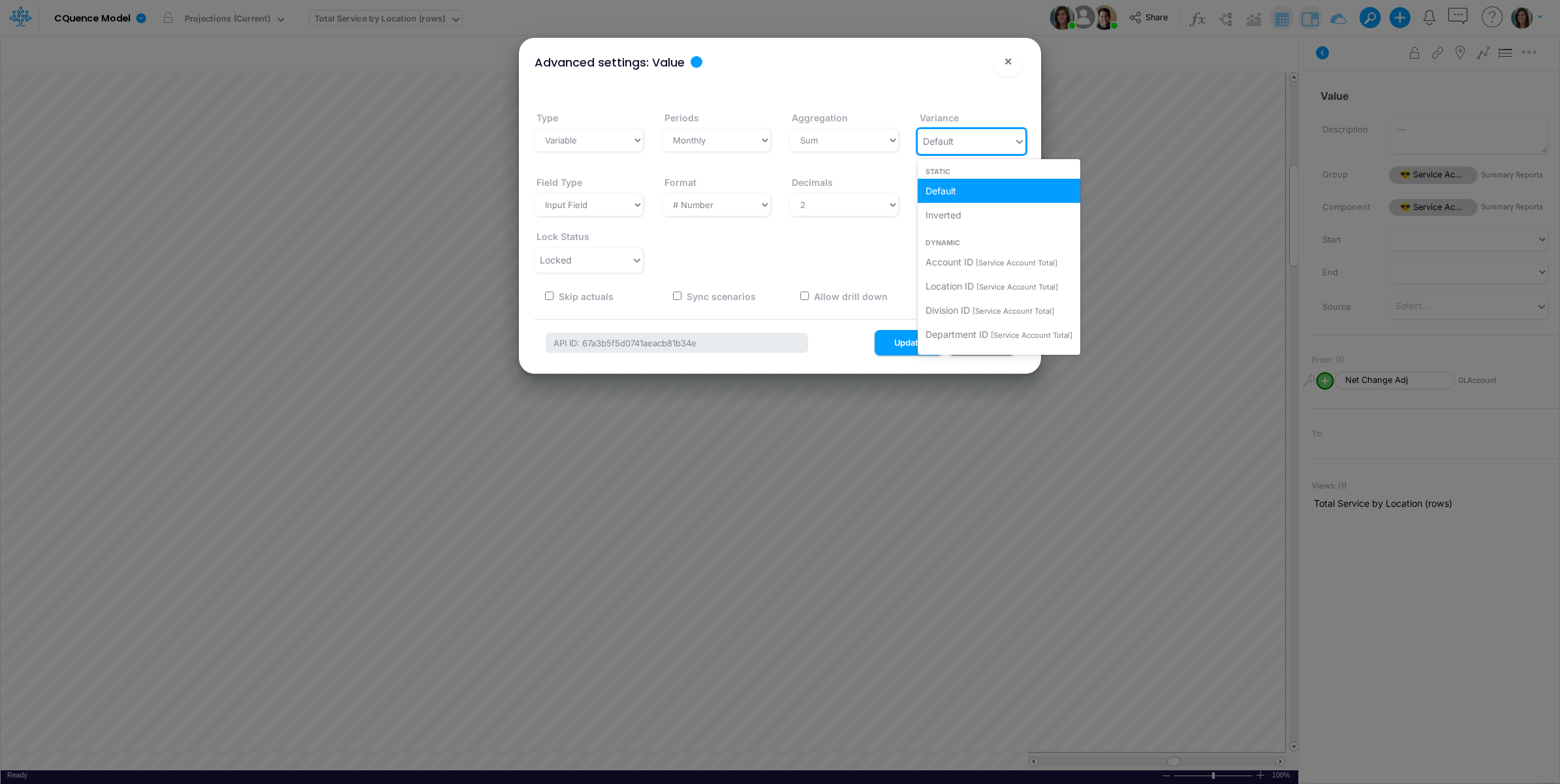
click at [938, 131] on div "Default" at bounding box center [966, 141] width 97 height 21
click at [936, 218] on span "Inverted" at bounding box center [944, 215] width 36 height 11
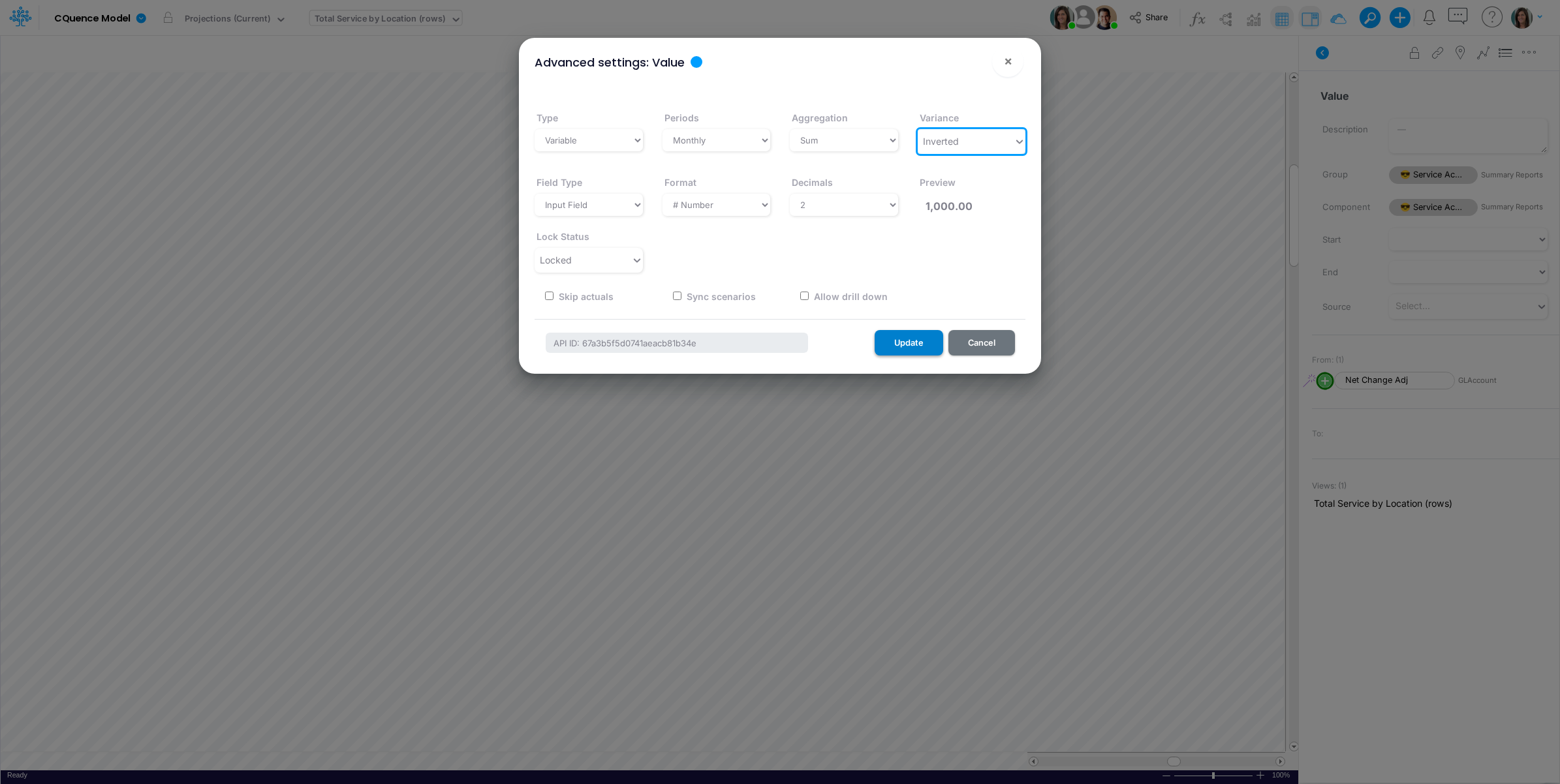
click at [912, 340] on button "Update" at bounding box center [908, 343] width 69 height 25
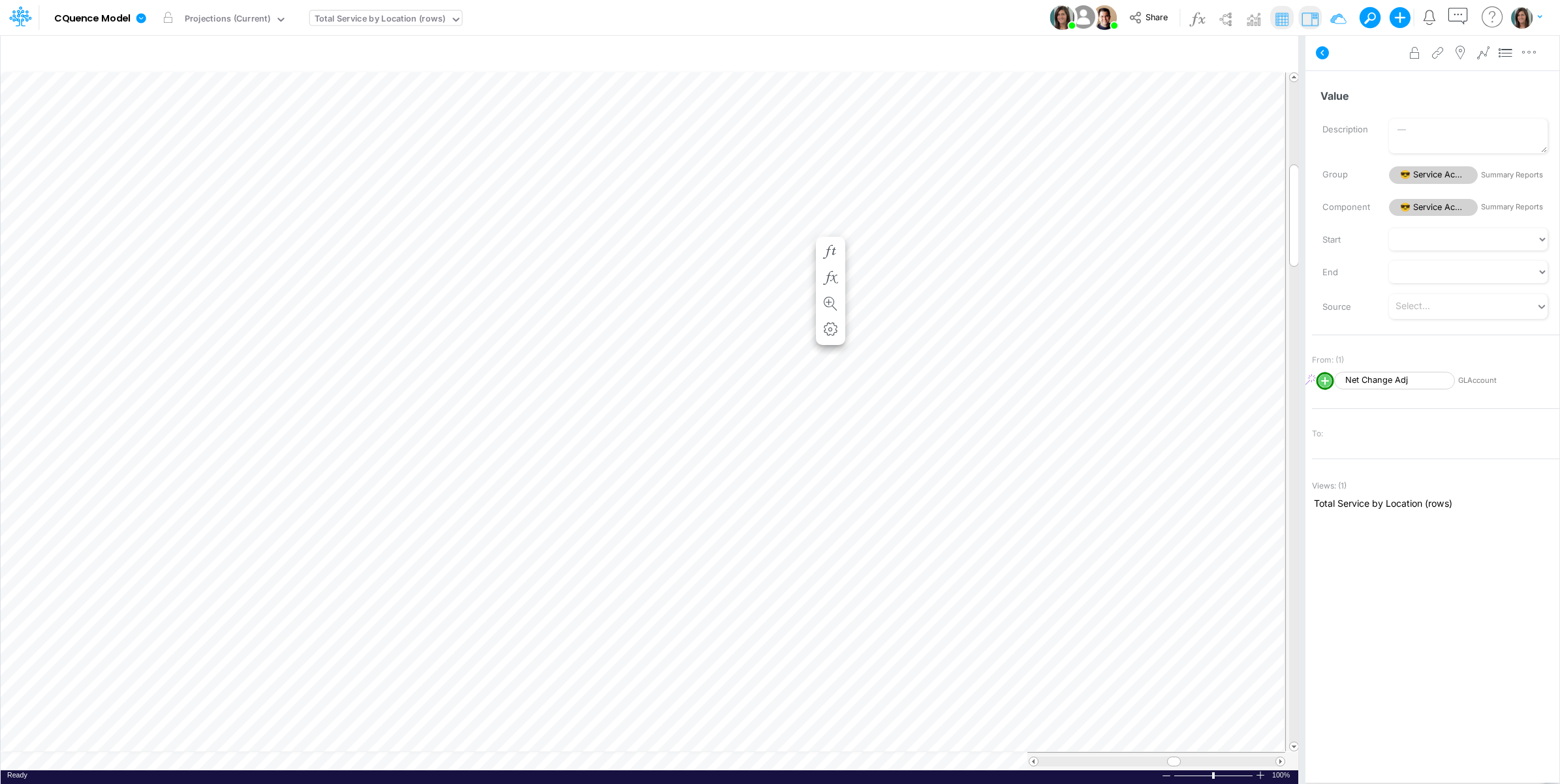
scroll to position [0, 1]
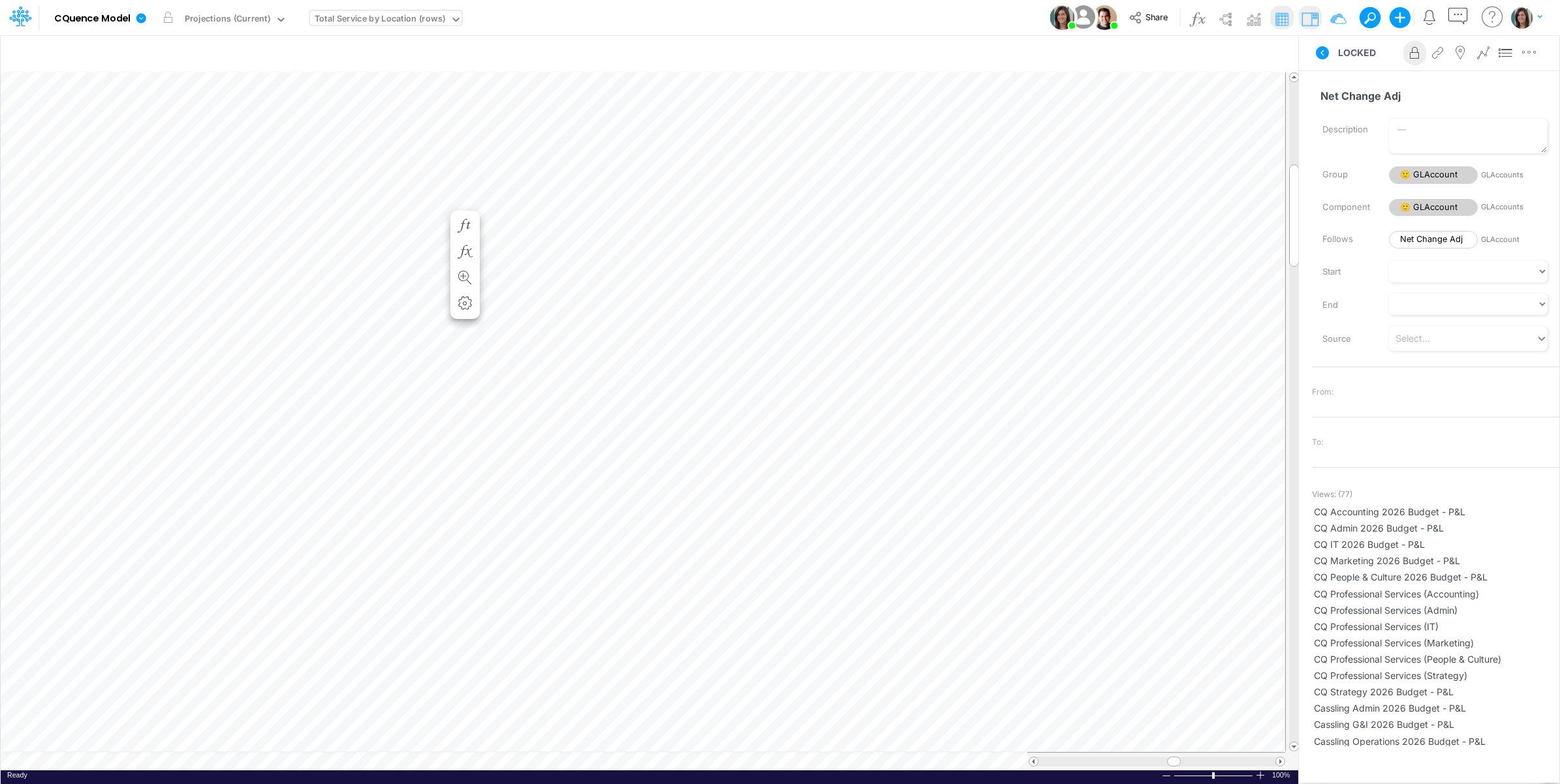
scroll to position [0, 1]
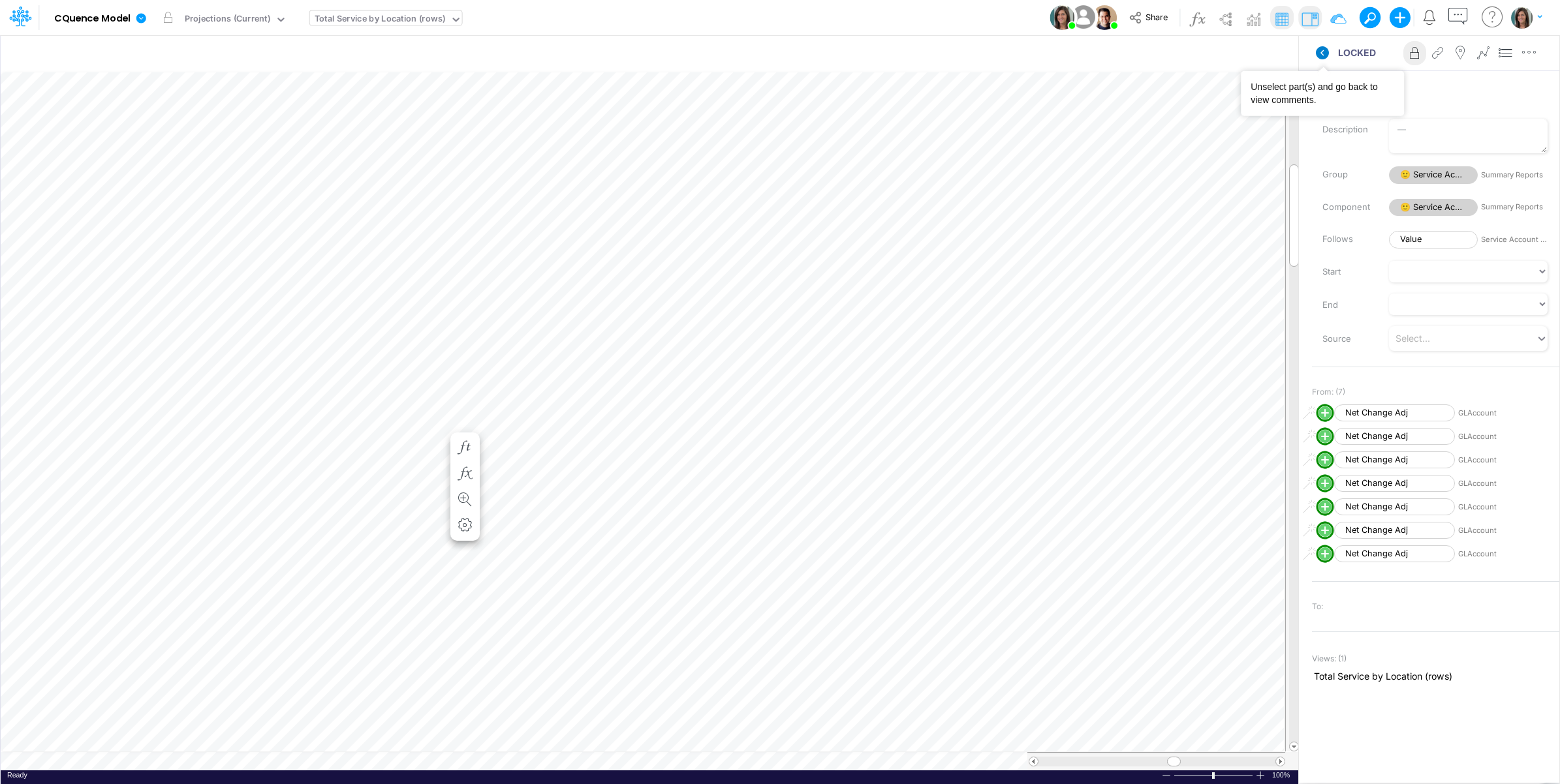
click at [1322, 56] on icon at bounding box center [1322, 53] width 13 height 13
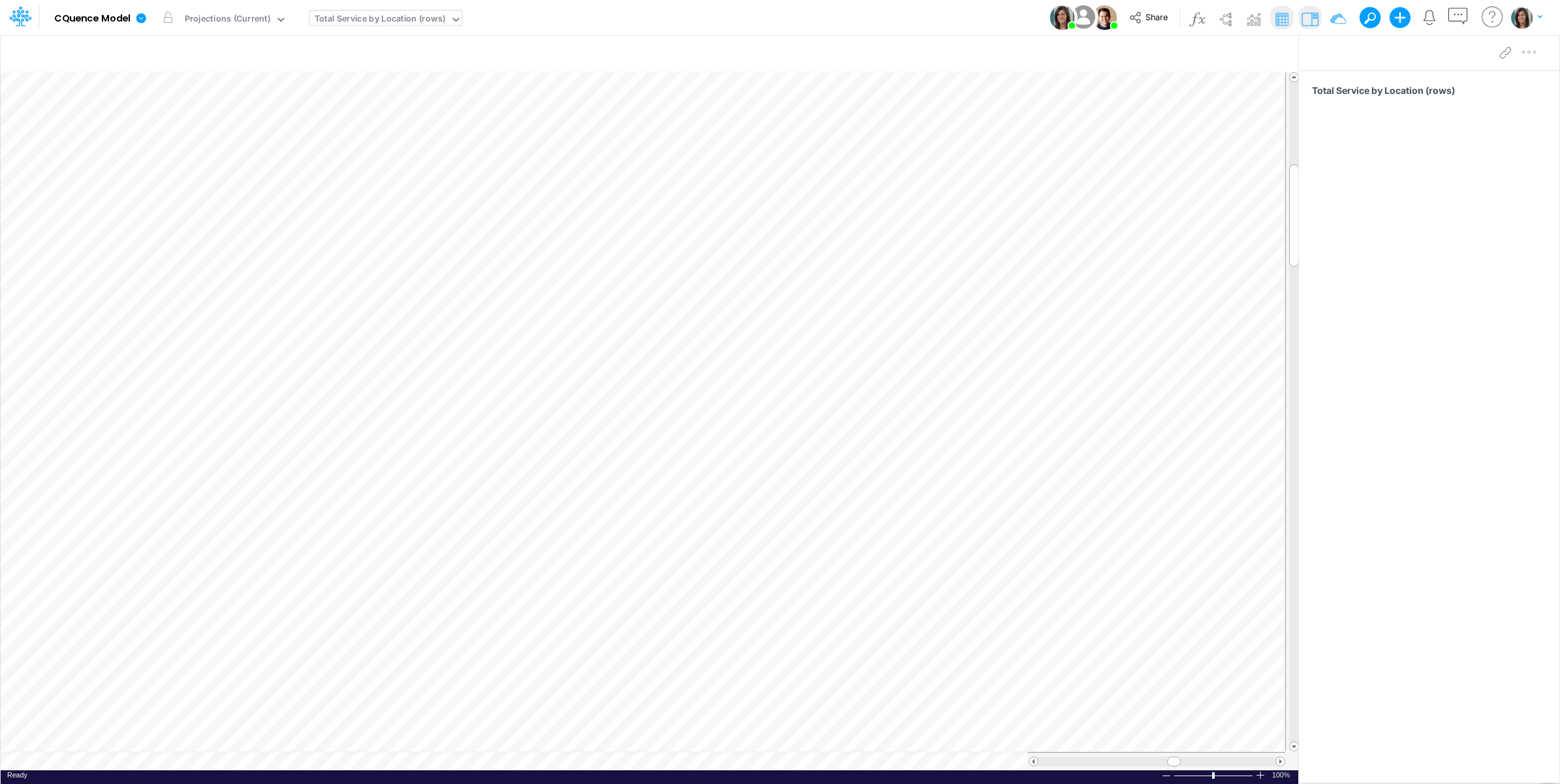
scroll to position [0, 1]
click at [139, 24] on icon at bounding box center [140, 18] width 12 height 12
click at [184, 128] on button "View model info" at bounding box center [207, 136] width 140 height 20
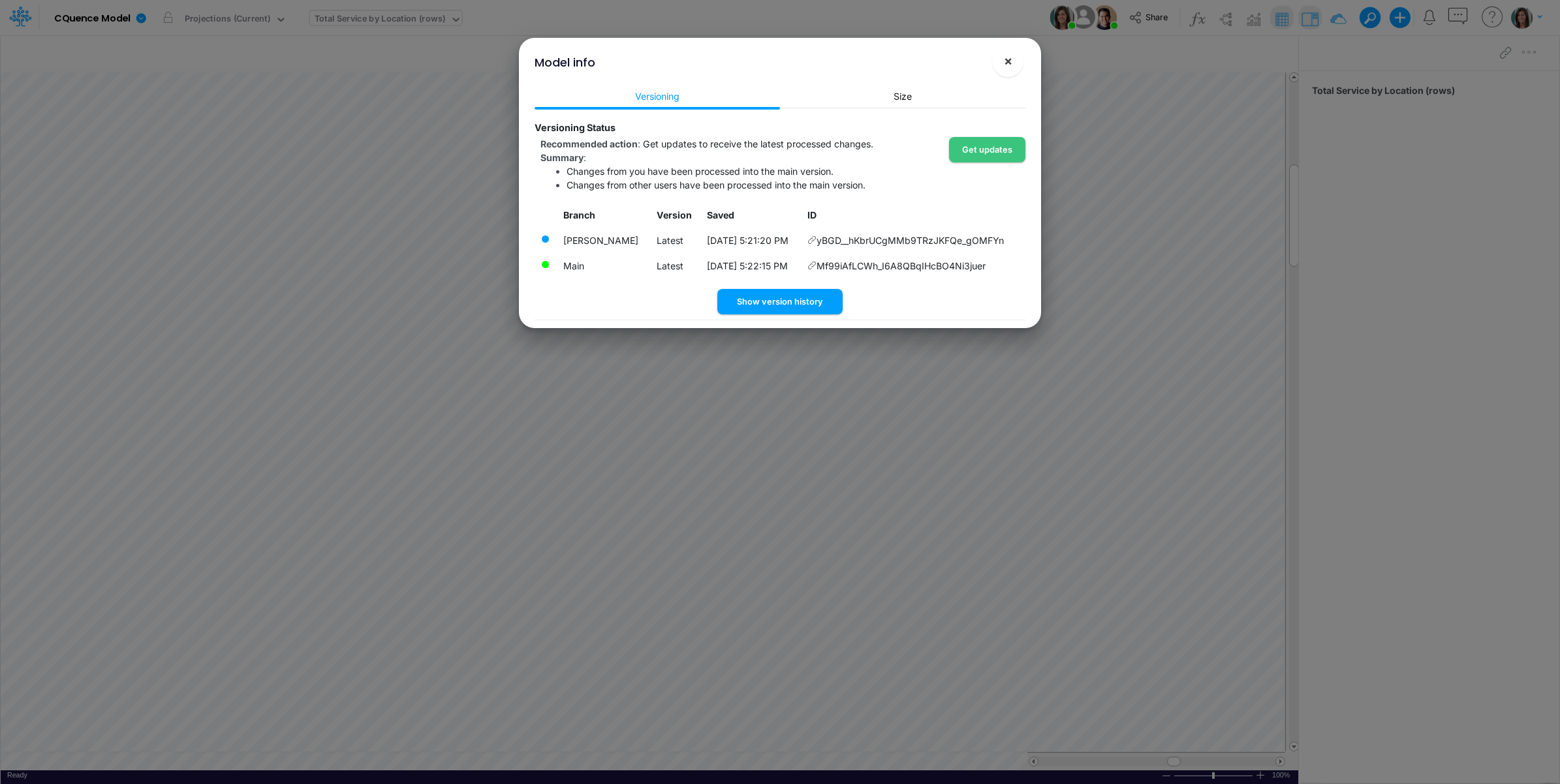
click at [1006, 56] on span "×" at bounding box center [1007, 61] width 9 height 16
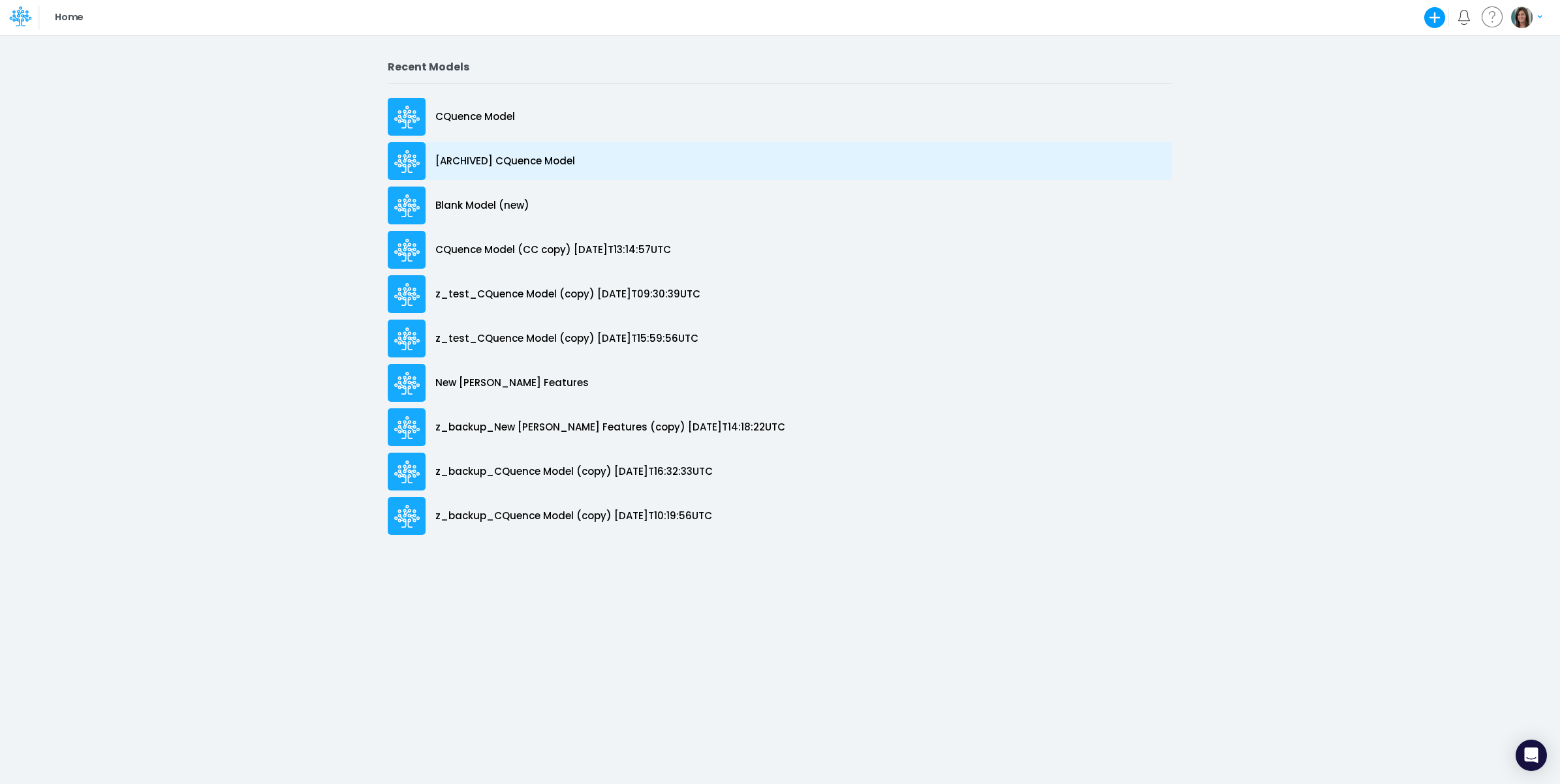
click at [564, 167] on p "[ARCHIVED] CQuence Model" at bounding box center [504, 161] width 140 height 15
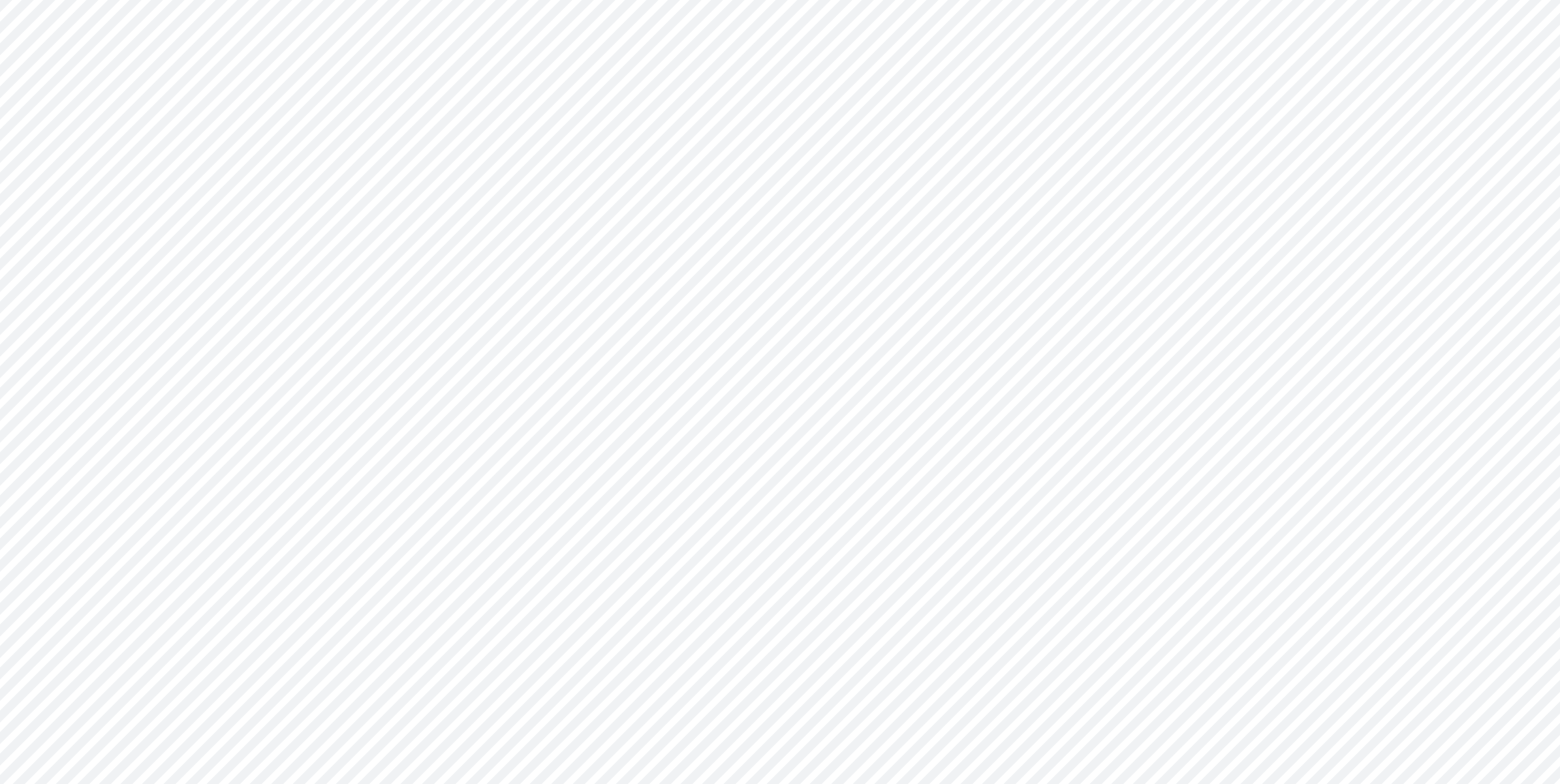
type input "Consolidated All by Month"
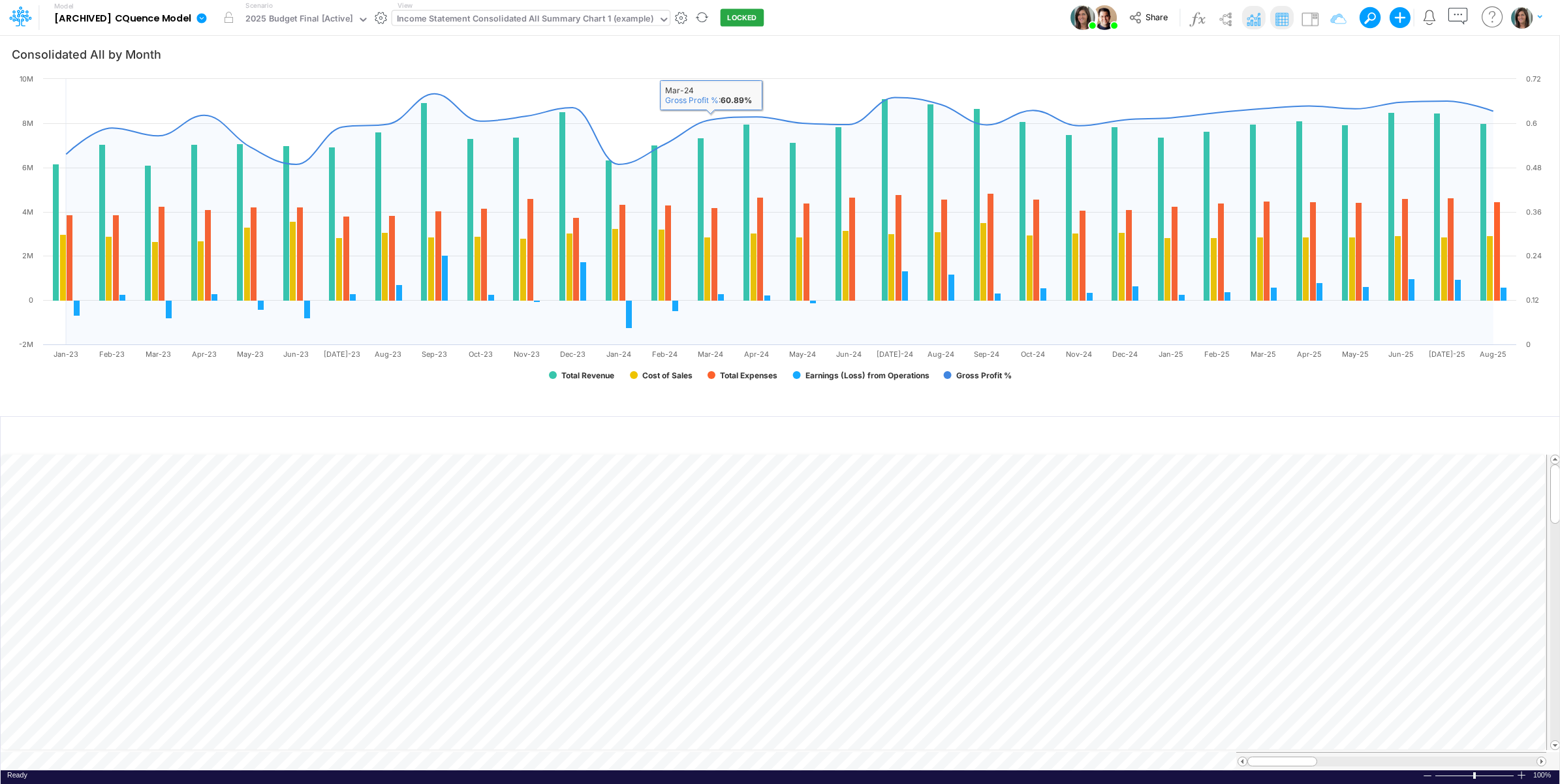
click at [572, 23] on div "Income Statement Consolidated All Summary Chart 1 (example)" at bounding box center [524, 20] width 256 height 15
type input "rows"
click at [521, 43] on div "Total Service by Location (rows)" at bounding box center [481, 43] width 177 height 21
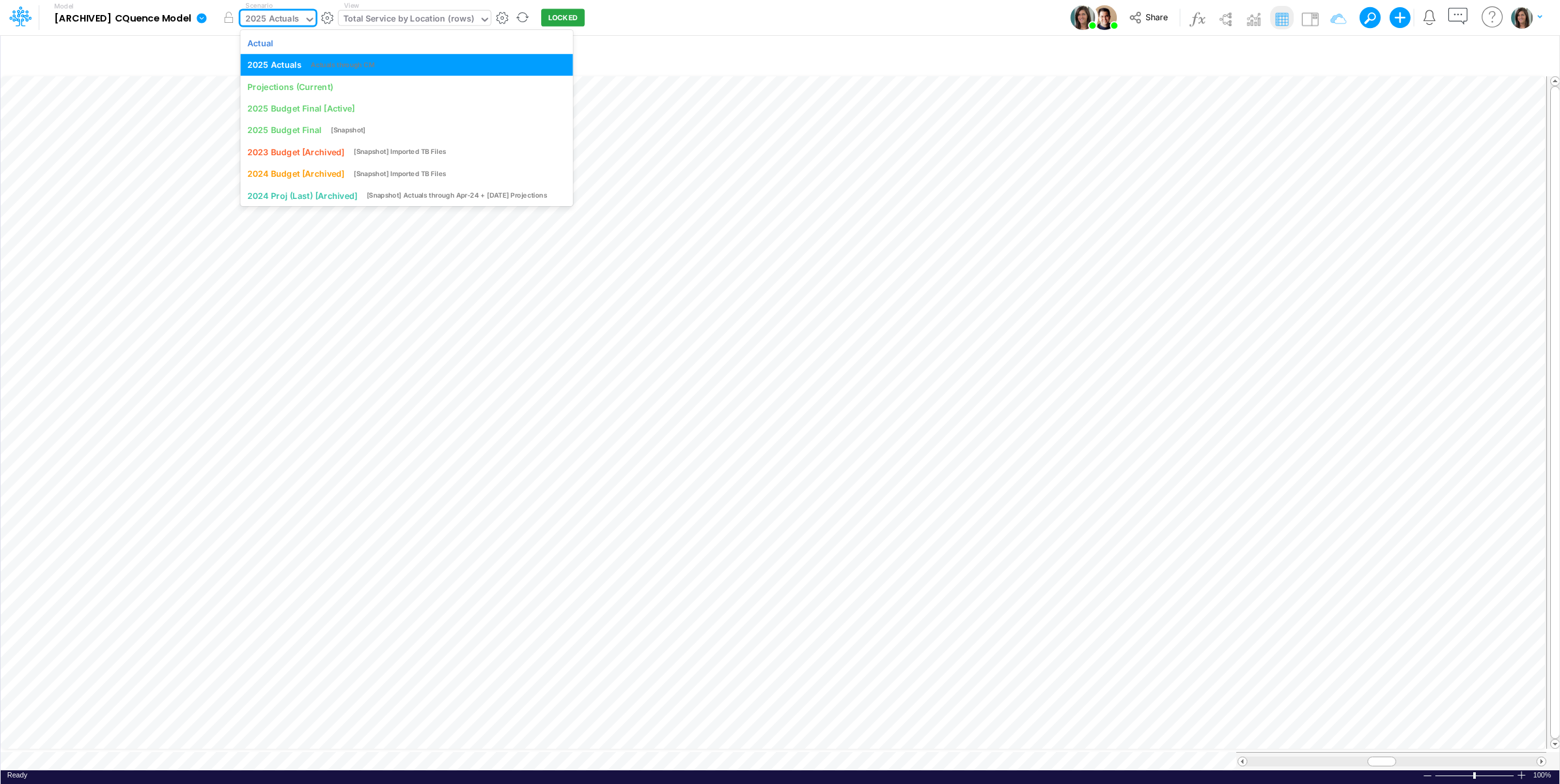
click at [273, 18] on div "2025 Actuals" at bounding box center [272, 20] width 54 height 15
click at [285, 89] on div "Projections (Current)" at bounding box center [290, 87] width 85 height 13
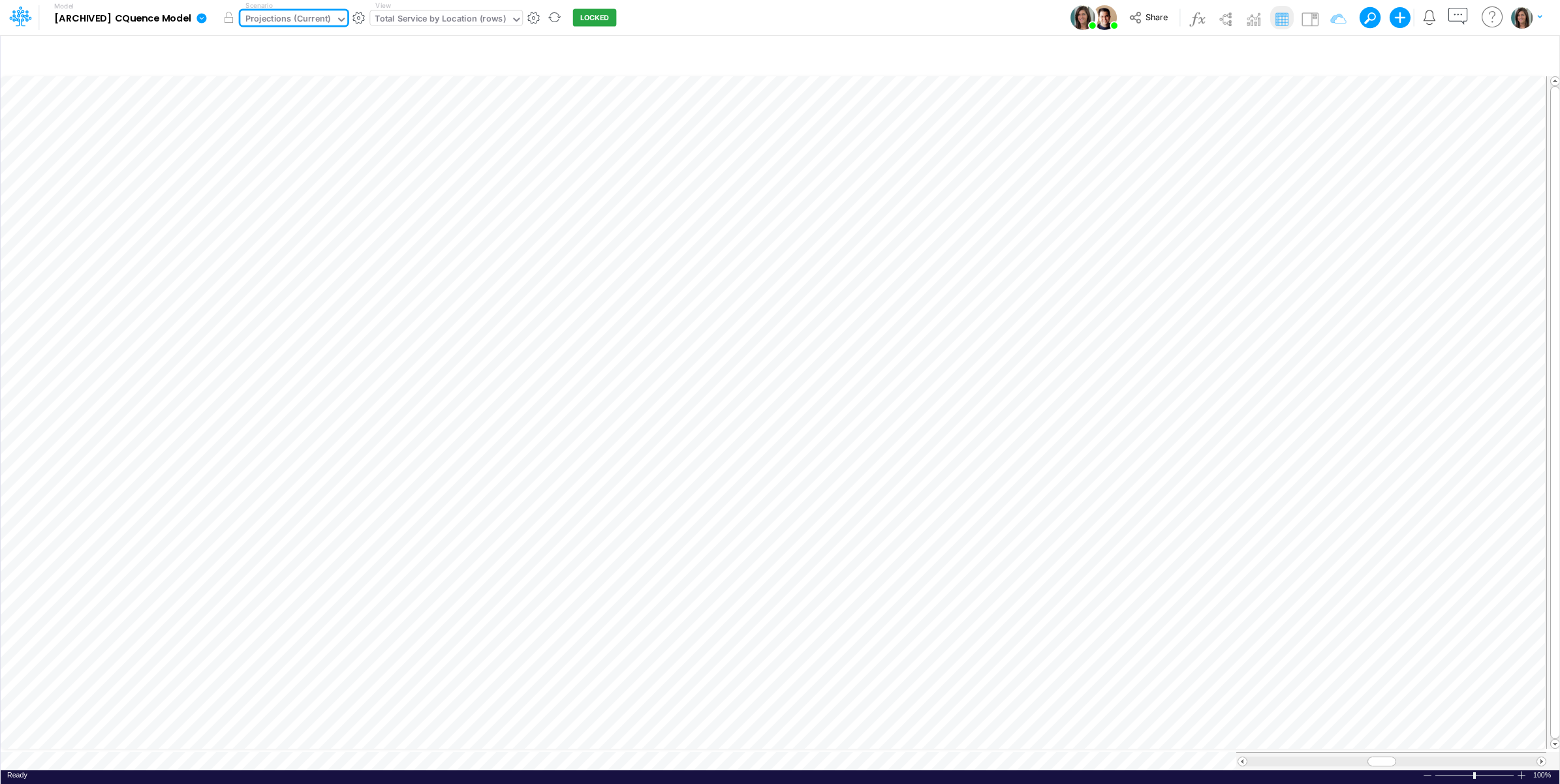
click at [294, 7] on div "Scenario option Projections (Current), selected. 0 results available. Select is…" at bounding box center [296, 17] width 112 height 34
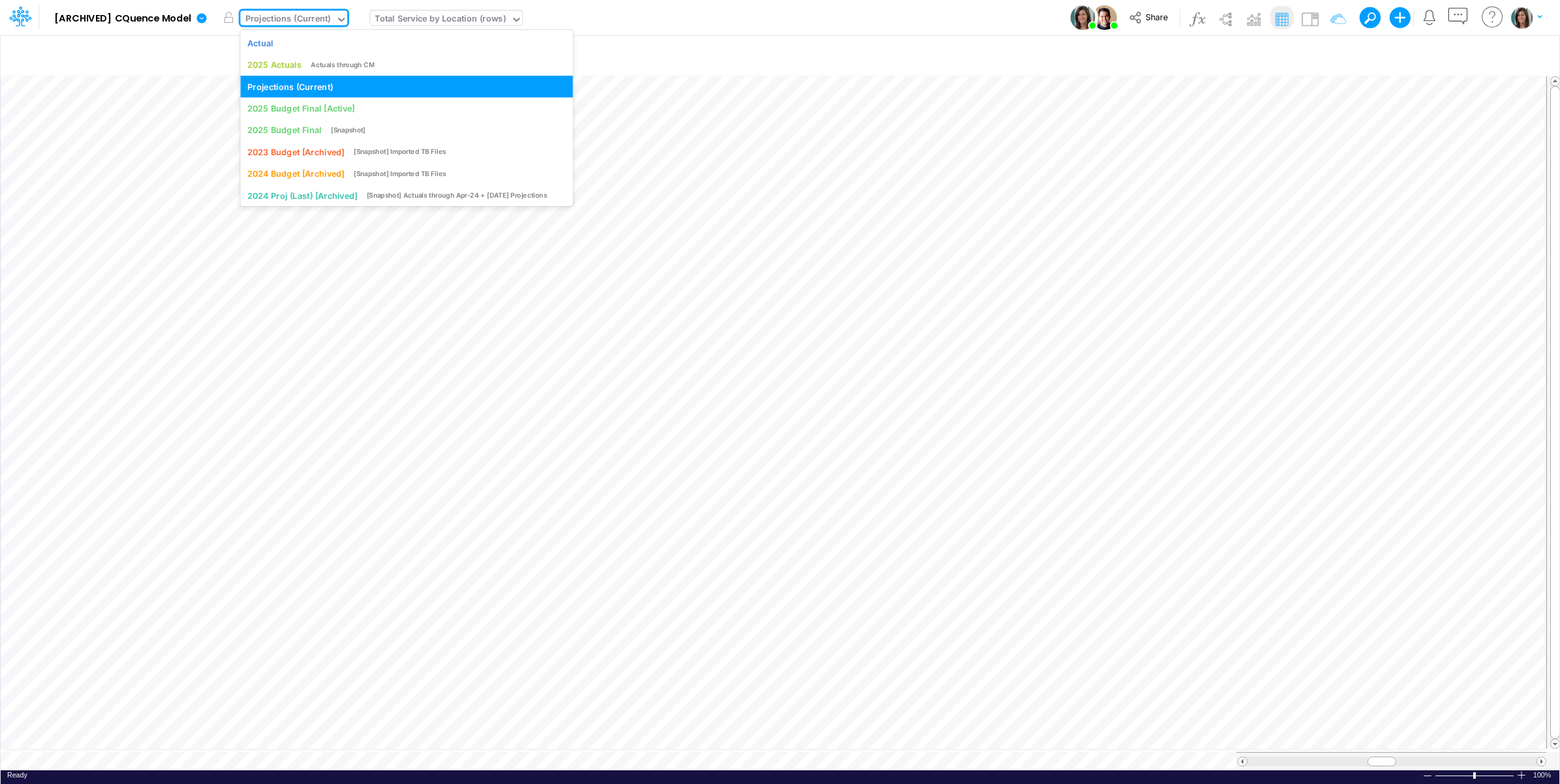
click at [294, 14] on div "Projections (Current)" at bounding box center [288, 20] width 85 height 15
click at [286, 38] on div "Actual" at bounding box center [407, 43] width 318 height 13
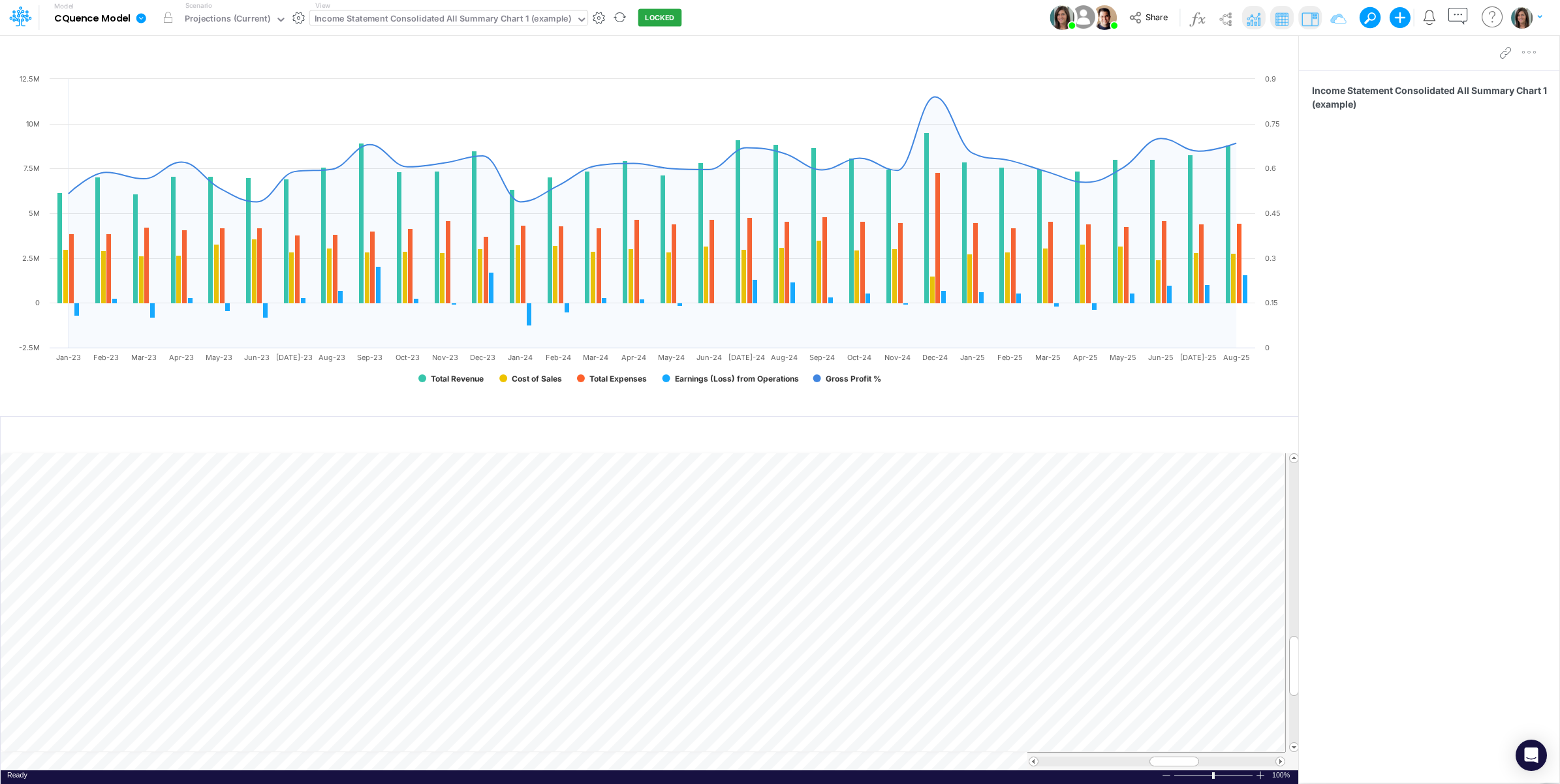
click at [482, 20] on div "Income Statement Consolidated All Summary Chart 1 (example)" at bounding box center [442, 20] width 256 height 15
type input "rows"
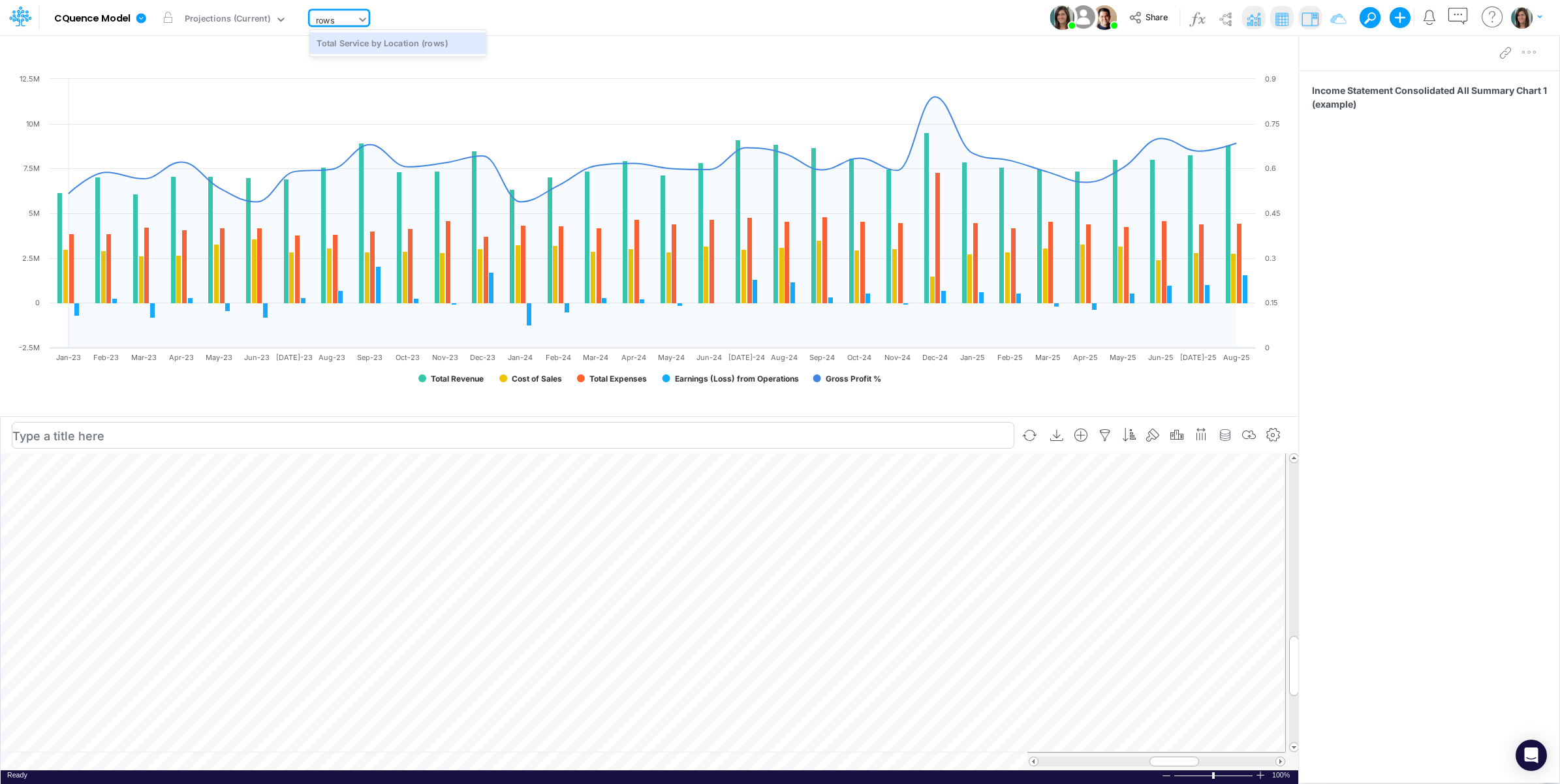
drag, startPoint x: 397, startPoint y: 33, endPoint x: 397, endPoint y: 40, distance: 7.0
click at [397, 34] on div "Total Service by Location (rows)" at bounding box center [398, 43] width 177 height 21
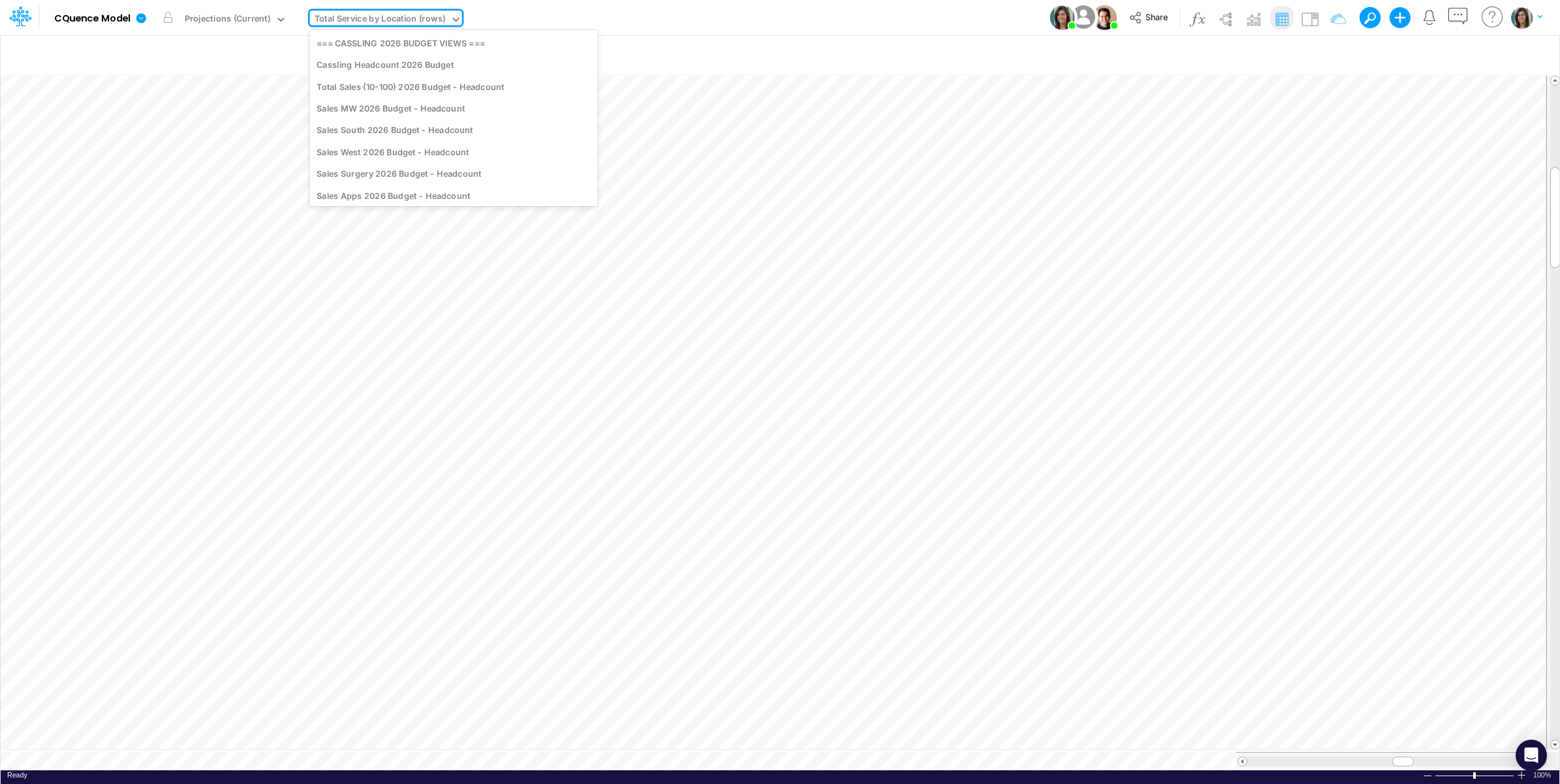
click at [415, 20] on div "Total Service by Location (rows)" at bounding box center [380, 20] width 131 height 15
click at [285, 758] on table at bounding box center [780, 422] width 1560 height 697
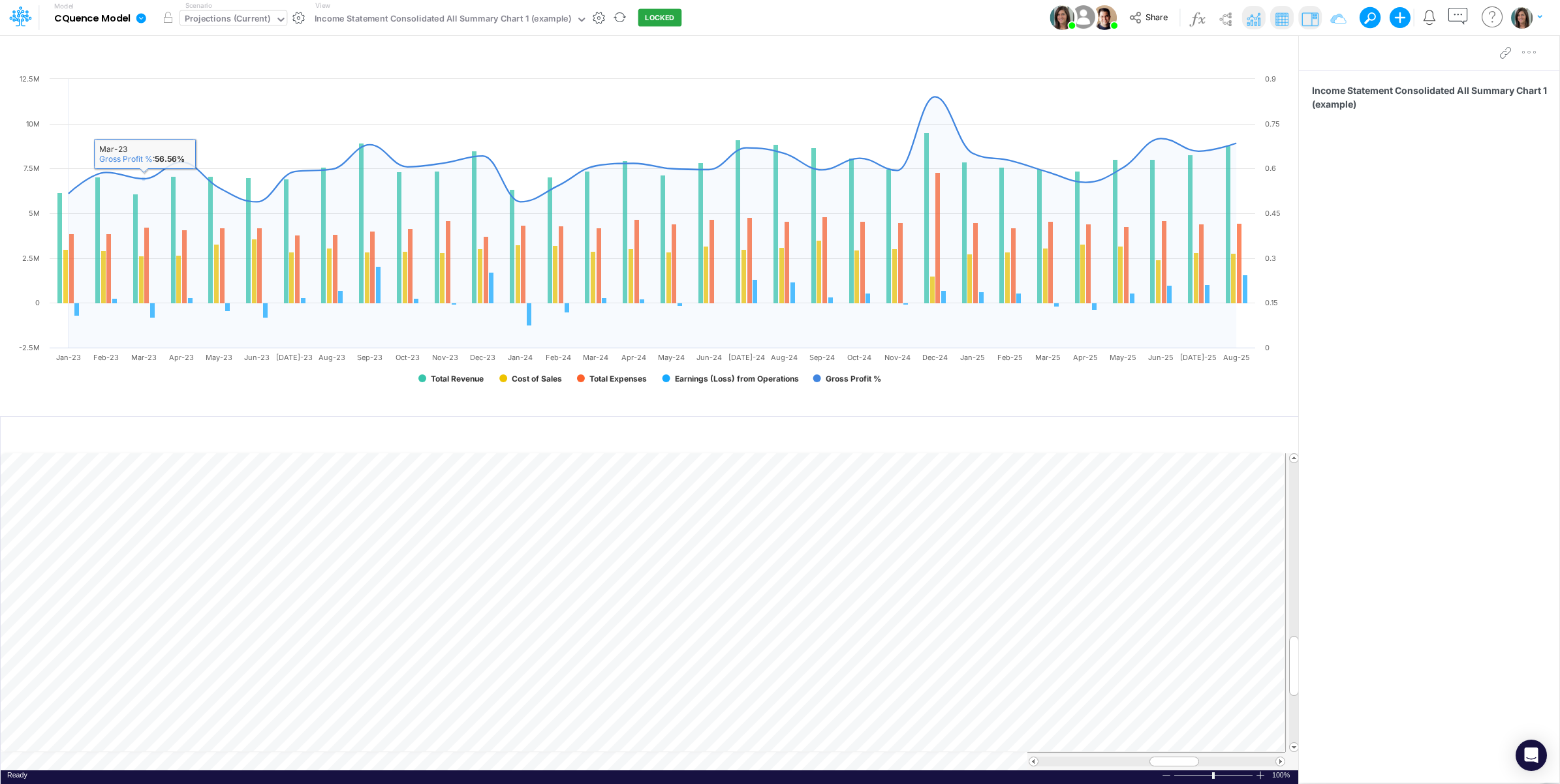
click at [229, 21] on div "Projections (Current)" at bounding box center [227, 20] width 85 height 15
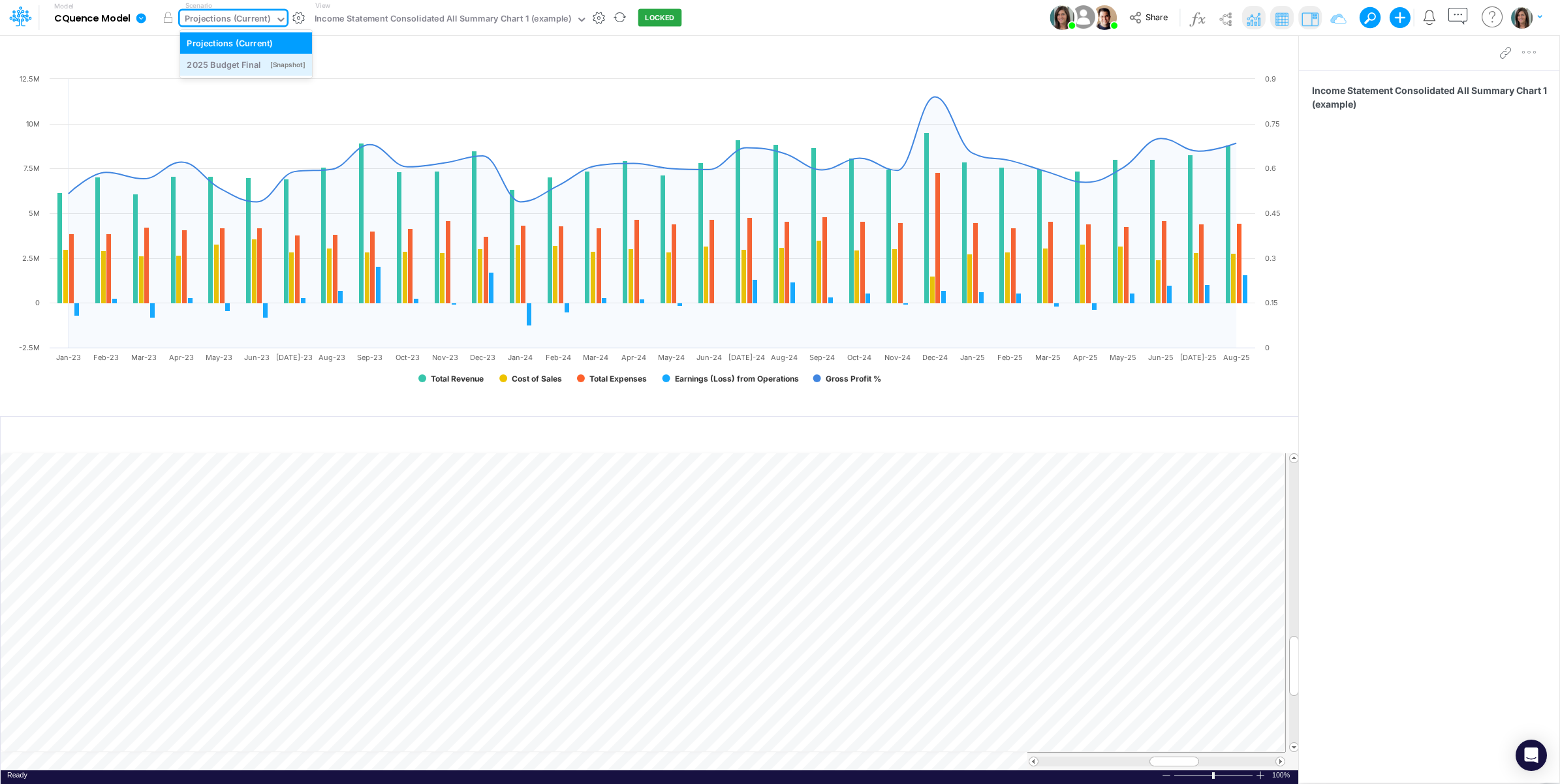
click at [236, 67] on div "2025 Budget Final" at bounding box center [224, 65] width 74 height 13
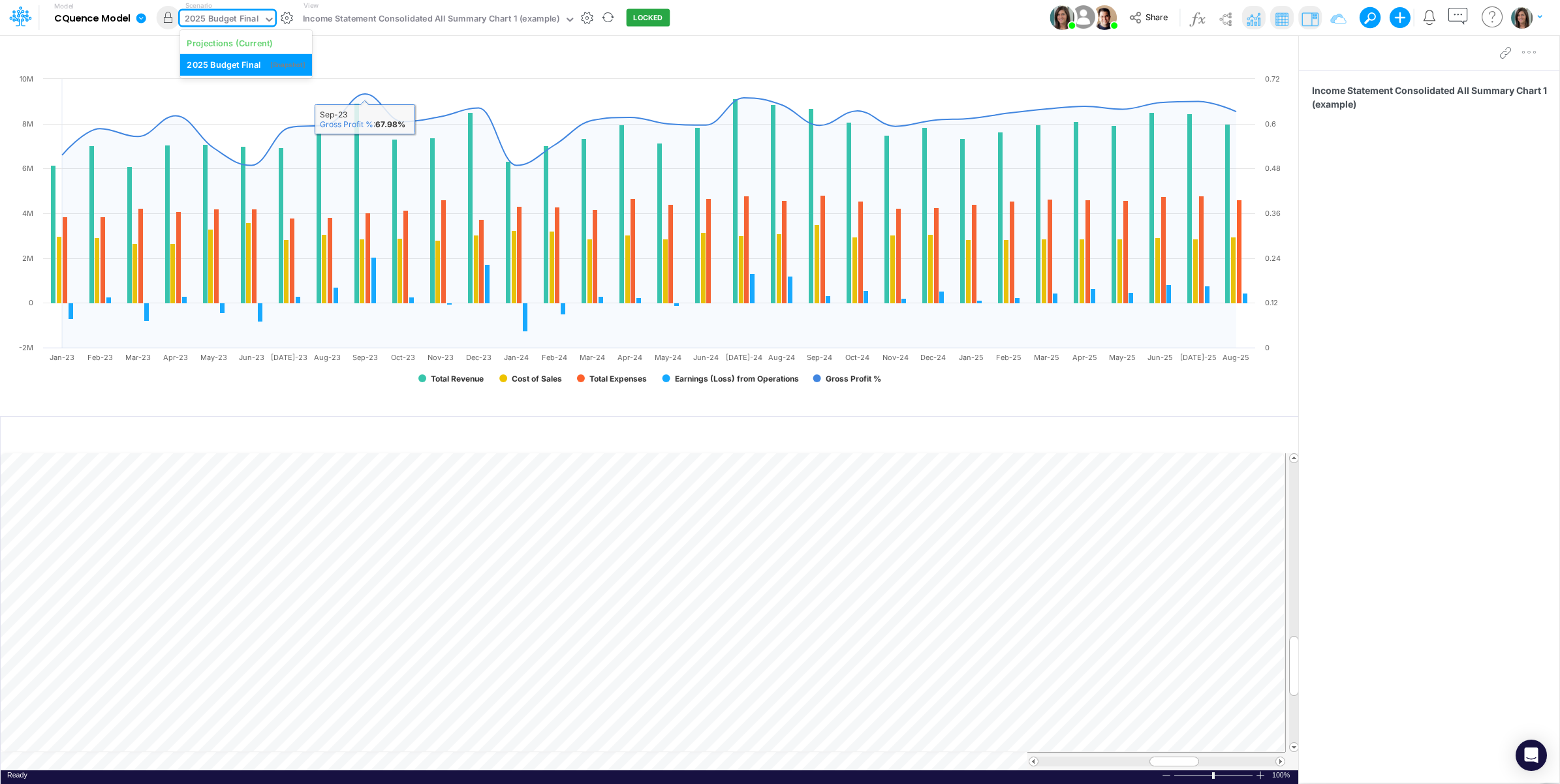
click at [226, 20] on div "2025 Budget Final" at bounding box center [222, 20] width 74 height 15
click at [233, 46] on div "Projections (Current)" at bounding box center [229, 43] width 85 height 13
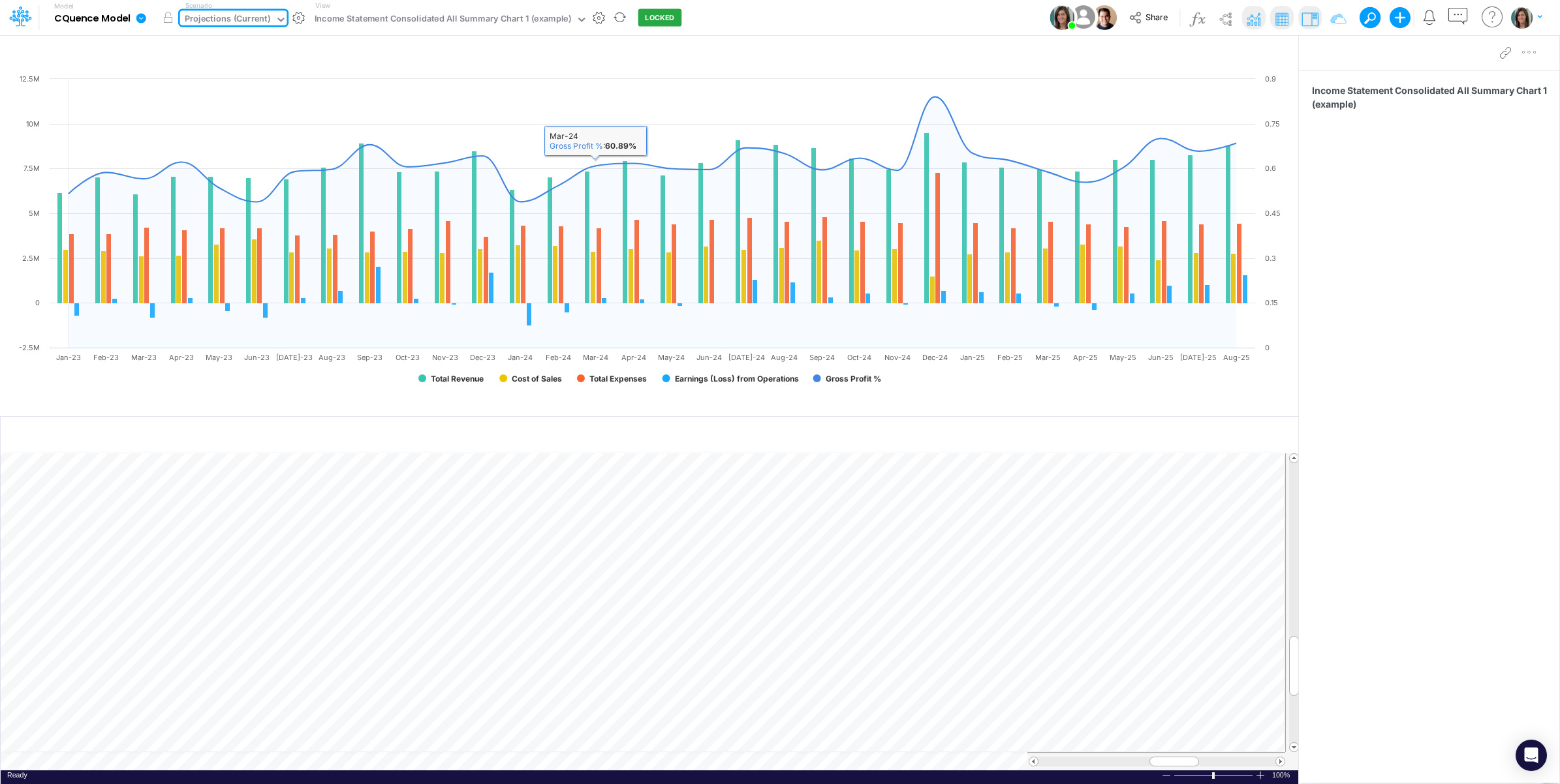
click at [806, 13] on div "Model CQuence Model Edit model settings Duplicate Import QuickBooks QuickBooks …" at bounding box center [780, 17] width 1404 height 35
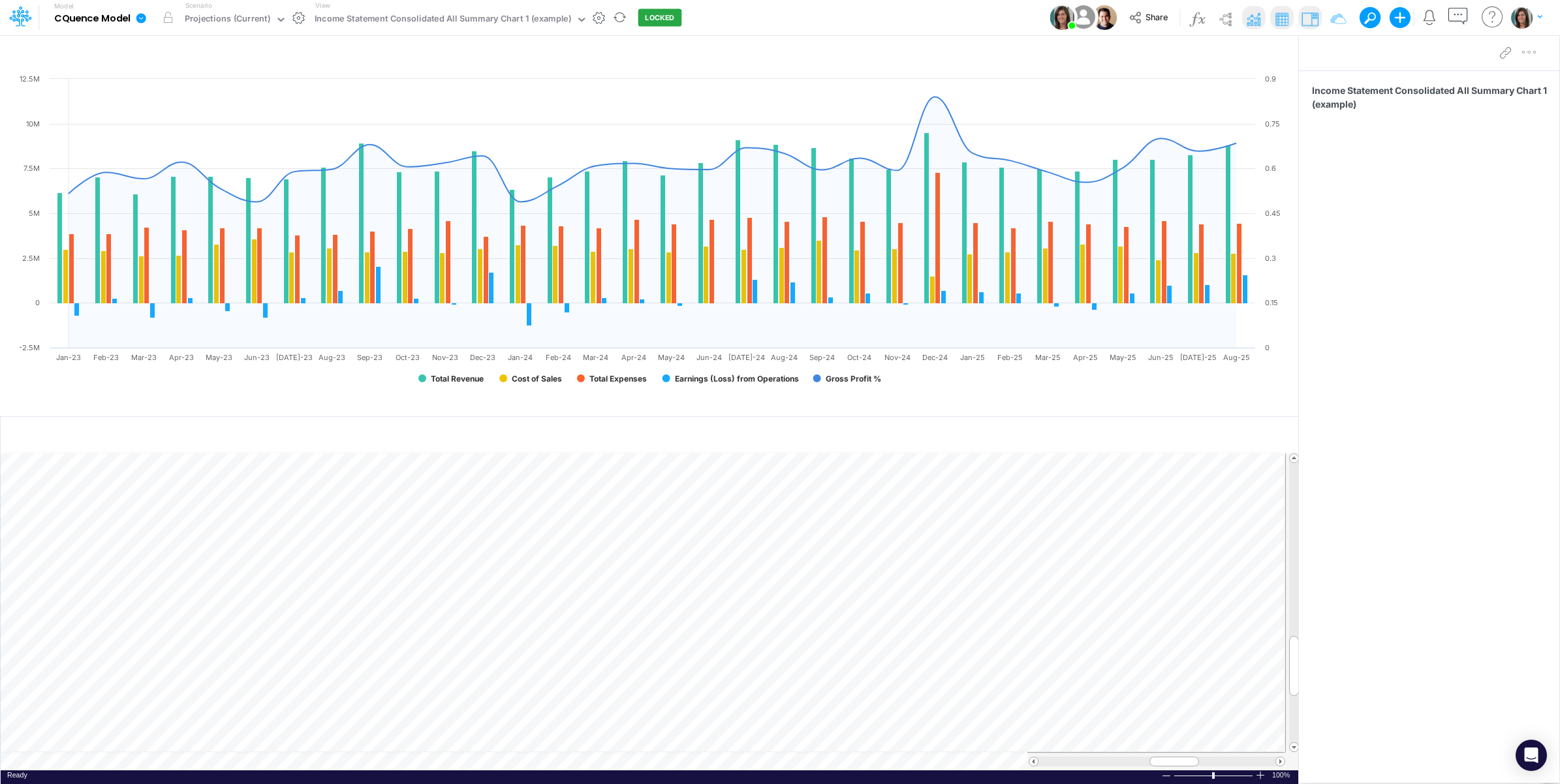
click at [142, 21] on icon at bounding box center [141, 18] width 9 height 9
click at [166, 132] on button "View model info" at bounding box center [207, 136] width 140 height 20
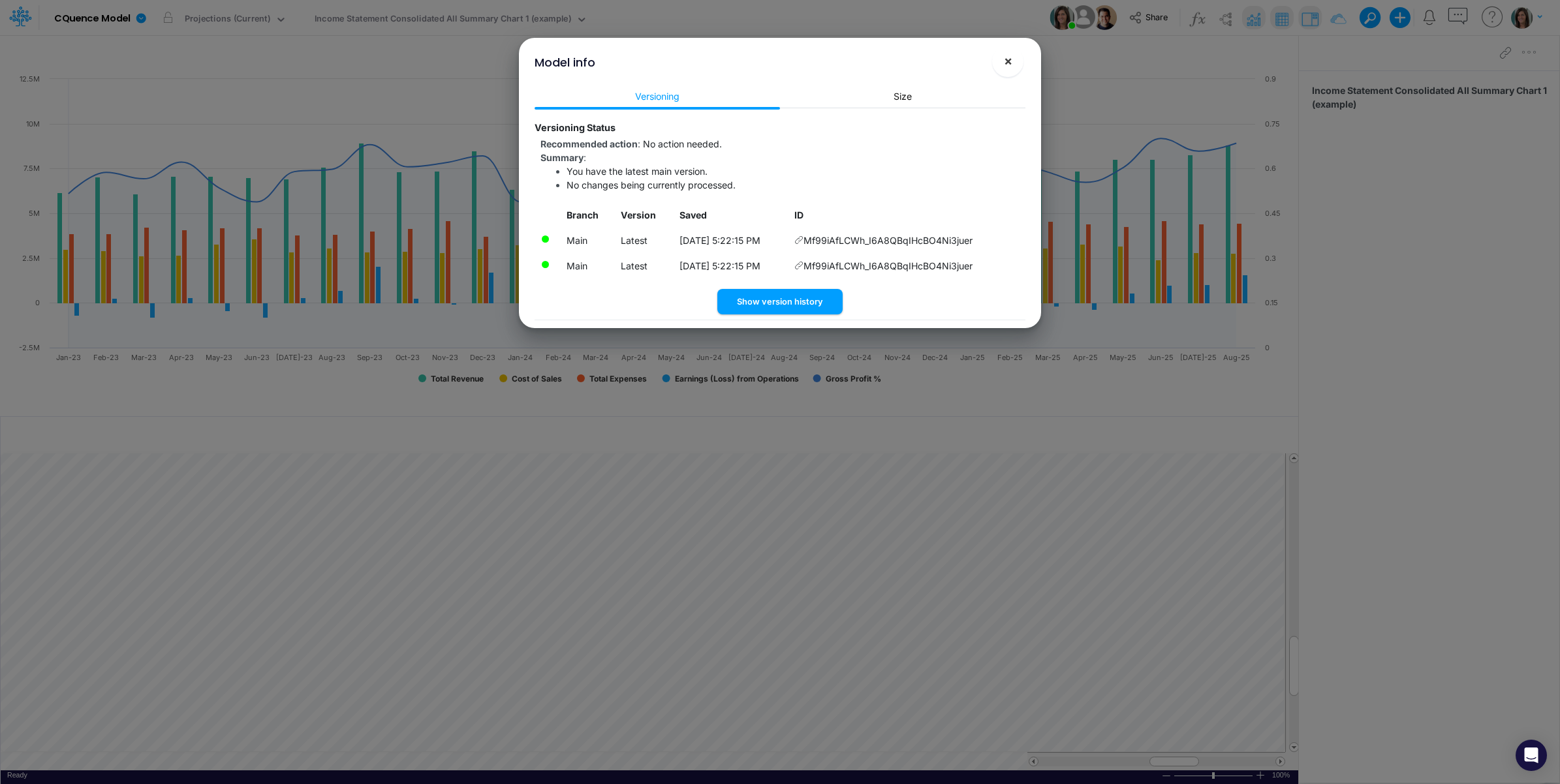
click at [1011, 56] on span "×" at bounding box center [1007, 61] width 9 height 16
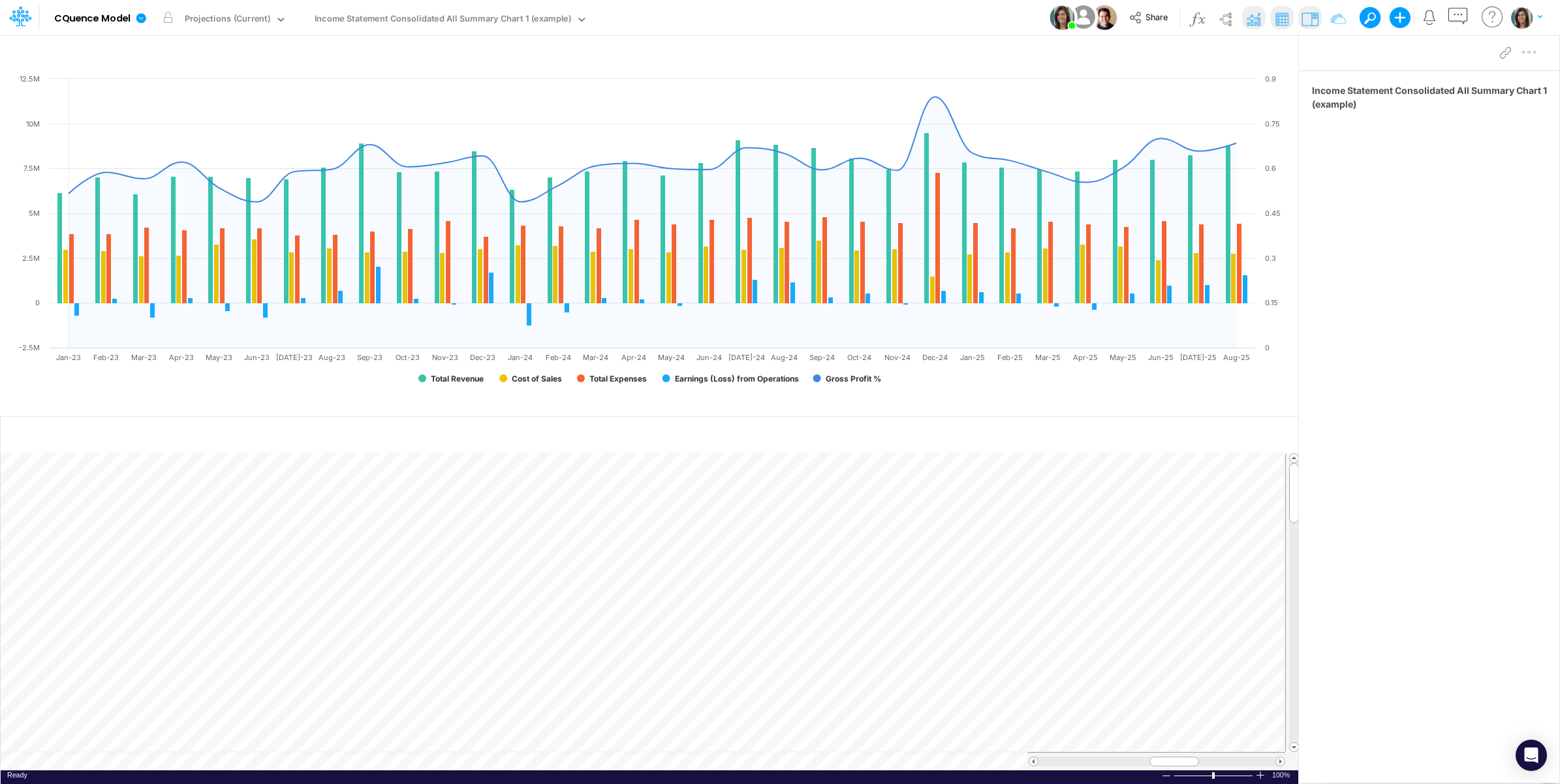
click at [430, 764] on div "Paste Cut Copy AutoFill Ready 100% Sum: null Max: null Min: null Numerical Coun…" at bounding box center [650, 611] width 1298 height 318
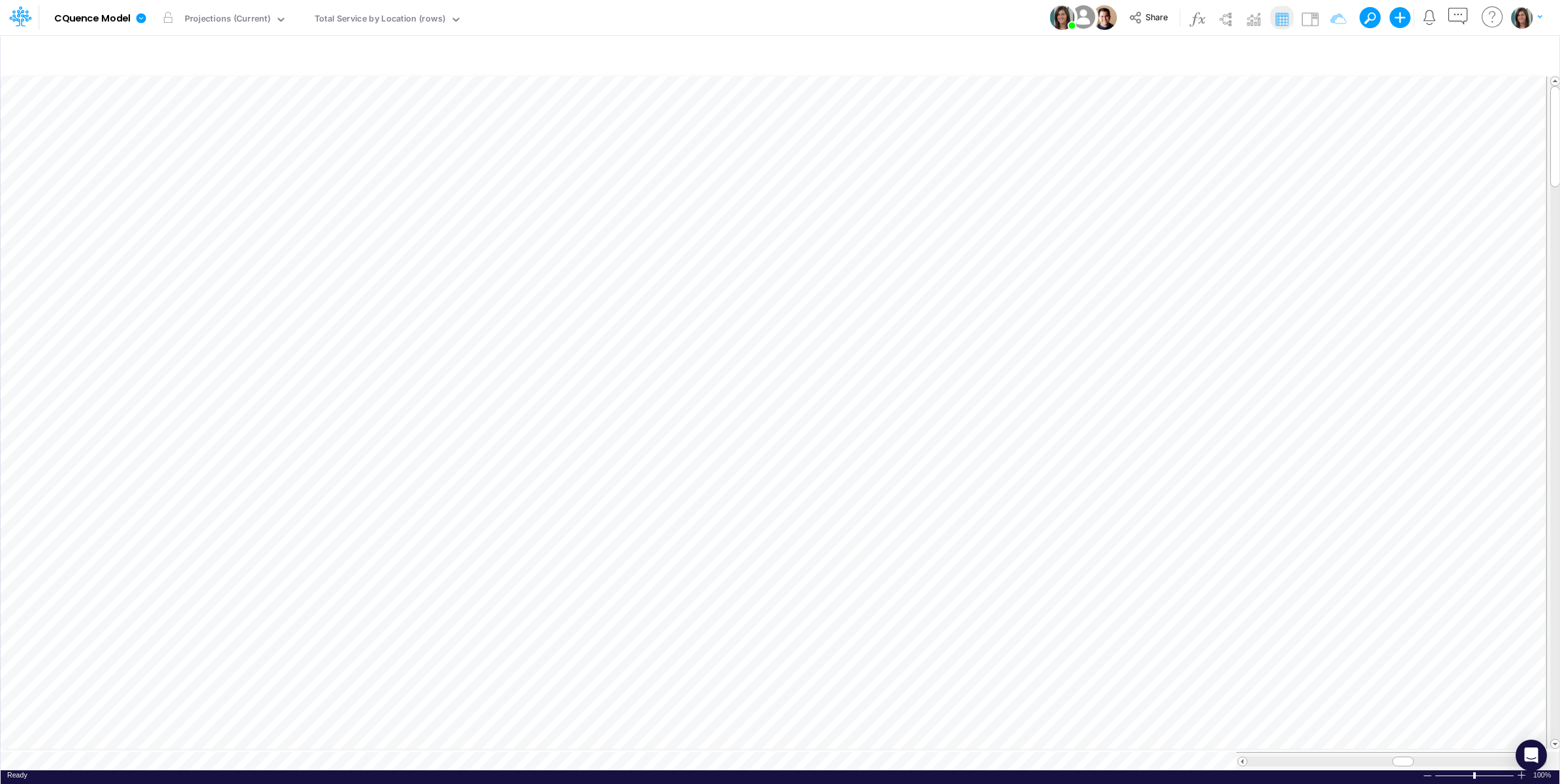
scroll to position [0, 1]
click at [1527, 51] on icon "button" at bounding box center [1534, 54] width 20 height 13
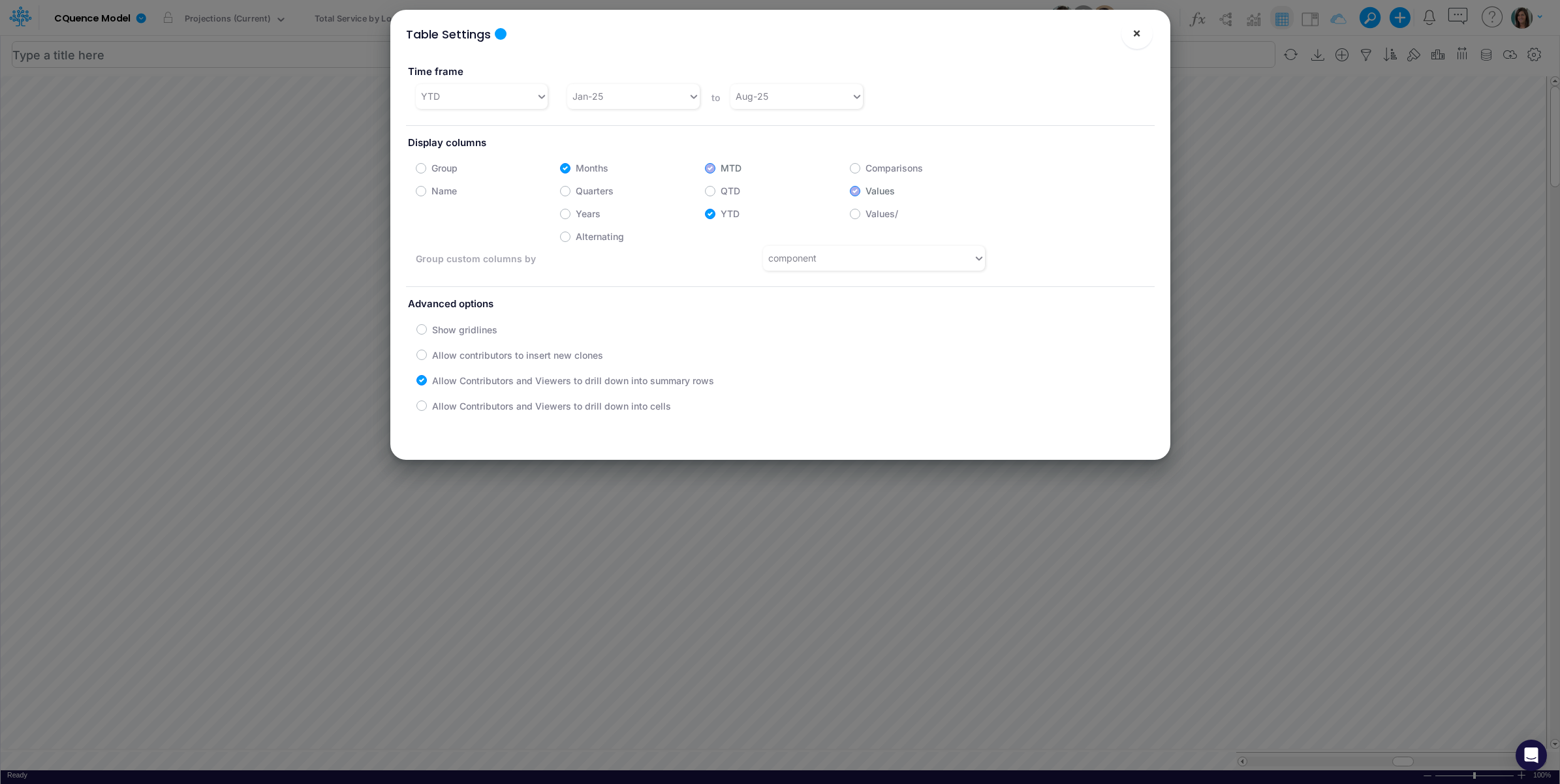
drag, startPoint x: 1140, startPoint y: 23, endPoint x: 1082, endPoint y: 53, distance: 65.3
click at [1140, 24] on button "×" at bounding box center [1137, 33] width 32 height 32
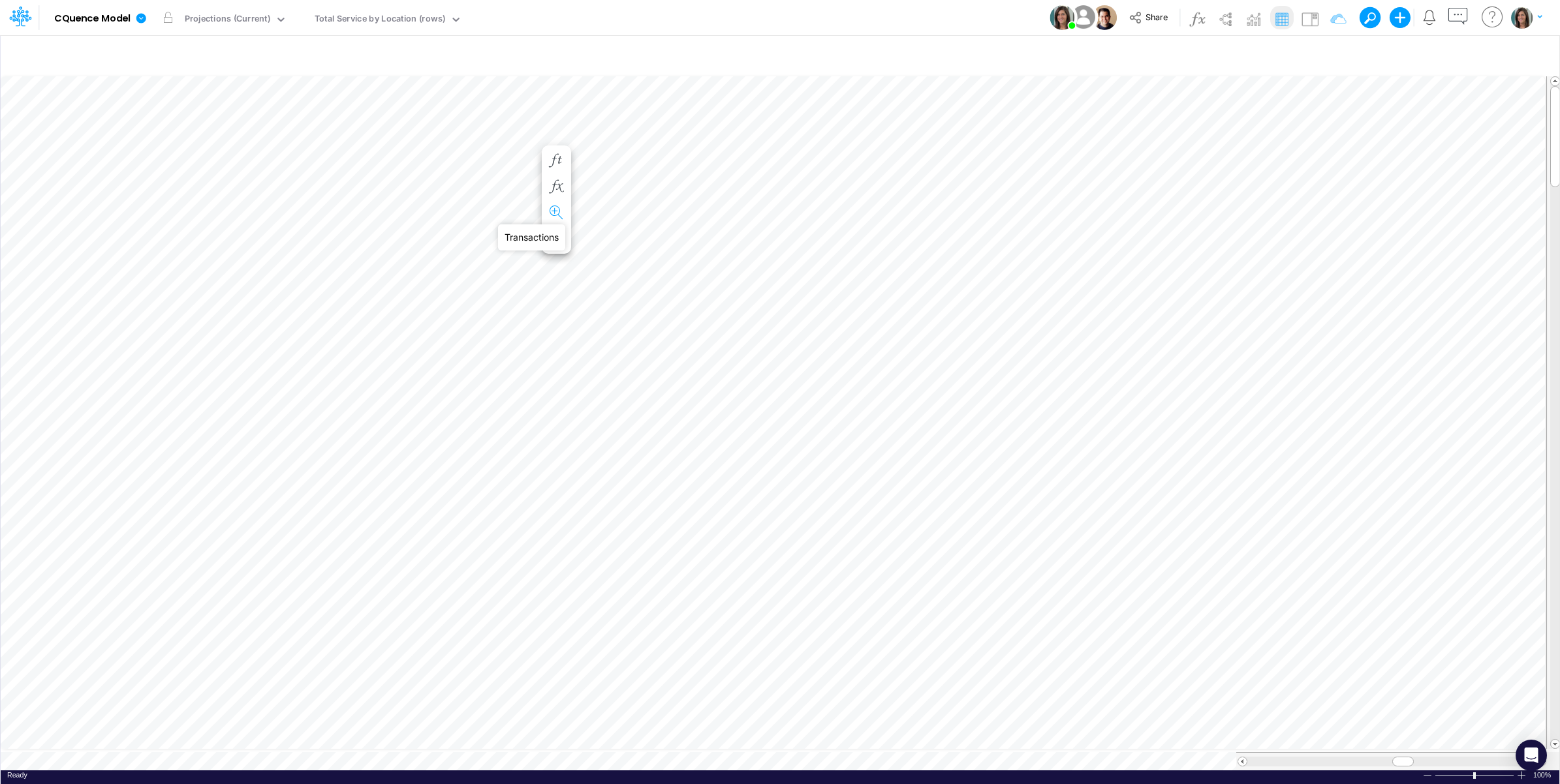
click at [560, 213] on icon "button" at bounding box center [556, 213] width 20 height 13
click at [735, 23] on div "Model CQuence Model Edit model settings Duplicate Import QuickBooks QuickBooks …" at bounding box center [780, 17] width 1404 height 35
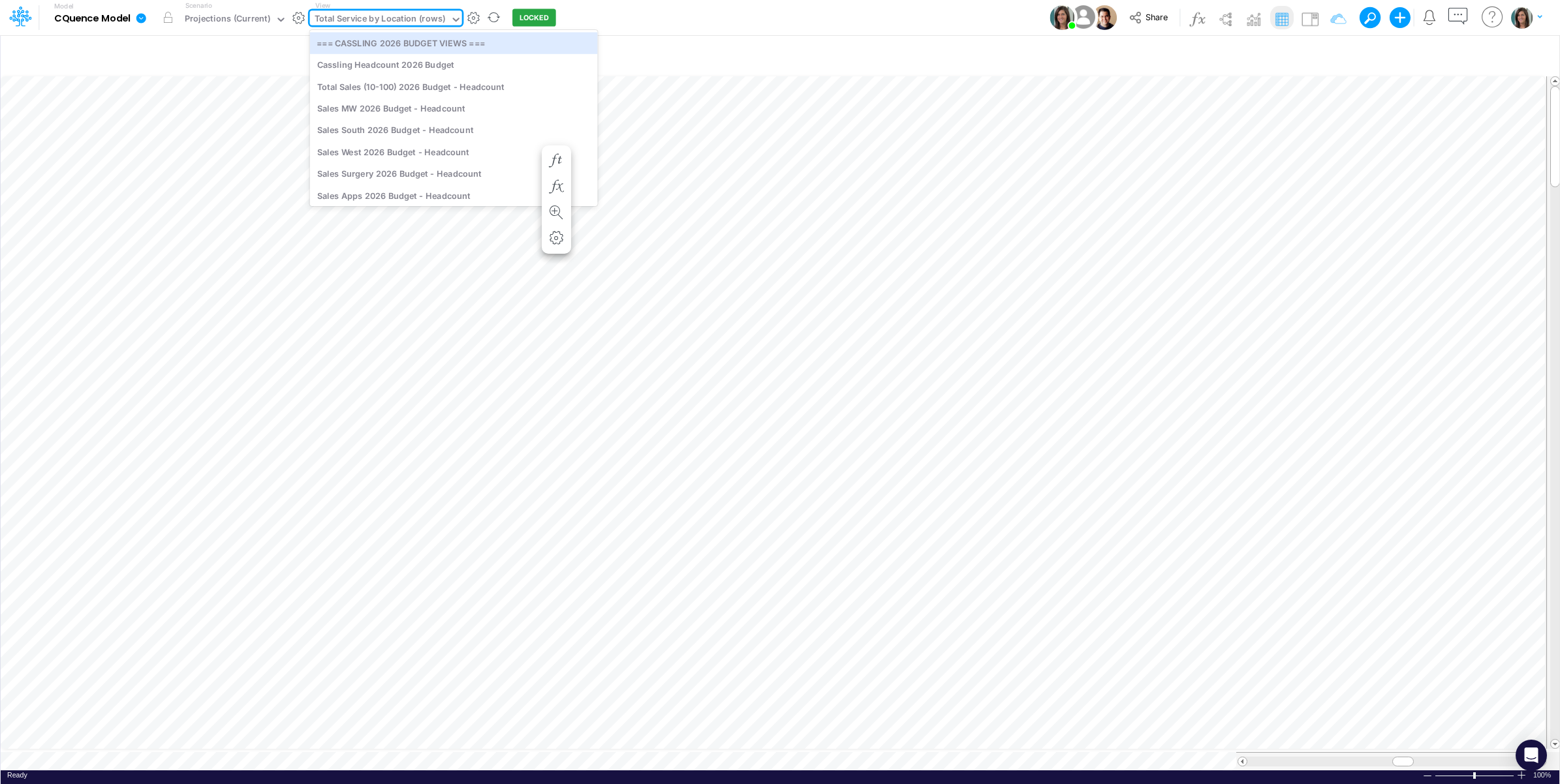
click at [429, 20] on div "Total Service by Location (rows)" at bounding box center [380, 20] width 131 height 15
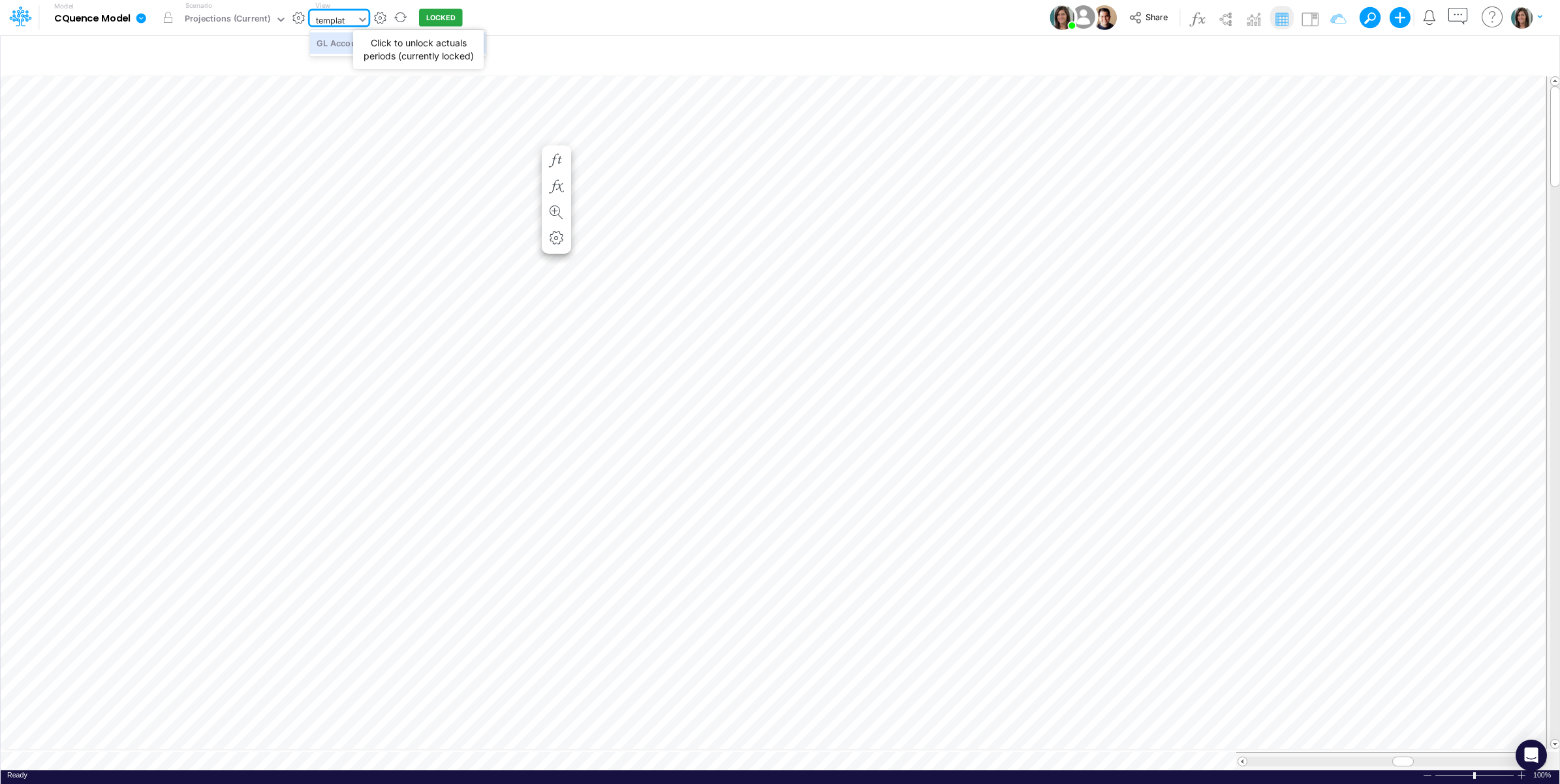
type input "template"
click at [343, 43] on div "GL Accounts (template only)" at bounding box center [398, 43] width 177 height 21
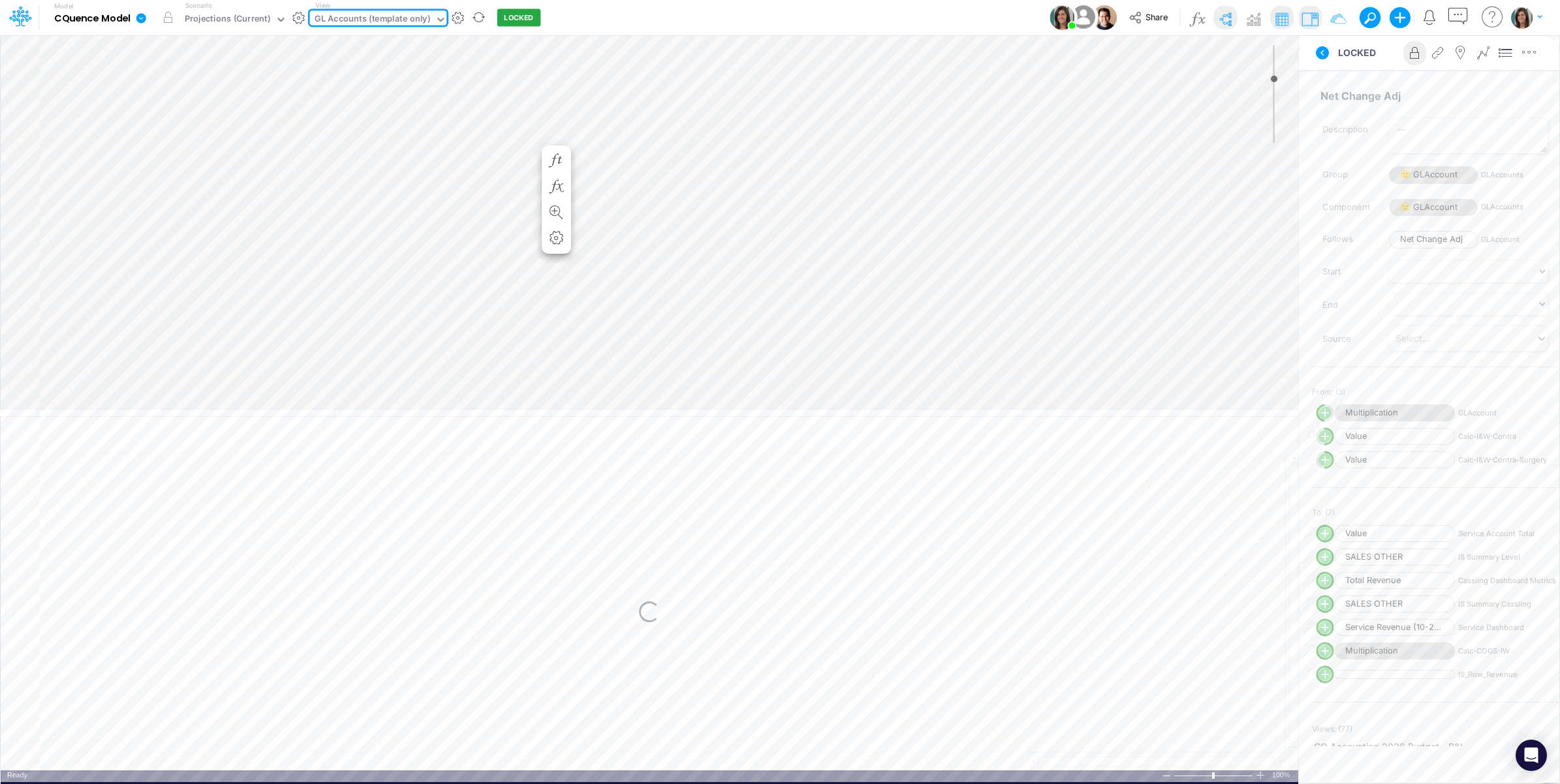
type input "0"
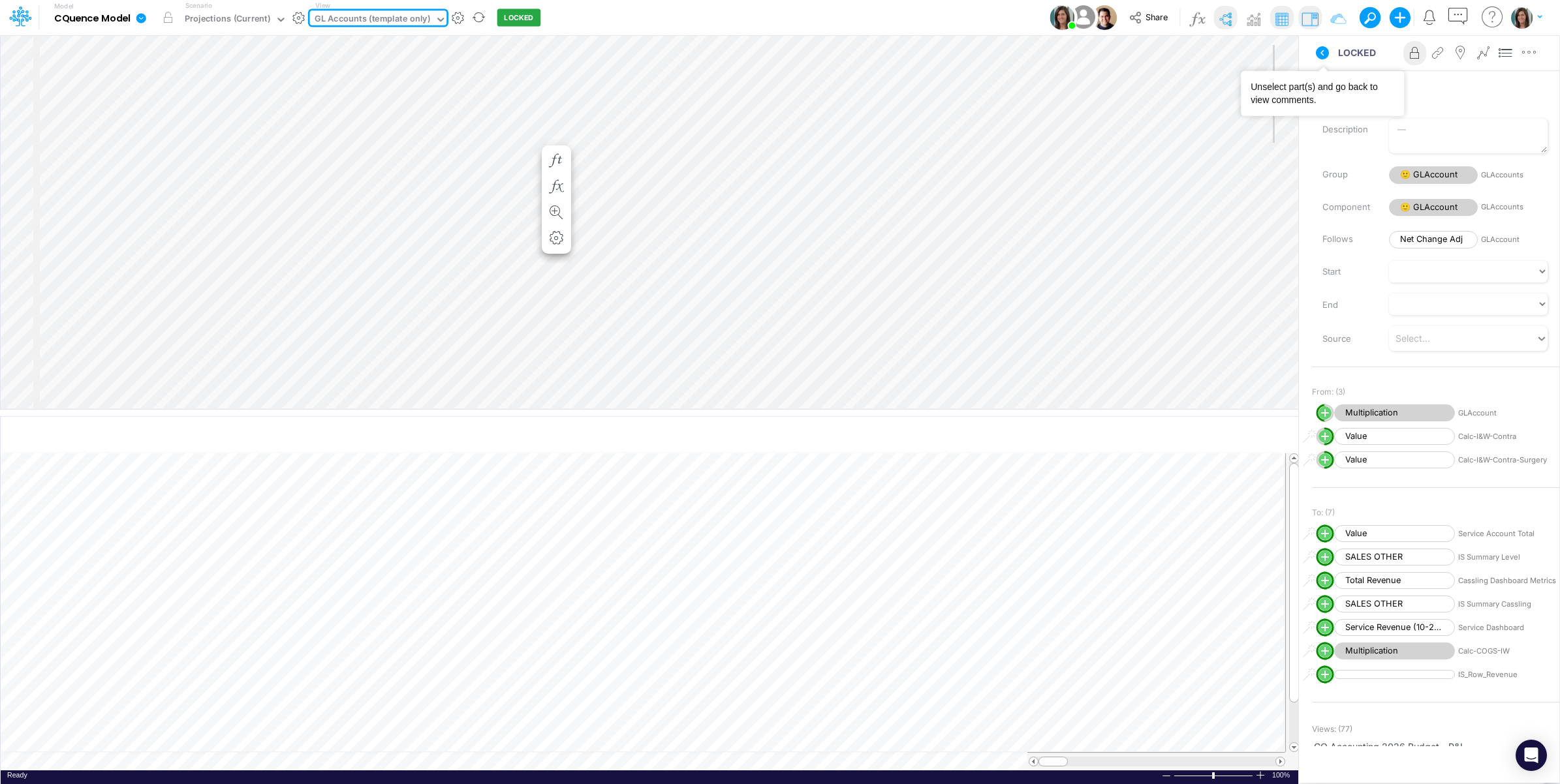
click at [1316, 36] on div "LOCKED Advanced settings Delete" at bounding box center [1429, 53] width 260 height 36
click at [1219, 14] on img at bounding box center [1225, 19] width 20 height 20
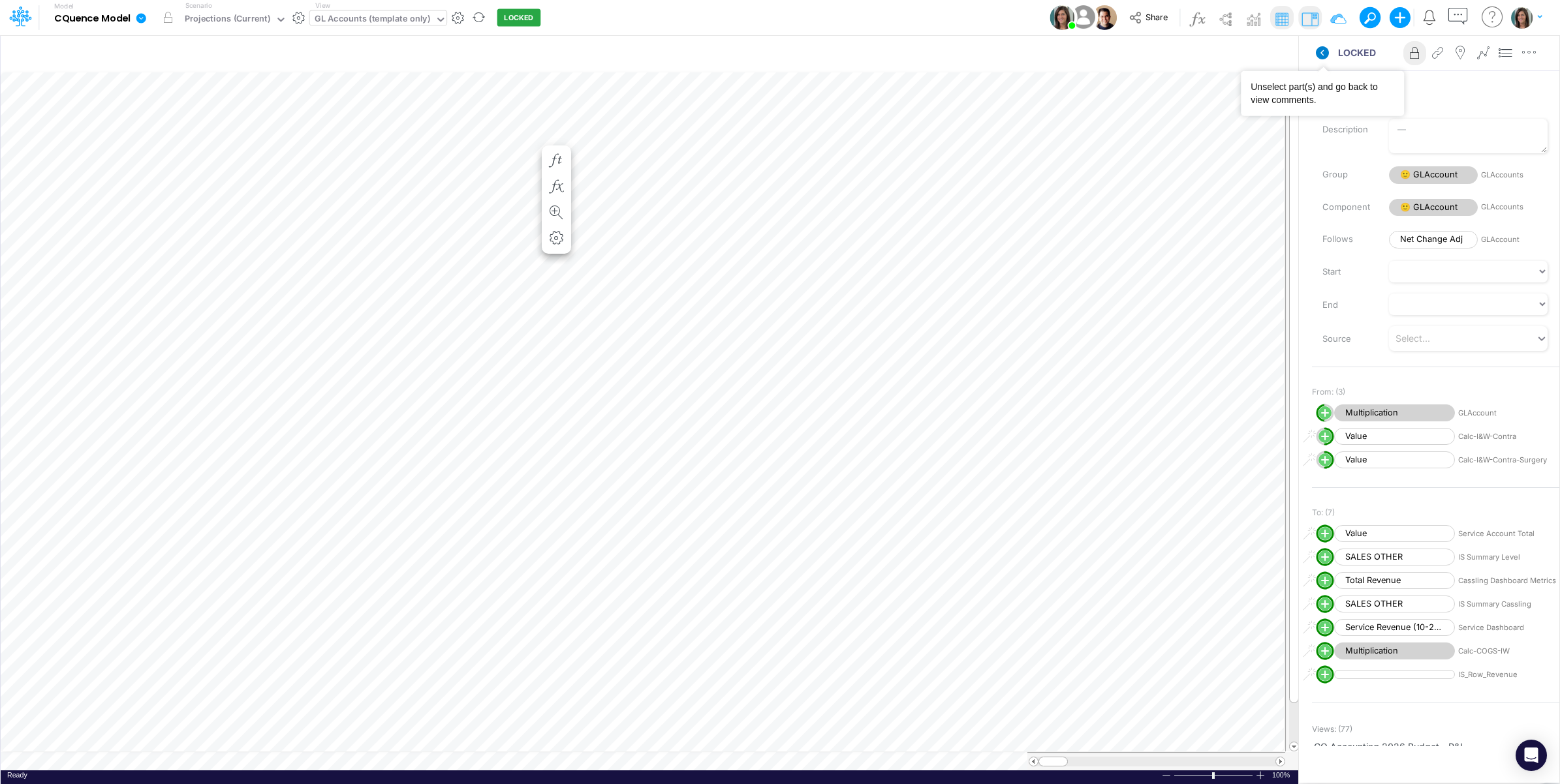
click at [1318, 50] on icon at bounding box center [1322, 53] width 13 height 13
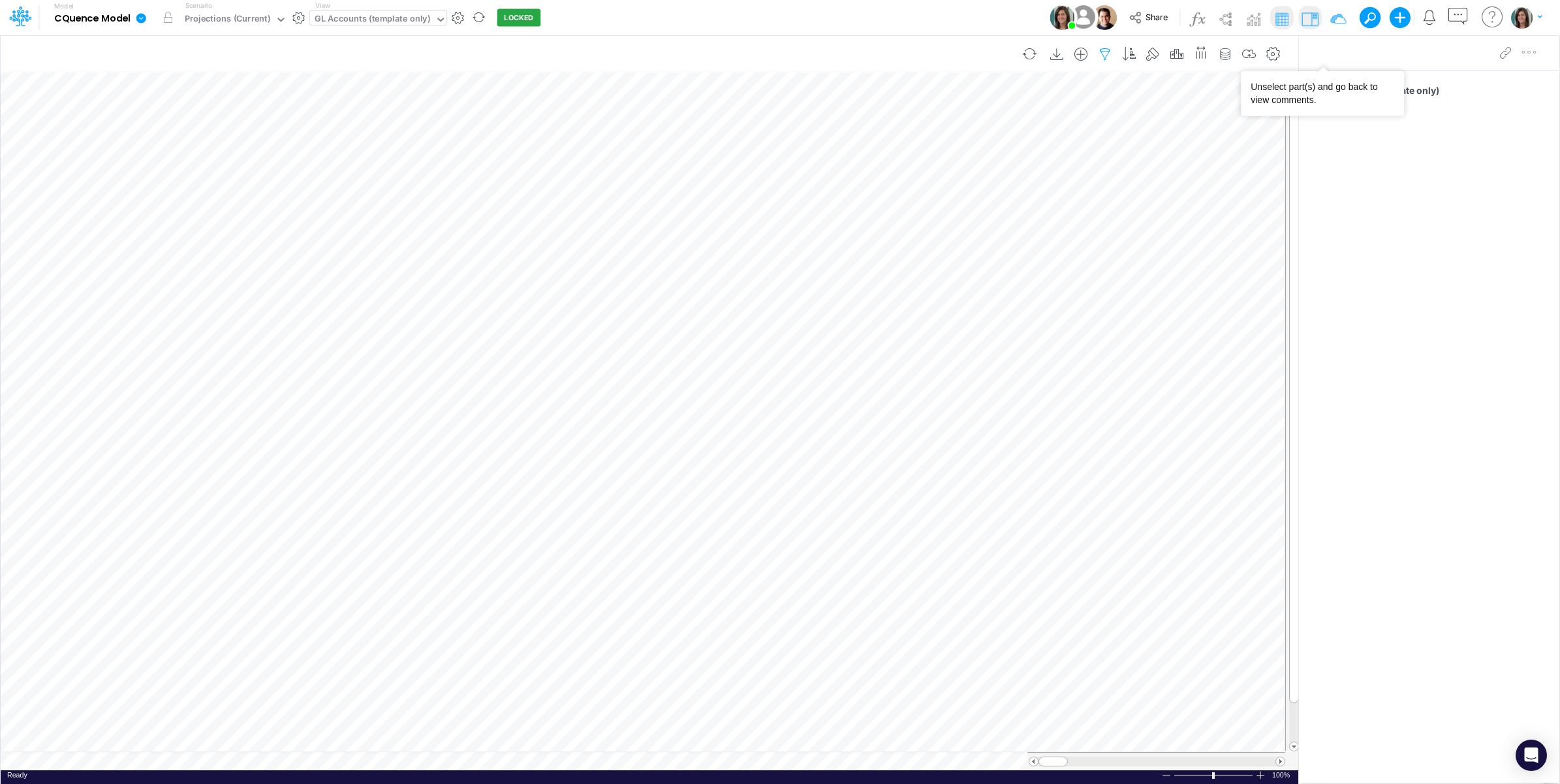
click at [1100, 54] on icon "button" at bounding box center [1104, 54] width 20 height 13
select select "tableSearchOR"
click at [906, 209] on icon "button" at bounding box center [905, 206] width 9 height 9
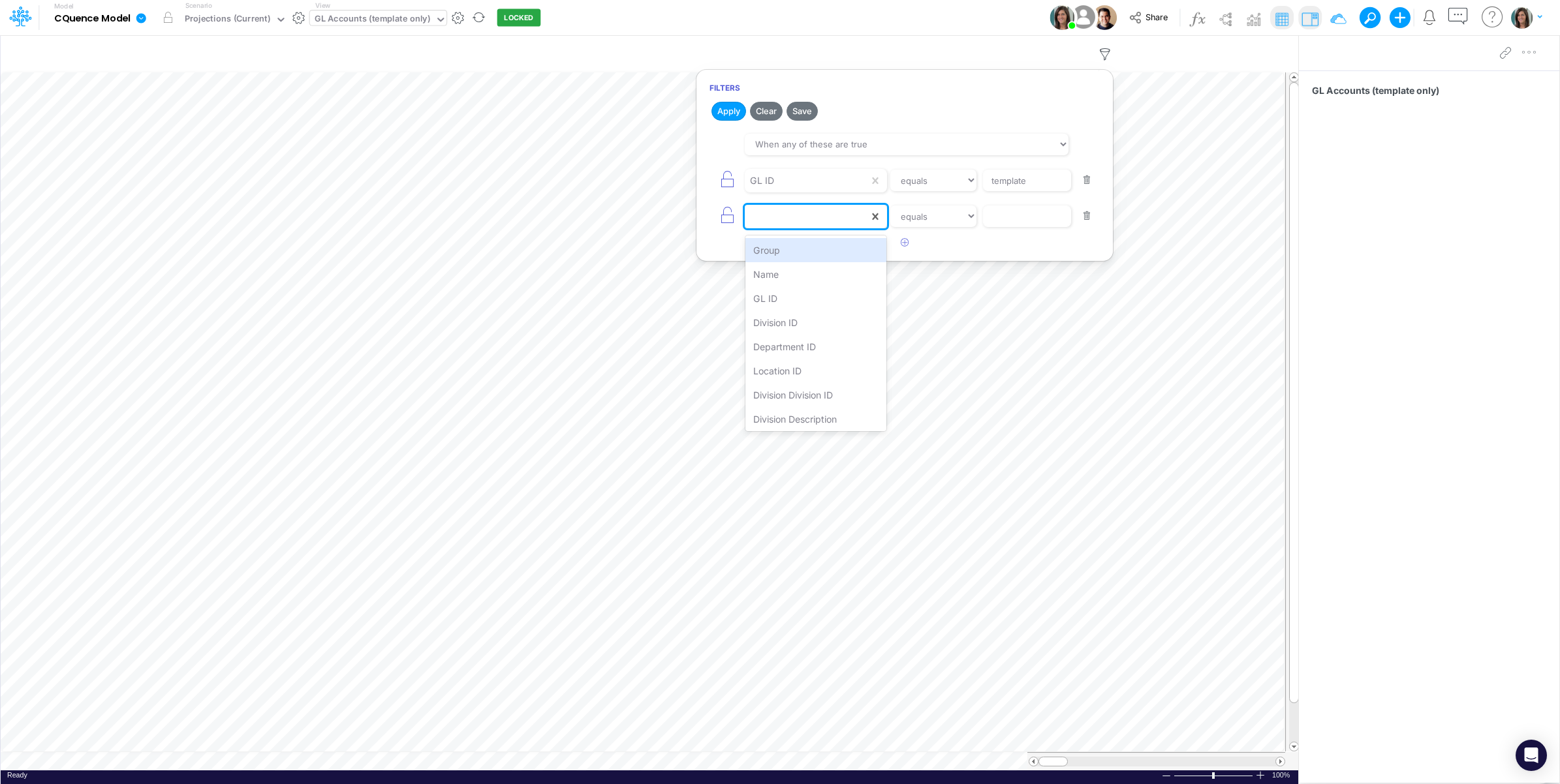
click at [791, 227] on div at bounding box center [806, 217] width 124 height 22
type input "g"
type input "acc"
click at [780, 276] on div "Account ID" at bounding box center [816, 274] width 142 height 24
click at [1015, 217] on input "text" at bounding box center [1027, 217] width 88 height 22
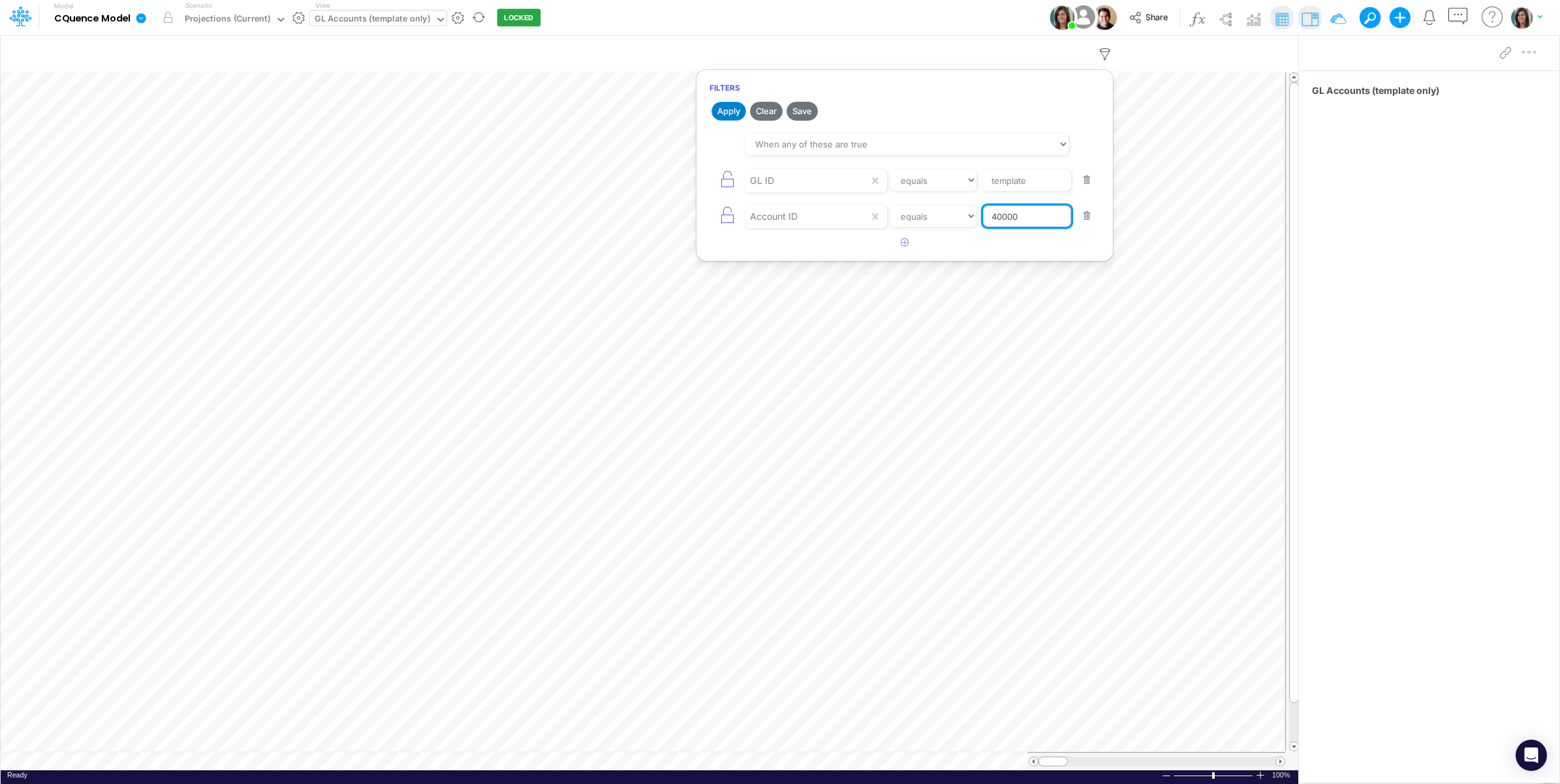
type input "40000"
drag, startPoint x: 734, startPoint y: 114, endPoint x: 719, endPoint y: 110, distance: 15.5
click at [733, 114] on button "Apply" at bounding box center [728, 111] width 35 height 19
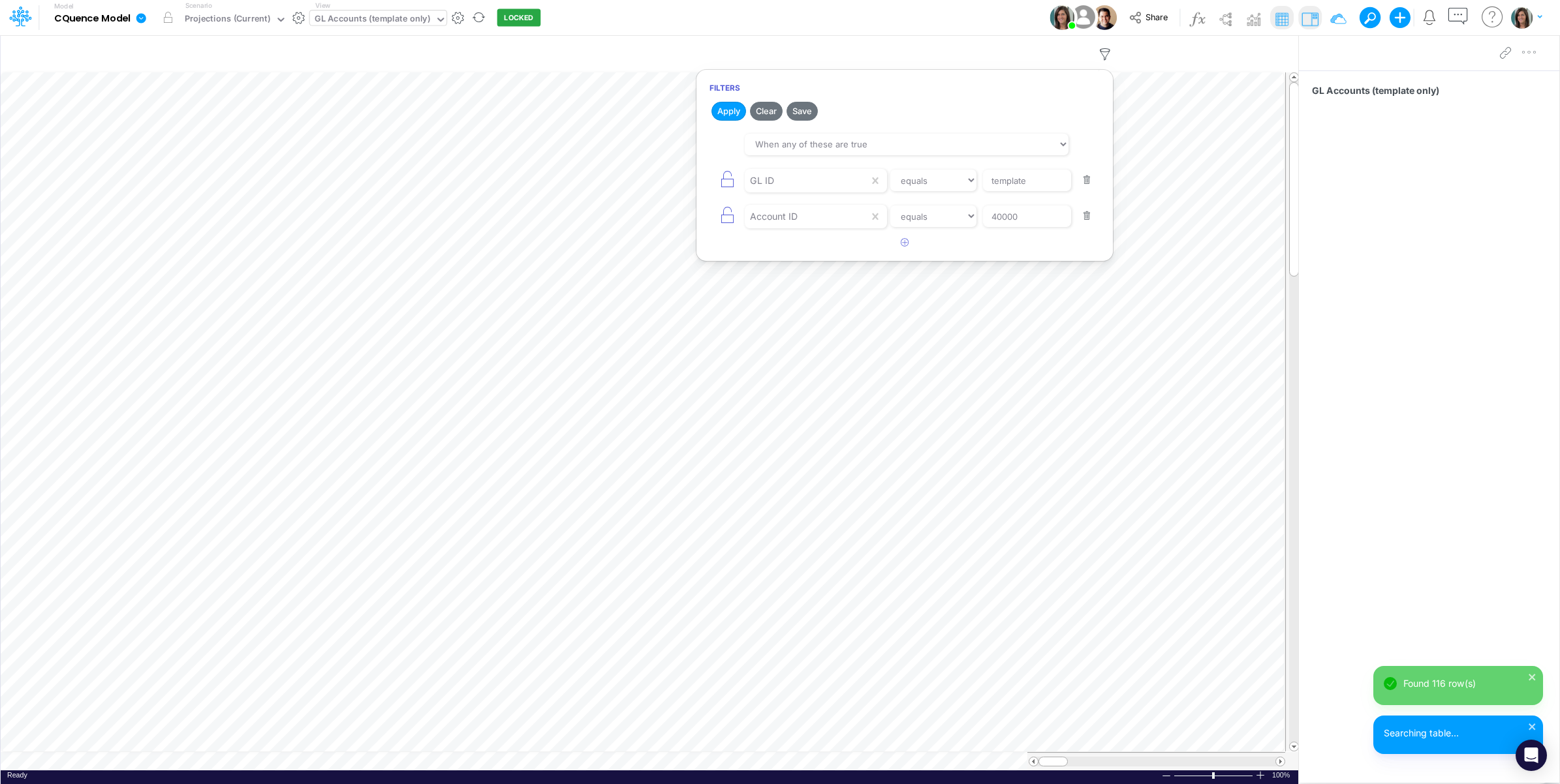
click at [866, 13] on div "Model CQuence Model Edit model settings Duplicate Import QuickBooks QuickBooks …" at bounding box center [780, 17] width 1404 height 35
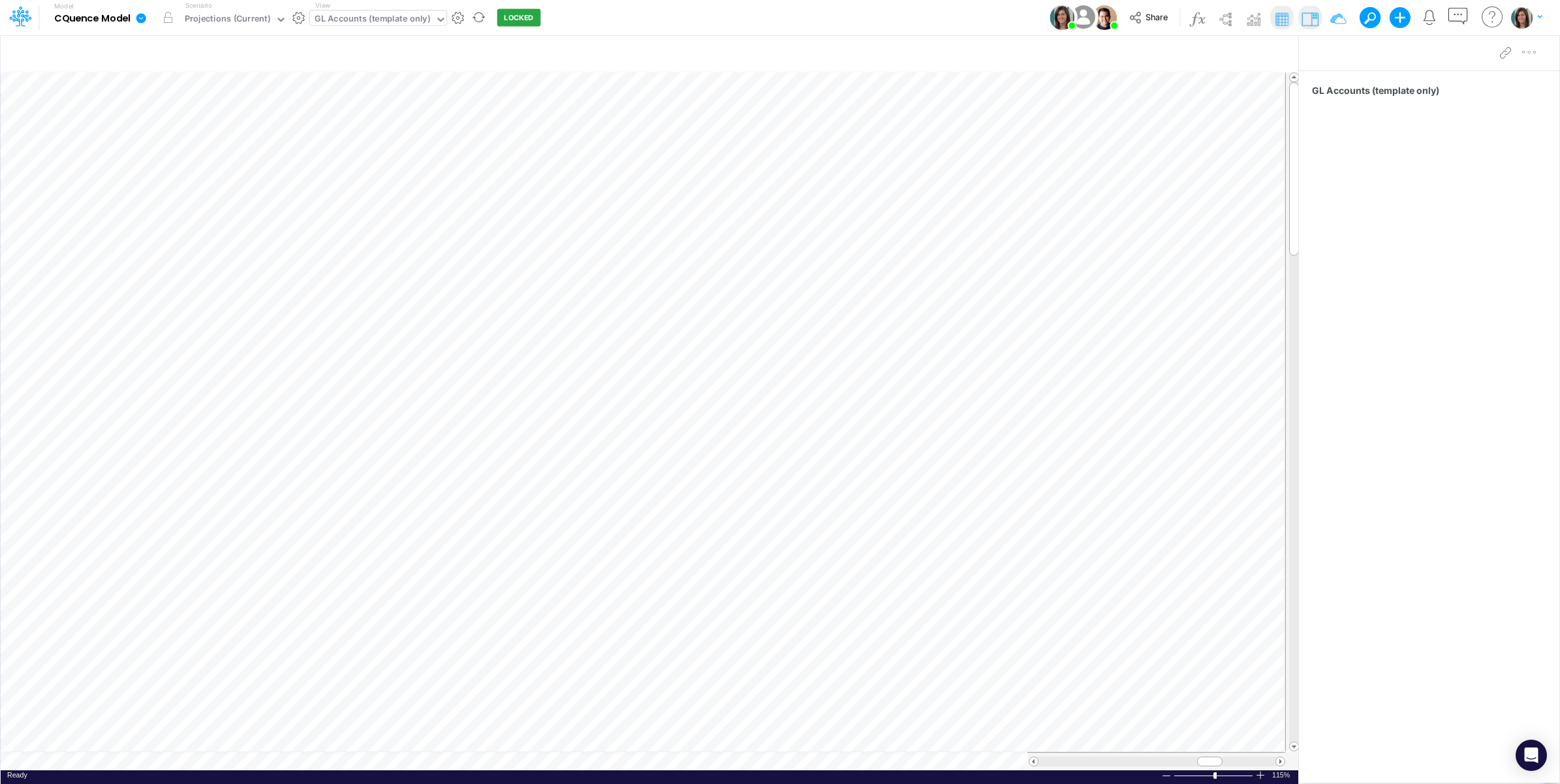
scroll to position [0, 1]
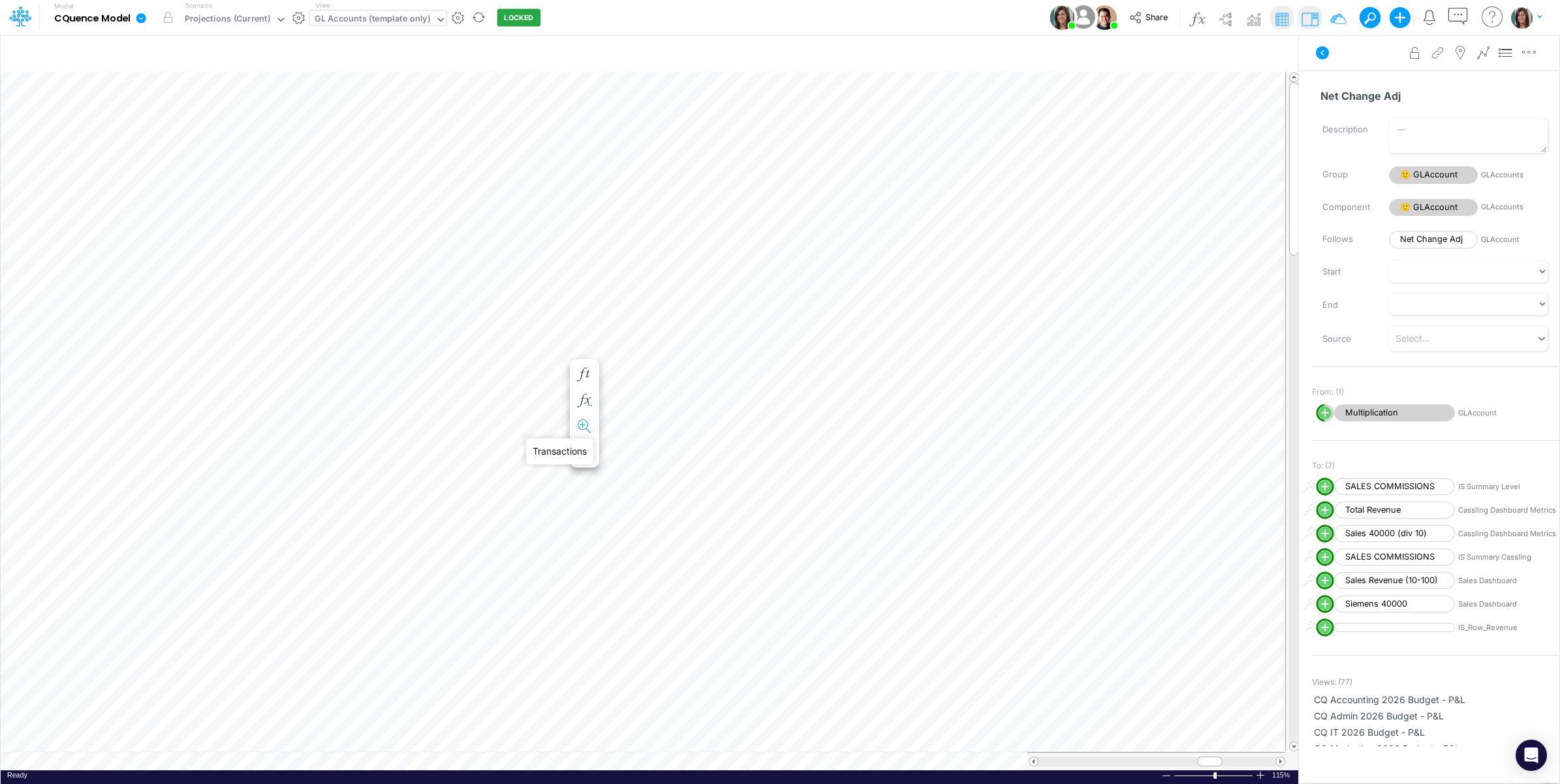
click at [587, 424] on icon "button" at bounding box center [584, 426] width 20 height 13
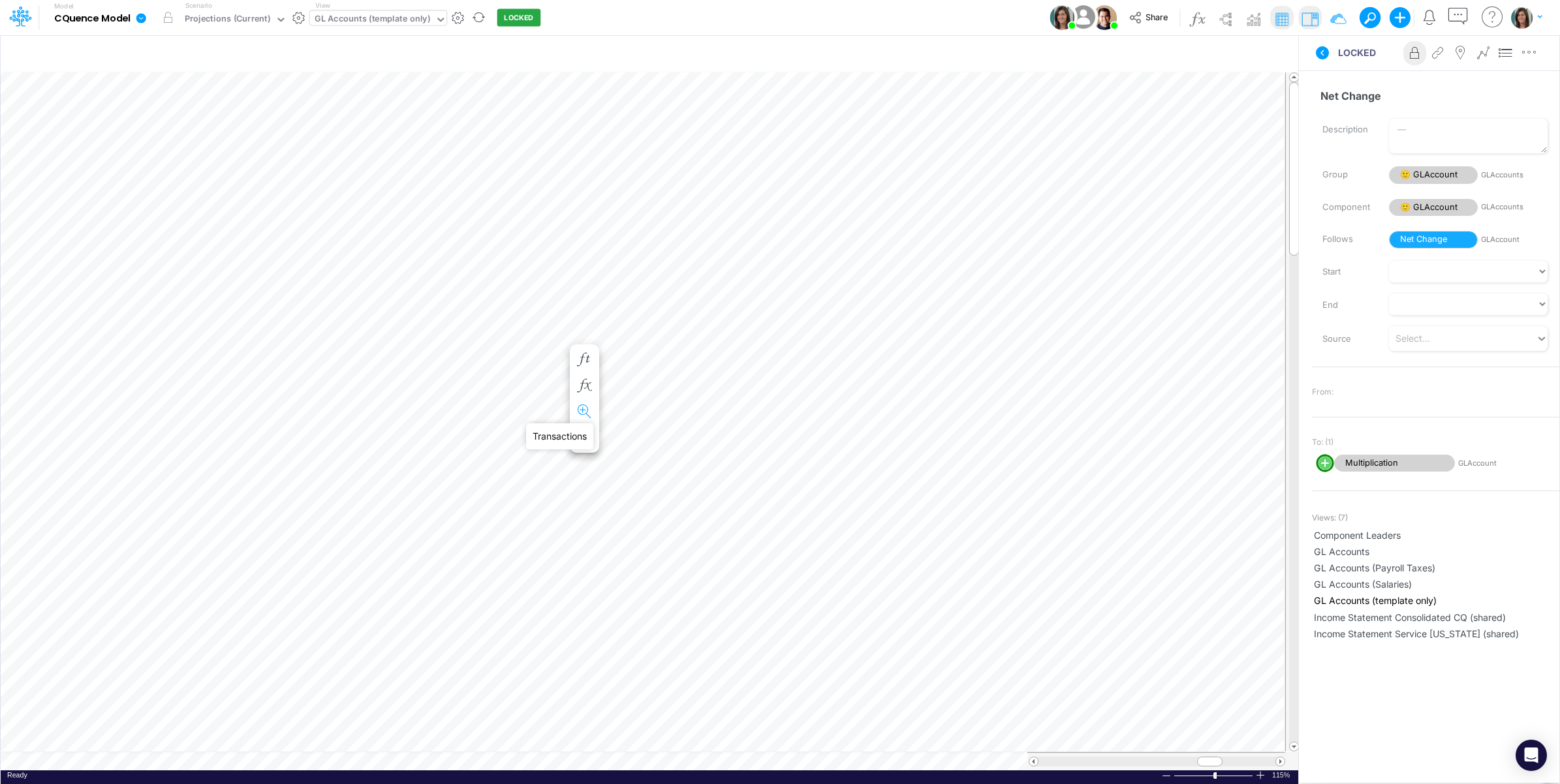
click at [583, 406] on icon "button" at bounding box center [584, 411] width 20 height 13
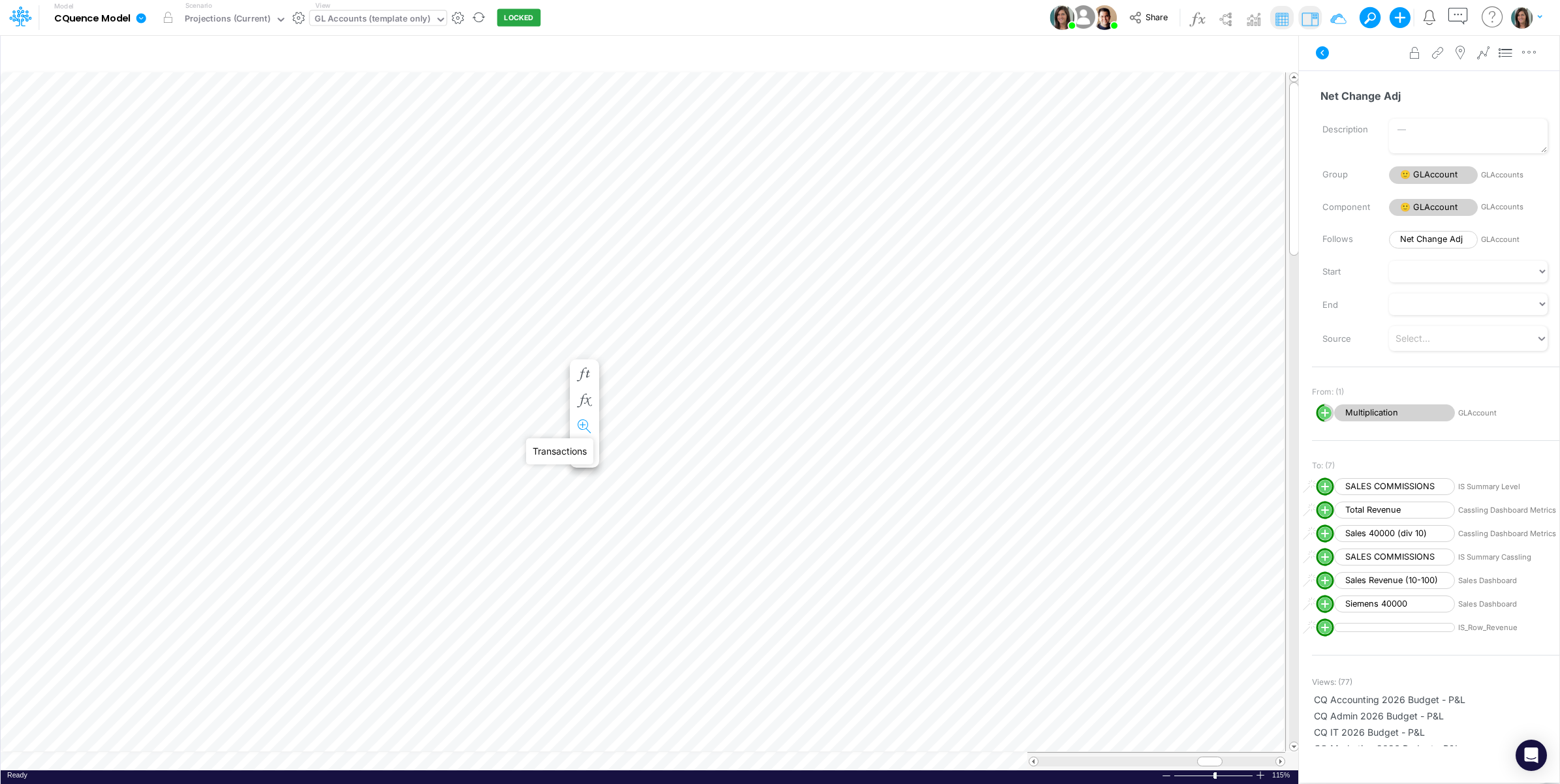
click at [583, 425] on icon "button" at bounding box center [584, 426] width 20 height 13
click at [1104, 51] on icon "button" at bounding box center [1104, 54] width 20 height 13
select select "tableSearchOR"
click at [1320, 50] on icon at bounding box center [1322, 53] width 13 height 13
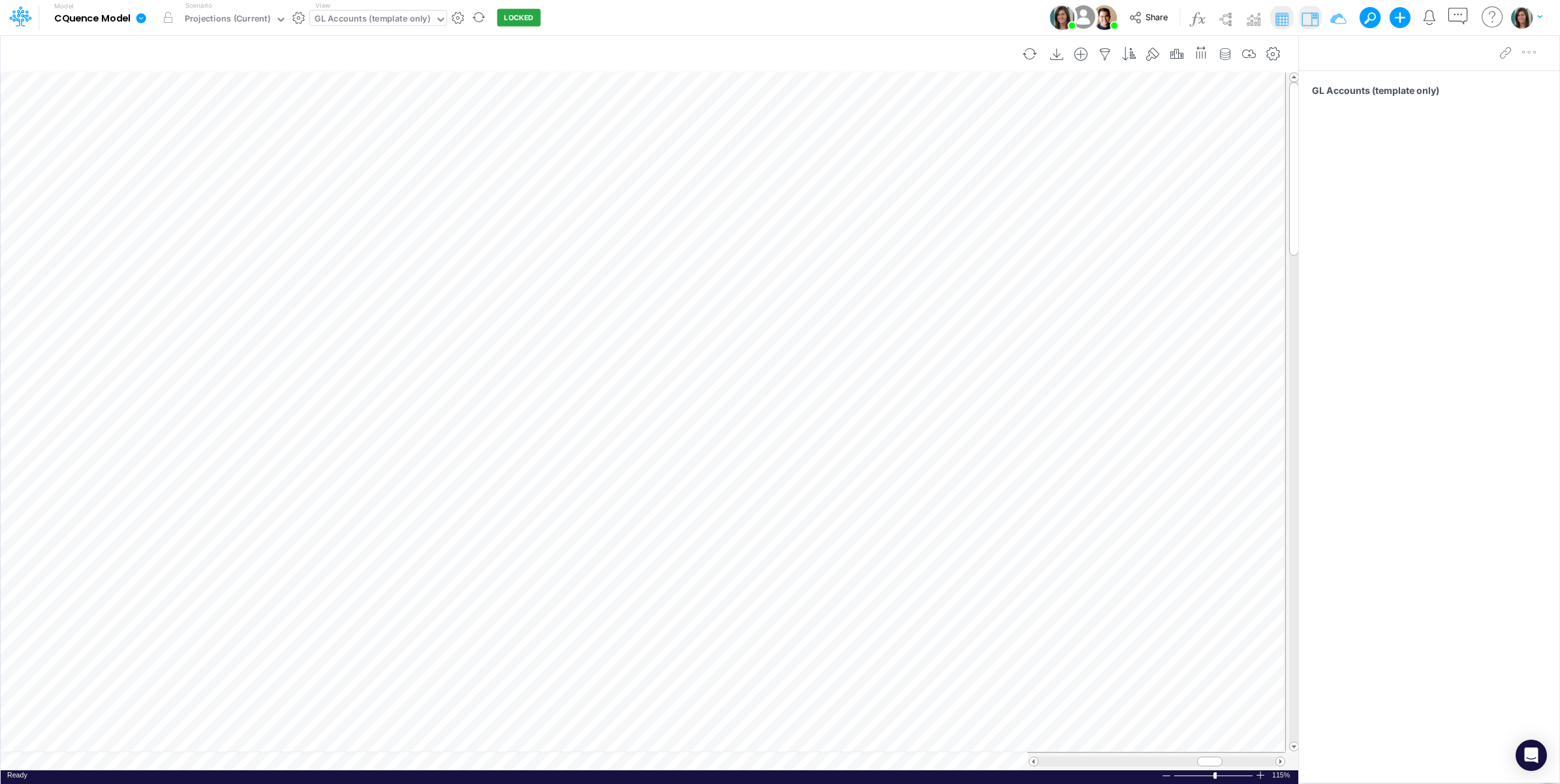
scroll to position [0, 1]
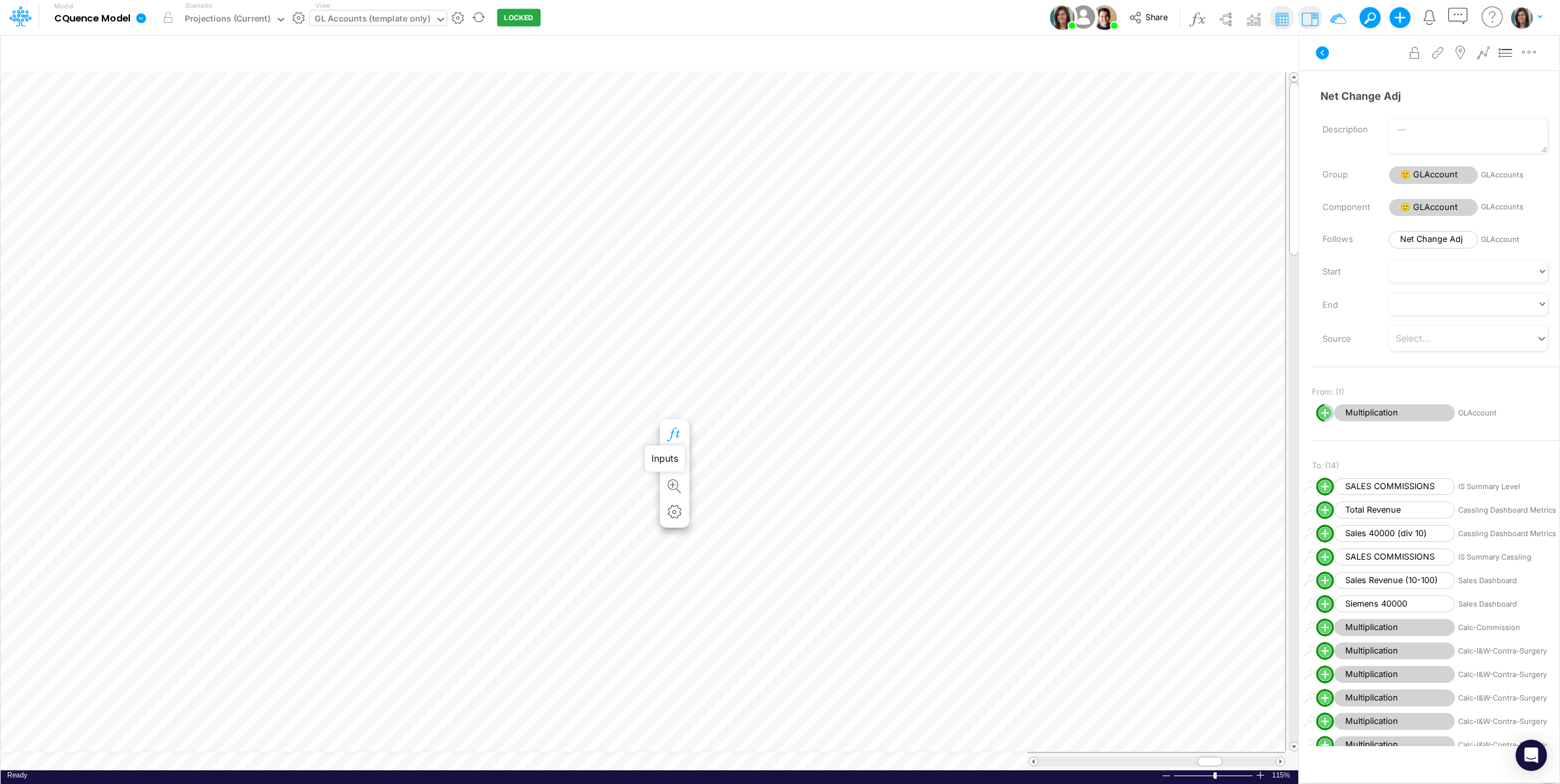
click at [671, 430] on icon "button" at bounding box center [674, 434] width 20 height 13
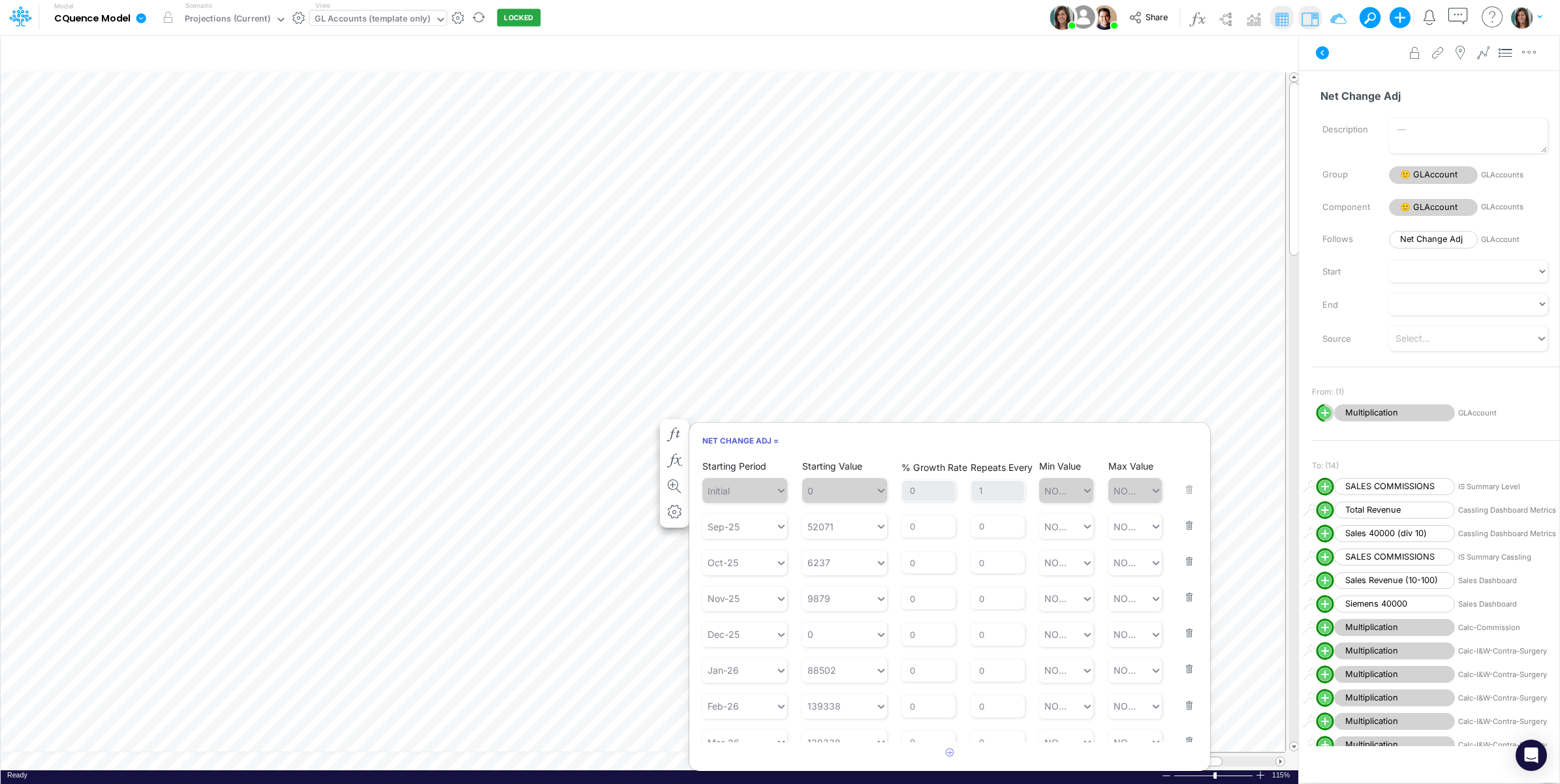
click at [1346, 78] on div "Net Change Adj Name already in use Description Group 🙂 GLAccount GLAccounts Com…" at bounding box center [1429, 408] width 260 height 676
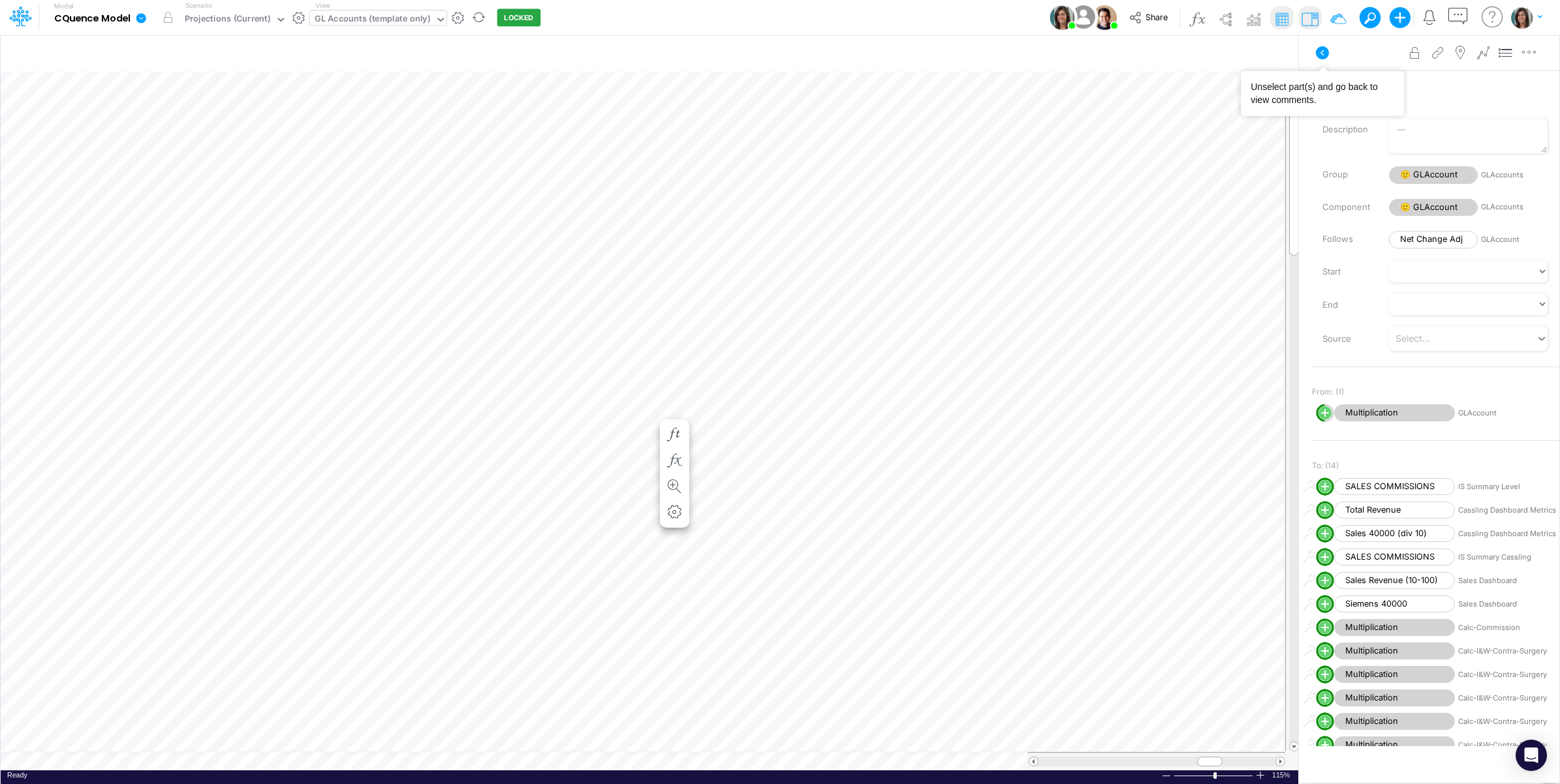
click at [1326, 59] on icon at bounding box center [1322, 53] width 16 height 16
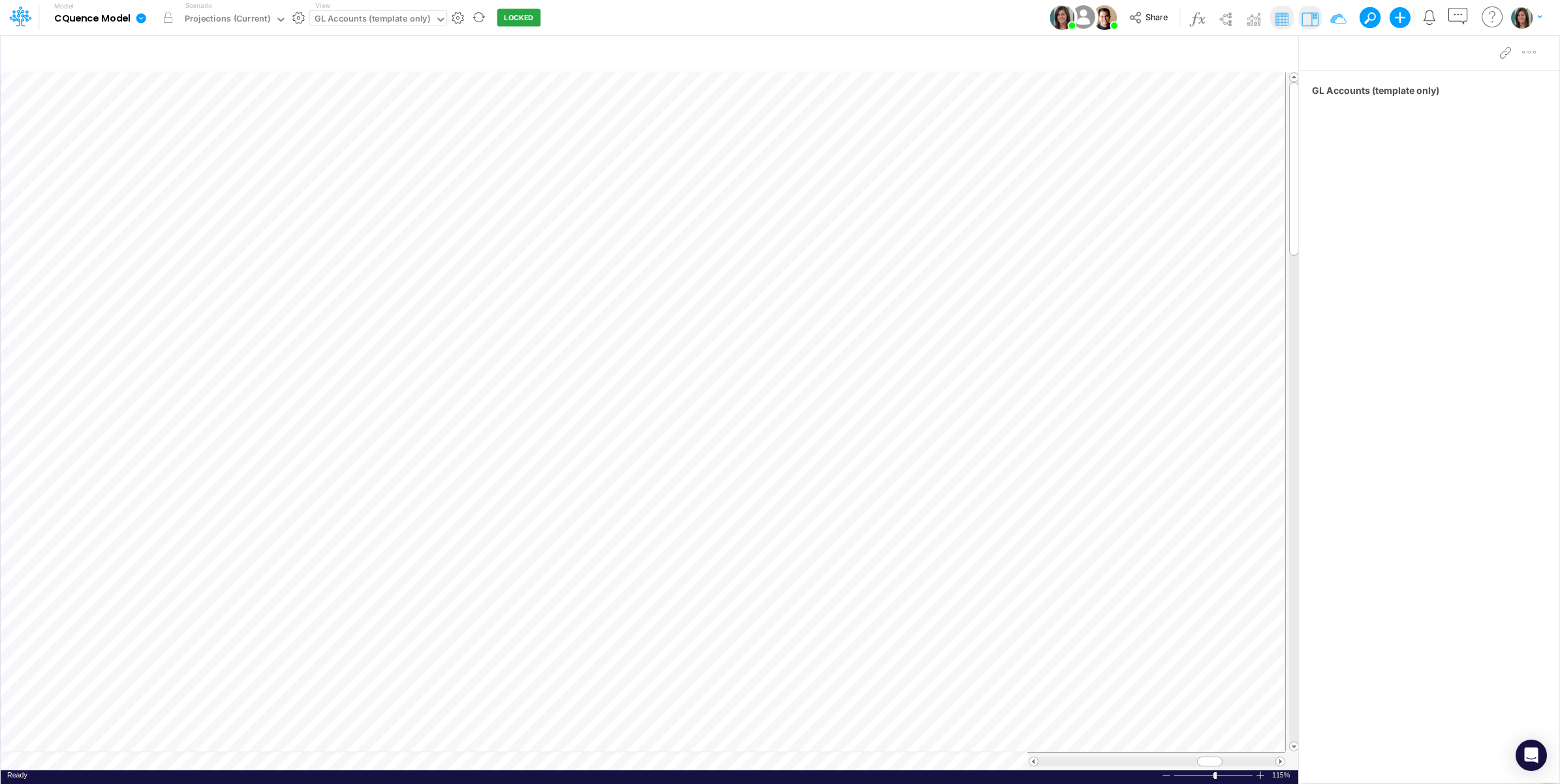
click at [143, 20] on icon at bounding box center [141, 18] width 9 height 9
click at [188, 132] on button "View model info" at bounding box center [207, 136] width 140 height 20
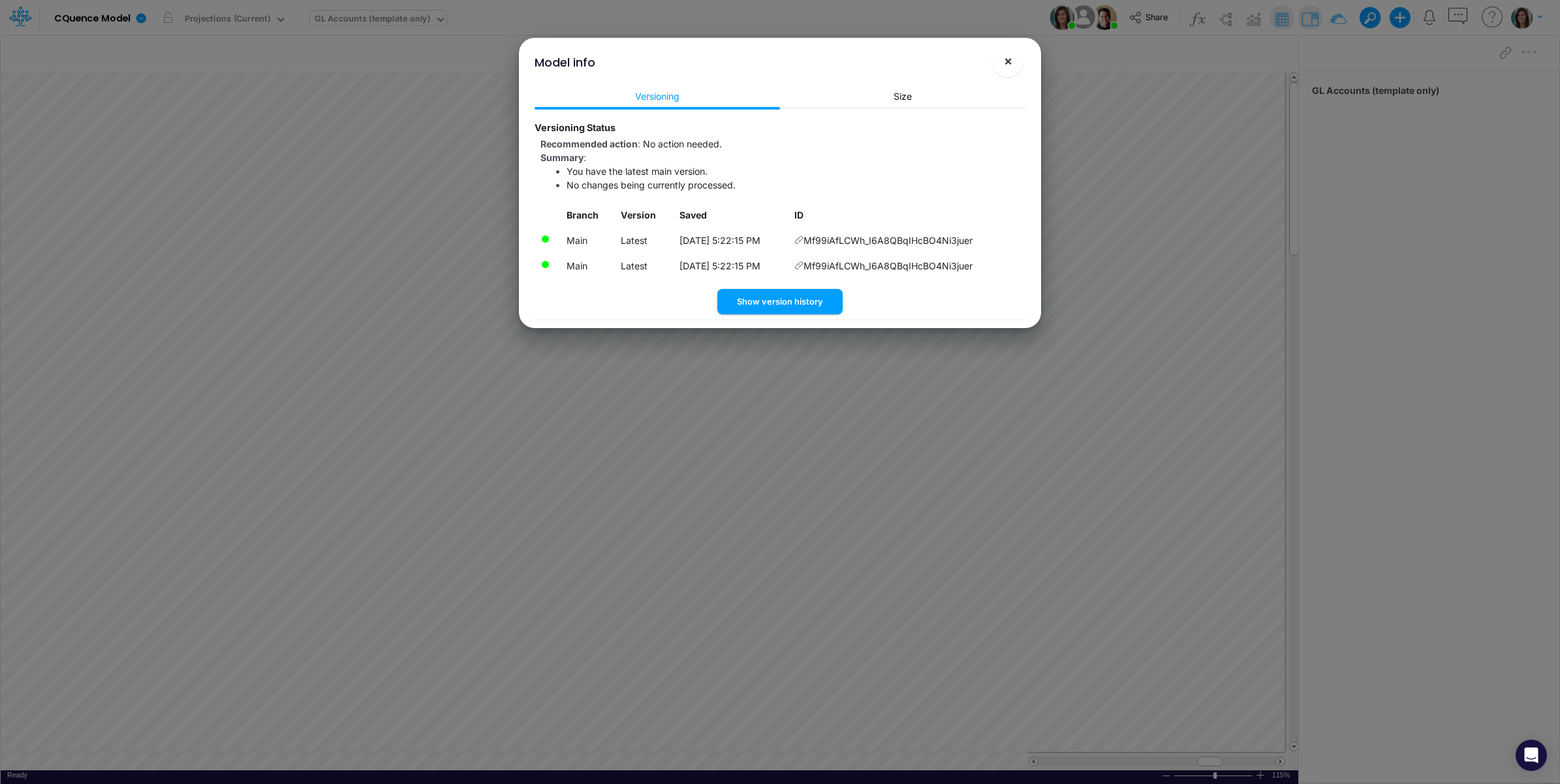
click at [1012, 62] on button "×" at bounding box center [1007, 61] width 32 height 32
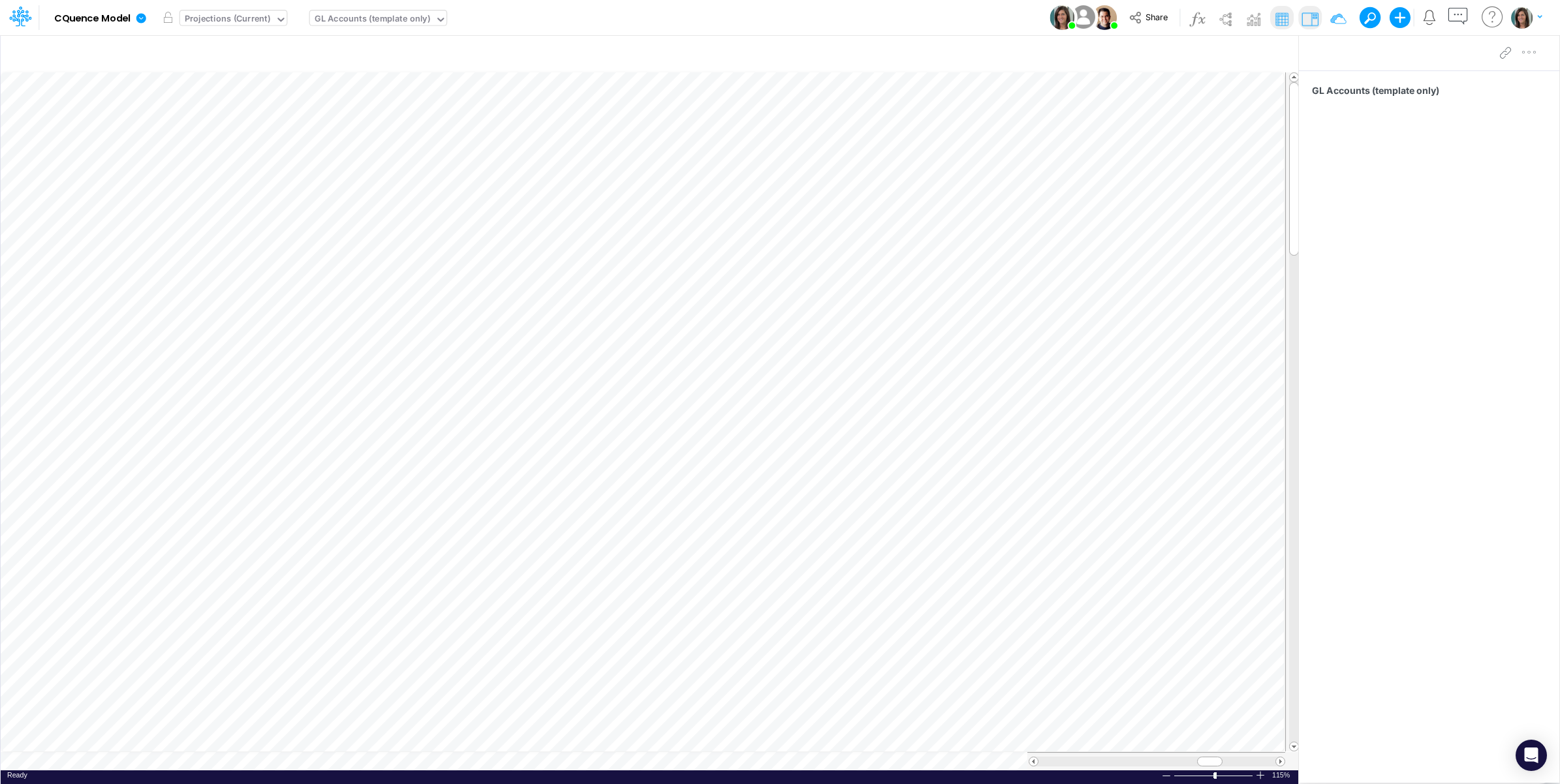
click at [259, 17] on div "Projections (Current)" at bounding box center [227, 20] width 85 height 15
click at [683, 17] on div "Model CQuence Model Edit model settings Duplicate Import QuickBooks QuickBooks …" at bounding box center [780, 17] width 1404 height 35
click at [397, 15] on div "GL Accounts (template only)" at bounding box center [372, 20] width 116 height 15
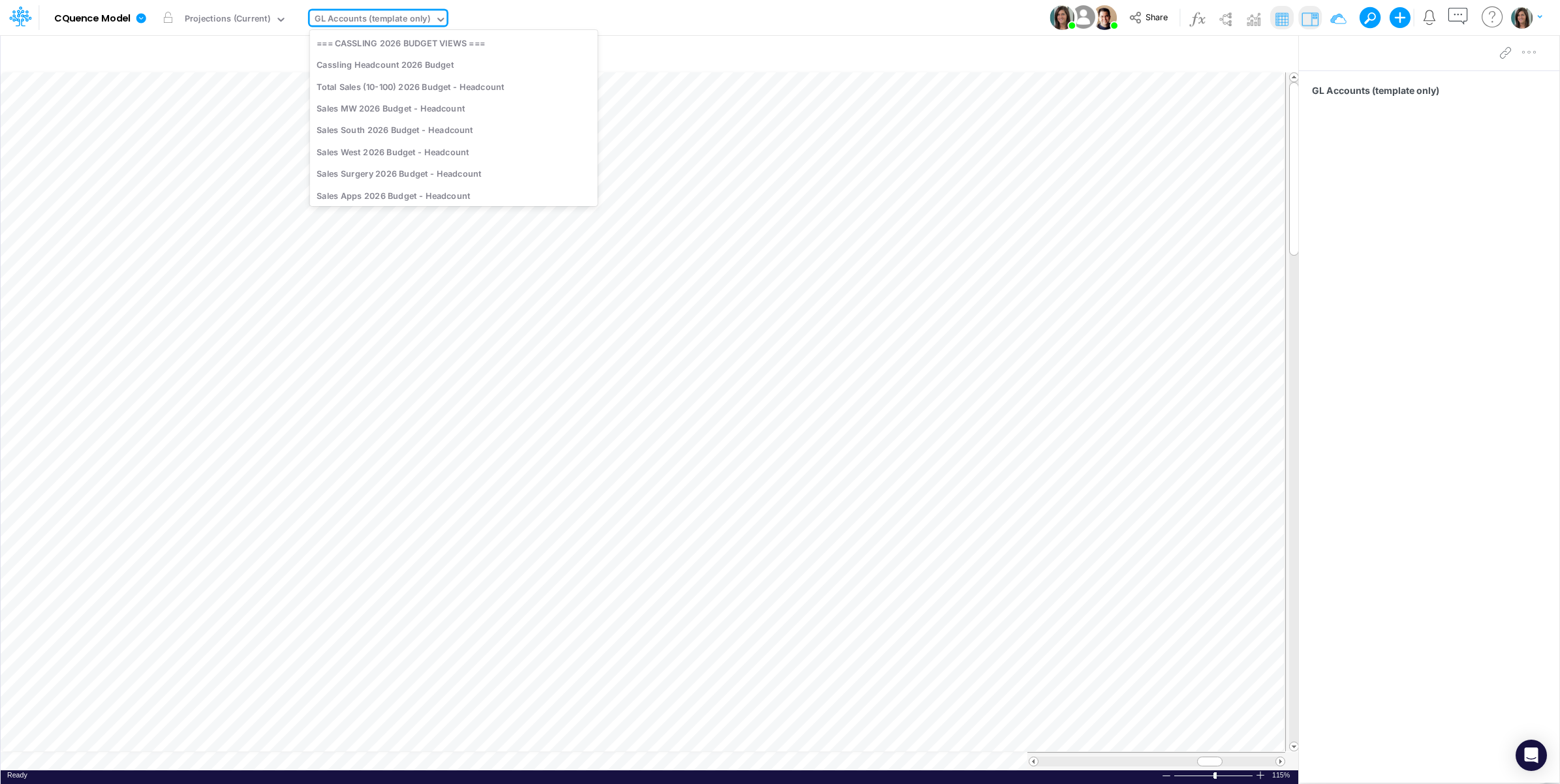
scroll to position [3565, 0]
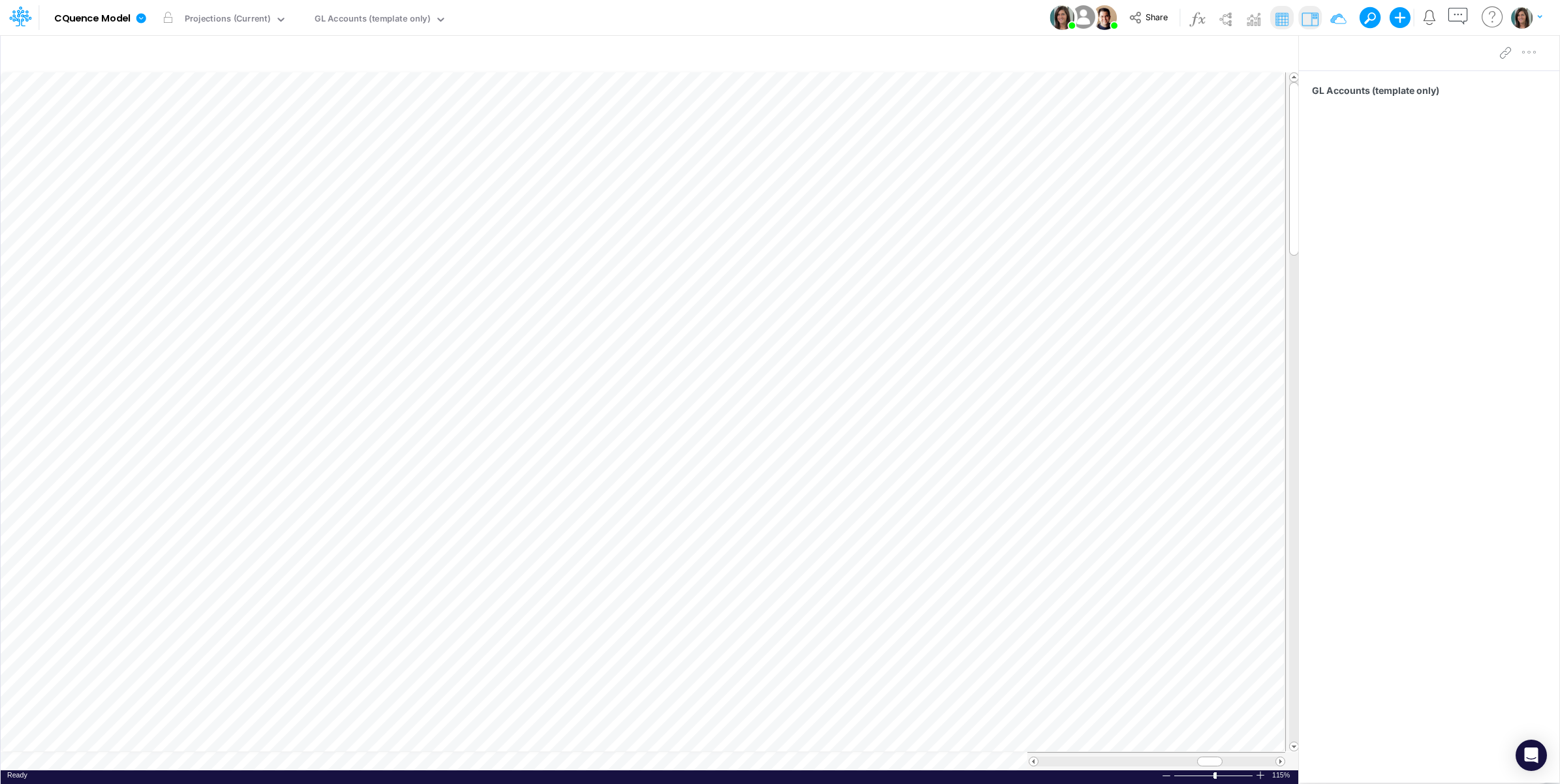
click at [664, 12] on div "Model CQuence Model Edit model settings Duplicate Import QuickBooks QuickBooks …" at bounding box center [780, 17] width 1404 height 35
